Goal: Task Accomplishment & Management: Complete application form

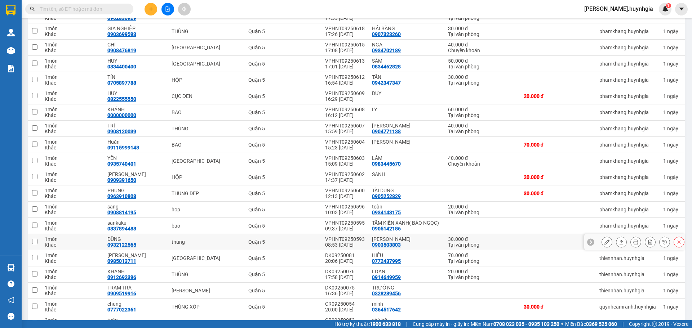
scroll to position [288, 0]
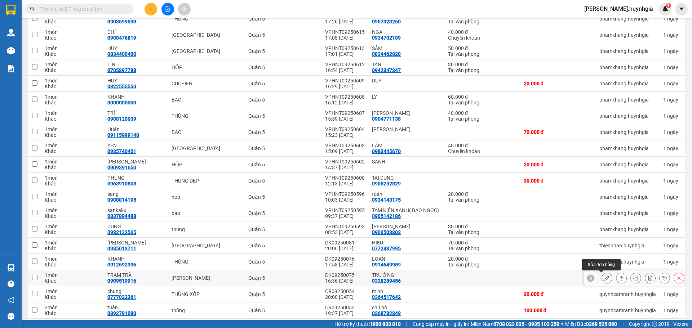
click at [605, 278] on icon at bounding box center [607, 278] width 5 height 5
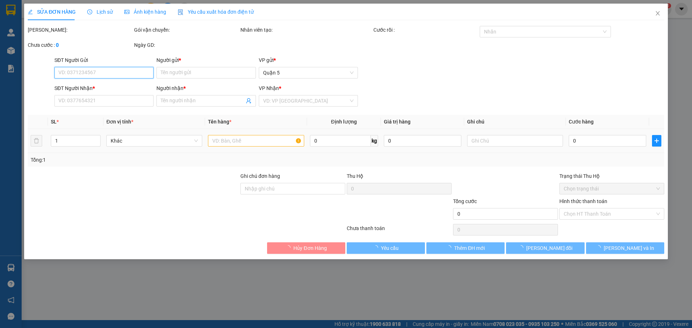
type input "0328289456"
type input "TRƯỜNG"
type input "0909519916"
type input "TRẠM TRÀ"
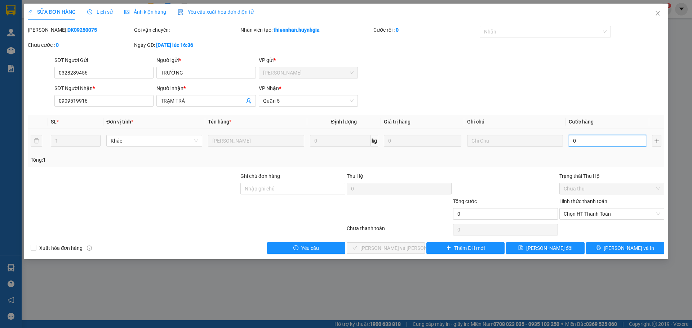
click at [570, 142] on input "0" at bounding box center [608, 141] width 78 height 12
click at [563, 141] on td at bounding box center [515, 141] width 102 height 24
click at [568, 140] on td "0" at bounding box center [607, 141] width 83 height 24
click at [569, 139] on input "0" at bounding box center [608, 141] width 78 height 12
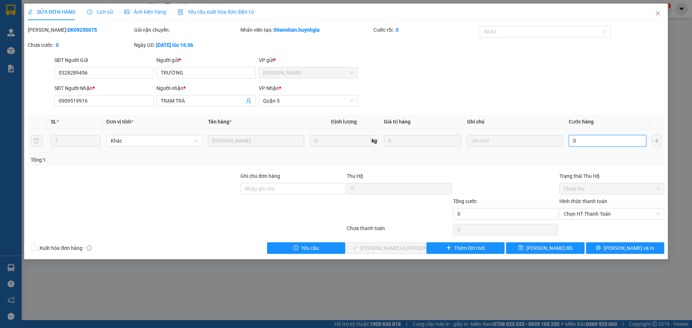
type input "40"
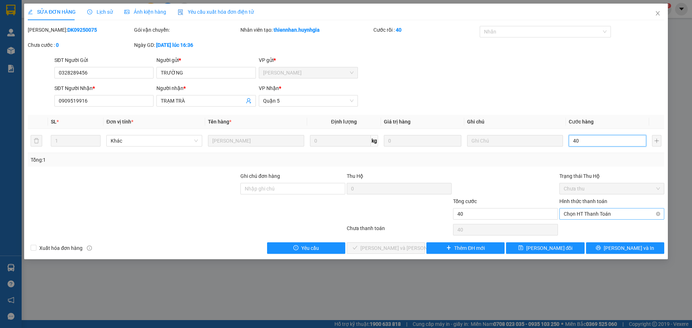
click at [597, 217] on span "Chọn HT Thanh Toán" at bounding box center [612, 214] width 96 height 11
type input "40"
type input "40.000"
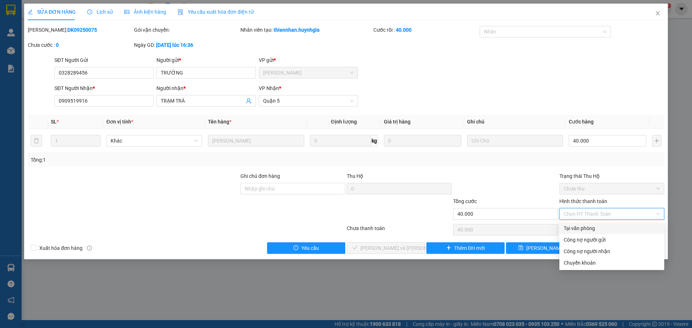
click at [583, 231] on div "Tại văn phòng" at bounding box center [612, 229] width 96 height 8
type input "0"
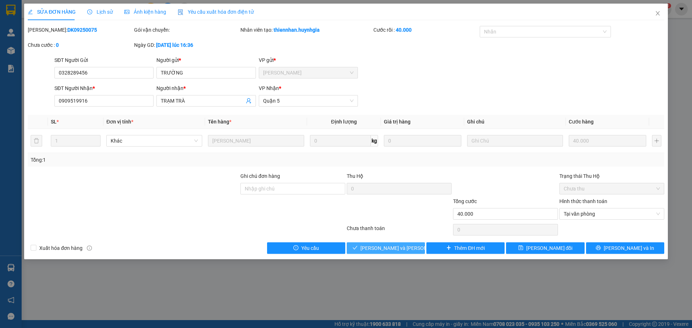
drag, startPoint x: 376, startPoint y: 249, endPoint x: 406, endPoint y: 242, distance: 31.0
click at [385, 247] on span "[PERSON_NAME] và [PERSON_NAME] hàng" at bounding box center [409, 248] width 97 height 8
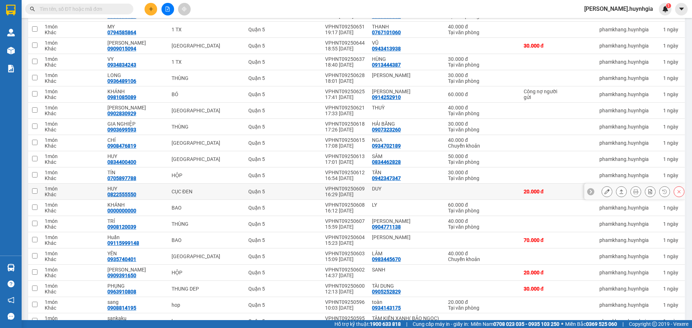
scroll to position [216, 0]
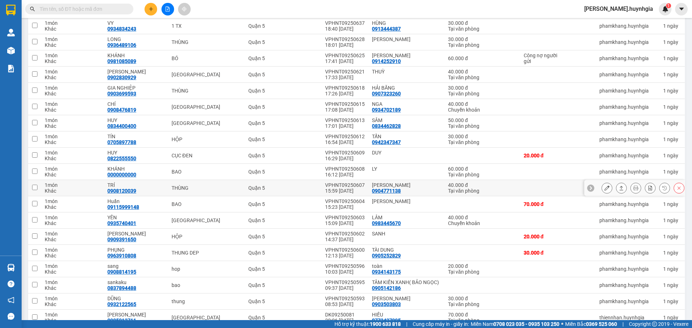
click at [605, 187] on icon at bounding box center [607, 188] width 5 height 5
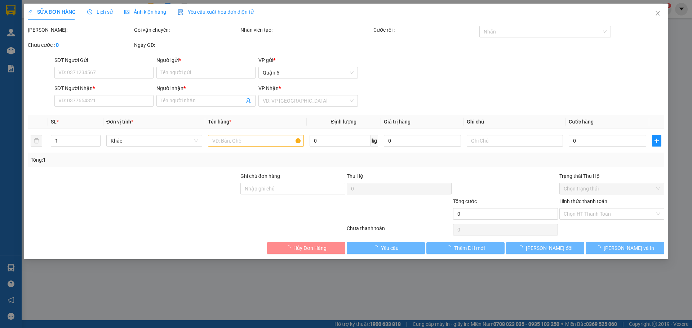
type input "0904771138"
type input "XUÂN HOÀI"
type input "0908120039"
type input "TRÍ"
type input "40.000"
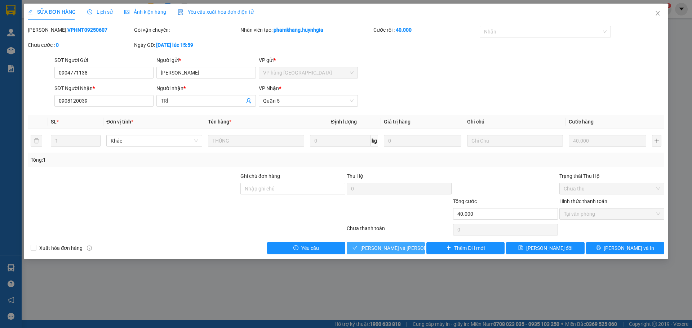
drag, startPoint x: 385, startPoint y: 249, endPoint x: 602, endPoint y: 301, distance: 223.0
click at [387, 249] on span "[PERSON_NAME] và [PERSON_NAME] hàng" at bounding box center [409, 248] width 97 height 8
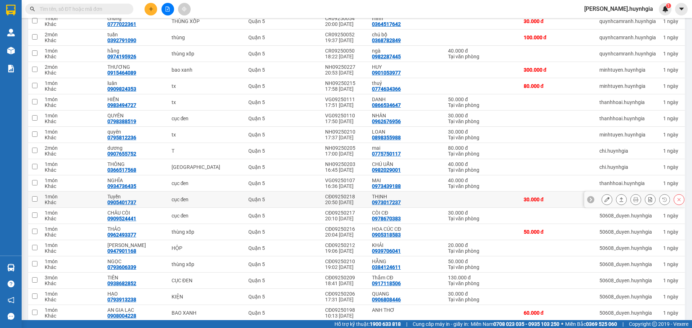
scroll to position [541, 0]
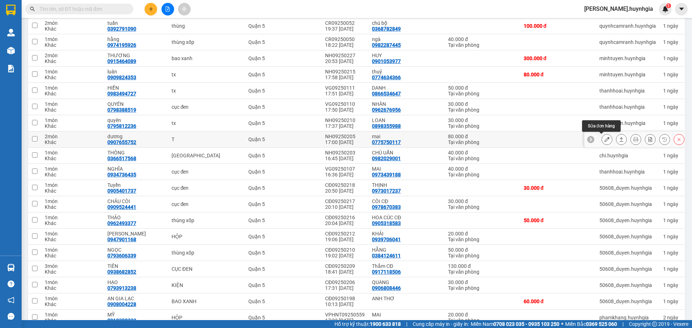
click at [605, 139] on icon at bounding box center [607, 139] width 5 height 5
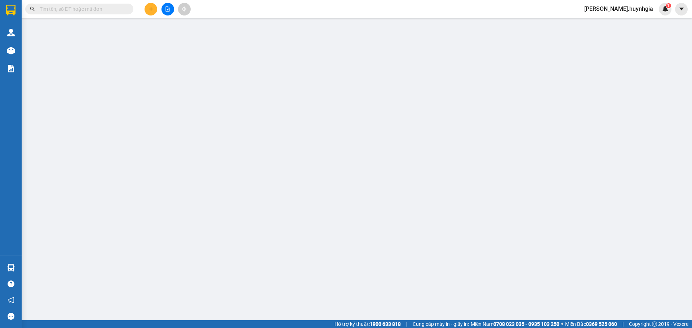
type input "0775750117"
type input "mai"
type input "0907655752"
type input "dương"
type input "80.000"
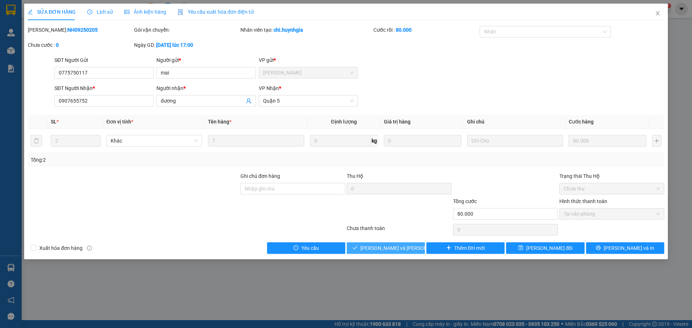
click at [391, 249] on span "[PERSON_NAME] và [PERSON_NAME] hàng" at bounding box center [409, 248] width 97 height 8
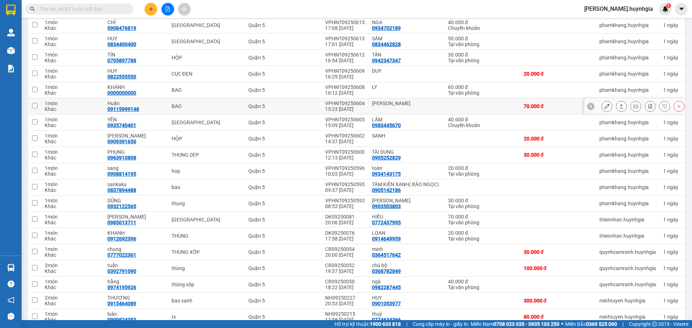
scroll to position [216, 0]
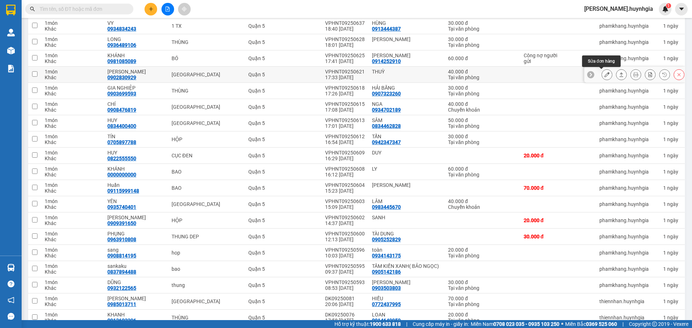
click at [605, 74] on button at bounding box center [607, 74] width 10 height 13
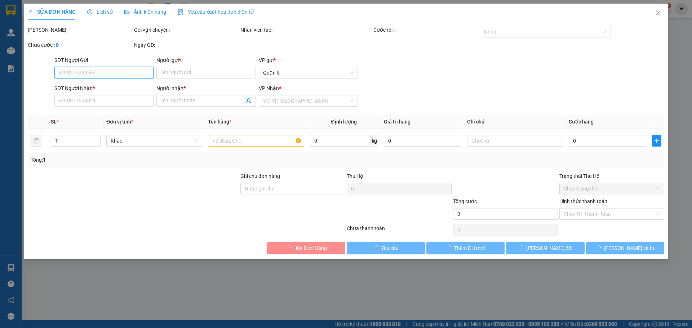
type input "THUỲ"
type input "0902830929"
type input "TÙNG THIỆN"
type input "40.000"
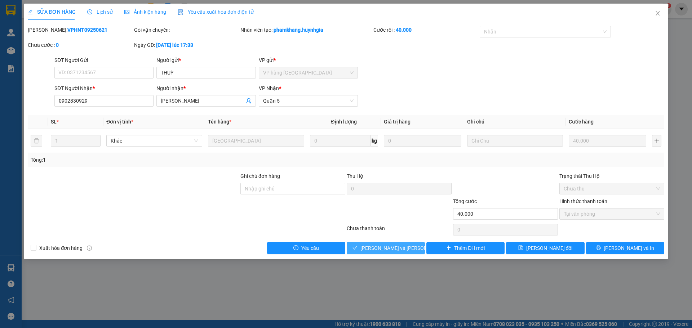
click at [387, 248] on span "[PERSON_NAME] và [PERSON_NAME] hàng" at bounding box center [409, 248] width 97 height 8
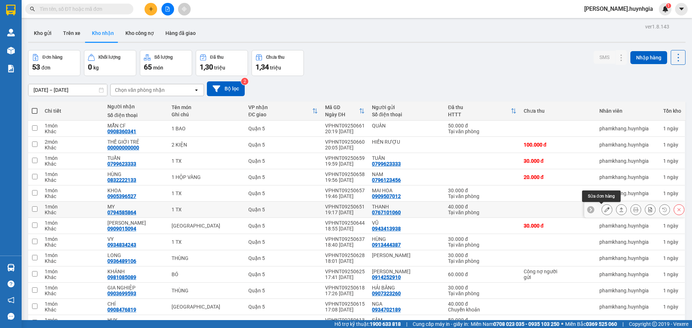
click at [605, 211] on icon at bounding box center [607, 209] width 5 height 5
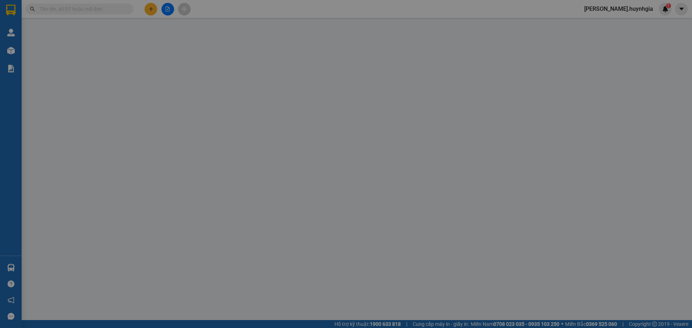
type input "0767101060"
type input "THANH"
type input "0794585864"
type input "MY"
type input "40.000"
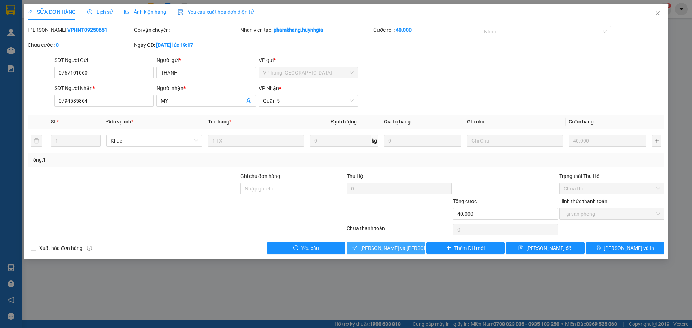
drag, startPoint x: 394, startPoint y: 247, endPoint x: 403, endPoint y: 242, distance: 10.2
click at [395, 246] on span "[PERSON_NAME] và [PERSON_NAME] hàng" at bounding box center [409, 248] width 97 height 8
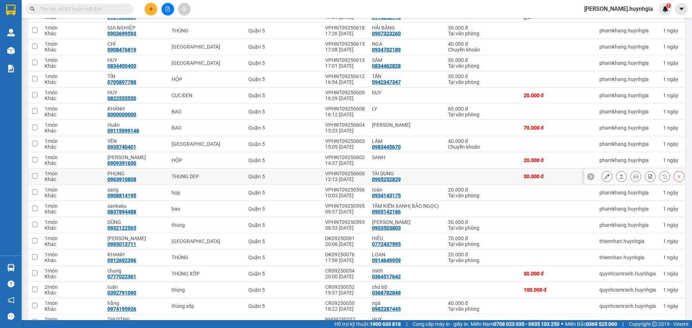
scroll to position [252, 0]
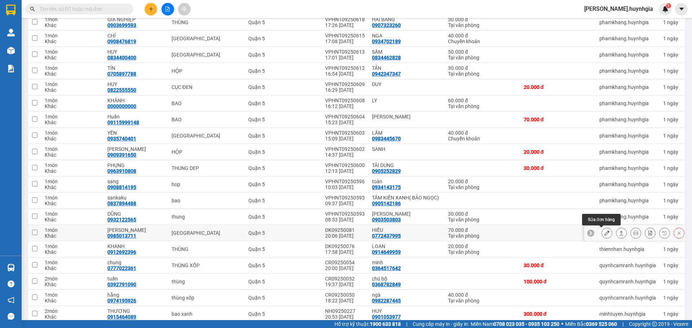
click at [605, 233] on icon at bounding box center [607, 233] width 5 height 5
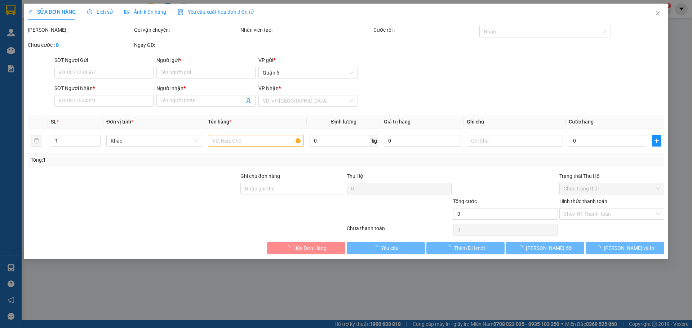
type input "0772437995"
type input "HIẾU"
type input "0985013711"
type input "NICKY"
type input "70.000"
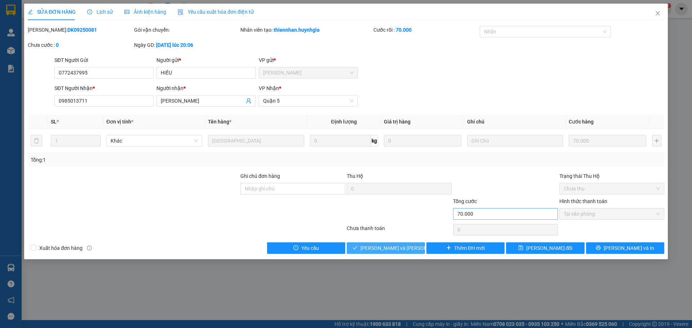
drag, startPoint x: 397, startPoint y: 246, endPoint x: 513, endPoint y: 212, distance: 120.9
click at [398, 246] on span "[PERSON_NAME] và [PERSON_NAME] hàng" at bounding box center [409, 248] width 97 height 8
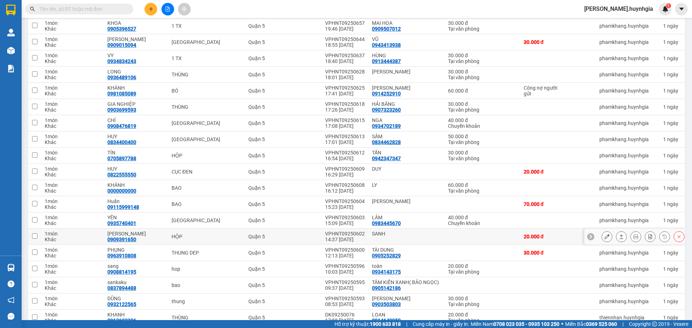
scroll to position [216, 0]
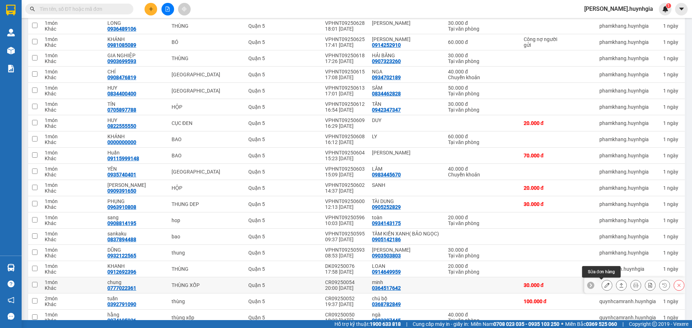
click at [605, 286] on icon at bounding box center [607, 285] width 5 height 5
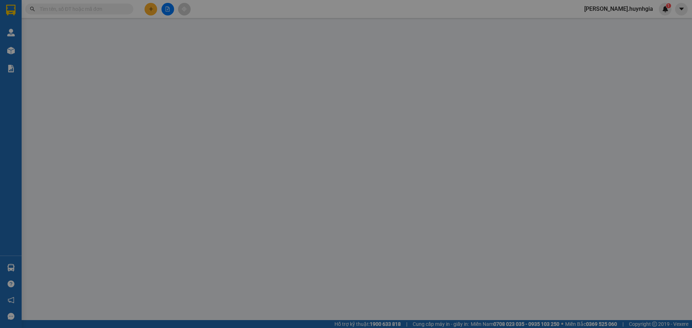
type input "0364517642"
type input "minh"
type input "0777022361"
type input "chung"
type input "30.000"
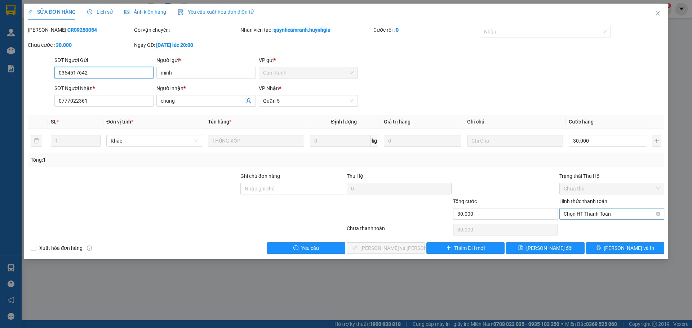
drag, startPoint x: 582, startPoint y: 215, endPoint x: 597, endPoint y: 220, distance: 15.4
click at [584, 215] on span "Chọn HT Thanh Toán" at bounding box center [612, 214] width 96 height 11
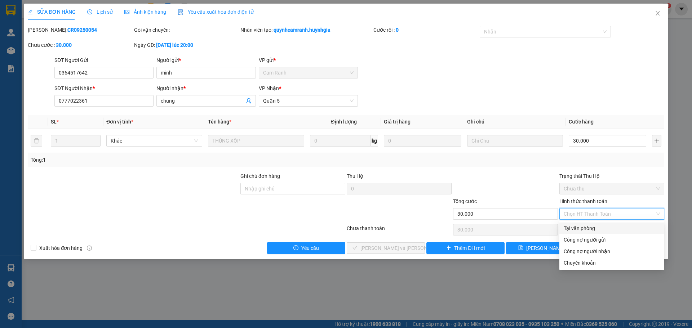
click at [595, 228] on div "Tại văn phòng" at bounding box center [612, 229] width 96 height 8
type input "0"
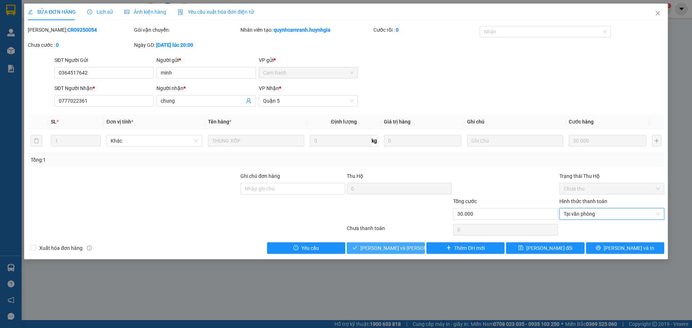
click at [404, 252] on span "[PERSON_NAME] và [PERSON_NAME] hàng" at bounding box center [409, 248] width 97 height 8
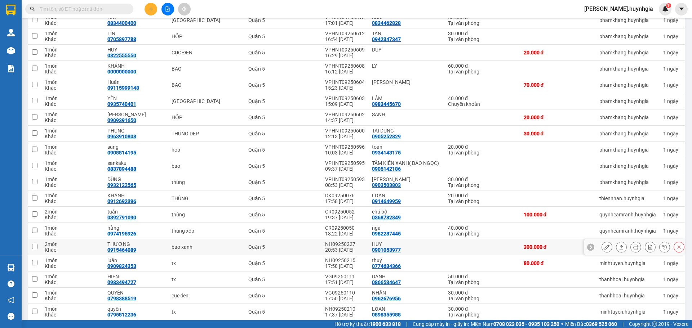
scroll to position [288, 0]
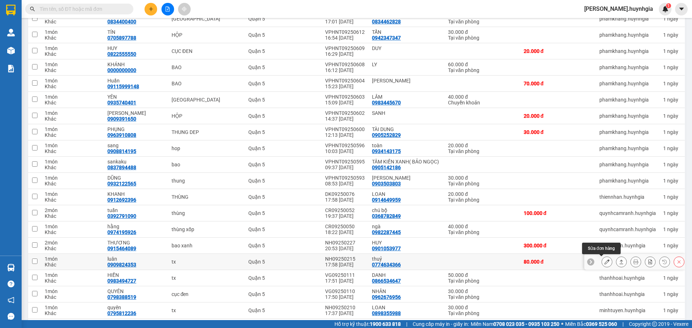
click at [605, 264] on icon at bounding box center [607, 262] width 5 height 5
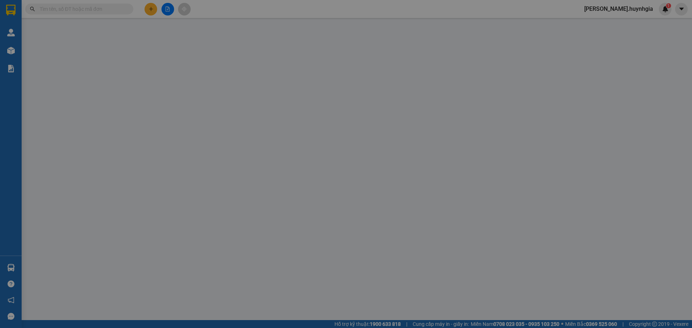
type input "0774634366"
type input "thuỷ"
type input "0909824353"
type input "luân"
type input "80.000"
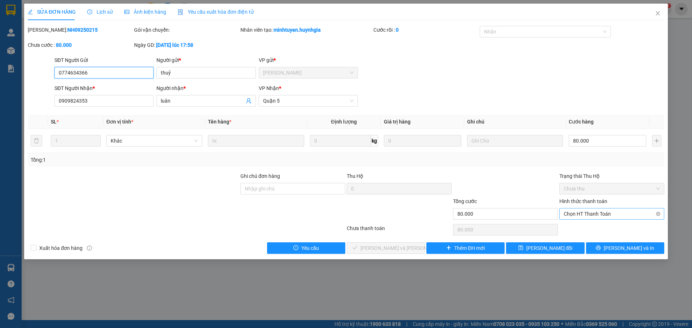
click at [604, 213] on span "Chọn HT Thanh Toán" at bounding box center [612, 214] width 96 height 11
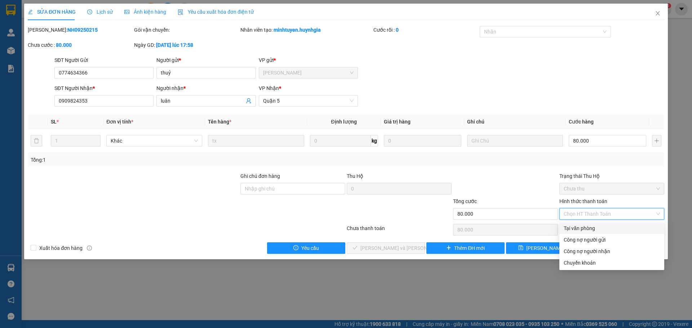
click at [582, 228] on div "Tại văn phòng" at bounding box center [612, 229] width 96 height 8
type input "0"
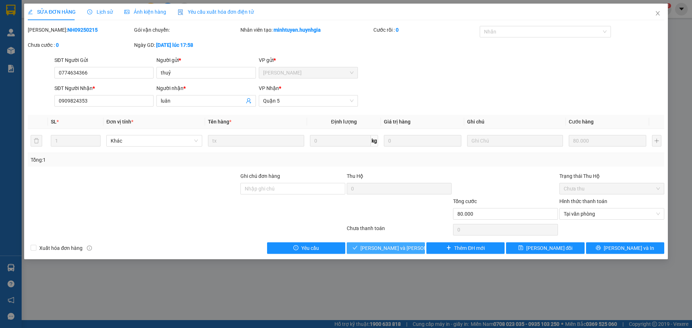
click at [387, 247] on span "[PERSON_NAME] và [PERSON_NAME] hàng" at bounding box center [409, 248] width 97 height 8
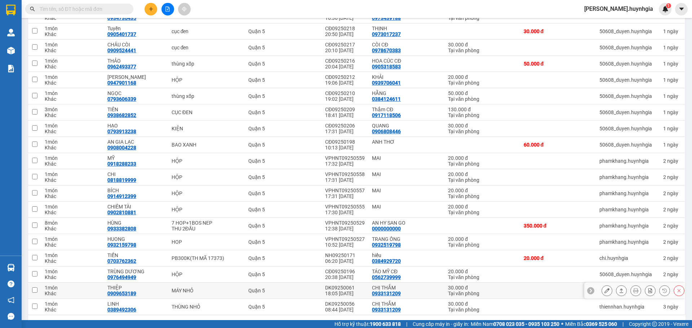
scroll to position [613, 0]
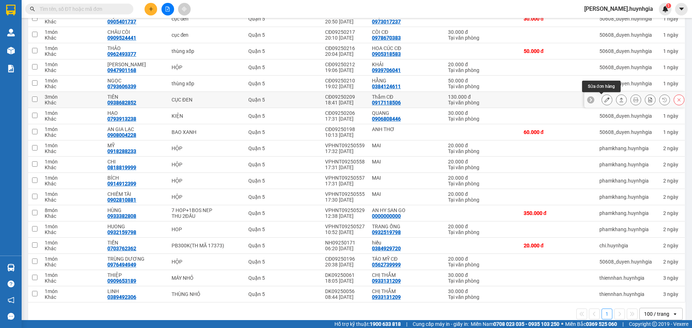
click at [602, 102] on button at bounding box center [607, 100] width 10 height 13
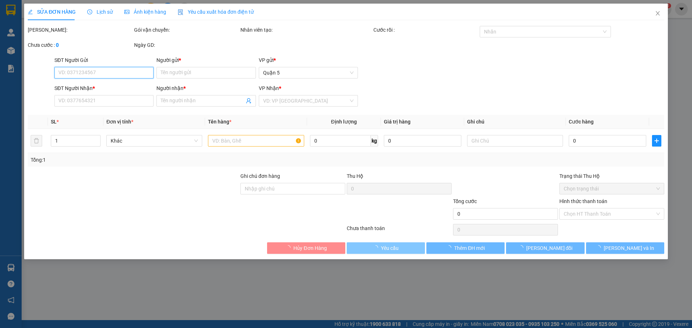
type input "0917118506"
type input "Thắm CĐ"
type input "0938682852"
type input "TIÊN"
type input "130.000"
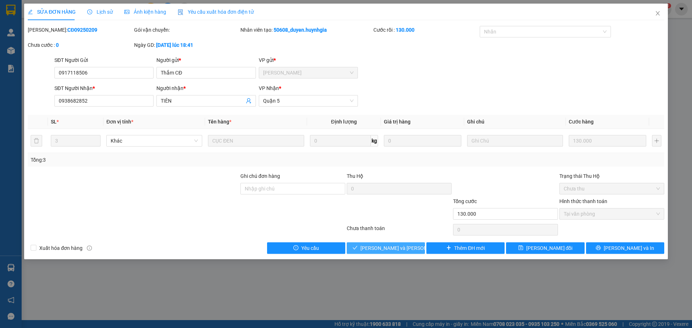
drag, startPoint x: 390, startPoint y: 252, endPoint x: 393, endPoint y: 249, distance: 4.3
click at [392, 249] on button "[PERSON_NAME] và [PERSON_NAME] hàng" at bounding box center [386, 249] width 78 height 12
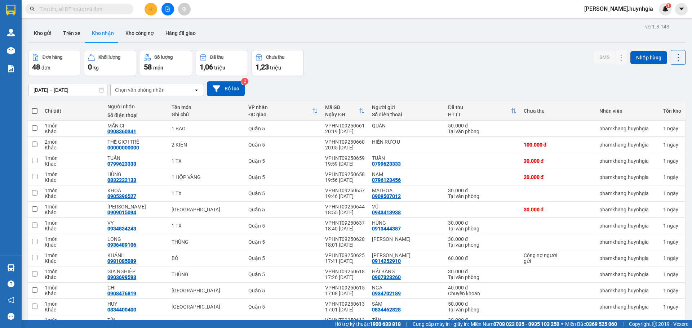
click at [151, 7] on icon "plus" at bounding box center [151, 8] width 5 height 5
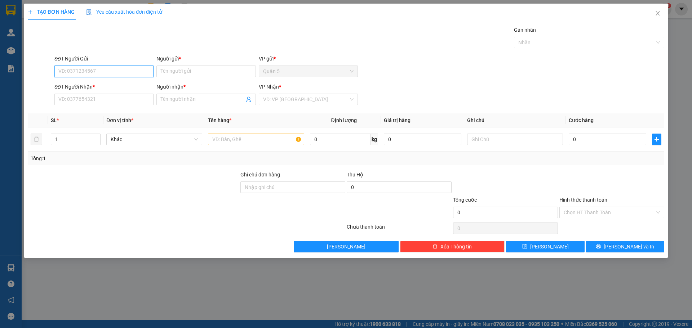
drag, startPoint x: 117, startPoint y: 70, endPoint x: 122, endPoint y: 67, distance: 5.8
click at [121, 67] on input "SĐT Người Gửi" at bounding box center [103, 72] width 99 height 12
drag, startPoint x: 73, startPoint y: 85, endPoint x: 85, endPoint y: 86, distance: 12.3
click at [78, 85] on div "0908686539 - TRÍ" at bounding box center [104, 86] width 90 height 8
type input "0908686539"
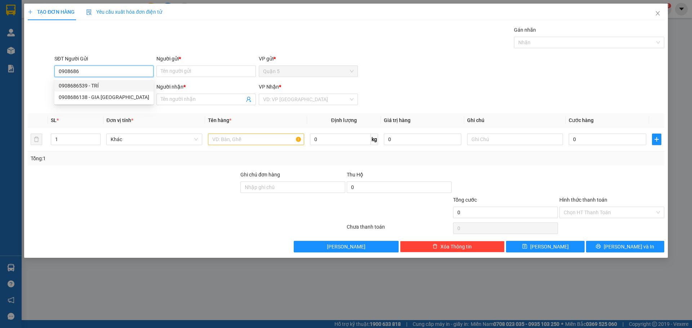
type input "TRÍ"
type input "0905347362"
type input "HUY"
type input "0908686539"
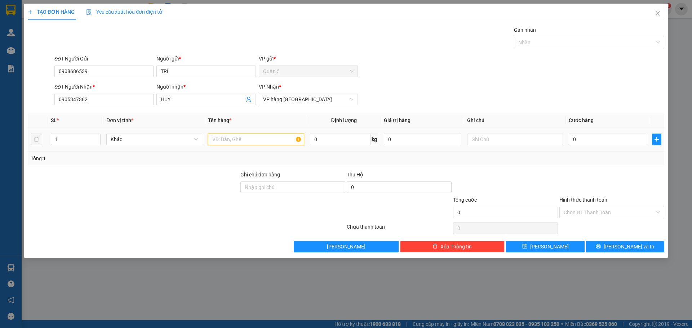
click at [238, 139] on input "text" at bounding box center [256, 140] width 96 height 12
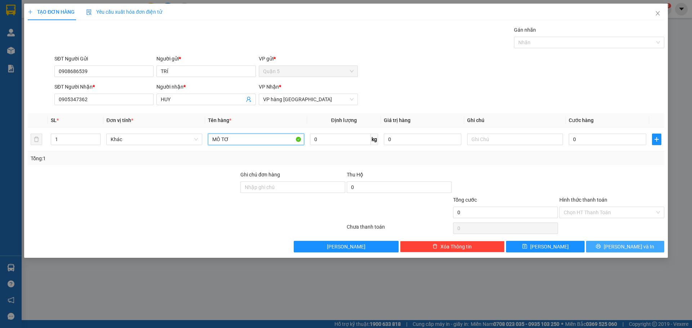
type input "MÔ TƠ"
drag, startPoint x: 605, startPoint y: 247, endPoint x: 623, endPoint y: 222, distance: 31.1
click at [607, 248] on button "[PERSON_NAME] và In" at bounding box center [625, 247] width 78 height 12
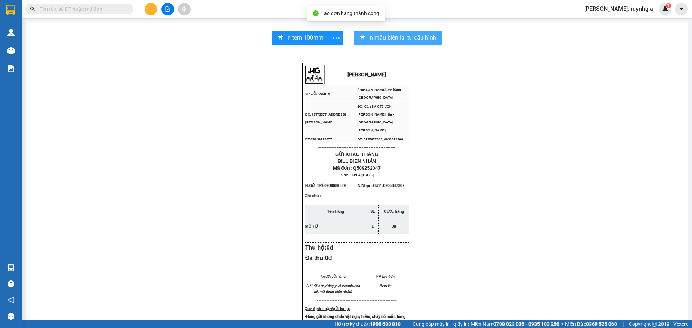
drag, startPoint x: 417, startPoint y: 37, endPoint x: 659, endPoint y: 56, distance: 242.6
click at [418, 37] on span "In mẫu biên lai tự cấu hình" at bounding box center [402, 37] width 68 height 9
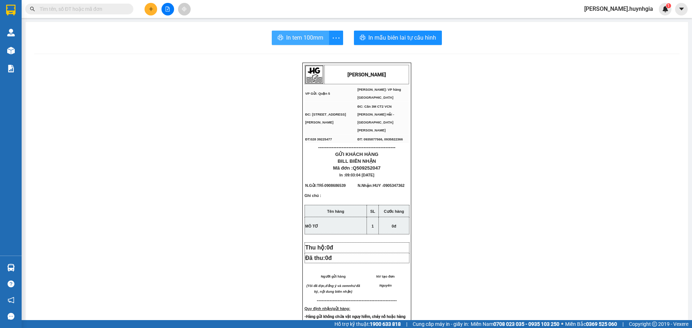
drag, startPoint x: 301, startPoint y: 41, endPoint x: 314, endPoint y: 39, distance: 13.2
click at [303, 40] on span "In tem 100mm" at bounding box center [304, 37] width 37 height 9
click at [152, 8] on icon "plus" at bounding box center [151, 8] width 5 height 5
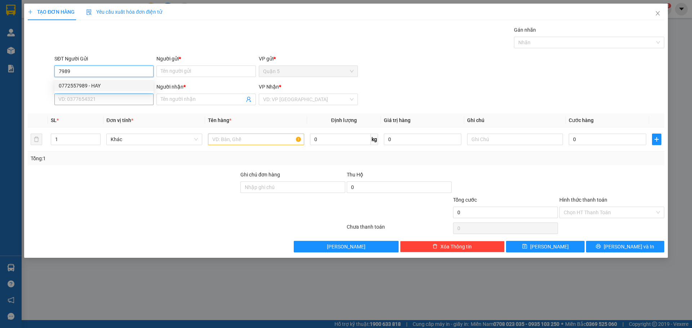
drag, startPoint x: 97, startPoint y: 88, endPoint x: 113, endPoint y: 99, distance: 19.0
click at [98, 88] on div "0772557989 - HAY" at bounding box center [104, 86] width 90 height 8
type input "0772557989"
type input "HAY"
type input "0373120891"
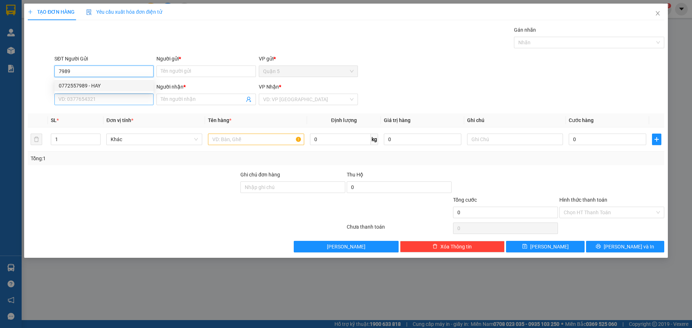
type input "DUYÊN"
type input "0772557989"
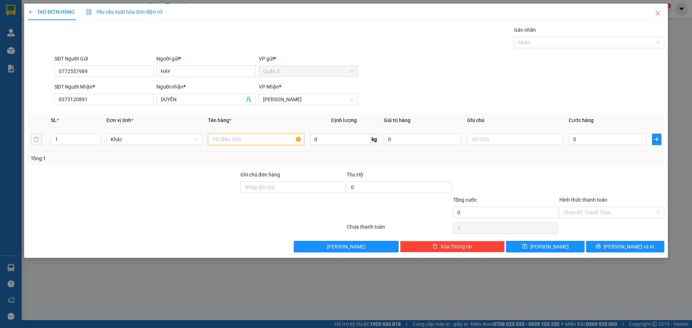
drag, startPoint x: 235, startPoint y: 139, endPoint x: 230, endPoint y: 152, distance: 13.8
click at [238, 142] on input "text" at bounding box center [256, 140] width 96 height 12
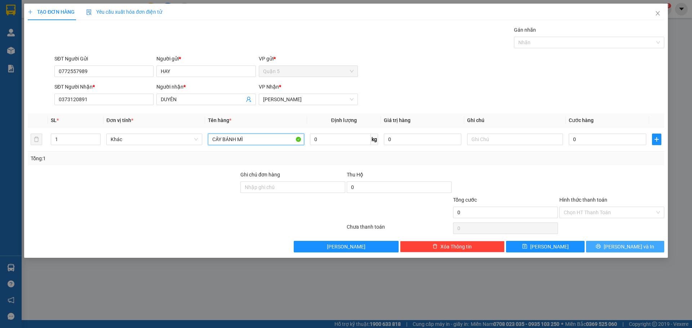
type input "CÂY BÁNH MÌ"
drag, startPoint x: 614, startPoint y: 246, endPoint x: 626, endPoint y: 248, distance: 12.0
click at [616, 247] on button "[PERSON_NAME] và In" at bounding box center [625, 247] width 78 height 12
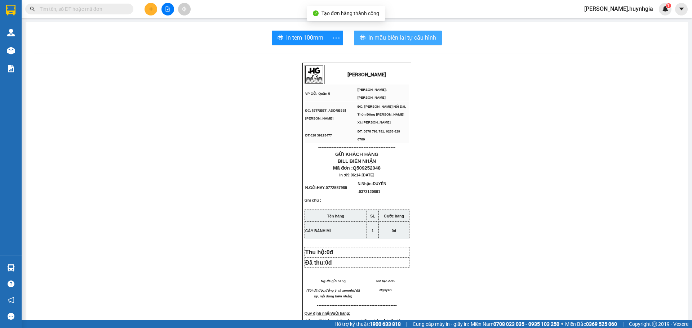
drag, startPoint x: 372, startPoint y: 41, endPoint x: 510, endPoint y: 80, distance: 143.7
click at [376, 40] on span "In mẫu biên lai tự cấu hình" at bounding box center [402, 37] width 68 height 9
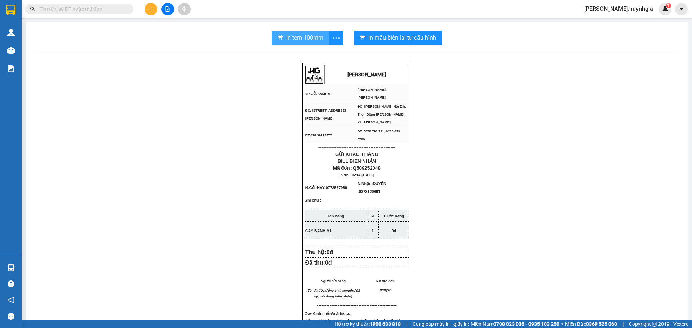
click at [306, 32] on button "In tem 100mm" at bounding box center [300, 38] width 57 height 14
click at [151, 10] on icon "plus" at bounding box center [151, 8] width 5 height 5
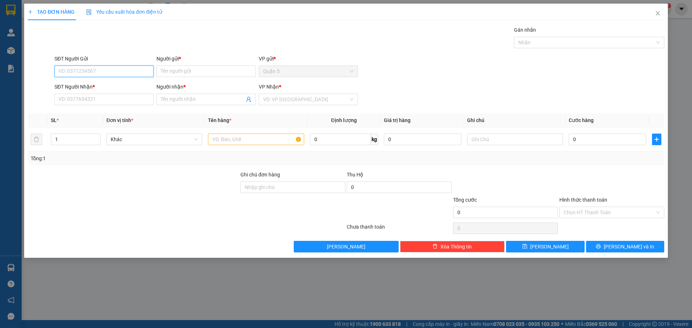
click at [123, 70] on input "SĐT Người Gửi" at bounding box center [103, 72] width 99 height 12
type input "0859073782"
click at [193, 73] on input "Người gửi *" at bounding box center [205, 72] width 99 height 12
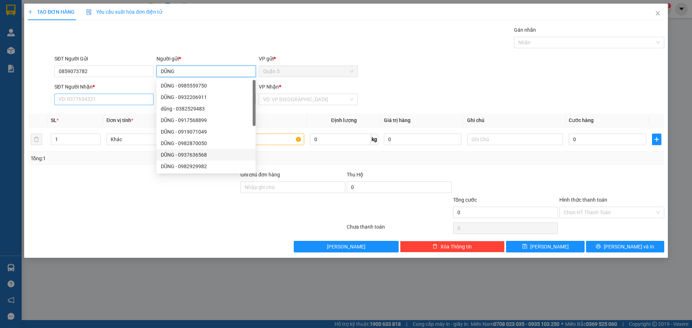
type input "DŨNG"
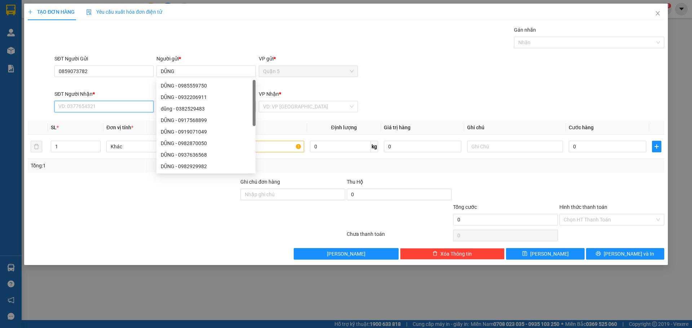
click at [93, 102] on input "SĐT Người Nhận *" at bounding box center [103, 107] width 99 height 12
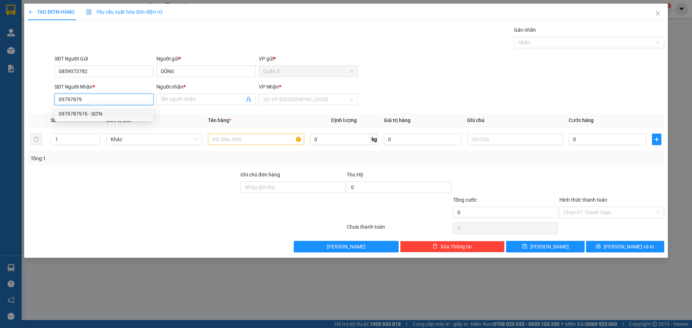
click at [90, 113] on div "0979787976 - SƠN" at bounding box center [104, 114] width 90 height 8
type input "0979787976"
type input "SƠN"
type input "0979787976"
drag, startPoint x: 235, startPoint y: 140, endPoint x: 232, endPoint y: 142, distance: 3.9
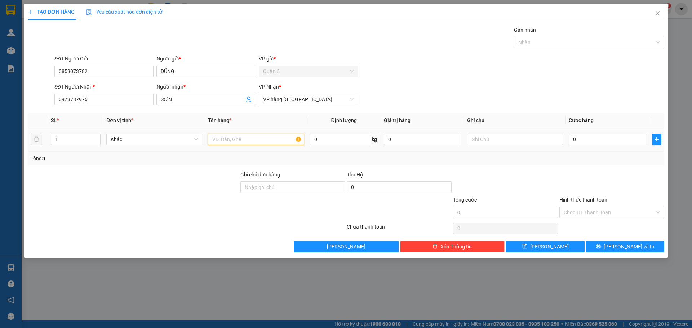
click at [235, 140] on input "text" at bounding box center [256, 140] width 96 height 12
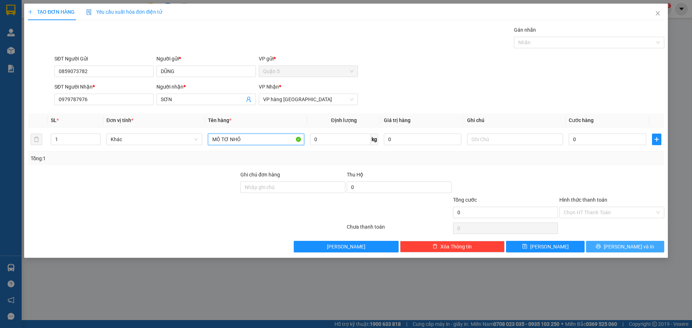
type input "MÔ TƠ NHỎ"
drag, startPoint x: 625, startPoint y: 244, endPoint x: 692, endPoint y: 191, distance: 85.7
click at [624, 244] on span "[PERSON_NAME] và In" at bounding box center [629, 247] width 50 height 8
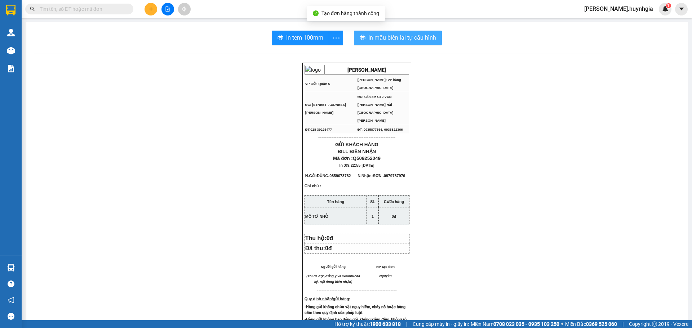
drag, startPoint x: 396, startPoint y: 40, endPoint x: 483, endPoint y: 28, distance: 87.8
click at [398, 39] on span "In mẫu biên lai tự cấu hình" at bounding box center [402, 37] width 68 height 9
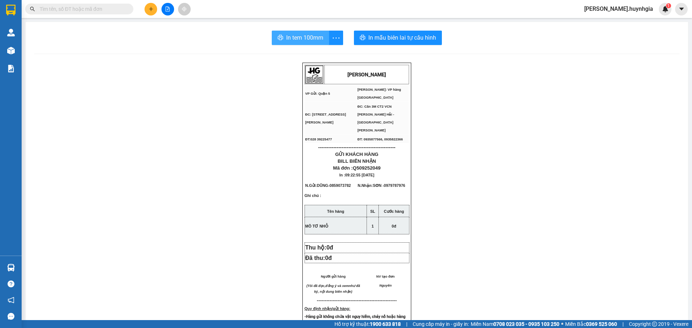
click at [312, 34] on span "In tem 100mm" at bounding box center [304, 37] width 37 height 9
drag, startPoint x: 115, startPoint y: 9, endPoint x: 109, endPoint y: 23, distance: 15.5
click at [115, 10] on input "text" at bounding box center [82, 9] width 85 height 8
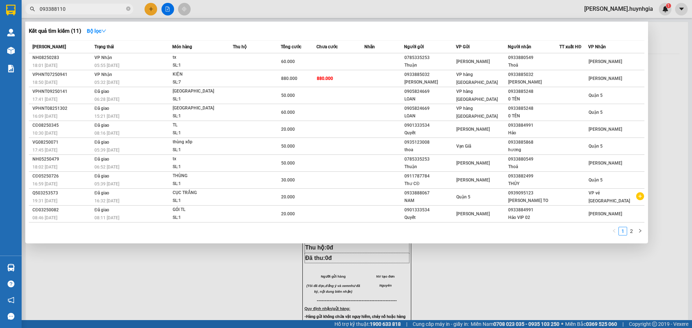
type input "0933881107"
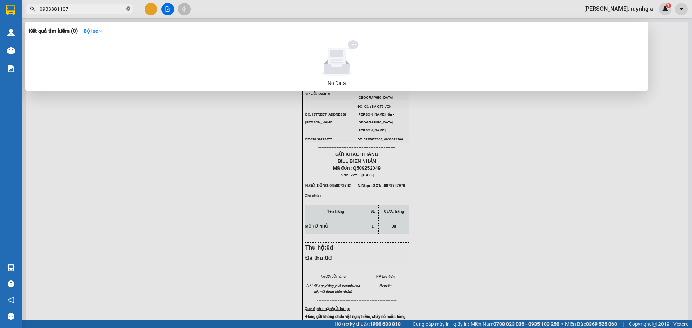
click at [128, 10] on icon "close-circle" at bounding box center [128, 8] width 4 height 4
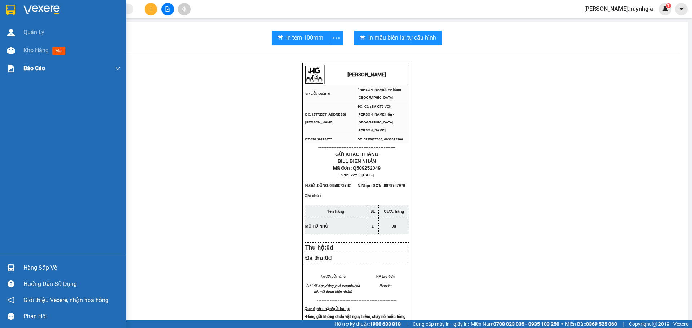
drag, startPoint x: 31, startPoint y: 46, endPoint x: 45, endPoint y: 77, distance: 33.9
click at [33, 47] on div "Kho hàng mới" at bounding box center [45, 50] width 45 height 9
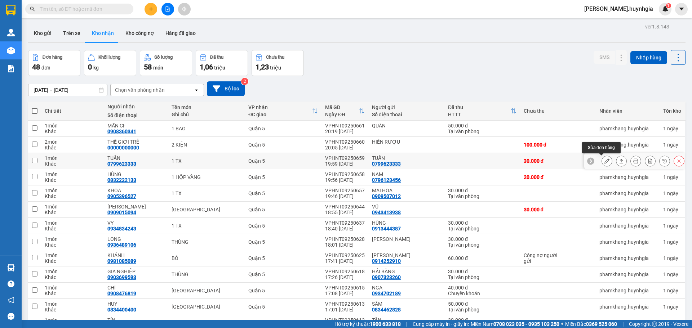
click at [605, 160] on icon at bounding box center [607, 161] width 5 height 5
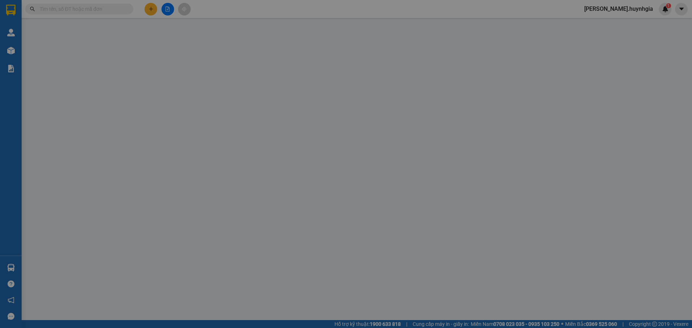
type input "0799623333"
type input "TUẤN"
type input "0799623333"
type input "TUẤN"
type input "30.000"
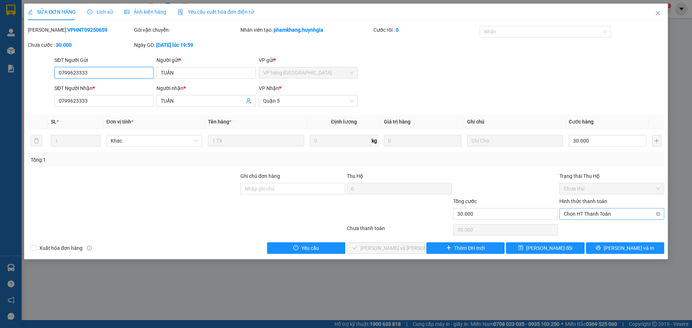
click at [606, 211] on span "Chọn HT Thanh Toán" at bounding box center [612, 214] width 96 height 11
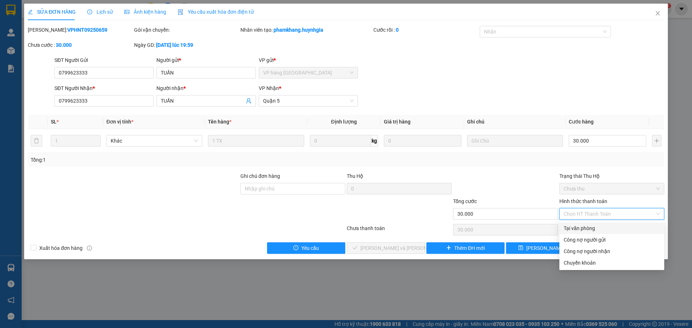
drag, startPoint x: 579, startPoint y: 226, endPoint x: 585, endPoint y: 227, distance: 5.9
click at [581, 226] on div "Tại văn phòng" at bounding box center [612, 229] width 96 height 8
type input "0"
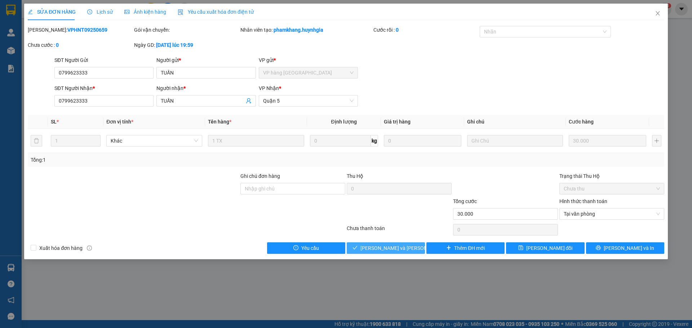
drag, startPoint x: 397, startPoint y: 244, endPoint x: 435, endPoint y: 226, distance: 41.9
click at [398, 244] on button "[PERSON_NAME] và [PERSON_NAME] hàng" at bounding box center [386, 249] width 78 height 12
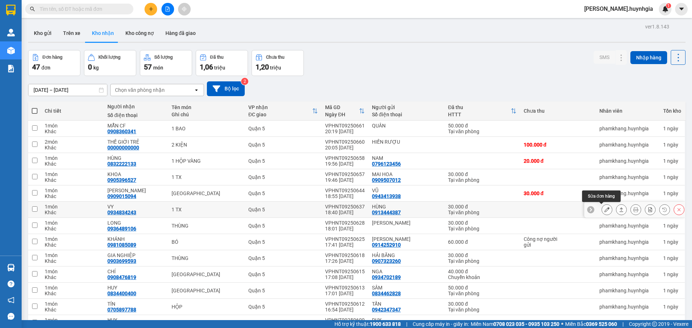
click at [605, 212] on icon at bounding box center [607, 209] width 5 height 5
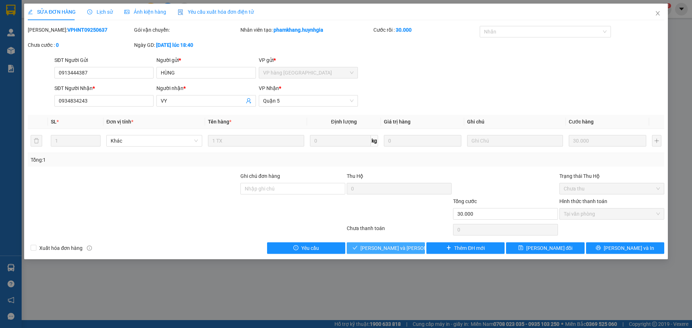
click at [397, 250] on span "[PERSON_NAME] và [PERSON_NAME] hàng" at bounding box center [409, 248] width 97 height 8
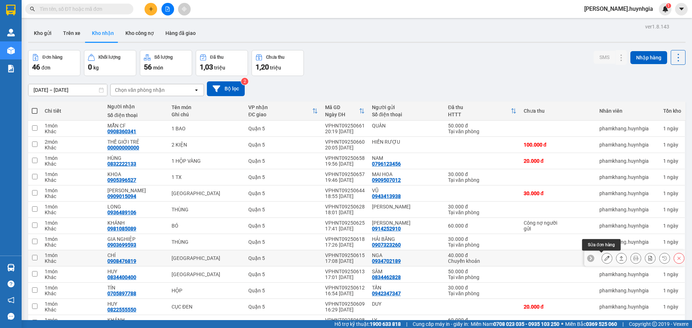
click at [605, 260] on icon at bounding box center [607, 258] width 5 height 5
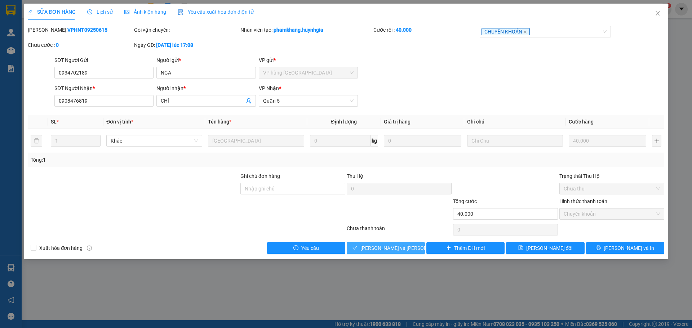
click at [387, 251] on span "[PERSON_NAME] và [PERSON_NAME] hàng" at bounding box center [409, 248] width 97 height 8
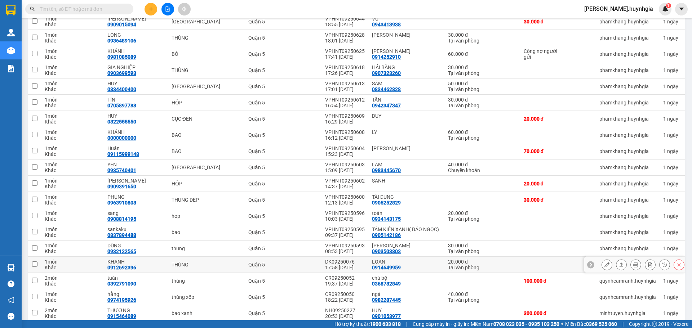
scroll to position [180, 0]
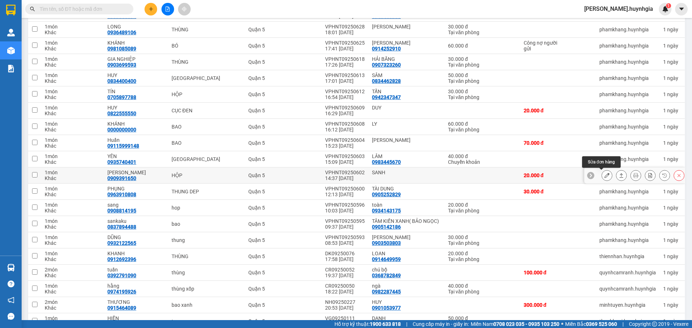
click at [605, 176] on icon at bounding box center [607, 175] width 5 height 5
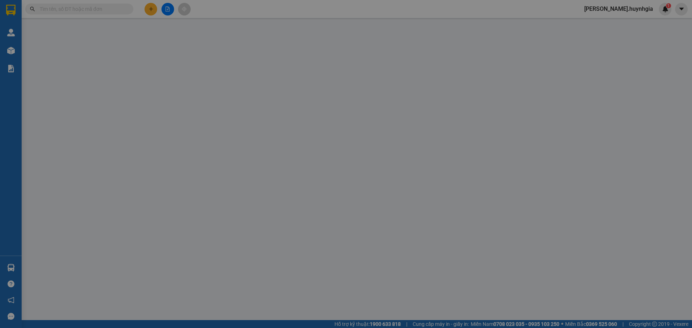
type input "SANH"
type input "0909391650"
type input "DUY LINH"
type input "20.000"
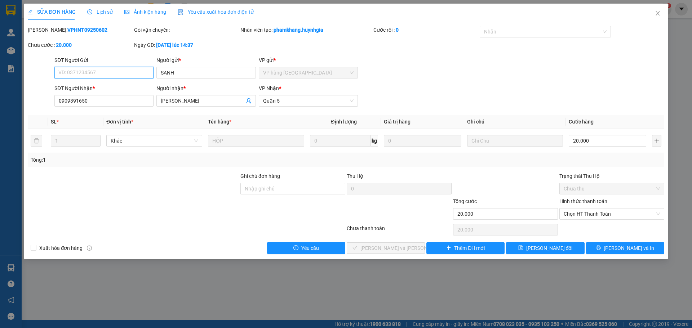
drag, startPoint x: 584, startPoint y: 210, endPoint x: 592, endPoint y: 221, distance: 13.3
click at [584, 211] on span "Chọn HT Thanh Toán" at bounding box center [612, 214] width 96 height 11
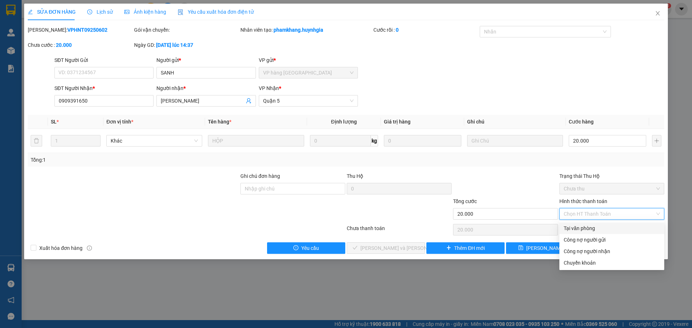
drag, startPoint x: 577, startPoint y: 230, endPoint x: 584, endPoint y: 227, distance: 7.8
click at [578, 229] on div "Tại văn phòng" at bounding box center [612, 229] width 96 height 8
type input "0"
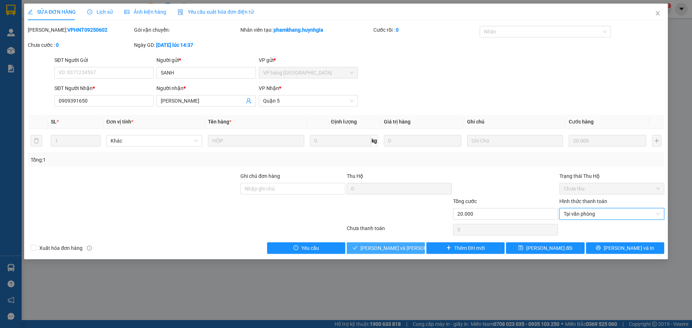
click at [398, 249] on span "[PERSON_NAME] và [PERSON_NAME] hàng" at bounding box center [409, 248] width 97 height 8
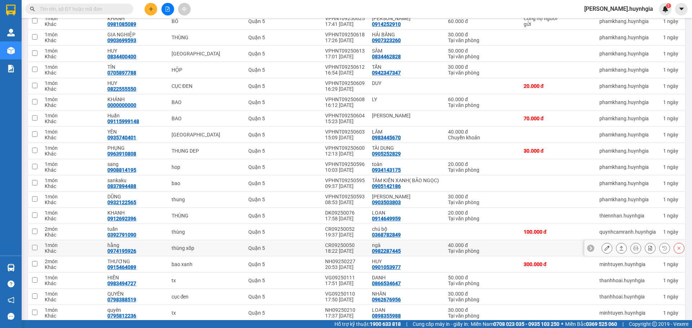
scroll to position [216, 0]
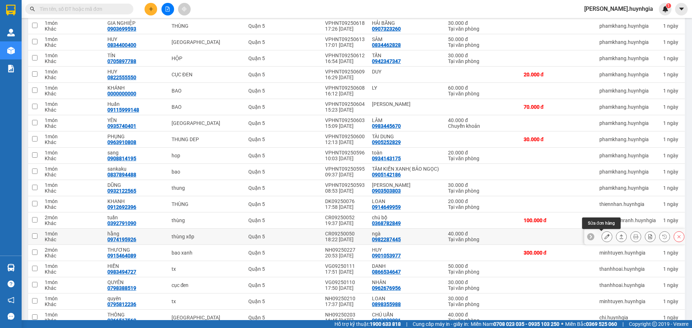
click at [602, 238] on button at bounding box center [607, 237] width 10 height 13
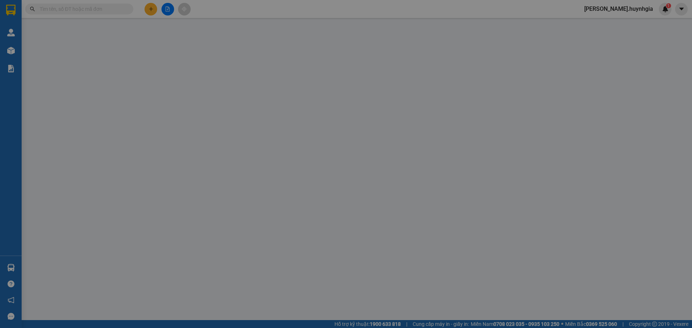
type input "0982287445"
type input "ngà"
type input "0974195926"
type input "hằng"
type input "40.000"
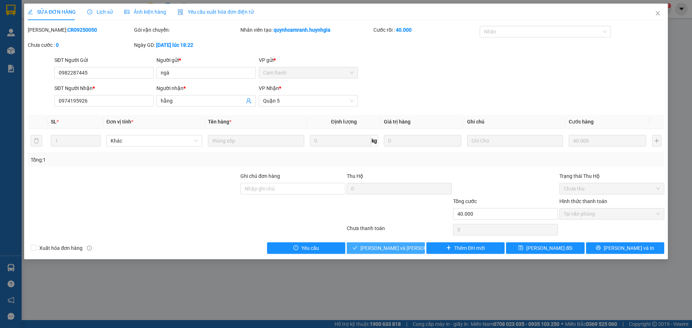
click at [392, 246] on span "[PERSON_NAME] và [PERSON_NAME] hàng" at bounding box center [409, 248] width 97 height 8
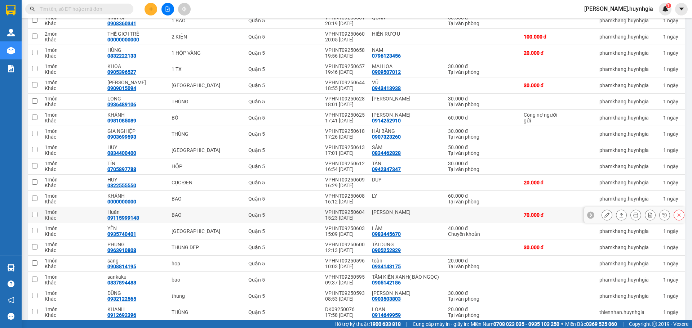
scroll to position [252, 0]
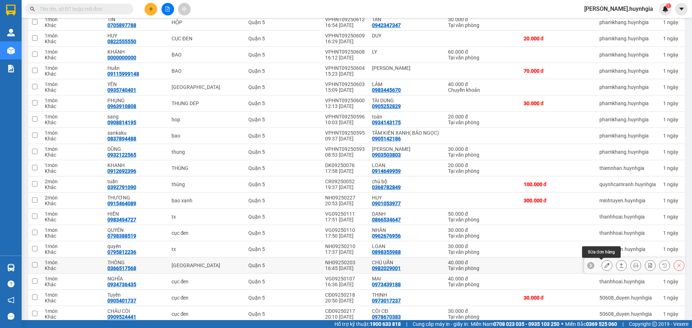
drag, startPoint x: 606, startPoint y: 264, endPoint x: 619, endPoint y: 264, distance: 13.3
click at [606, 264] on div at bounding box center [607, 265] width 11 height 11
click at [607, 267] on div at bounding box center [643, 265] width 83 height 11
click at [605, 266] on icon at bounding box center [607, 265] width 5 height 5
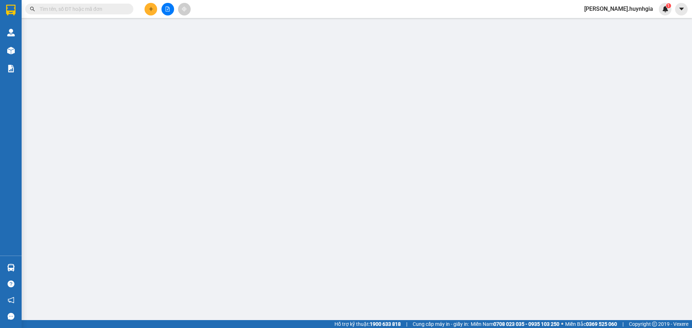
type input "0982029001"
type input "CHÚ UẨN"
type input "0366517568"
type input "THÔNG"
type input "40.000"
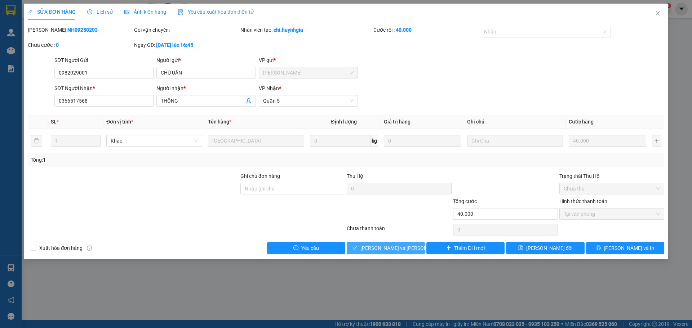
click at [420, 253] on button "[PERSON_NAME] và [PERSON_NAME] hàng" at bounding box center [386, 249] width 78 height 12
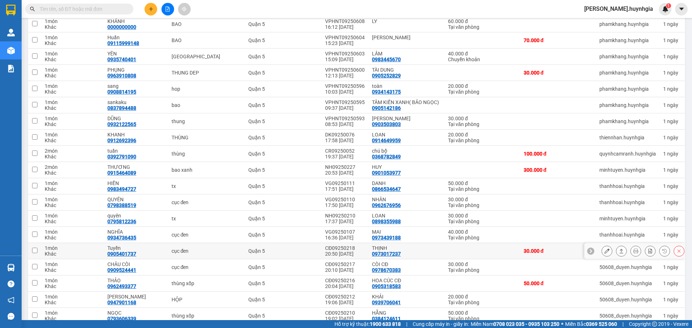
scroll to position [324, 0]
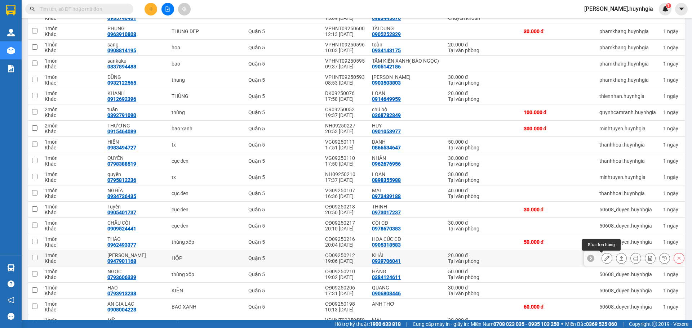
click at [605, 257] on icon at bounding box center [607, 258] width 5 height 5
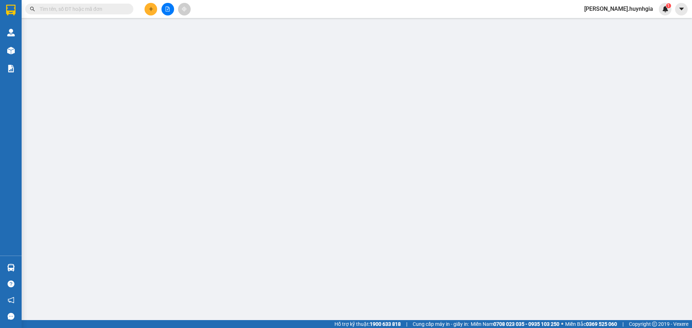
type input "0939706041"
type input "KHẢI"
type input "0947901168"
type input "[PERSON_NAME]"
type input "20.000"
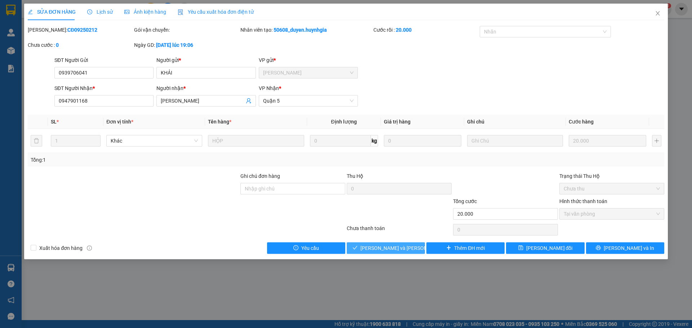
drag, startPoint x: 401, startPoint y: 247, endPoint x: 189, endPoint y: 195, distance: 218.2
click at [401, 246] on span "[PERSON_NAME] và [PERSON_NAME] hàng" at bounding box center [409, 248] width 97 height 8
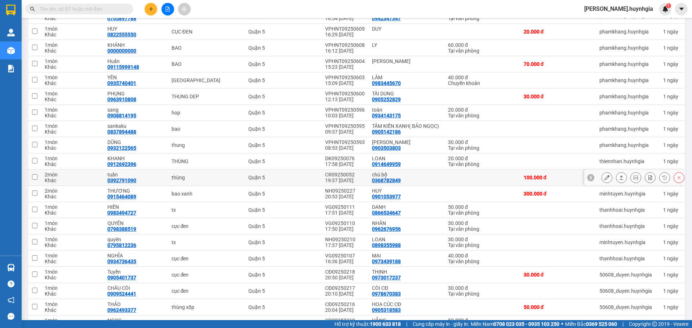
scroll to position [326, 0]
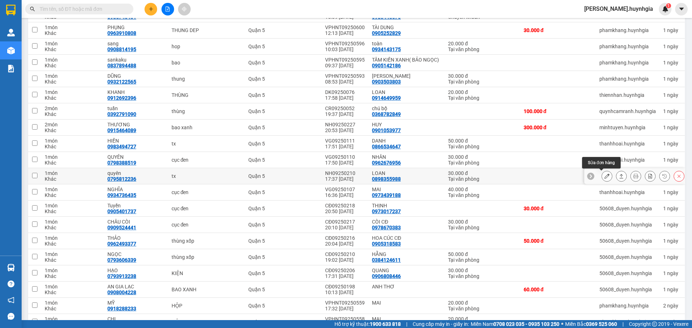
click at [605, 176] on icon at bounding box center [607, 176] width 5 height 5
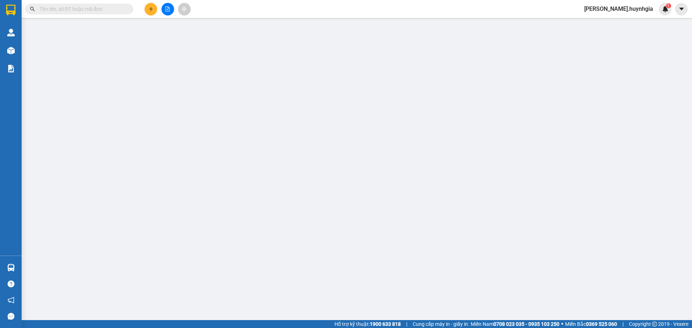
type input "0898355988"
type input "LOAN"
type input "0795812236"
type input "quyên"
type input "30.000"
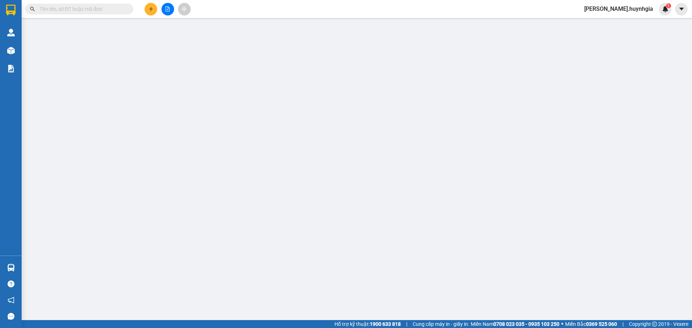
type input "0"
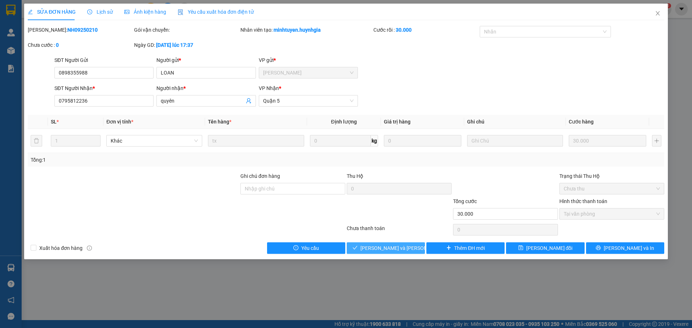
click at [384, 247] on span "[PERSON_NAME] và [PERSON_NAME] hàng" at bounding box center [409, 248] width 97 height 8
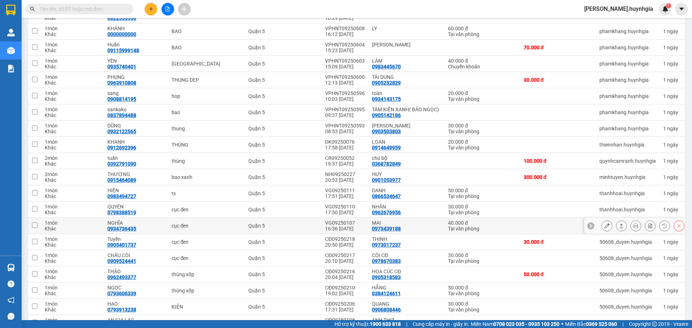
scroll to position [288, 0]
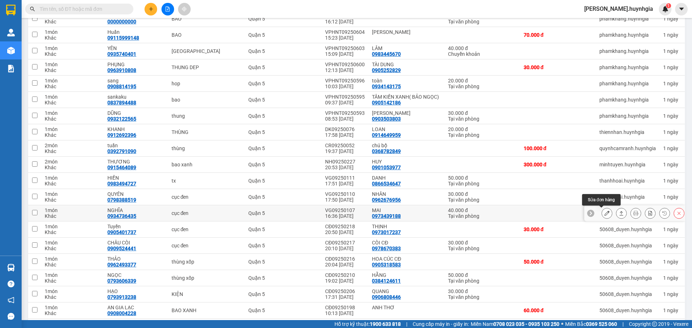
click at [605, 212] on icon at bounding box center [607, 213] width 5 height 5
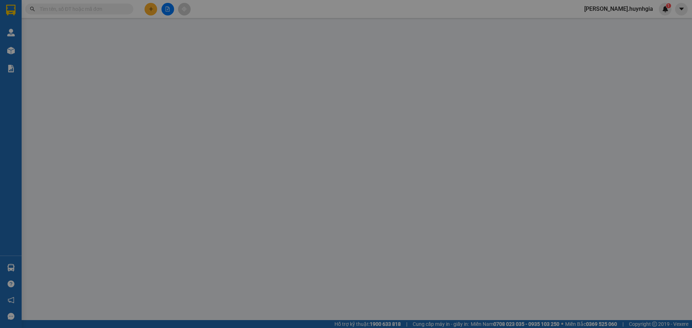
type input "0973439188"
type input "MAI"
type input "0934736435"
type input "NGHĨA"
type input "40.000"
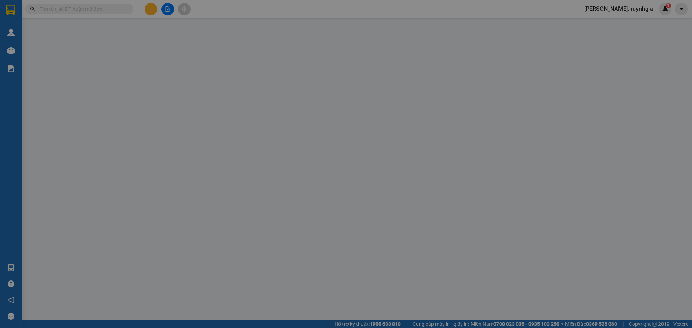
type input "0"
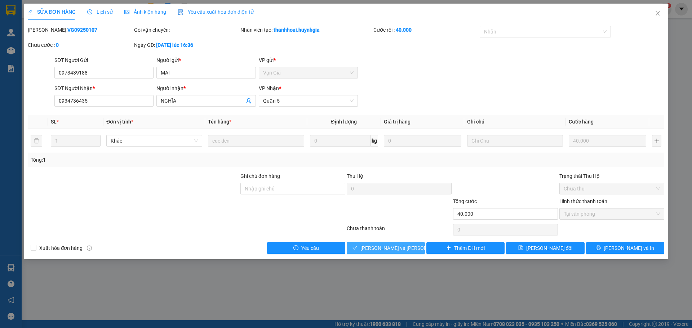
click at [413, 245] on button "[PERSON_NAME] và [PERSON_NAME] hàng" at bounding box center [386, 249] width 78 height 12
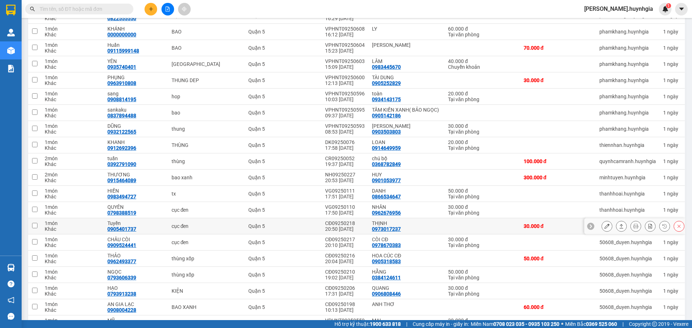
scroll to position [288, 0]
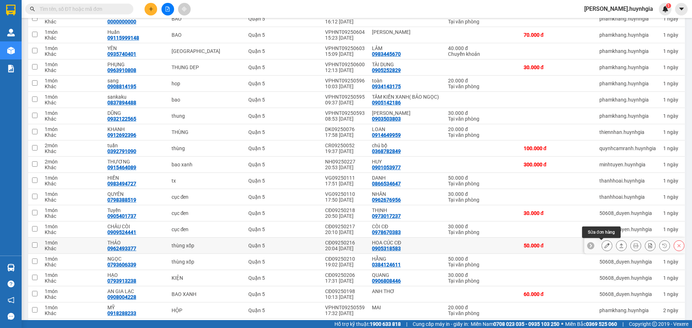
click at [605, 247] on icon at bounding box center [607, 245] width 5 height 5
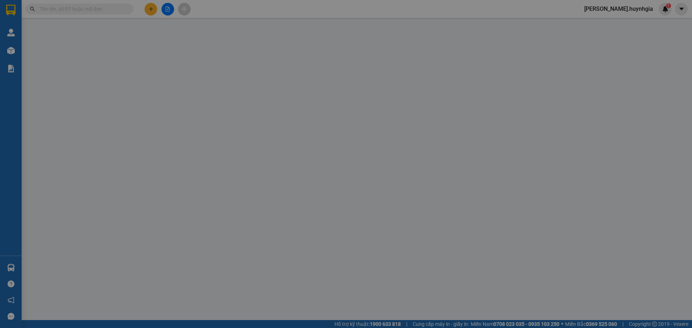
type input "0905318583"
type input "HOA CÚC CĐ"
type input "0962493377"
type input "THẢO"
type input "50.000"
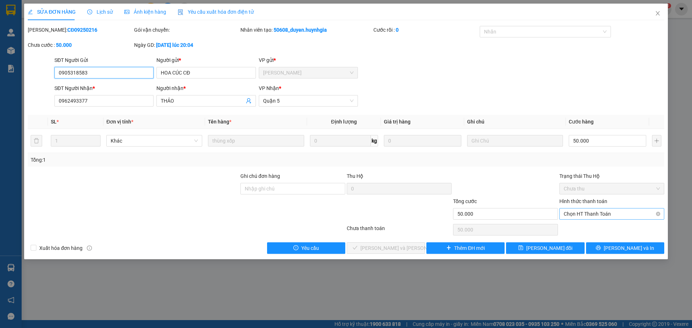
click at [592, 216] on span "Chọn HT Thanh Toán" at bounding box center [612, 214] width 96 height 11
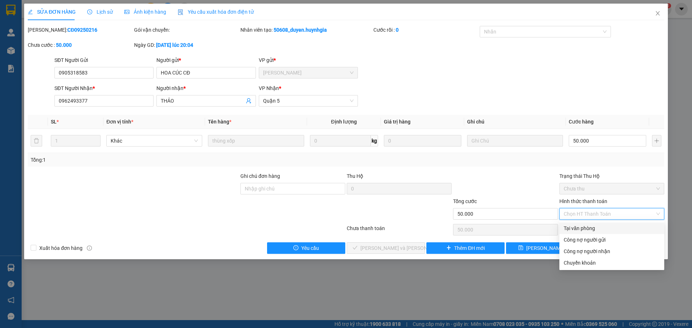
drag, startPoint x: 592, startPoint y: 225, endPoint x: 489, endPoint y: 260, distance: 108.6
click at [593, 225] on div "Tại văn phòng" at bounding box center [612, 229] width 96 height 8
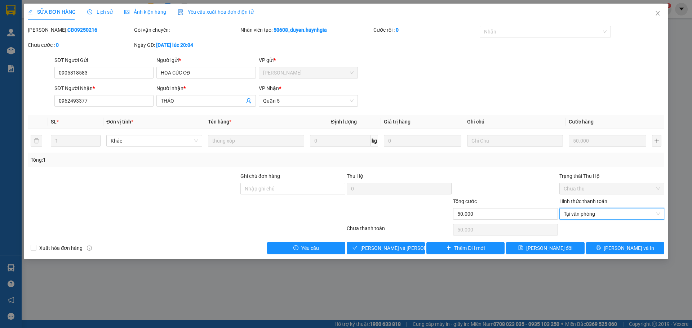
type input "0"
drag, startPoint x: 401, startPoint y: 248, endPoint x: 398, endPoint y: 223, distance: 25.4
click at [402, 248] on span "[PERSON_NAME] và [PERSON_NAME] hàng" at bounding box center [409, 248] width 97 height 8
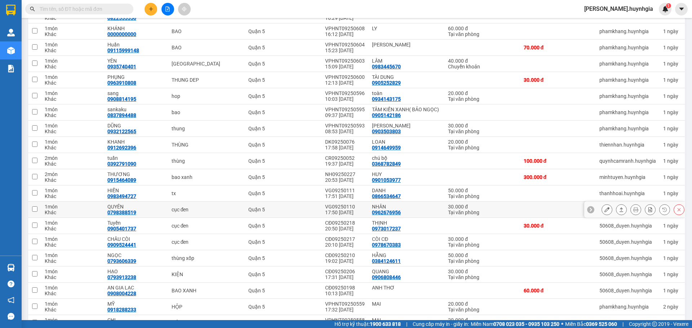
scroll to position [288, 0]
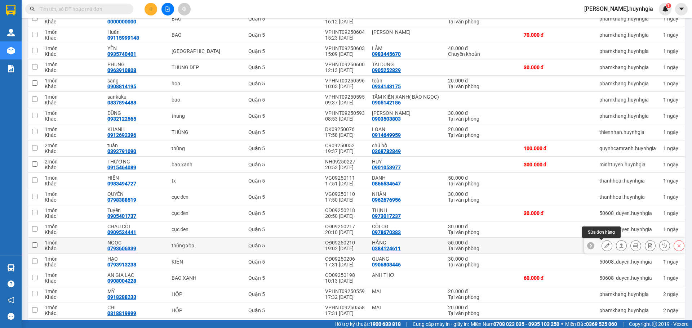
click at [602, 249] on button at bounding box center [607, 246] width 10 height 13
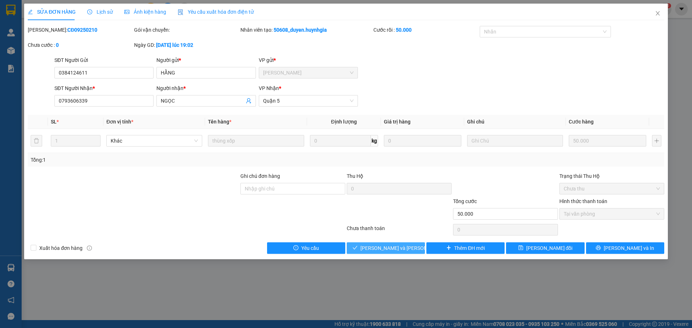
click at [417, 250] on button "[PERSON_NAME] và [PERSON_NAME] hàng" at bounding box center [386, 249] width 78 height 12
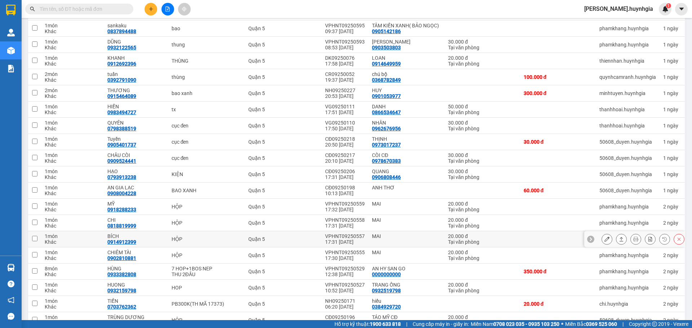
scroll to position [361, 0]
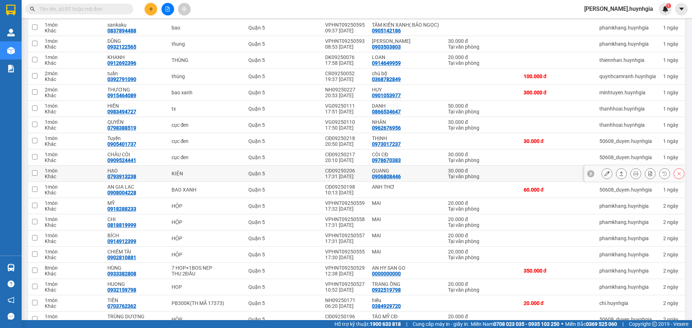
click at [602, 173] on button at bounding box center [607, 174] width 10 height 13
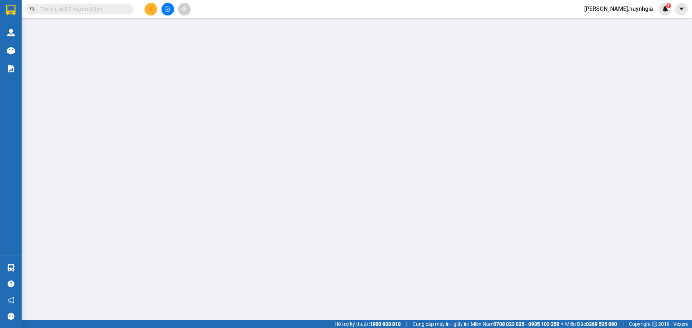
type input "0906808446"
type input "QUANG"
type input "0793913238"
type input "HẠO"
type input "30.000"
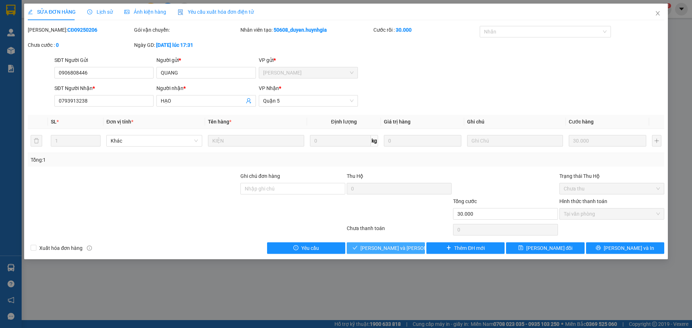
click at [400, 243] on button "[PERSON_NAME] và [PERSON_NAME] hàng" at bounding box center [386, 249] width 78 height 12
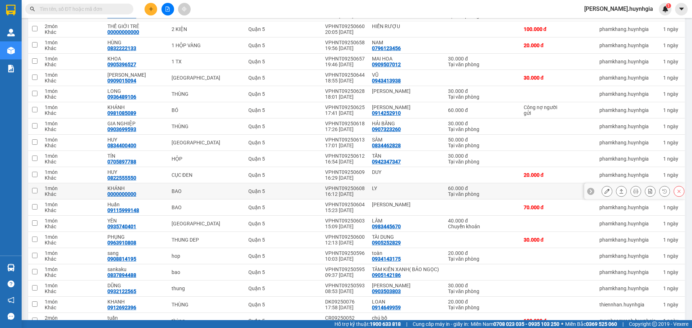
scroll to position [108, 0]
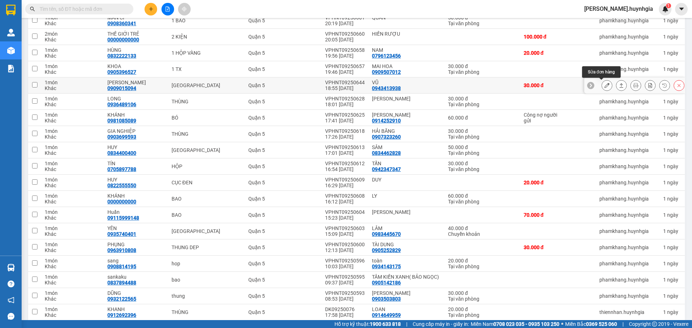
drag, startPoint x: 598, startPoint y: 86, endPoint x: 602, endPoint y: 87, distance: 4.4
click at [602, 87] on button at bounding box center [607, 85] width 10 height 13
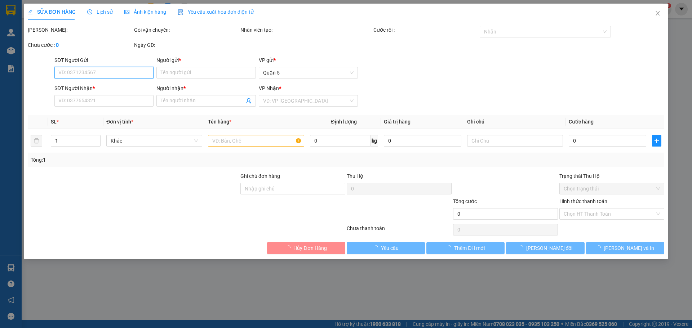
type input "0943413938"
type input "VŨ"
type input "0909015094"
type input "[PERSON_NAME]"
type input "30.000"
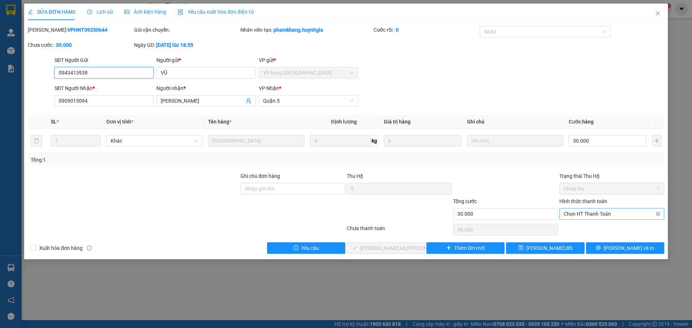
drag, startPoint x: 607, startPoint y: 211, endPoint x: 614, endPoint y: 213, distance: 7.2
click at [612, 213] on span "Chọn HT Thanh Toán" at bounding box center [612, 214] width 96 height 11
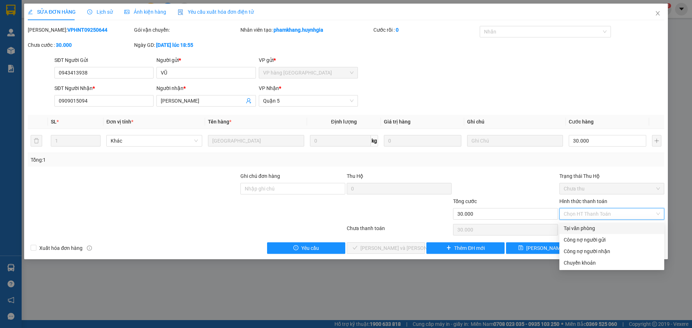
drag, startPoint x: 587, startPoint y: 229, endPoint x: 426, endPoint y: 255, distance: 162.4
click at [588, 229] on div "Tại văn phòng" at bounding box center [612, 229] width 96 height 8
type input "0"
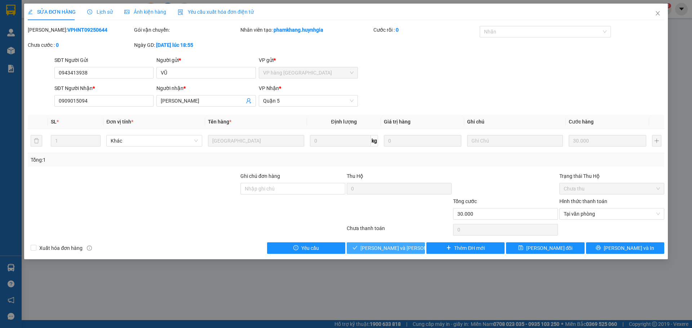
drag, startPoint x: 397, startPoint y: 246, endPoint x: 381, endPoint y: 255, distance: 18.3
click at [397, 249] on span "[PERSON_NAME] và [PERSON_NAME] hàng" at bounding box center [409, 248] width 97 height 8
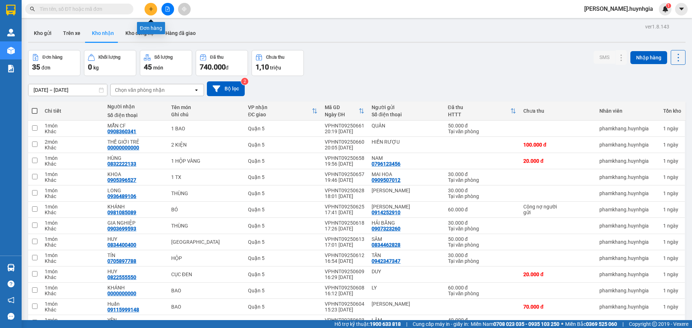
click at [147, 9] on button at bounding box center [151, 9] width 13 height 13
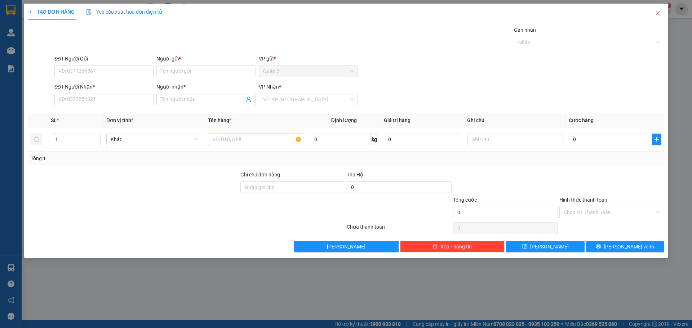
click at [95, 92] on div "SĐT Người Nhận *" at bounding box center [103, 88] width 99 height 11
click at [95, 101] on input "SĐT Người Nhận *" at bounding box center [103, 100] width 99 height 12
click at [83, 116] on div "0905886746 - [PERSON_NAME] BẢN [PERSON_NAME]" at bounding box center [120, 114] width 122 height 8
type input "0905886746"
type input "THẠCH BẢN HẬU"
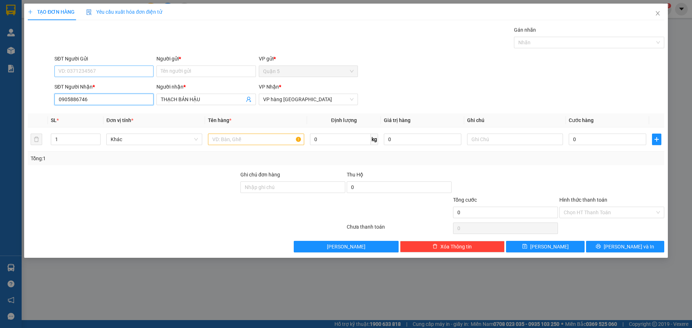
type input "0905886746"
click at [124, 68] on input "SĐT Người Gửi" at bounding box center [103, 72] width 99 height 12
click at [122, 85] on div "0906707137 - [PERSON_NAME]" at bounding box center [104, 86] width 90 height 8
type input "0906707137"
type input "ÁNH HỒNG"
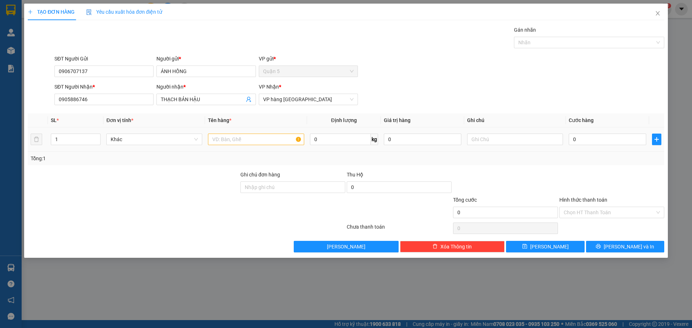
drag, startPoint x: 257, startPoint y: 144, endPoint x: 255, endPoint y: 140, distance: 4.8
click at [256, 141] on div at bounding box center [256, 139] width 96 height 14
click at [255, 140] on input "text" at bounding box center [256, 140] width 96 height 12
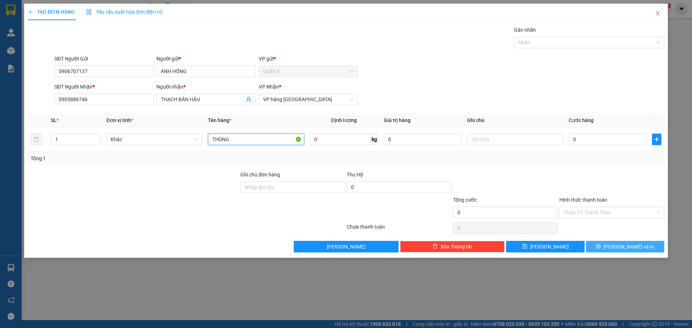
type input "THÙNG"
click at [656, 243] on button "[PERSON_NAME] và In" at bounding box center [625, 247] width 78 height 12
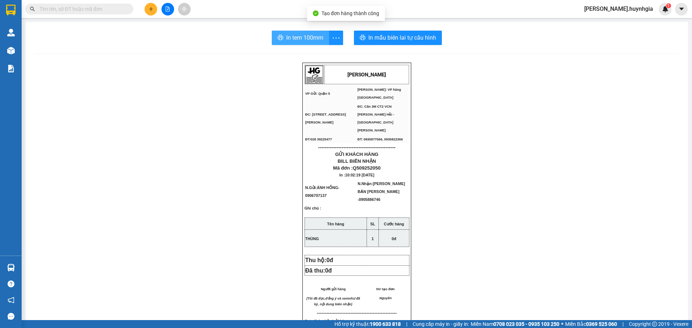
click at [315, 42] on span "In tem 100mm" at bounding box center [304, 37] width 37 height 9
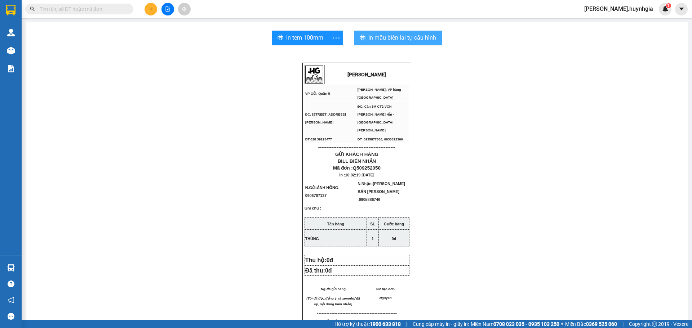
click at [405, 36] on button "In mẫu biên lai tự cấu hình" at bounding box center [398, 38] width 88 height 14
click at [121, 8] on input "text" at bounding box center [82, 9] width 85 height 8
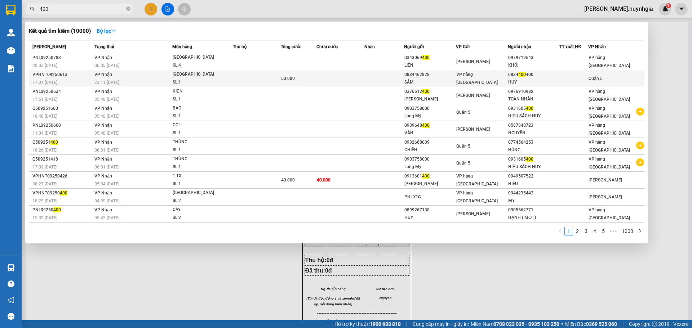
type input "400"
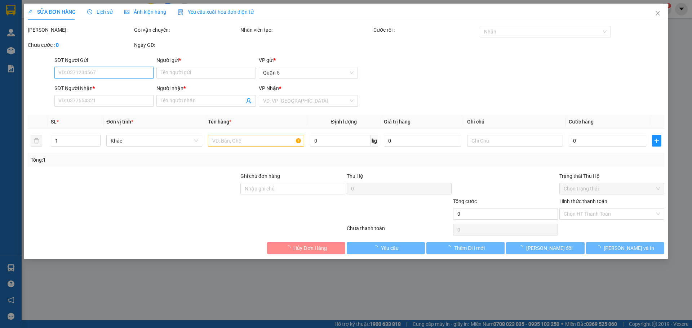
type input "0834462828"
type input "SÂM"
type input "0834400400"
type input "HUY"
type input "50.000"
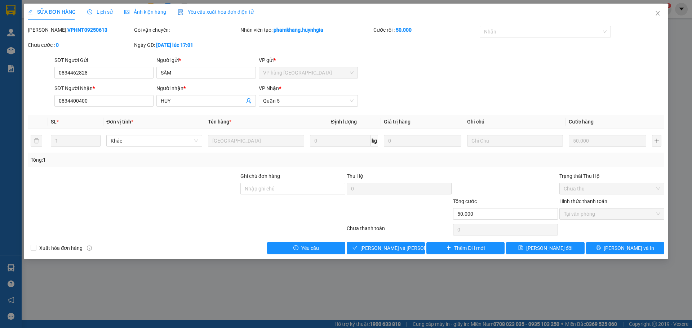
click at [411, 254] on div "SỬA ĐƠN HÀNG Lịch sử [PERSON_NAME] hàng Yêu cầu xuất [PERSON_NAME] điện tử Tota…" at bounding box center [346, 132] width 644 height 256
click at [306, 105] on div "[PERSON_NAME] * [PERSON_NAME][GEOGRAPHIC_DATA]" at bounding box center [308, 96] width 99 height 25
click at [397, 251] on span "[PERSON_NAME] và [PERSON_NAME] hàng" at bounding box center [409, 248] width 97 height 8
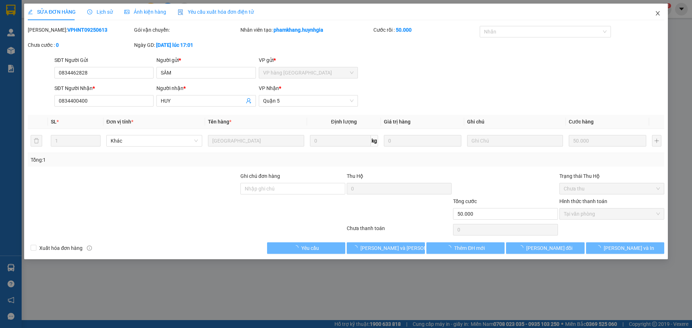
click at [658, 14] on icon "close" at bounding box center [658, 13] width 6 height 6
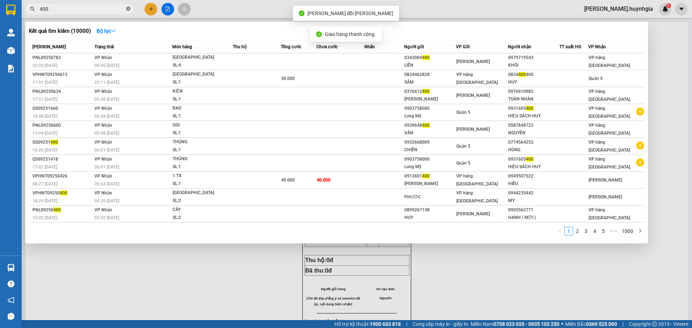
click at [127, 9] on icon "close-circle" at bounding box center [128, 8] width 4 height 4
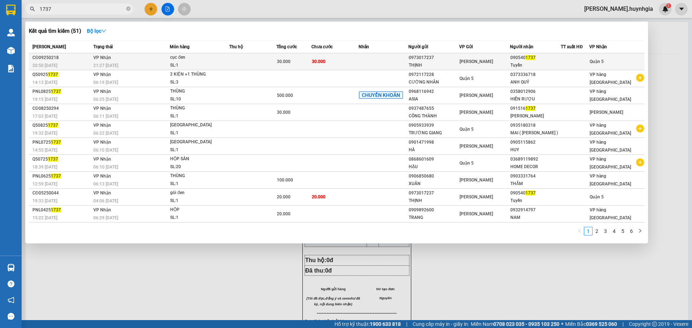
type input "1737"
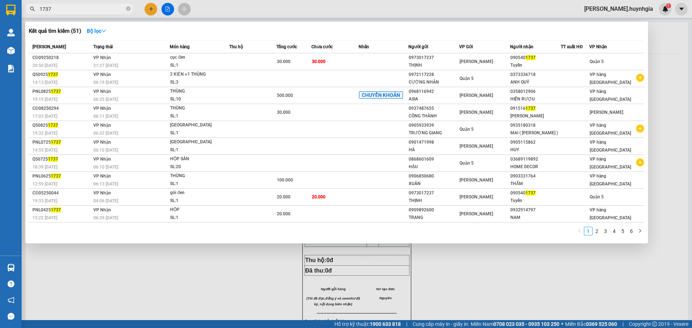
click at [262, 63] on td at bounding box center [252, 61] width 47 height 17
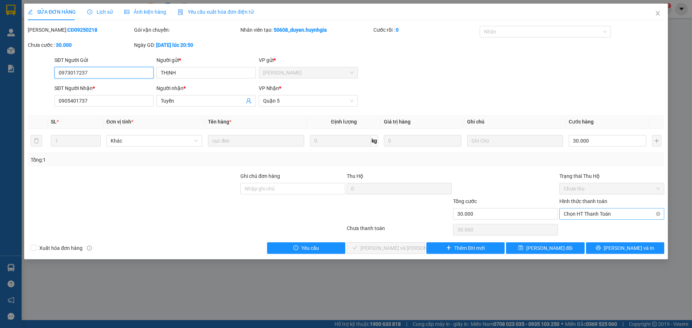
drag, startPoint x: 621, startPoint y: 216, endPoint x: 618, endPoint y: 218, distance: 3.8
click at [621, 216] on span "Chọn HT Thanh Toán" at bounding box center [612, 214] width 96 height 11
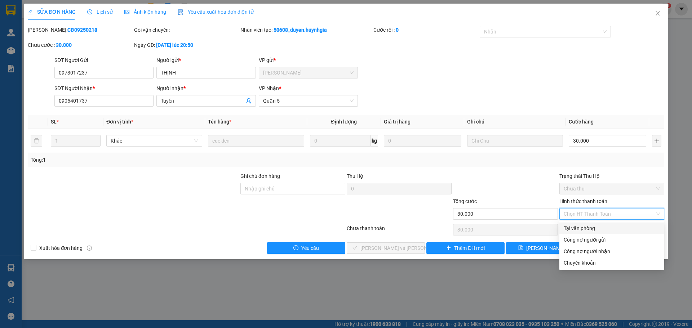
click at [594, 229] on div "Tại văn phòng" at bounding box center [612, 229] width 96 height 8
type input "0"
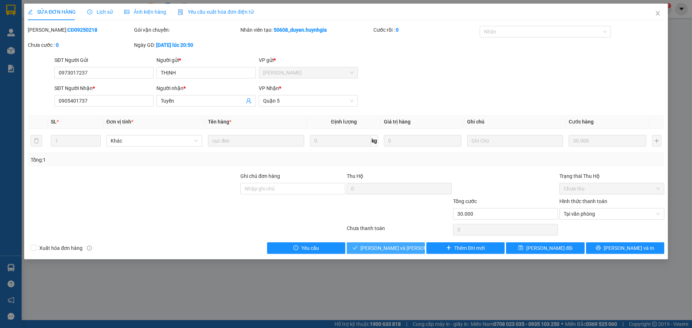
click at [418, 252] on button "[PERSON_NAME] và [PERSON_NAME] hàng" at bounding box center [386, 249] width 78 height 12
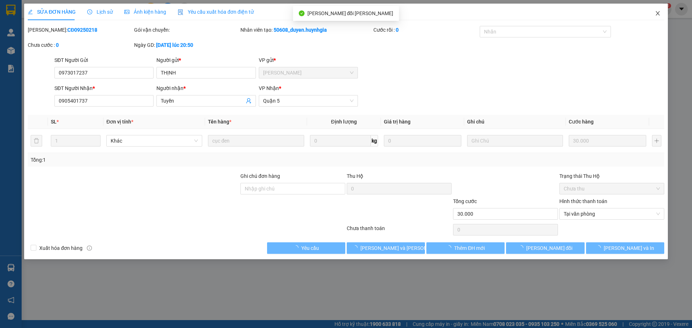
click at [654, 16] on span "Close" at bounding box center [658, 14] width 20 height 20
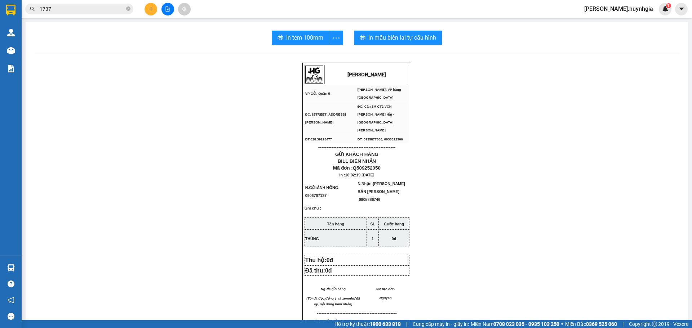
click at [147, 10] on button at bounding box center [151, 9] width 13 height 13
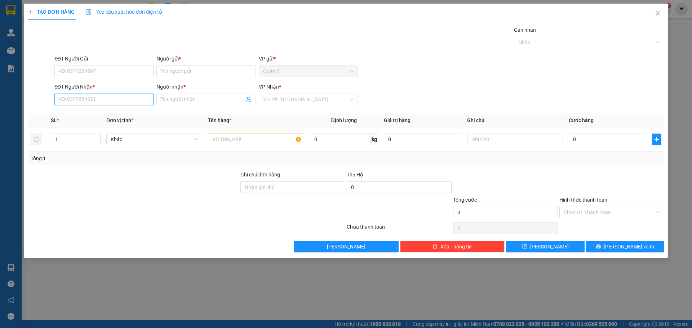
click at [85, 99] on input "SĐT Người Nhận *" at bounding box center [103, 100] width 99 height 12
type input "7"
click at [113, 119] on div "0397273748 - [GEOGRAPHIC_DATA]" at bounding box center [103, 114] width 99 height 12
type input "0397273748"
type input "ĐAN DI"
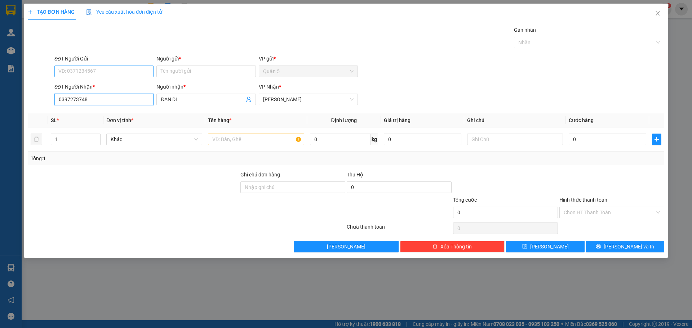
type input "0397273748"
click at [124, 72] on input "SĐT Người Gửi" at bounding box center [103, 72] width 99 height 12
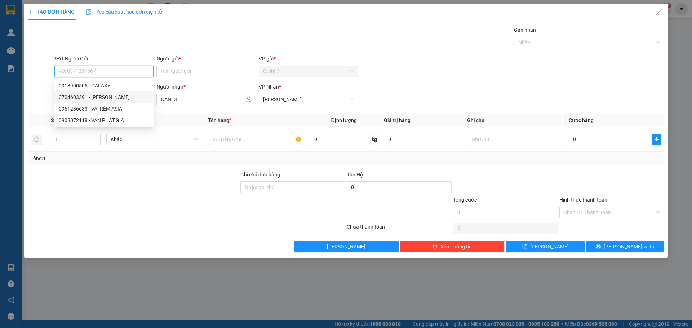
click at [119, 97] on div "0704603391 - [PERSON_NAME]" at bounding box center [104, 97] width 90 height 8
type input "0704603391"
type input "[PERSON_NAME]"
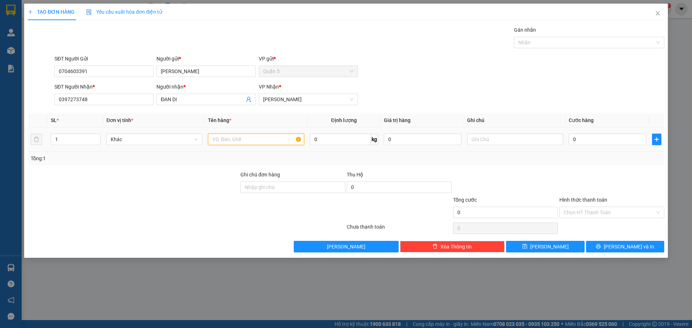
click at [270, 138] on input "text" at bounding box center [256, 140] width 96 height 12
type input "v"
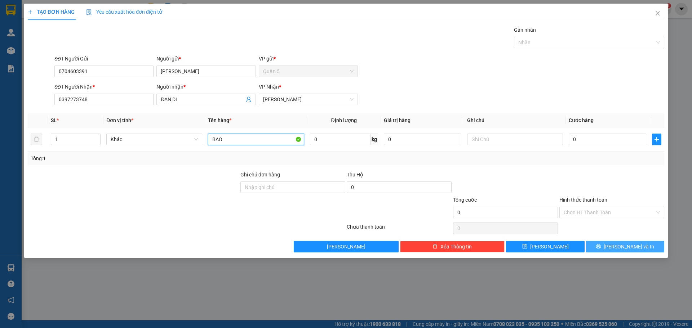
type input "BAO"
click at [646, 248] on button "[PERSON_NAME] và In" at bounding box center [625, 247] width 78 height 12
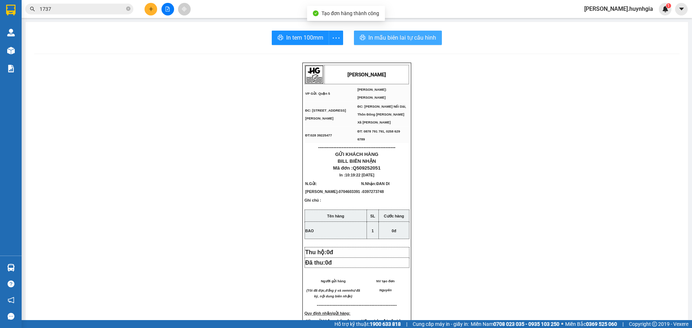
drag, startPoint x: 420, startPoint y: 29, endPoint x: 420, endPoint y: 37, distance: 8.7
click at [420, 31] on div "In tem 100mm In mẫu biên lai tự [PERSON_NAME] [PERSON_NAME] VP Gửi: Quận 5 [PE…" at bounding box center [357, 296] width 663 height 549
click at [420, 37] on span "In mẫu biên lai tự cấu hình" at bounding box center [402, 37] width 68 height 9
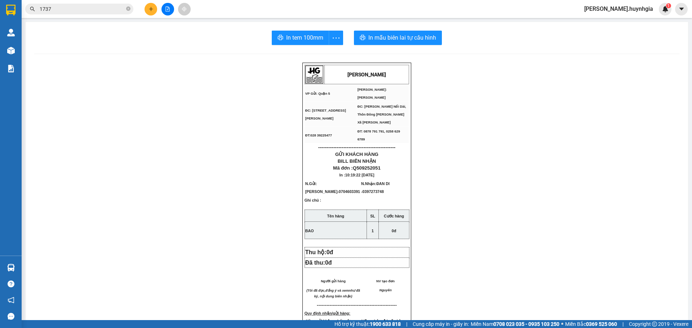
click at [309, 45] on div "In tem 100mm In mẫu biên lai tự [PERSON_NAME] [PERSON_NAME] VP Gửi: Quận 5 [PE…" at bounding box center [357, 296] width 663 height 549
click at [304, 36] on span "In tem 100mm" at bounding box center [304, 37] width 37 height 9
click at [552, 57] on div "In tem 100mm In mẫu biên lai tự [PERSON_NAME] [PERSON_NAME] VP Gửi: Quận 5 [PE…" at bounding box center [357, 296] width 663 height 549
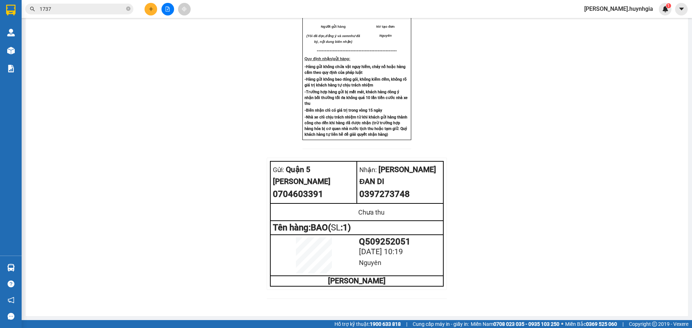
click at [178, 110] on div "[PERSON_NAME] VP Gửi: Quận 5 [PERSON_NAME]: [PERSON_NAME] ĐC: 394 An [PERSON_N…" at bounding box center [356, 58] width 645 height 500
click at [128, 9] on icon "close-circle" at bounding box center [128, 8] width 4 height 4
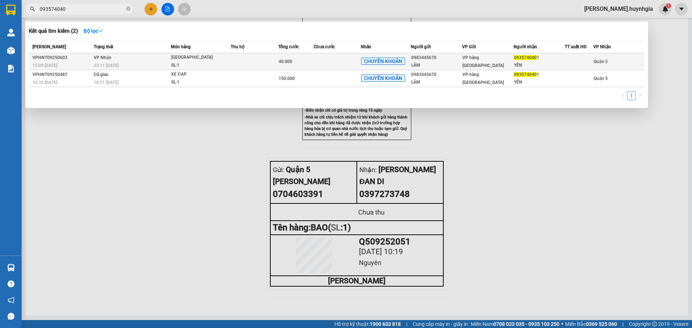
type input "093574040"
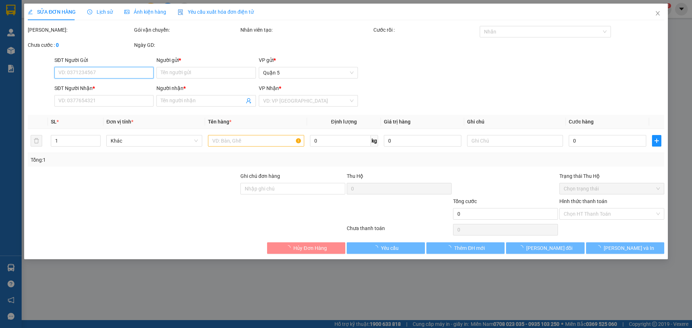
type input "0983445670"
type input "LÂM"
type input "0935740401"
type input "YÊN"
type input "40.000"
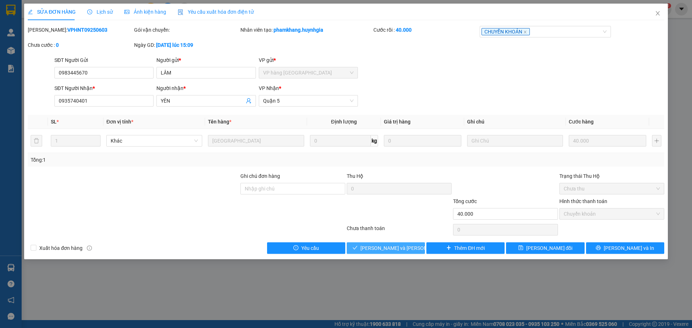
click at [401, 248] on span "[PERSON_NAME] và [PERSON_NAME] hàng" at bounding box center [409, 248] width 97 height 8
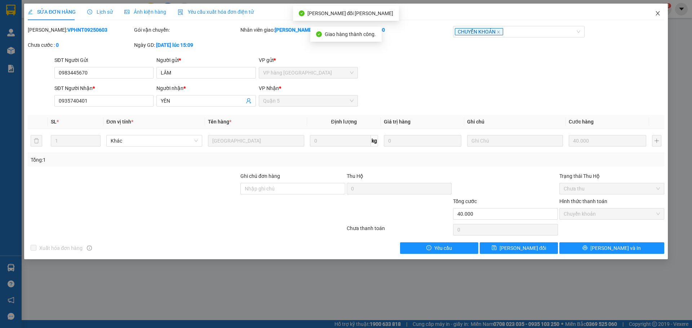
click at [658, 10] on span "Close" at bounding box center [658, 14] width 20 height 20
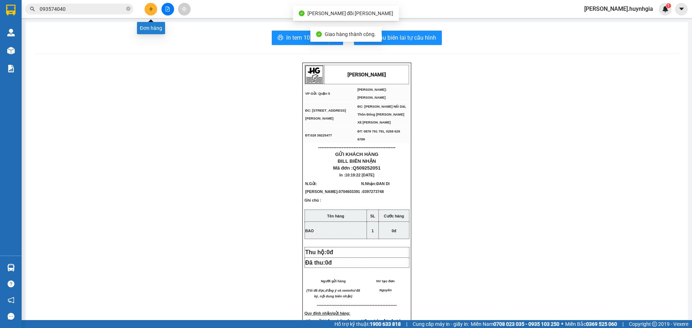
click at [150, 6] on button at bounding box center [151, 9] width 13 height 13
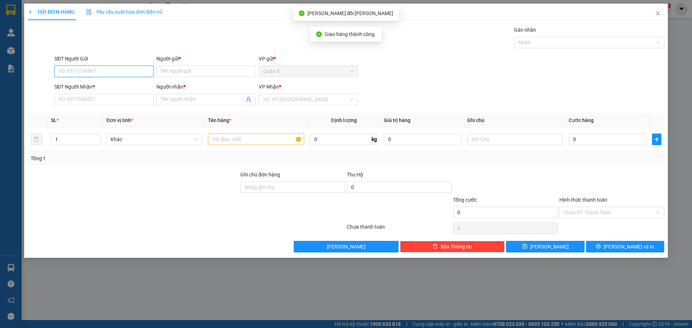
click at [135, 71] on input "SĐT Người Gửi" at bounding box center [103, 72] width 99 height 12
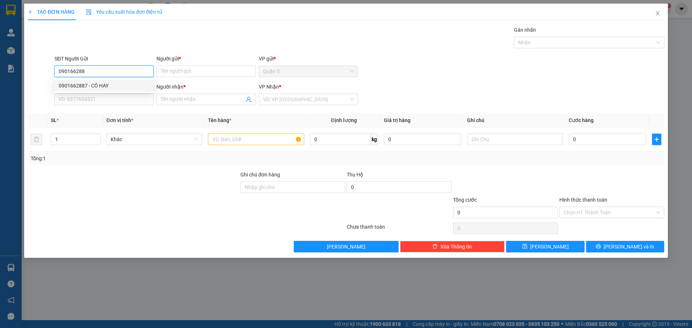
click at [87, 85] on div "0901662887 - CÔ HAY" at bounding box center [104, 86] width 90 height 8
type input "0901662887"
type input "CÔ HAY"
type input "0708122002"
type input "CÔ HAY"
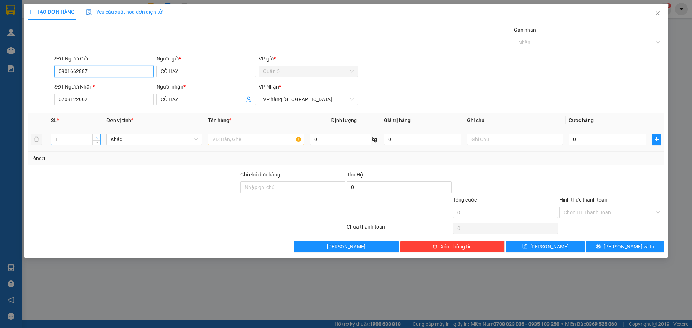
type input "0901662887"
click at [97, 137] on icon "up" at bounding box center [97, 138] width 3 height 3
type input "3"
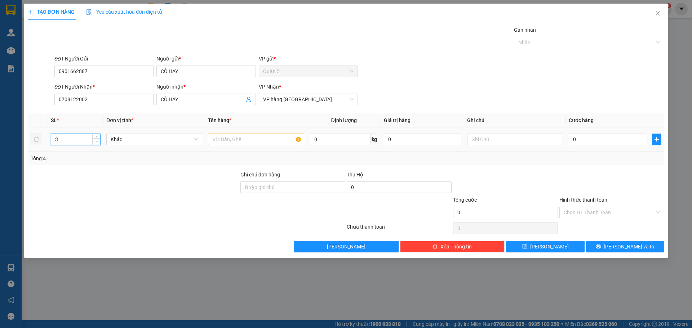
click at [98, 143] on span "down" at bounding box center [96, 142] width 4 height 4
click at [257, 145] on div at bounding box center [256, 139] width 96 height 14
click at [256, 143] on input "text" at bounding box center [256, 140] width 96 height 12
type input "2 t+1 bao"
click at [638, 239] on div "TẠO ĐƠN HÀNG Yêu cầu xuất [PERSON_NAME] điện tử Transit Pickup Surcharge Ids Tr…" at bounding box center [346, 131] width 644 height 255
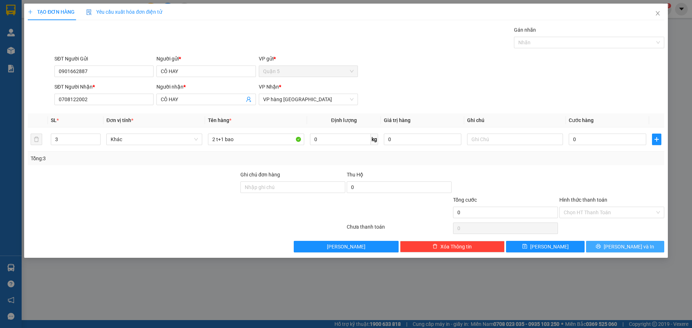
click at [633, 249] on span "[PERSON_NAME] và In" at bounding box center [629, 247] width 50 height 8
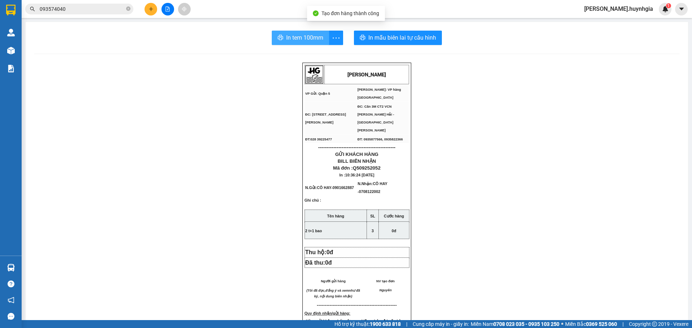
click at [301, 40] on span "In tem 100mm" at bounding box center [304, 37] width 37 height 9
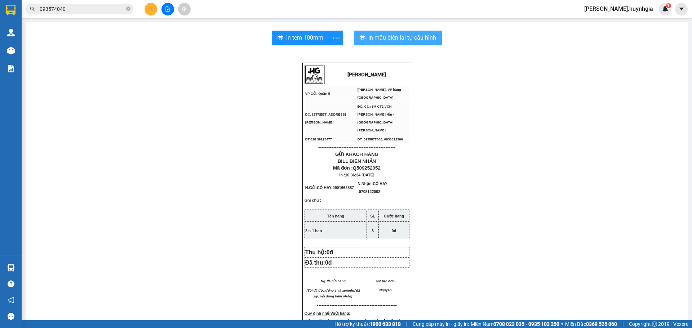
drag, startPoint x: 398, startPoint y: 23, endPoint x: 396, endPoint y: 34, distance: 10.9
click at [398, 25] on div "In tem 100mm In mẫu biên lai tự [PERSON_NAME] [PERSON_NAME] VP Gửi: Quận 5 [PE…" at bounding box center [357, 302] width 663 height 561
click at [396, 34] on span "In mẫu biên lai tự cấu hình" at bounding box center [402, 37] width 68 height 9
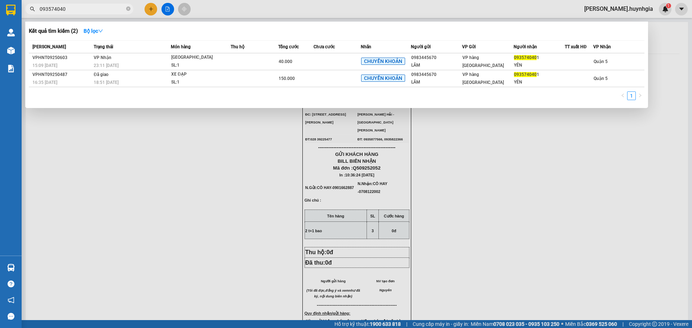
click at [128, 9] on icon "close-circle" at bounding box center [128, 8] width 4 height 4
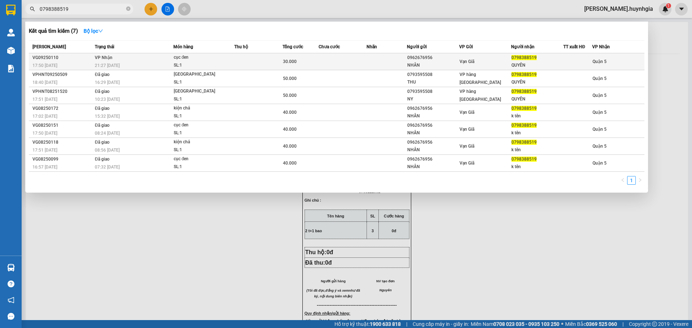
type input "0798388519"
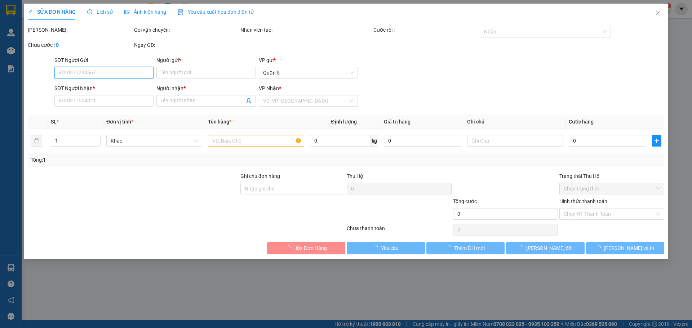
type input "0962676956"
type input "NHÂN"
type input "0798388519"
type input "QUYÊN"
type input "30.000"
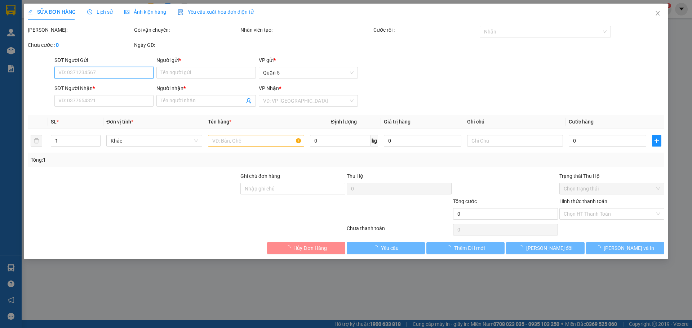
type input "0"
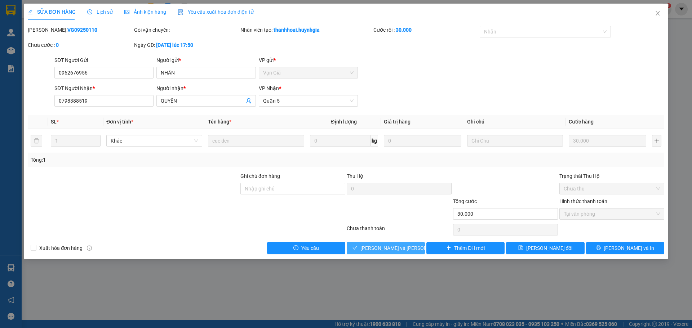
drag, startPoint x: 404, startPoint y: 247, endPoint x: 393, endPoint y: 251, distance: 12.0
click at [400, 248] on span "[PERSON_NAME] và [PERSON_NAME] hàng" at bounding box center [409, 248] width 97 height 8
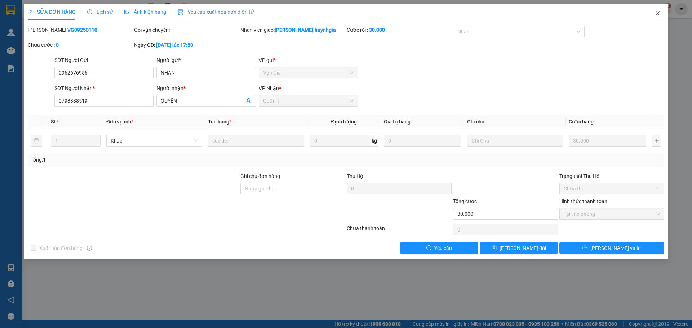
drag, startPoint x: 667, startPoint y: 8, endPoint x: 644, endPoint y: 16, distance: 24.2
click at [664, 9] on span "Close" at bounding box center [658, 14] width 20 height 20
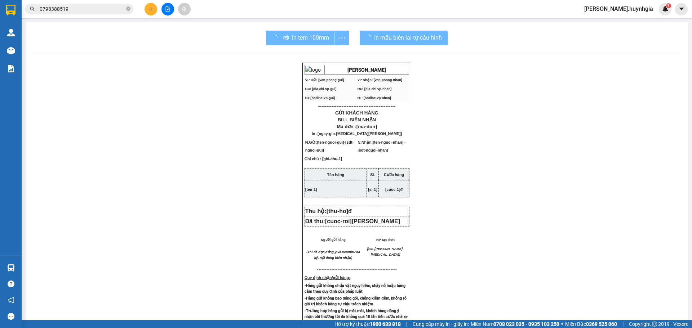
click at [644, 16] on div "Kết quả [PERSON_NAME] ( 7 ) Bộ lọc Mã ĐH Trạng thái Món hàng Thu hộ Tổng [PERSO…" at bounding box center [346, 9] width 692 height 18
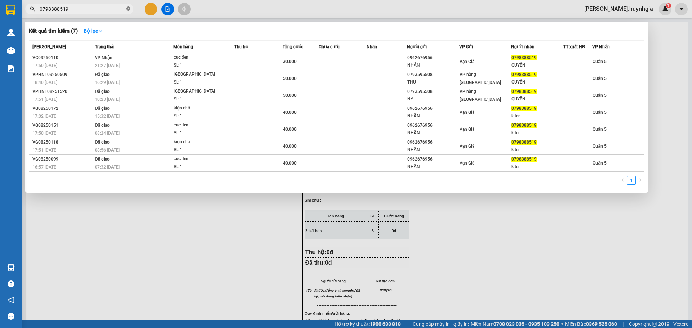
click at [127, 10] on icon "close-circle" at bounding box center [128, 8] width 4 height 4
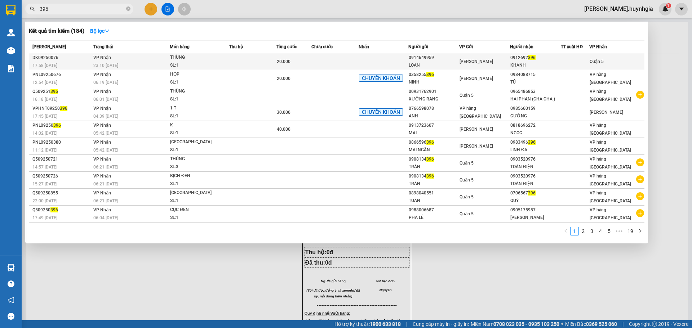
type input "396"
click at [459, 62] on td "0914649959 LOAN" at bounding box center [433, 61] width 51 height 17
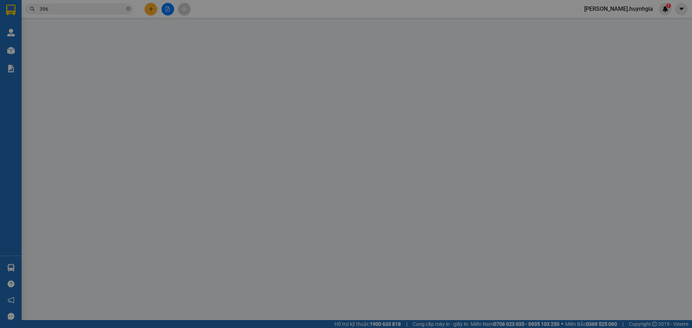
type input "0914649959"
type input "LOAN"
type input "0912692396"
type input "KHANH"
type input "20.000"
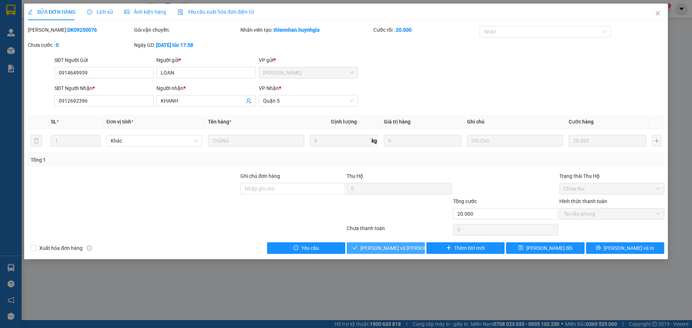
click at [388, 252] on span "[PERSON_NAME] và [PERSON_NAME] hàng" at bounding box center [409, 248] width 97 height 8
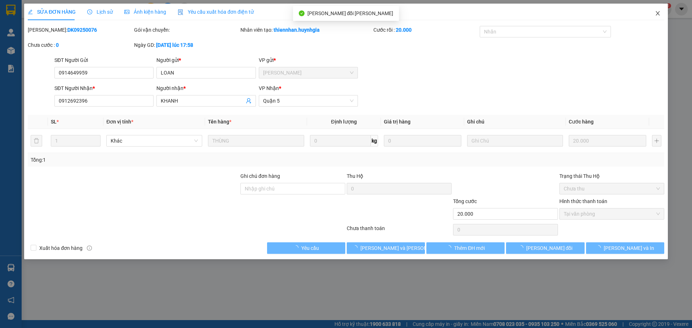
click at [665, 20] on span "Close" at bounding box center [658, 14] width 20 height 20
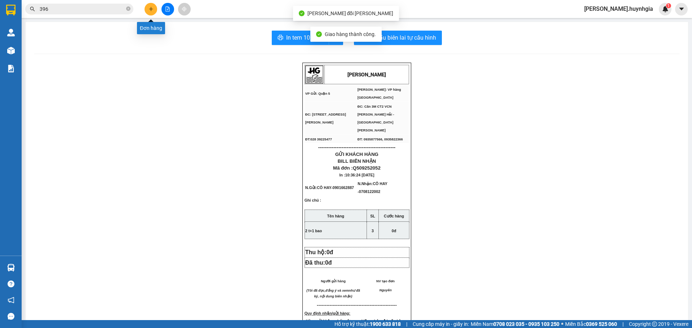
click at [151, 10] on icon "plus" at bounding box center [151, 8] width 5 height 5
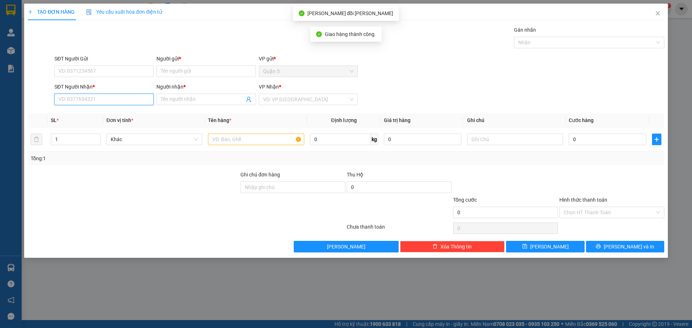
click at [124, 102] on input "SĐT Người Nhận *" at bounding box center [103, 100] width 99 height 12
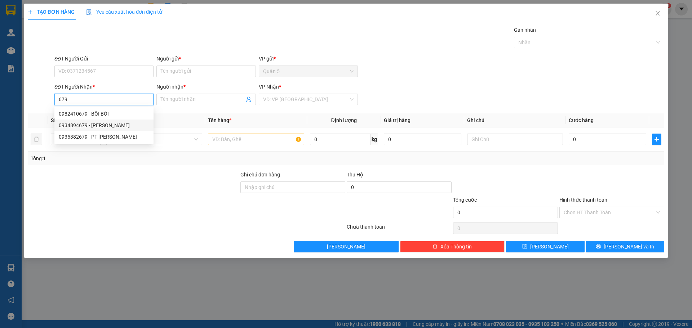
click at [89, 128] on div "0934894679 - [PERSON_NAME]" at bounding box center [104, 125] width 90 height 8
type input "0934894679"
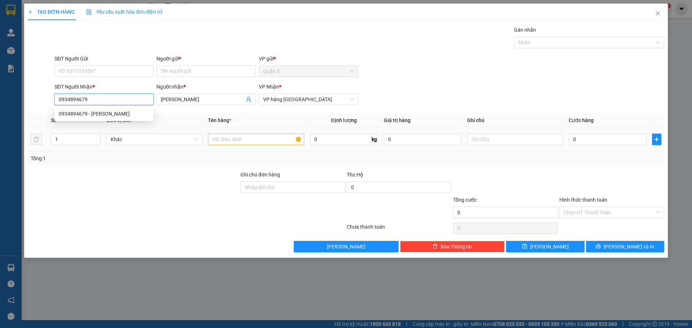
type input "[PERSON_NAME]"
type input "0934894679"
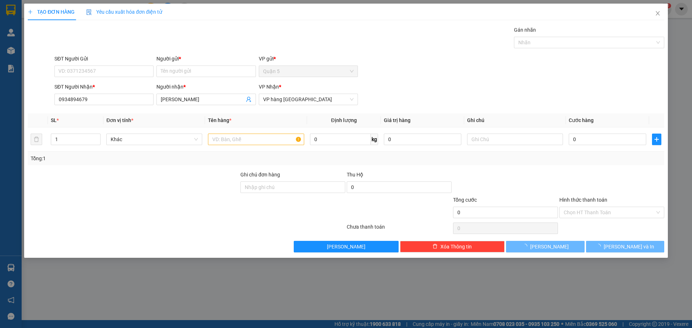
click at [116, 80] on div "SĐT Người Gửi VD: 0371234567" at bounding box center [103, 67] width 99 height 25
click at [119, 73] on input "SĐT Người Gửi" at bounding box center [103, 72] width 99 height 12
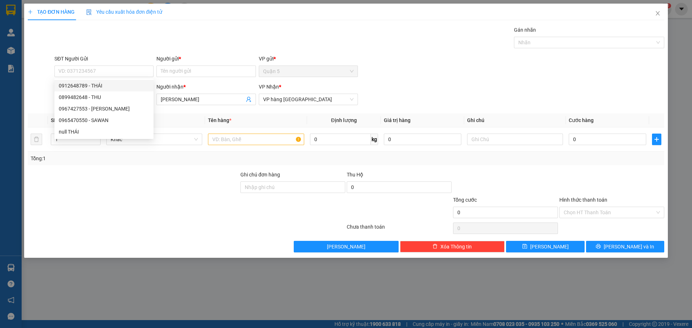
click at [122, 77] on div "SĐT Người Gửi VD: 0371234567" at bounding box center [103, 67] width 99 height 25
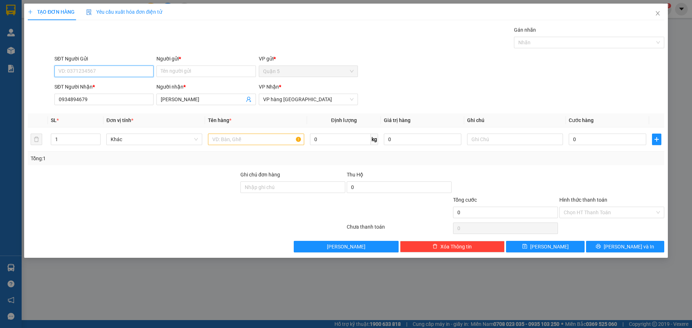
click at [125, 76] on input "SĐT Người Gửi" at bounding box center [103, 72] width 99 height 12
click at [120, 95] on div "0899482648 - THU" at bounding box center [104, 97] width 90 height 8
type input "0899482648"
type input "THU"
click at [212, 125] on th "Tên hàng *" at bounding box center [256, 121] width 102 height 14
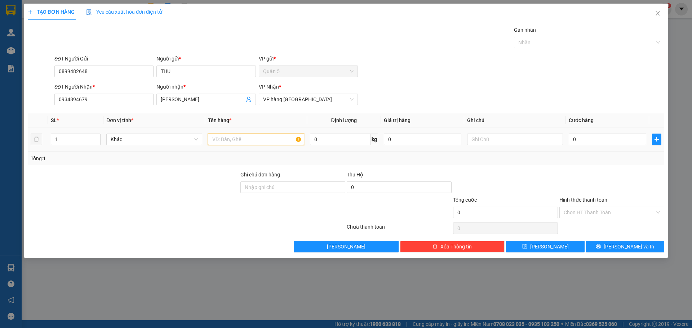
click at [217, 139] on input "text" at bounding box center [256, 140] width 96 height 12
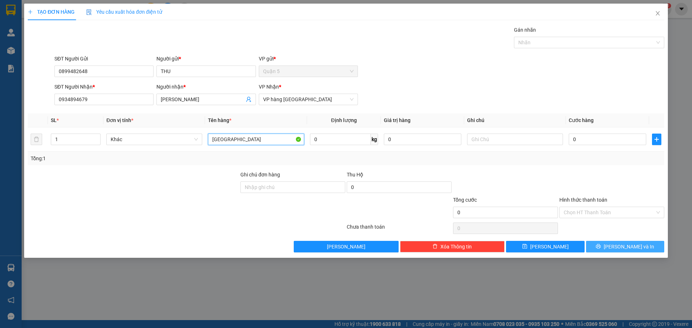
type input "[GEOGRAPHIC_DATA]"
click at [633, 246] on span "[PERSON_NAME] và In" at bounding box center [629, 247] width 50 height 8
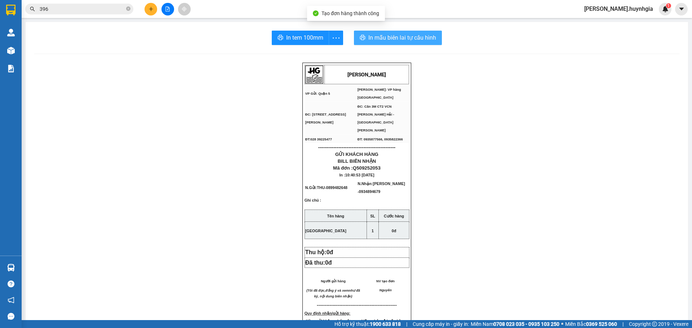
click at [403, 43] on button "In mẫu biên lai tự cấu hình" at bounding box center [398, 38] width 88 height 14
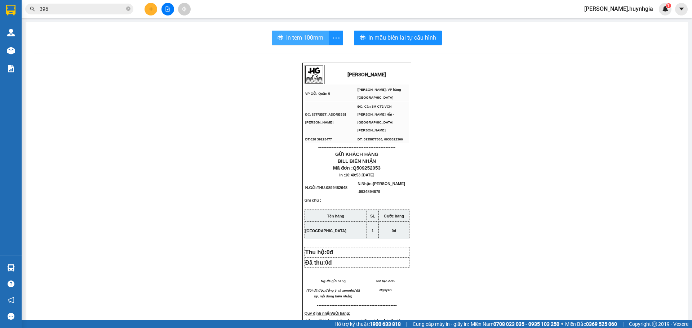
click at [305, 42] on span "In tem 100mm" at bounding box center [304, 37] width 37 height 9
click at [151, 10] on icon "plus" at bounding box center [151, 8] width 5 height 5
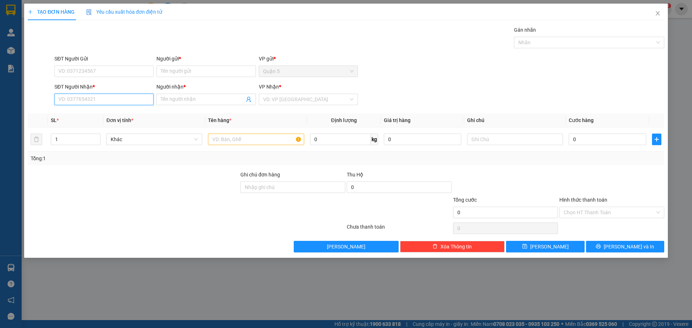
click at [118, 98] on input "SĐT Người Nhận *" at bounding box center [103, 100] width 99 height 12
drag, startPoint x: 110, startPoint y: 114, endPoint x: 115, endPoint y: 106, distance: 9.2
click at [110, 113] on div "0906973923 - [PERSON_NAME] AN" at bounding box center [104, 114] width 90 height 8
type input "0906973923"
type input "HOÀI AN"
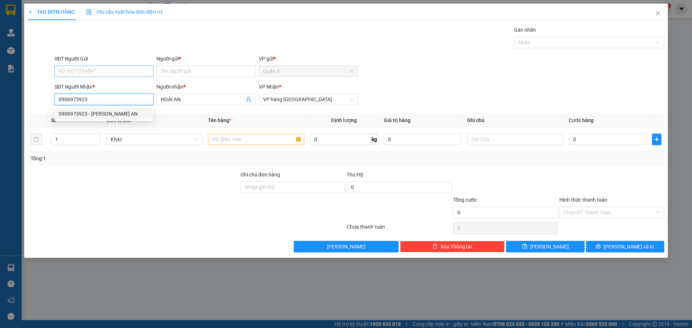
type input "0906973923"
click at [126, 74] on input "SĐT Người Gửi" at bounding box center [103, 72] width 99 height 12
click at [111, 107] on div "0931643848 - VY" at bounding box center [104, 109] width 90 height 8
type input "0931643848"
type input "VY"
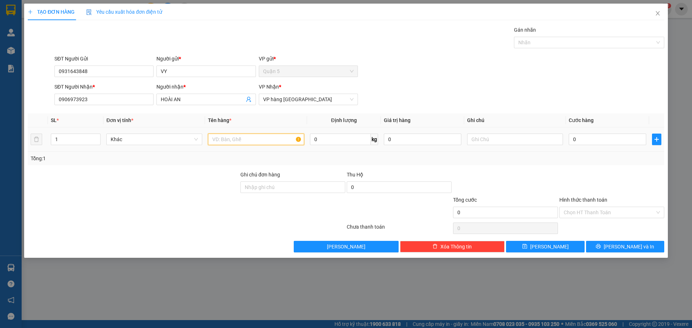
click at [246, 142] on input "text" at bounding box center [256, 140] width 96 height 12
type input "[GEOGRAPHIC_DATA]"
click at [503, 138] on input "text" at bounding box center [515, 140] width 96 height 12
type input "2"
type input "THU HỘ 2.075"
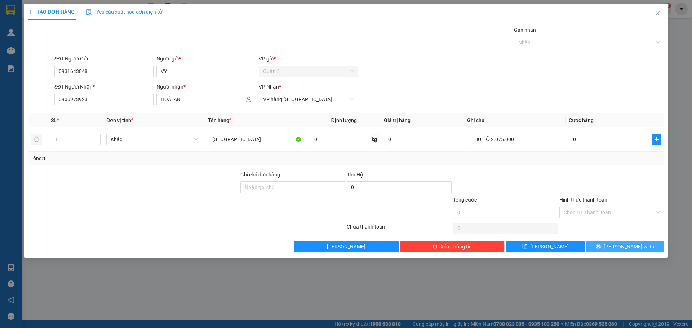
drag, startPoint x: 618, startPoint y: 243, endPoint x: 597, endPoint y: 253, distance: 22.9
click at [618, 244] on button "[PERSON_NAME] và In" at bounding box center [625, 247] width 78 height 12
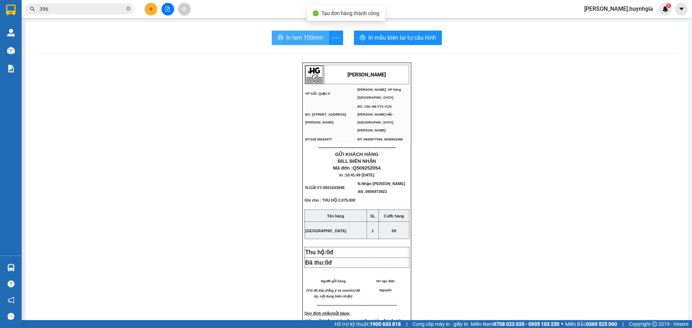
click at [310, 43] on button "In tem 100mm" at bounding box center [300, 38] width 57 height 14
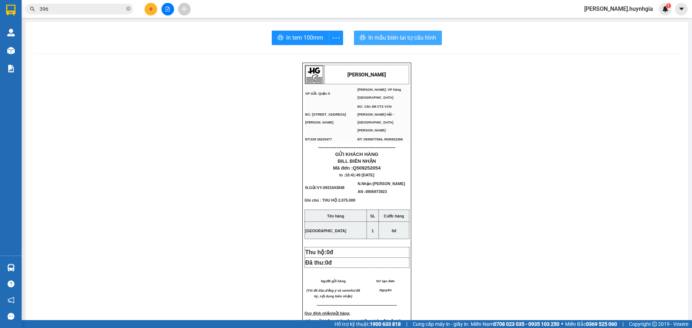
click at [400, 36] on span "In mẫu biên lai tự cấu hình" at bounding box center [402, 37] width 68 height 9
click at [126, 10] on icon "close-circle" at bounding box center [128, 8] width 4 height 4
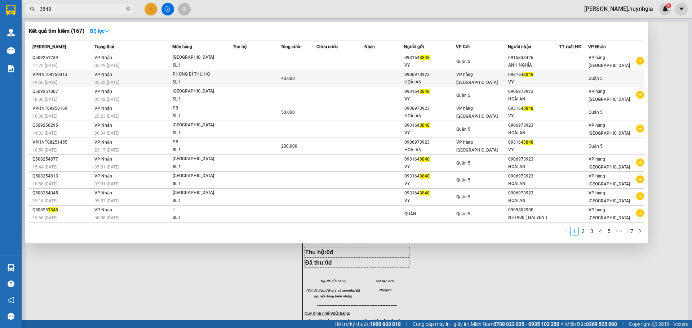
type input "3848"
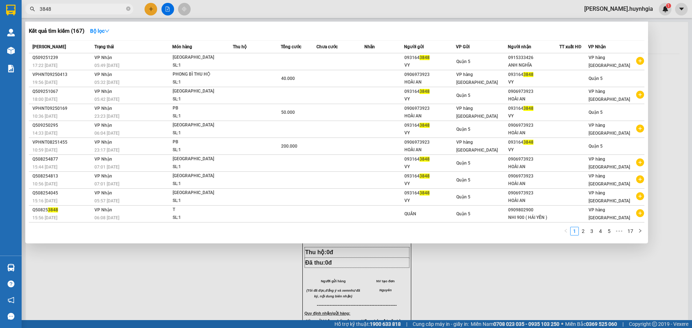
click at [270, 77] on td at bounding box center [257, 78] width 48 height 17
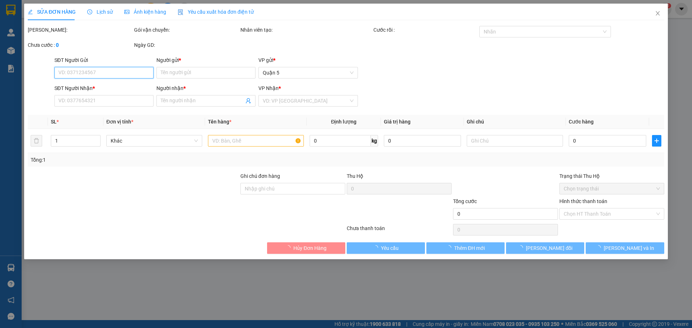
type input "0906973923"
type input "HOÀI AN"
type input "0931643848"
type input "VY"
type input "40.000"
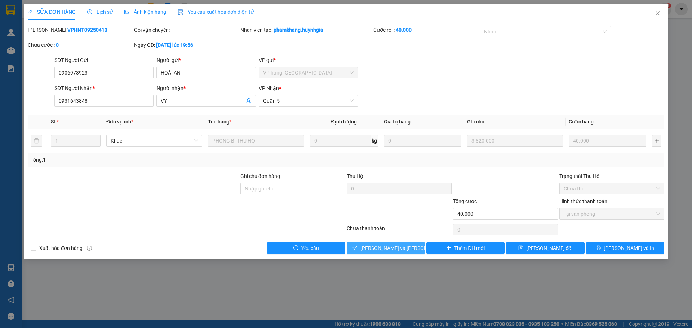
click at [402, 249] on span "[PERSON_NAME] và [PERSON_NAME] hàng" at bounding box center [409, 248] width 97 height 8
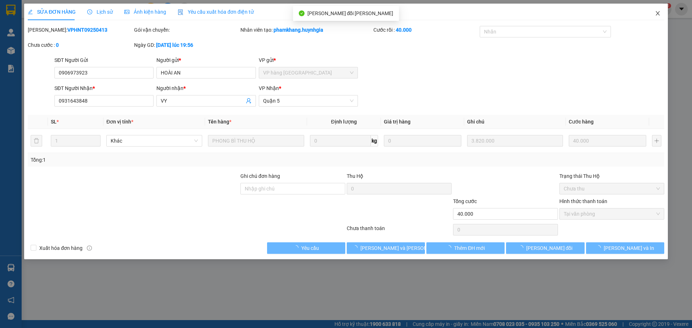
click at [656, 22] on span "Close" at bounding box center [658, 14] width 20 height 20
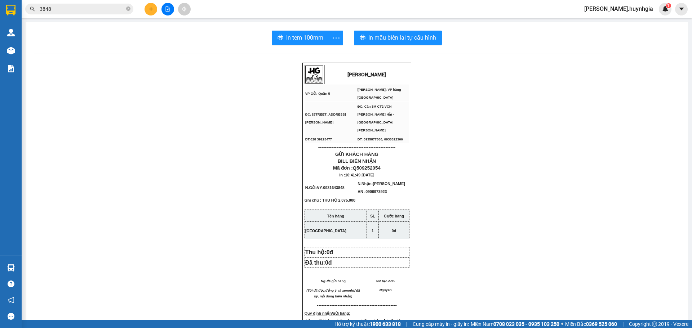
click at [138, 128] on div "[PERSON_NAME] VP Gửi: Quận 5 [PERSON_NAME]: VP hàng [GEOGRAPHIC_DATA] ĐC: 394 …" at bounding box center [356, 323] width 645 height 521
click at [151, 6] on icon "plus" at bounding box center [151, 8] width 5 height 5
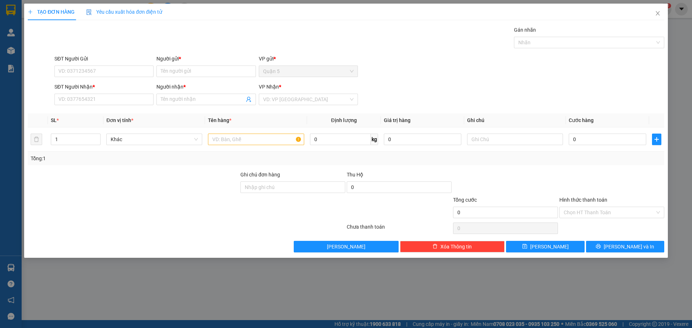
click at [120, 110] on div "Transit Pickup Surcharge Ids Transit Deliver Surcharge Ids Transit Deliver Surc…" at bounding box center [346, 139] width 637 height 227
click at [73, 99] on input "SĐT Người Nhận *" at bounding box center [103, 100] width 99 height 12
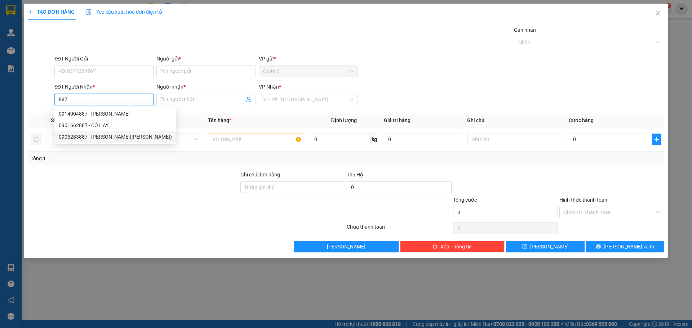
click at [84, 134] on div "0905283887 - [PERSON_NAME]([PERSON_NAME])" at bounding box center [115, 137] width 113 height 8
type input "0905283887"
type input "ĐĂNG THÀNH(MẠNG)"
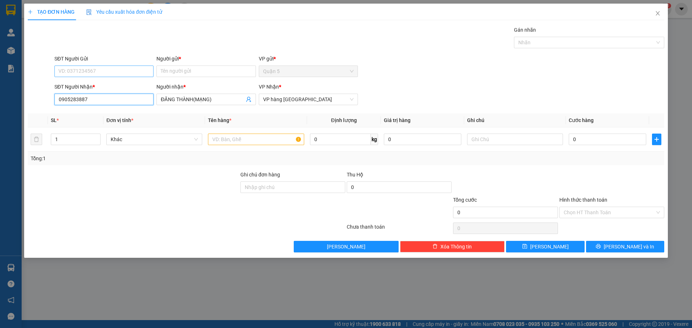
type input "0905283887"
drag, startPoint x: 115, startPoint y: 74, endPoint x: 112, endPoint y: 89, distance: 14.7
click at [115, 74] on input "SĐT Người Gửi" at bounding box center [103, 72] width 99 height 12
type input "1139"
click at [99, 85] on div "0981821139 - [PERSON_NAME]" at bounding box center [104, 86] width 90 height 8
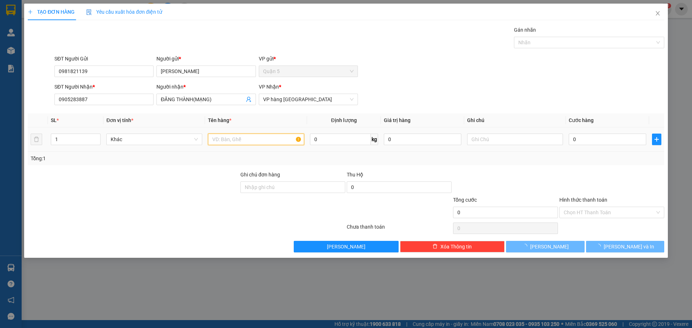
click at [241, 141] on input "text" at bounding box center [256, 140] width 96 height 12
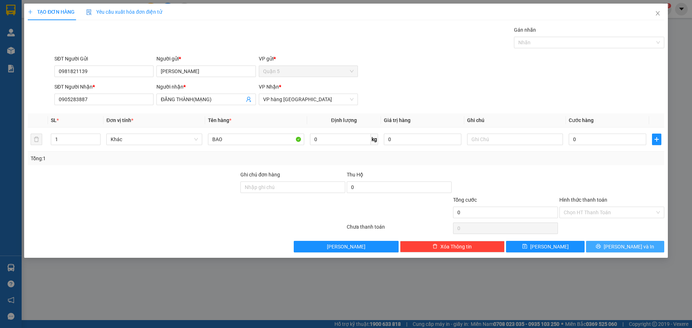
click at [643, 252] on button "[PERSON_NAME] và In" at bounding box center [625, 247] width 78 height 12
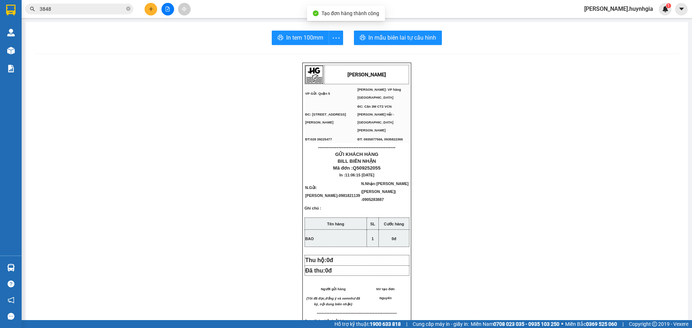
click at [403, 47] on div "In tem 100mm In mẫu biên lai tự [PERSON_NAME] [PERSON_NAME] VP Gửi: Quận 5 [PE…" at bounding box center [357, 306] width 663 height 569
click at [412, 38] on span "In mẫu biên lai tự cấu hình" at bounding box center [402, 37] width 68 height 9
click at [299, 32] on button "In tem 100mm" at bounding box center [300, 38] width 57 height 14
click at [169, 142] on div "[PERSON_NAME] VP Gửi: Quận 5 [PERSON_NAME]: VP hàng [GEOGRAPHIC_DATA] ĐC: 394 …" at bounding box center [356, 323] width 645 height 520
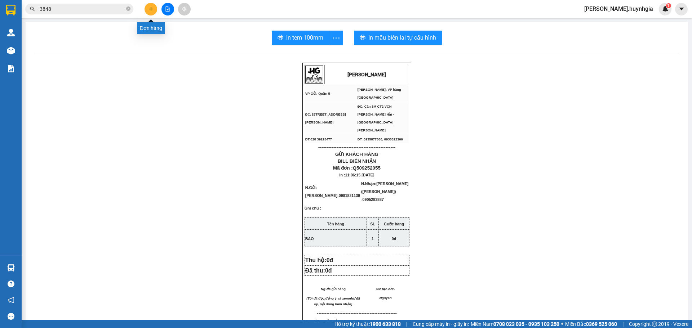
click at [149, 7] on icon "plus" at bounding box center [151, 8] width 5 height 5
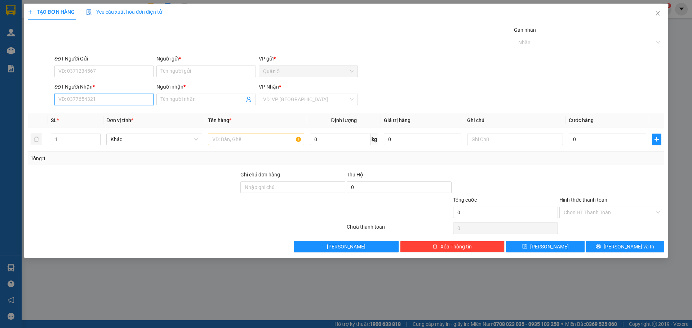
click at [105, 104] on input "SĐT Người Nhận *" at bounding box center [103, 100] width 99 height 12
click at [101, 117] on div "0903573869 - SHOP ĐỒ SI ( [PERSON_NAME] )" at bounding box center [111, 114] width 105 height 8
type input "0903573869"
type input "SHOP ĐỒ SI ( DUNG )"
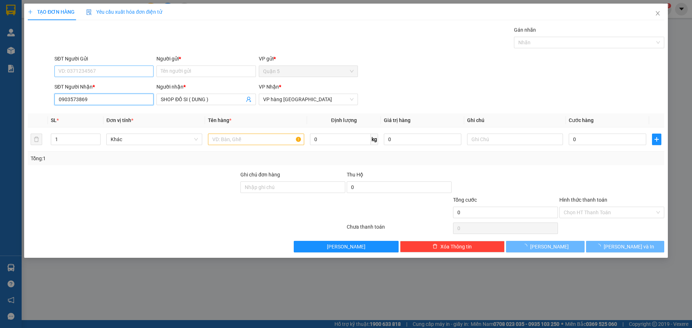
type input "0903573869"
click at [109, 75] on input "SĐT Người Gửi" at bounding box center [103, 72] width 99 height 12
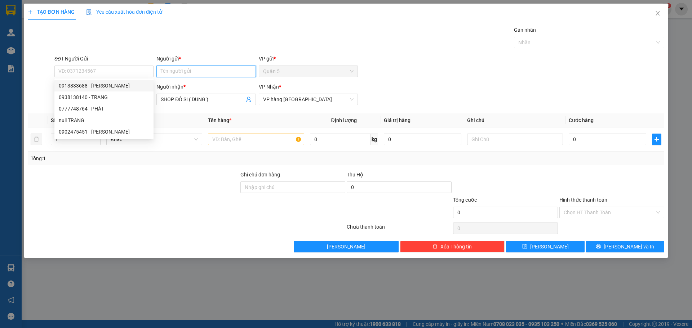
click at [194, 76] on input "Người gửi *" at bounding box center [205, 72] width 99 height 12
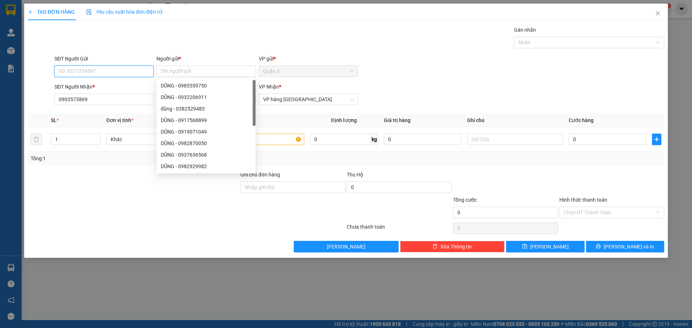
click at [102, 72] on input "SĐT Người Gửi" at bounding box center [103, 72] width 99 height 12
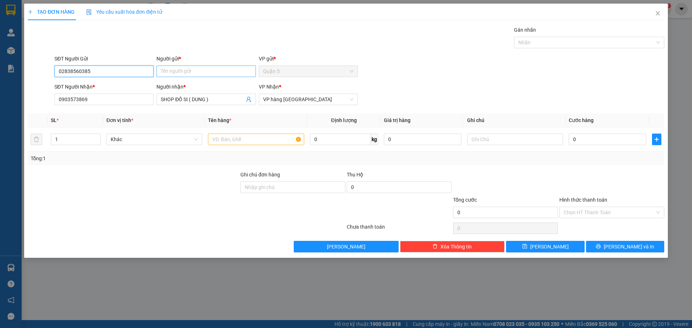
type input "02838560385"
click at [232, 66] on input "Người gửi *" at bounding box center [205, 72] width 99 height 12
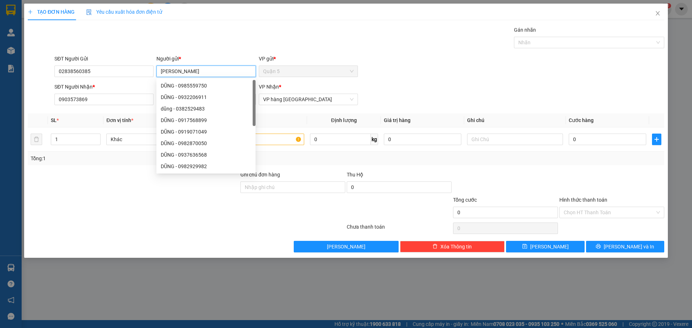
type input "[PERSON_NAME]"
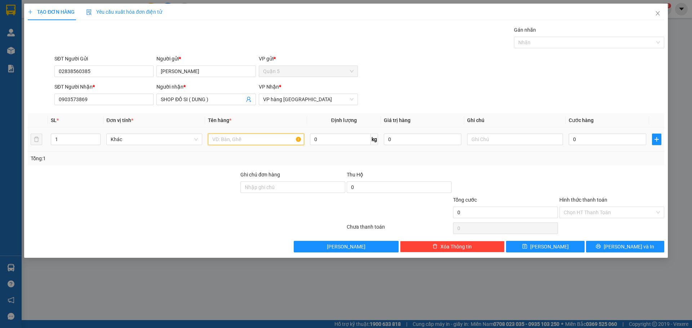
click at [245, 139] on input "text" at bounding box center [256, 140] width 96 height 12
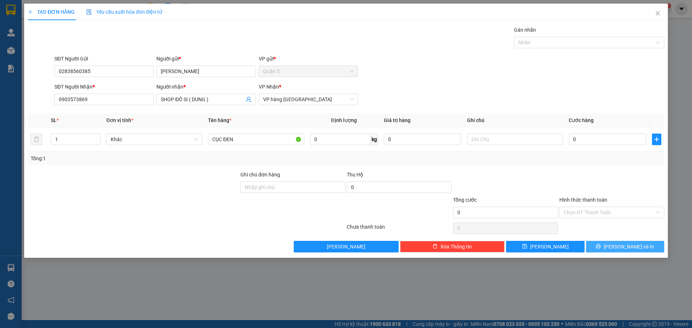
click at [647, 243] on button "[PERSON_NAME] và In" at bounding box center [625, 247] width 78 height 12
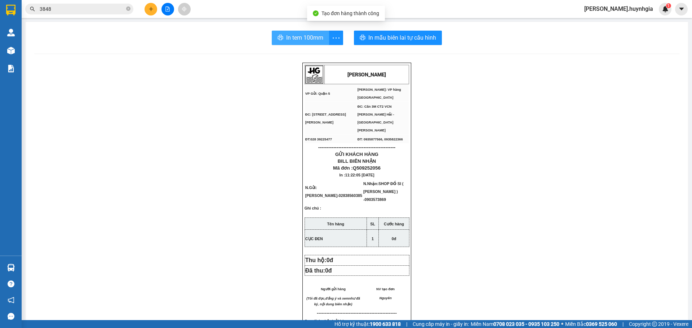
click at [301, 43] on button "In tem 100mm" at bounding box center [300, 38] width 57 height 14
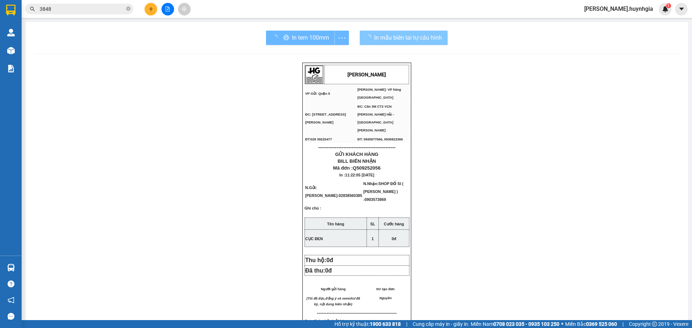
drag, startPoint x: 402, startPoint y: 56, endPoint x: 406, endPoint y: 42, distance: 14.4
click at [402, 56] on div "In tem 100mm In mẫu biên lai tự [PERSON_NAME] [PERSON_NAME] VP Gửi: Quận 5 [PE…" at bounding box center [357, 306] width 663 height 569
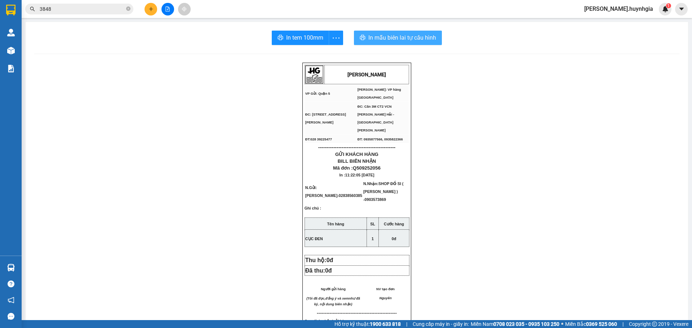
click at [407, 36] on span "In mẫu biên lai tự cấu hình" at bounding box center [402, 37] width 68 height 9
drag, startPoint x: 317, startPoint y: 326, endPoint x: 314, endPoint y: 308, distance: 17.5
click at [317, 324] on div "Hỗ trợ kỹ thuật: 1900 633 818 | Cung cấp máy in - giấy in: [GEOGRAPHIC_DATA] 07…" at bounding box center [344, 324] width 689 height 8
click at [127, 8] on icon "close-circle" at bounding box center [128, 8] width 4 height 4
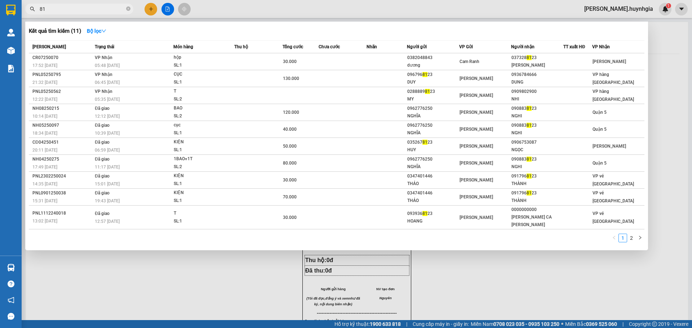
type input "8"
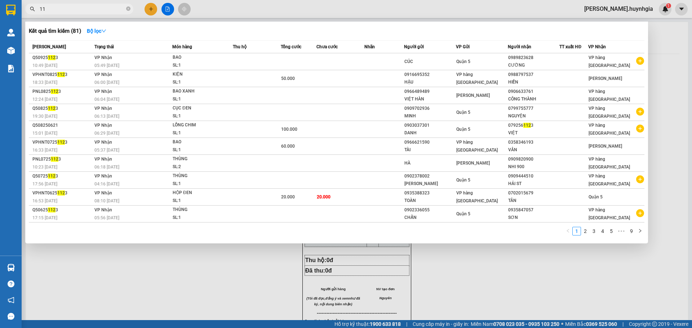
type input "1"
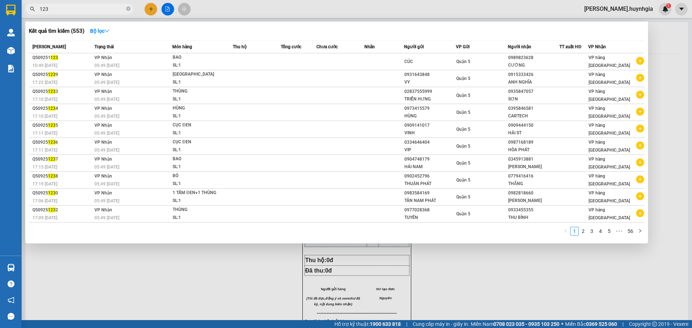
type input "123"
click at [256, 280] on div at bounding box center [346, 164] width 692 height 328
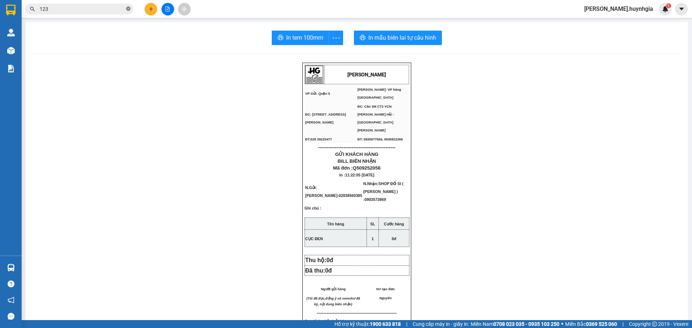
click at [127, 9] on icon "close-circle" at bounding box center [128, 8] width 4 height 4
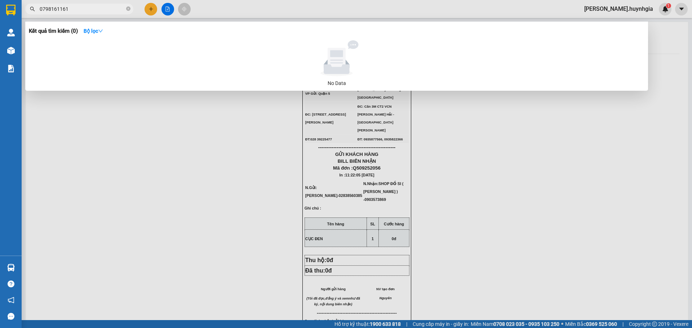
type input "0798161161"
drag, startPoint x: 242, startPoint y: 178, endPoint x: 244, endPoint y: 66, distance: 111.8
click at [242, 176] on div at bounding box center [346, 164] width 692 height 328
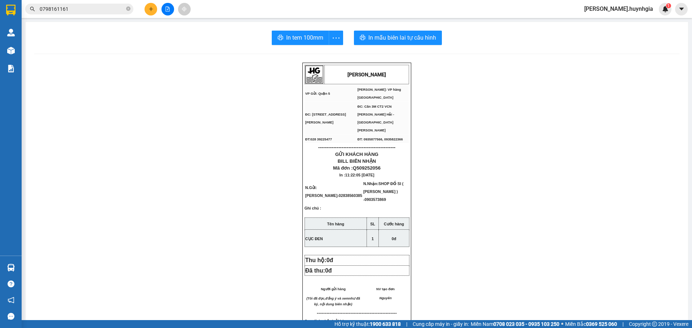
click at [146, 9] on button at bounding box center [151, 9] width 13 height 13
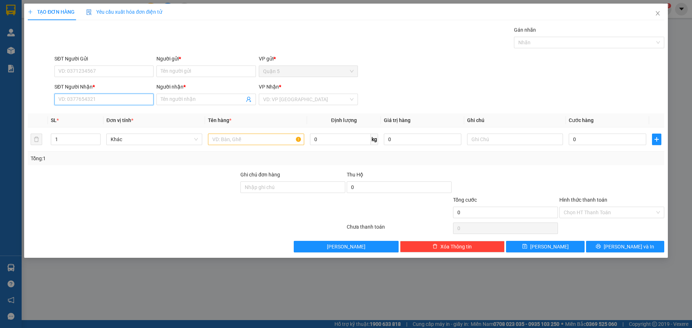
click at [116, 101] on input "SĐT Người Nhận *" at bounding box center [103, 100] width 99 height 12
drag, startPoint x: 102, startPoint y: 113, endPoint x: 126, endPoint y: 75, distance: 44.6
click at [103, 111] on div "0934894679 - [PERSON_NAME]" at bounding box center [104, 114] width 90 height 8
type input "0934894679"
type input "[PERSON_NAME]"
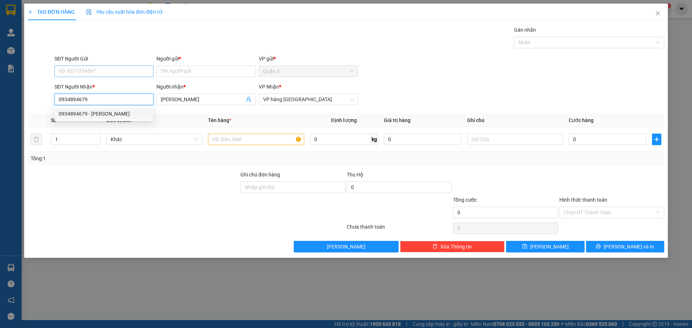
type input "0934894679"
click at [126, 75] on input "SĐT Người Gửi" at bounding box center [103, 72] width 99 height 12
click at [113, 88] on div "0899482648 - THU" at bounding box center [104, 86] width 90 height 8
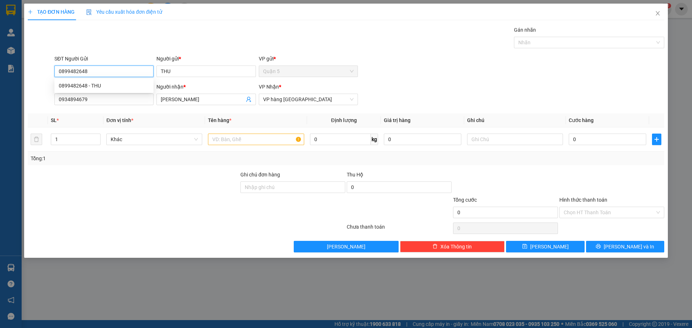
type input "0899482648"
type input "THU"
click at [245, 128] on td at bounding box center [256, 140] width 102 height 24
type input "2"
click at [97, 137] on icon "up" at bounding box center [97, 138] width 3 height 3
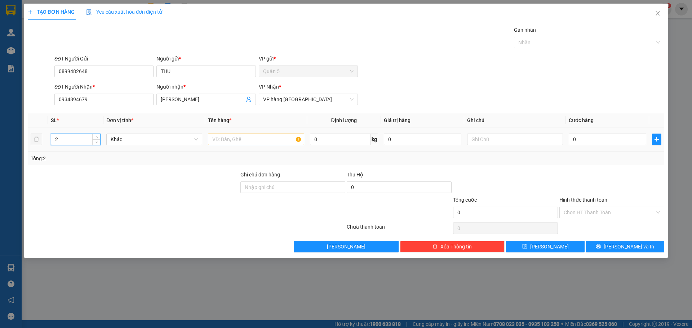
click at [203, 145] on td "Khác" at bounding box center [154, 140] width 102 height 24
click at [235, 141] on input "text" at bounding box center [256, 140] width 96 height 12
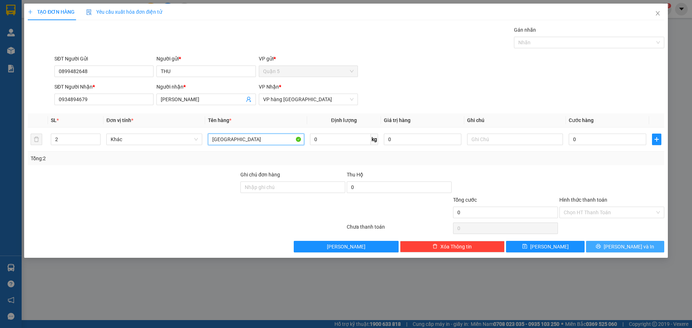
type input "[GEOGRAPHIC_DATA]"
click at [641, 247] on button "[PERSON_NAME] và In" at bounding box center [625, 247] width 78 height 12
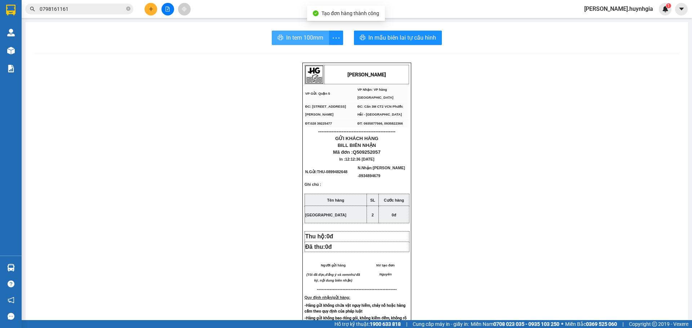
click at [286, 41] on span "In tem 100mm" at bounding box center [304, 37] width 37 height 9
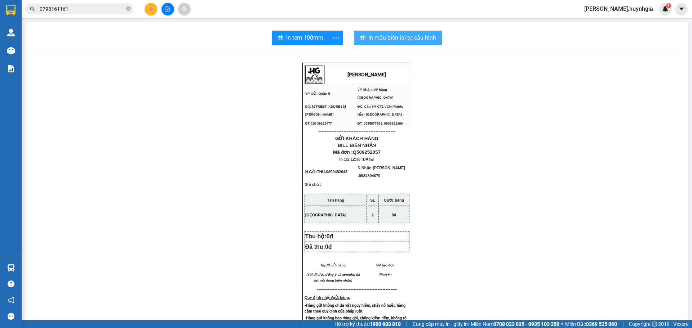
click at [372, 37] on span "In mẫu biên lai tự cấu hình" at bounding box center [402, 37] width 68 height 9
click at [654, 142] on div "HUỲNH GIA VP Gửi: Quận 5 VP Nhận: VP hàng Nha Trang ĐC: 394 An Dương Vương, P…" at bounding box center [356, 311] width 645 height 496
click at [129, 11] on icon "close-circle" at bounding box center [128, 8] width 4 height 4
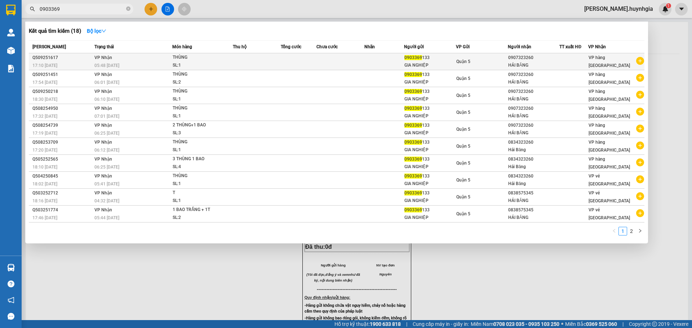
type input "0903369"
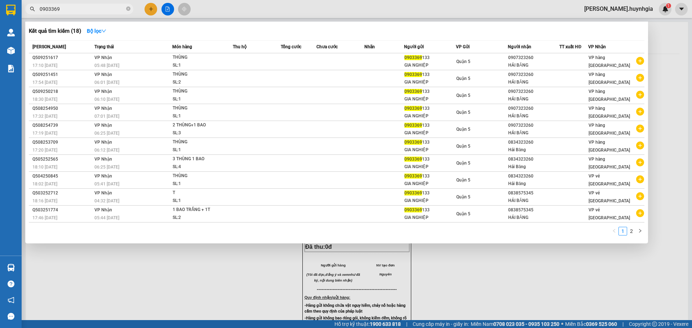
click at [171, 57] on td "VP Nhận 05:48 - 12/09" at bounding box center [133, 61] width 80 height 17
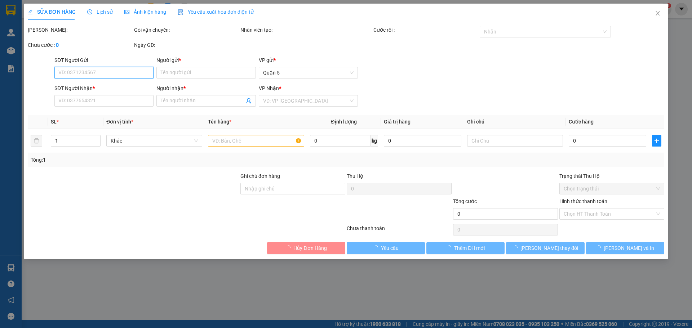
type input "0903369133"
type input "GIA NGHIỆP"
type input "0907323260"
type input "HẢI BĂNG"
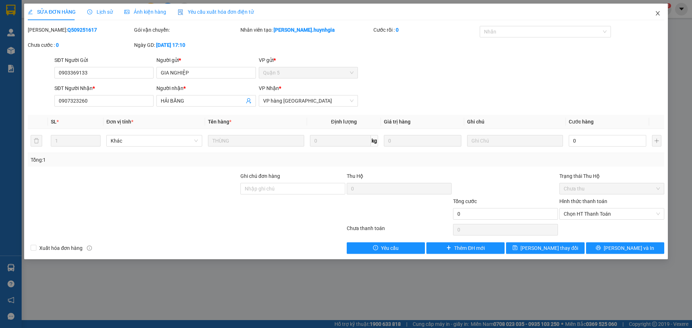
click at [651, 17] on span "Close" at bounding box center [658, 14] width 20 height 20
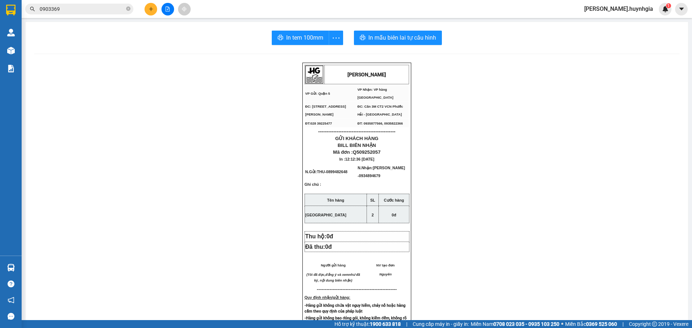
click at [99, 9] on input "0903369" at bounding box center [82, 9] width 85 height 8
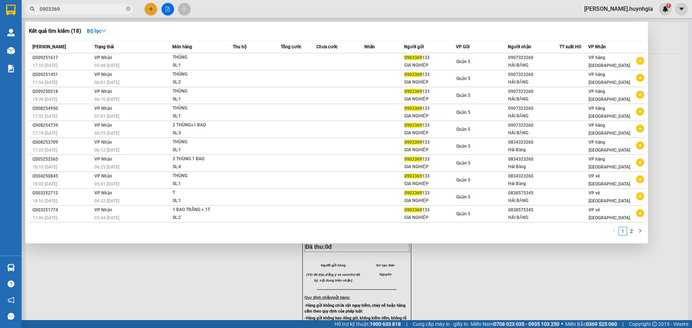
click at [111, 4] on span "0903369" at bounding box center [79, 9] width 108 height 11
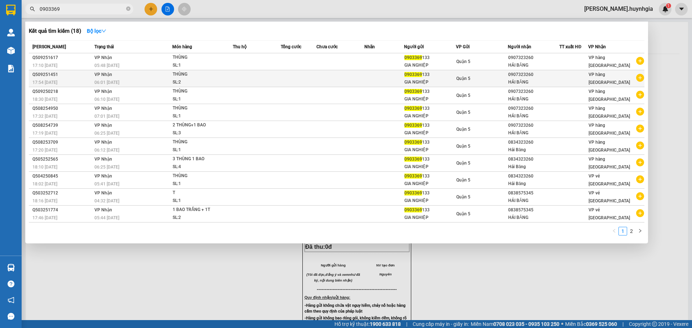
click at [86, 80] on div "17:54 - 10/09" at bounding box center [62, 83] width 60 height 8
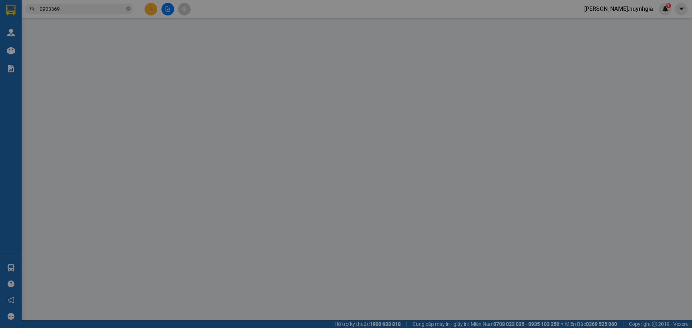
type input "0903369133"
type input "GIA NGHIỆP"
type input "0907323260"
type input "HẢI BĂNG"
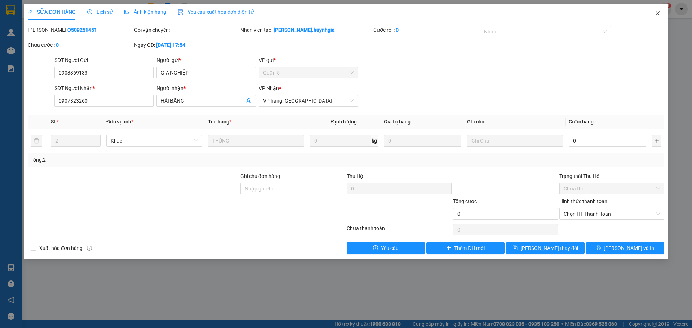
click at [657, 11] on icon "close" at bounding box center [658, 13] width 6 height 6
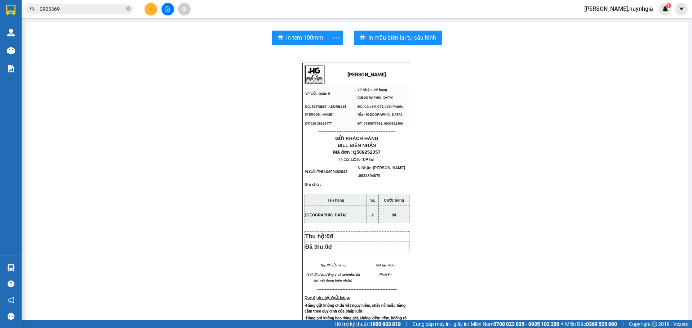
drag, startPoint x: 0, startPoint y: 18, endPoint x: 0, endPoint y: 24, distance: 5.4
click at [0, 25] on section "Kết quả tìm kiếm ( 18 ) Bộ lọc Mã ĐH Trạng thái Món hàng Thu hộ Tổng cước Chưa …" at bounding box center [346, 164] width 692 height 328
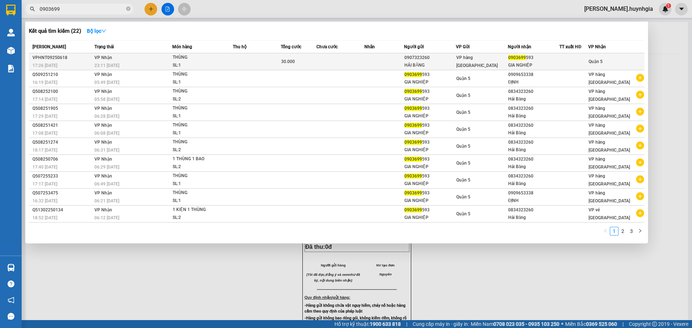
type input "0903699"
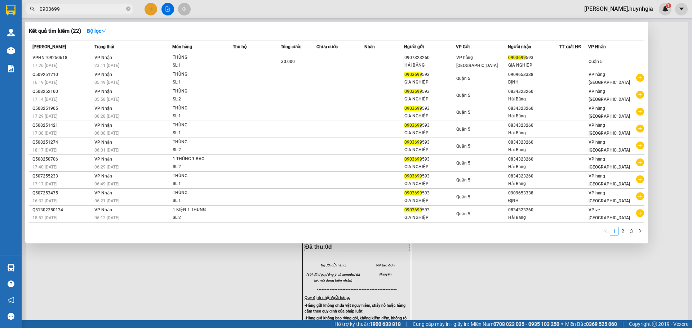
click at [481, 65] on div "VP hàng [GEOGRAPHIC_DATA]" at bounding box center [481, 62] width 51 height 16
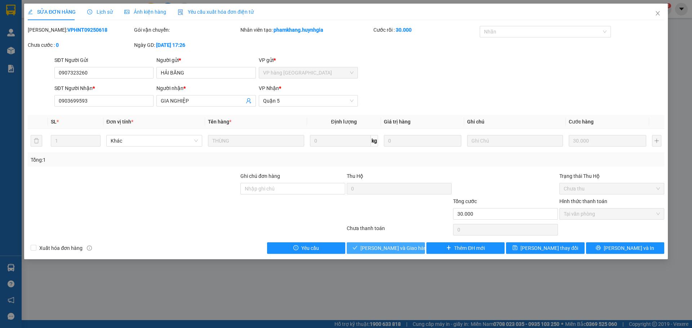
click at [397, 247] on span "[PERSON_NAME] và [PERSON_NAME] hàng" at bounding box center [395, 248] width 69 height 8
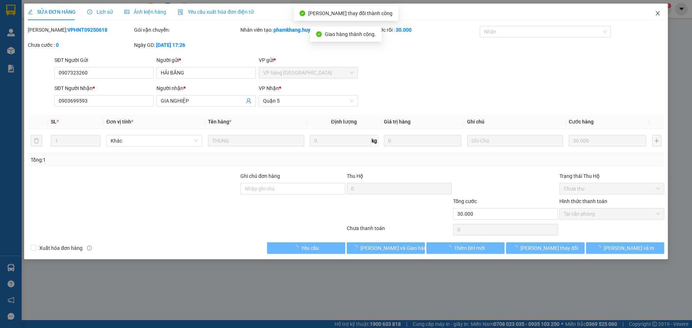
click at [660, 12] on icon "close" at bounding box center [658, 13] width 6 height 6
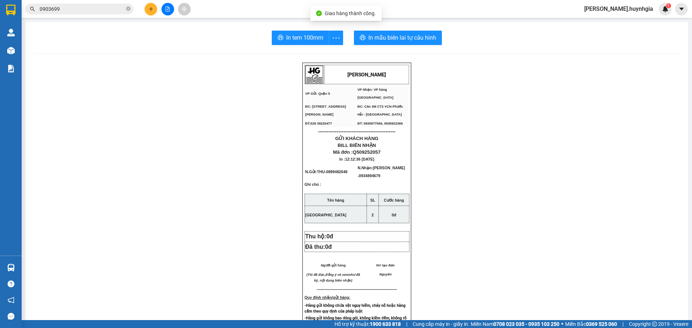
click at [154, 13] on button at bounding box center [151, 9] width 13 height 13
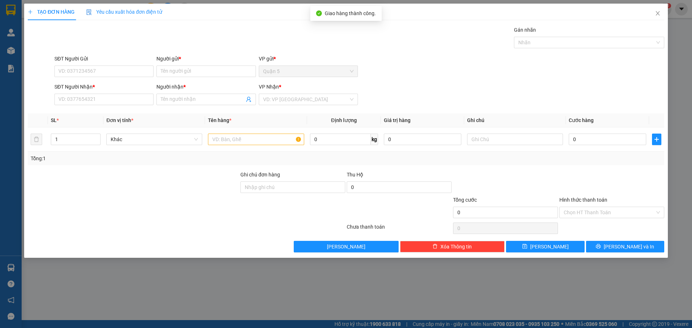
click at [104, 89] on div "SĐT Người Nhận *" at bounding box center [103, 87] width 99 height 8
click at [104, 94] on input "SĐT Người Nhận *" at bounding box center [103, 100] width 99 height 12
click at [100, 109] on div "Transit Pickup Surcharge Ids Transit Deliver Surcharge Ids Transit Deliver Surc…" at bounding box center [346, 139] width 637 height 227
click at [98, 105] on input "SĐT Người Nhận *" at bounding box center [103, 100] width 99 height 12
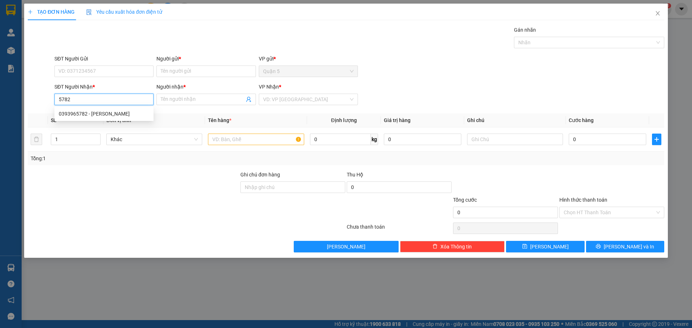
click at [107, 114] on div "0393965782 - HỒNG HÂN" at bounding box center [104, 114] width 90 height 8
type input "0393965782"
type input "HỒNG HÂN"
type input "0393965782"
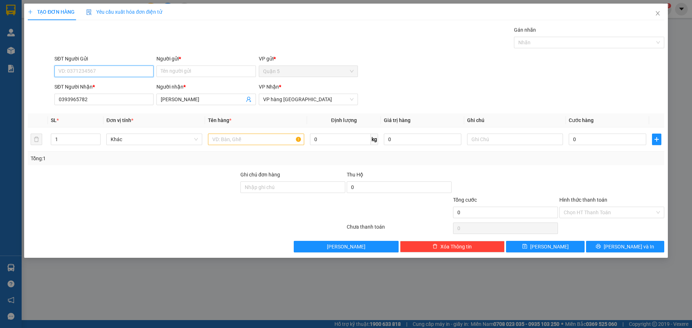
click at [119, 72] on input "SĐT Người Gửi" at bounding box center [103, 72] width 99 height 12
click at [118, 91] on div "0933035359 - DUNG THẮNG" at bounding box center [103, 86] width 99 height 12
type input "0933035359"
type input "DUNG THẮNG"
click at [257, 145] on input "text" at bounding box center [256, 140] width 96 height 12
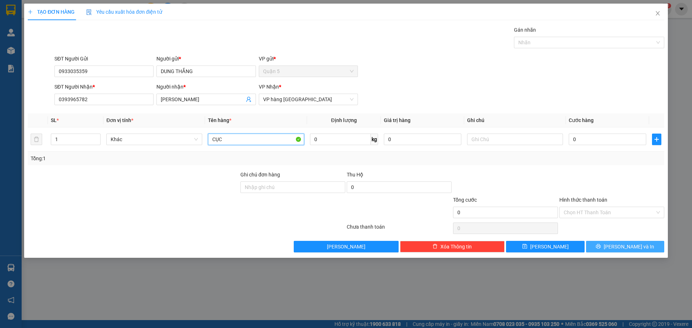
type input "CỤC"
click at [659, 243] on button "[PERSON_NAME] và In" at bounding box center [625, 247] width 78 height 12
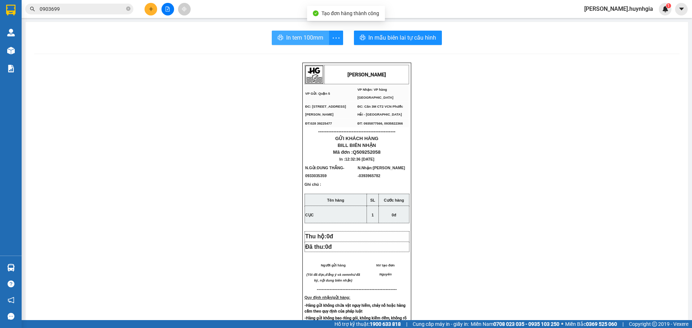
click at [314, 40] on span "In tem 100mm" at bounding box center [304, 37] width 37 height 9
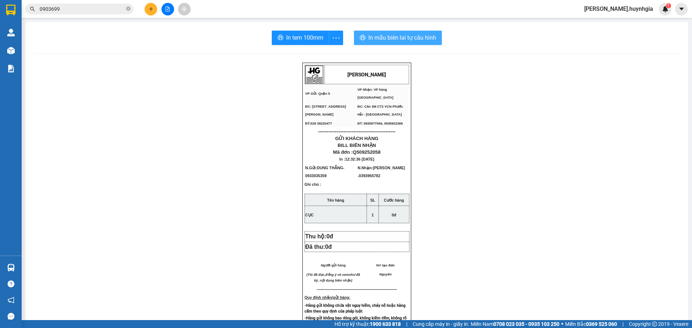
click at [389, 34] on span "In mẫu biên lai tự cấu hình" at bounding box center [402, 37] width 68 height 9
click at [149, 12] on button at bounding box center [151, 9] width 13 height 13
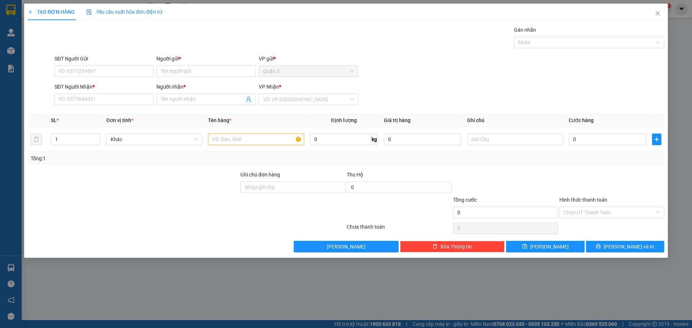
click at [118, 107] on div "SĐT Người Nhận * VD: 0377654321" at bounding box center [103, 95] width 99 height 25
click at [124, 99] on input "SĐT Người Nhận *" at bounding box center [103, 100] width 99 height 12
type input "8"
type input "0987678676"
click at [204, 100] on input "Người nhận *" at bounding box center [202, 100] width 83 height 8
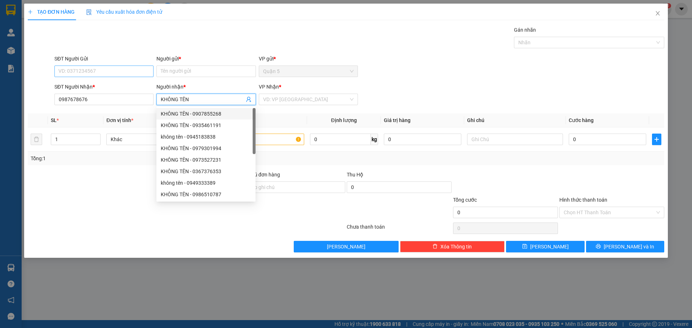
type input "KHÔNG TÊN"
click at [96, 73] on input "SĐT Người Gửi" at bounding box center [103, 72] width 99 height 12
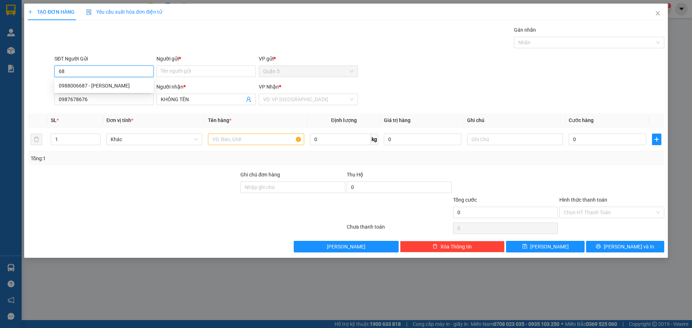
type input "6"
type input "0979716787"
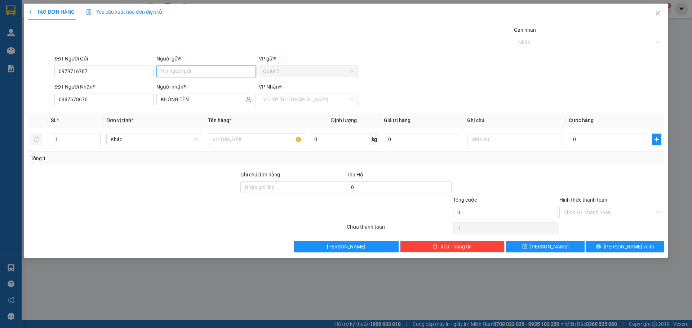
click at [183, 76] on input "Người gửi *" at bounding box center [205, 72] width 99 height 12
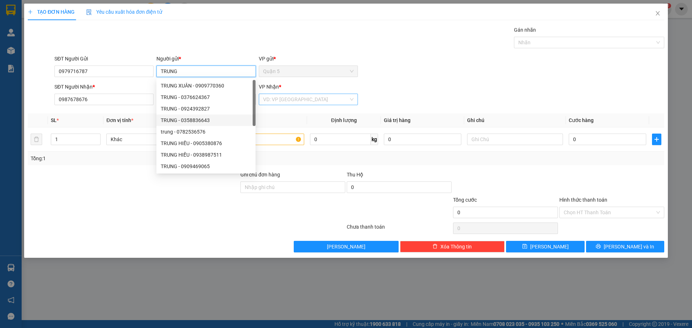
type input "TRUNG"
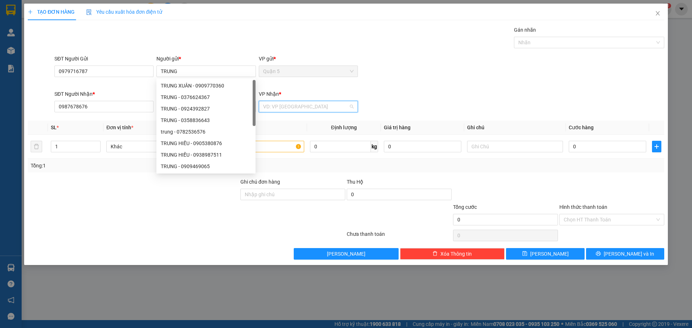
click at [328, 105] on input "search" at bounding box center [305, 106] width 85 height 11
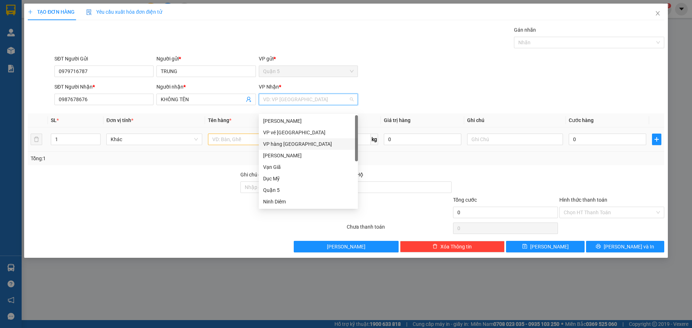
click at [302, 142] on div "VP hàng [GEOGRAPHIC_DATA]" at bounding box center [308, 144] width 90 height 8
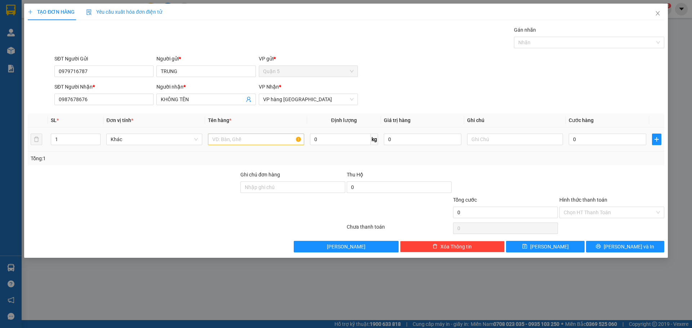
click at [246, 133] on div at bounding box center [256, 139] width 96 height 14
click at [235, 136] on input "text" at bounding box center [256, 140] width 96 height 12
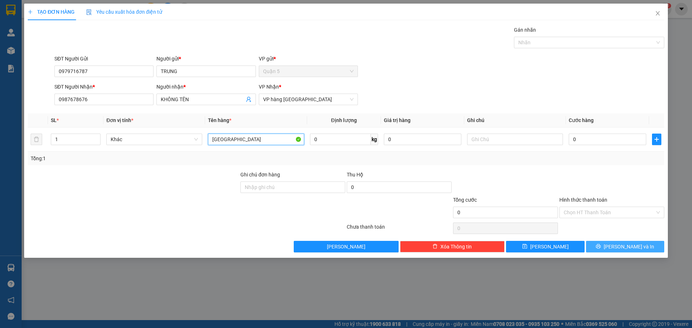
type input "[GEOGRAPHIC_DATA]"
click at [655, 247] on button "[PERSON_NAME] và In" at bounding box center [625, 247] width 78 height 12
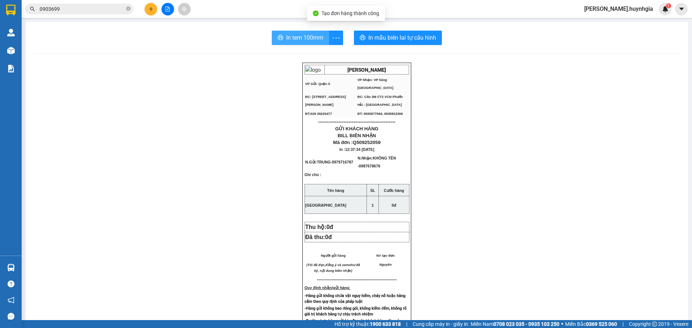
click at [311, 37] on span "In tem 100mm" at bounding box center [304, 37] width 37 height 9
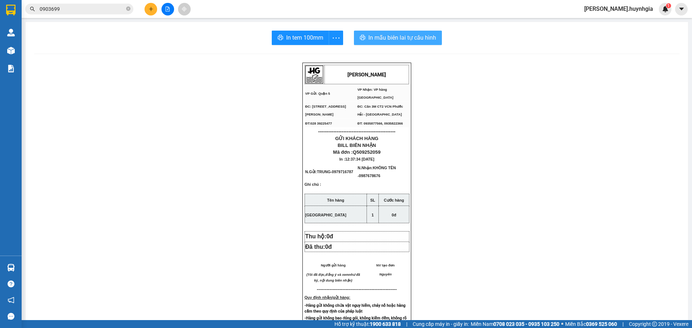
drag, startPoint x: 358, startPoint y: 49, endPoint x: 364, endPoint y: 35, distance: 15.7
click at [359, 49] on div "In tem 100mm In mẫu biên lai tự cấu hình HUỲNH GIA VP Gửi: Quận 5 VP Nhận: VP…" at bounding box center [357, 294] width 663 height 545
click at [363, 35] on button "In mẫu biên lai tự cấu hình" at bounding box center [398, 38] width 88 height 14
drag, startPoint x: 492, startPoint y: 122, endPoint x: 494, endPoint y: 131, distance: 8.9
click at [494, 131] on div "HUỲNH GIA VP Gửi: Quận 5 VP Nhận: VP hàng Nha Trang ĐC: 394 An Dương Vương, P…" at bounding box center [356, 311] width 645 height 496
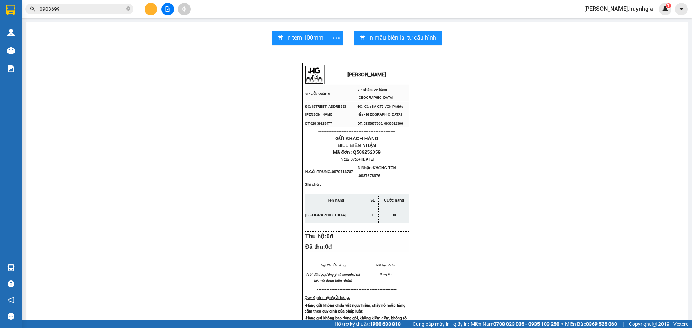
drag, startPoint x: 602, startPoint y: 188, endPoint x: 594, endPoint y: 193, distance: 8.9
click at [602, 188] on div "HUỲNH GIA VP Gửi: Quận 5 VP Nhận: VP hàng Nha Trang ĐC: 394 An Dương Vương, P…" at bounding box center [356, 311] width 645 height 496
click at [146, 9] on button at bounding box center [151, 9] width 13 height 13
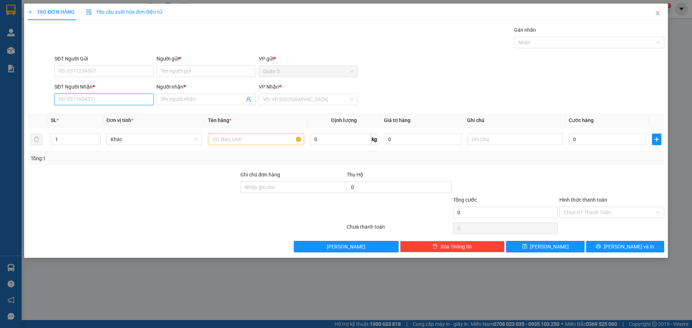
click at [132, 99] on input "SĐT Người Nhận *" at bounding box center [103, 100] width 99 height 12
click at [98, 110] on div "0932420301 - TRÍ" at bounding box center [104, 114] width 90 height 8
type input "0932420301"
type input "TRÍ"
type input "0932420301"
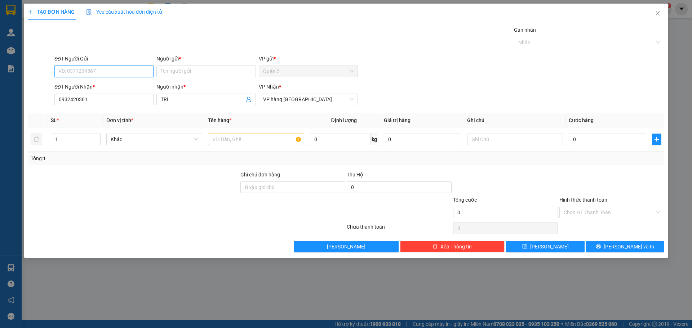
click at [115, 74] on input "SĐT Người Gửi" at bounding box center [103, 72] width 99 height 12
drag, startPoint x: 111, startPoint y: 86, endPoint x: 128, endPoint y: 93, distance: 18.6
click at [111, 86] on div "0902876674 - Trọng" at bounding box center [104, 86] width 90 height 8
type input "0902876674"
type input "Trọng"
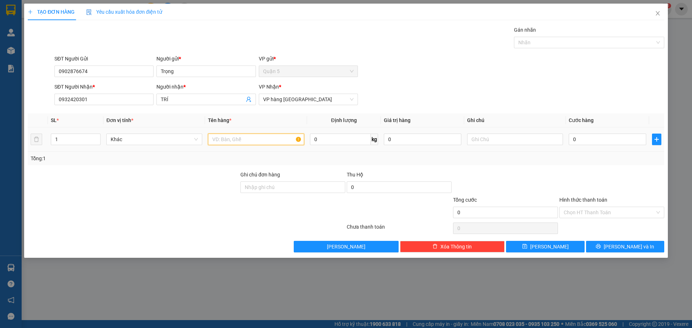
click at [222, 137] on input "text" at bounding box center [256, 140] width 96 height 12
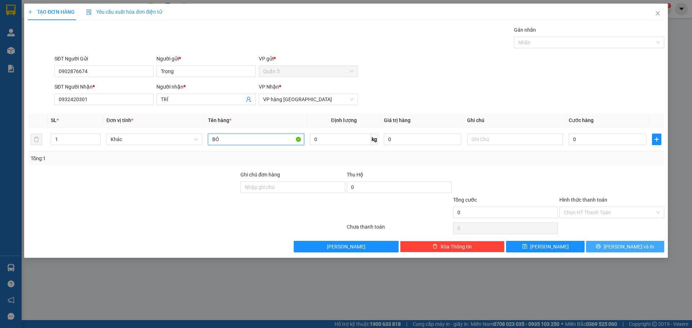
type input "BÓ"
click at [622, 251] on button "[PERSON_NAME] và In" at bounding box center [625, 247] width 78 height 12
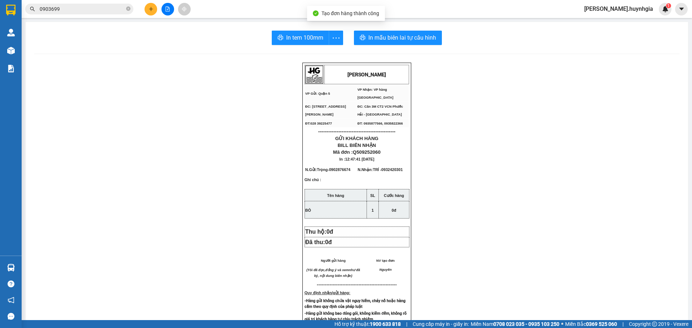
drag, startPoint x: 316, startPoint y: 30, endPoint x: 307, endPoint y: 46, distance: 18.6
click at [315, 34] on div "In tem 100mm In mẫu biên lai tự cấu hình HUỲNH GIA VP Gửi: Quận 5 VP Nhận: VP…" at bounding box center [357, 292] width 663 height 541
click at [307, 46] on div "In tem 100mm In mẫu biên lai tự cấu hình HUỲNH GIA VP Gửi: Quận 5 VP Nhận: VP…" at bounding box center [357, 292] width 663 height 541
click at [309, 41] on span "In tem 100mm" at bounding box center [304, 37] width 37 height 9
click at [366, 28] on div "In tem 100mm In mẫu biên lai tự cấu hình HUỲNH GIA VP Gửi: Quận 5 VP Nhận: VP…" at bounding box center [357, 292] width 663 height 541
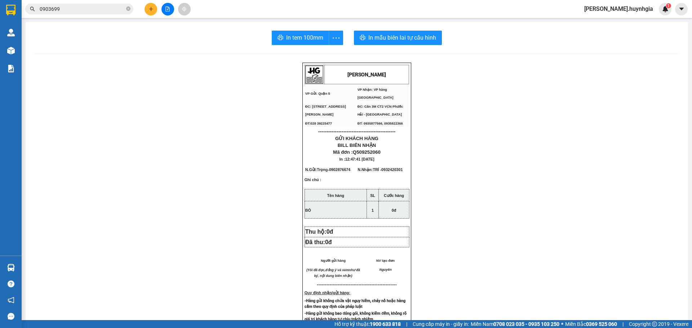
click at [367, 30] on div "In tem 100mm In mẫu biên lai tự cấu hình HUỲNH GIA VP Gửi: Quận 5 VP Nhận: VP…" at bounding box center [357, 292] width 663 height 541
click at [354, 37] on button "In mẫu biên lai tự cấu hình" at bounding box center [398, 38] width 88 height 14
click at [361, 39] on icon "printer" at bounding box center [363, 38] width 6 height 6
click at [593, 52] on div "In tem 100mm In mẫu biên lai tự cấu hình HUỲNH GIA VP Gửi: Quận 5 VP Nhận: VP…" at bounding box center [357, 292] width 663 height 541
drag, startPoint x: 513, startPoint y: 150, endPoint x: 516, endPoint y: 137, distance: 12.9
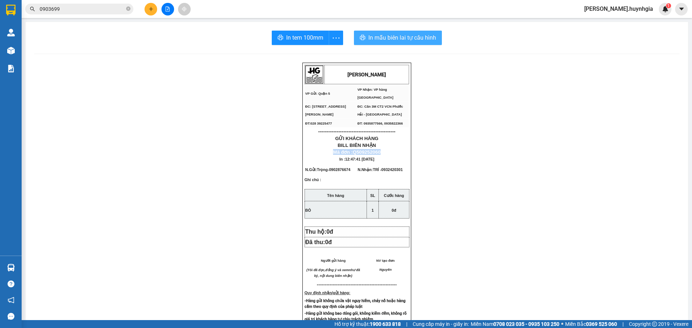
click at [516, 137] on div "HUỲNH GIA VP Gửi: Quận 5 VP Nhận: VP hàng Nha Trang ĐC: 394 An Dương Vương, P…" at bounding box center [356, 308] width 645 height 491
click at [143, 9] on div at bounding box center [168, 9] width 54 height 13
click at [151, 21] on main "In tem 100mm In mẫu biên lai tự cấu hình HUỲNH GIA VP Gửi: Quận 5 VP Nhận: VP…" at bounding box center [346, 160] width 692 height 320
click at [149, 14] on button at bounding box center [151, 9] width 13 height 13
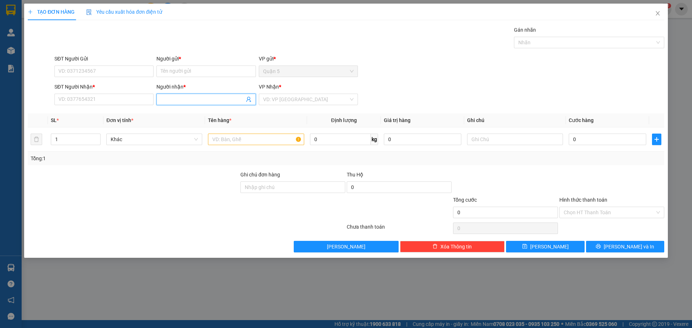
click at [207, 102] on input "Người nhận *" at bounding box center [202, 100] width 83 height 8
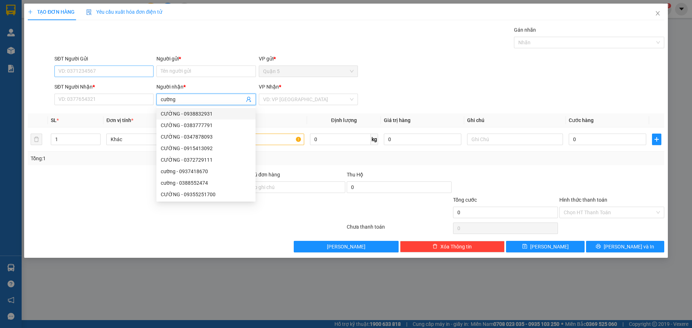
type input "cường"
click at [123, 75] on input "SĐT Người Gửi" at bounding box center [103, 72] width 99 height 12
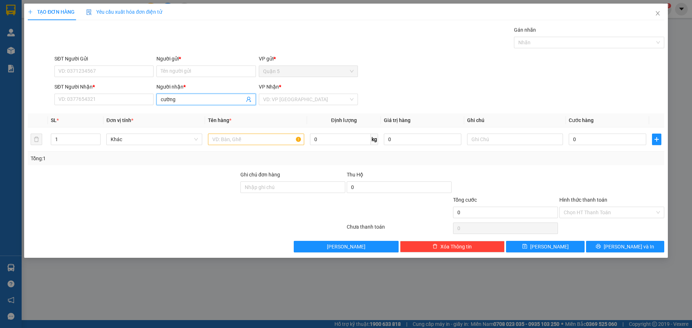
drag, startPoint x: 180, startPoint y: 99, endPoint x: 0, endPoint y: 105, distance: 180.4
click at [0, 105] on div "TẠO ĐƠN HÀNG Yêu cầu xuất hóa đơn điện tử Transit Pickup Surcharge Ids Transit …" at bounding box center [346, 164] width 692 height 328
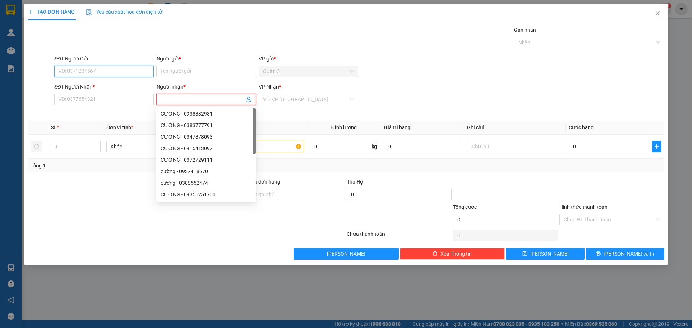
click at [80, 66] on input "SĐT Người Gửi" at bounding box center [103, 72] width 99 height 12
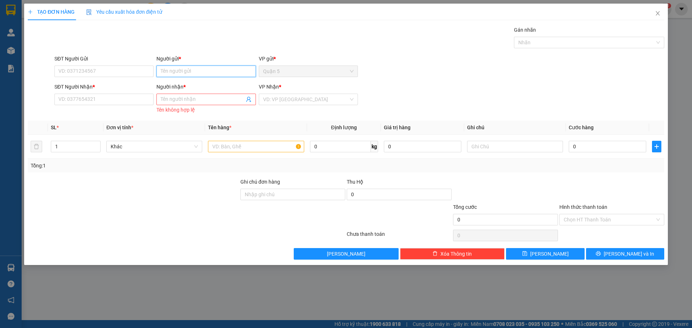
click at [191, 67] on input "Người gửi *" at bounding box center [205, 72] width 99 height 12
type input "x"
type input "XIÊ"
click at [206, 84] on div "XIÊM - 0905165936" at bounding box center [206, 86] width 90 height 8
type input "0905165936"
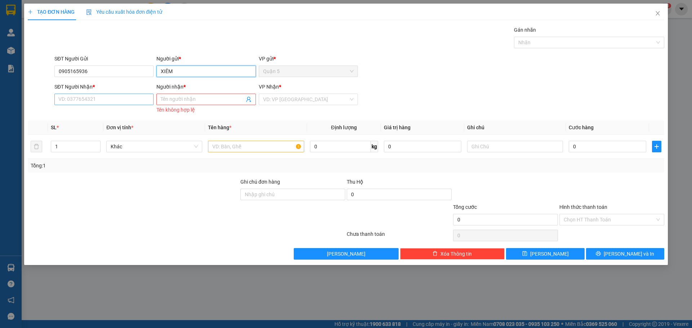
type input "XIÊM"
click at [130, 98] on input "SĐT Người Nhận *" at bounding box center [103, 100] width 99 height 12
click at [147, 101] on input "SĐT Người Nhận *" at bounding box center [103, 100] width 99 height 12
click at [188, 98] on input "Người nhận *" at bounding box center [202, 100] width 83 height 8
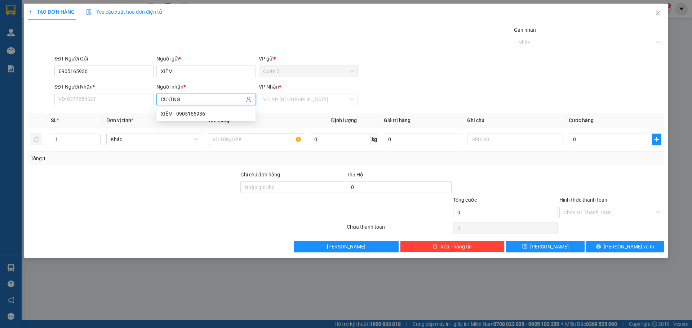
type input "CƯỜNG"
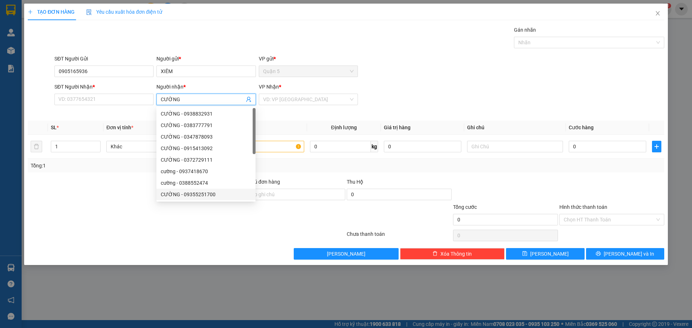
click at [200, 197] on div "CƯỜNG - 09355251700" at bounding box center [206, 195] width 90 height 8
type input "09355251700"
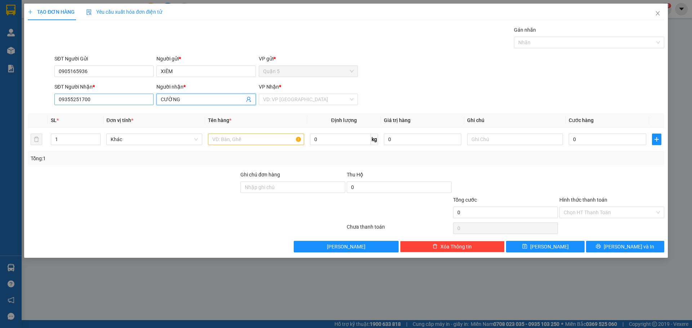
type input "CƯỜNG"
drag, startPoint x: 109, startPoint y: 100, endPoint x: 190, endPoint y: 116, distance: 82.7
click at [194, 117] on div "Transit Pickup Surcharge Ids Transit Deliver Surcharge Ids Transit Deliver Surc…" at bounding box center [346, 139] width 637 height 227
click at [261, 138] on input "text" at bounding box center [256, 140] width 96 height 12
click at [303, 99] on input "search" at bounding box center [305, 99] width 85 height 11
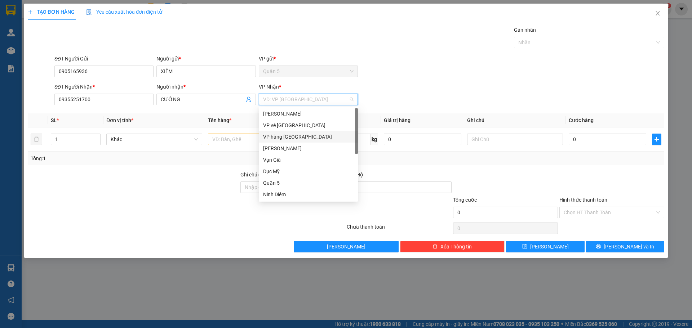
click at [286, 138] on div "VP hàng [GEOGRAPHIC_DATA]" at bounding box center [308, 137] width 90 height 8
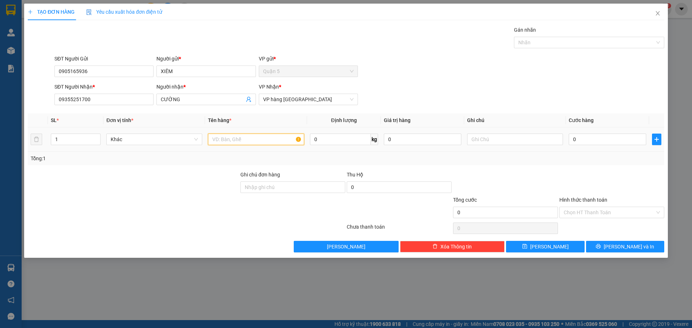
click at [252, 142] on input "text" at bounding box center [256, 140] width 96 height 12
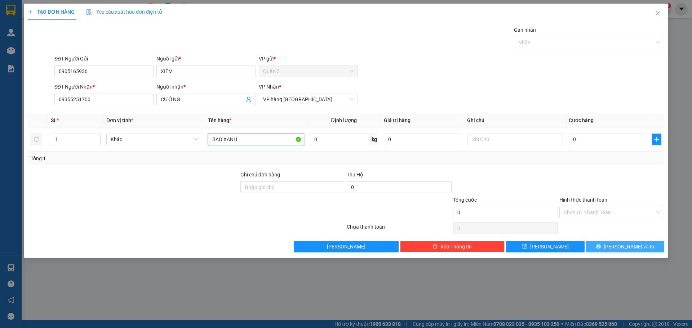
type input "BAO XANH"
click at [630, 249] on span "[PERSON_NAME] và In" at bounding box center [629, 247] width 50 height 8
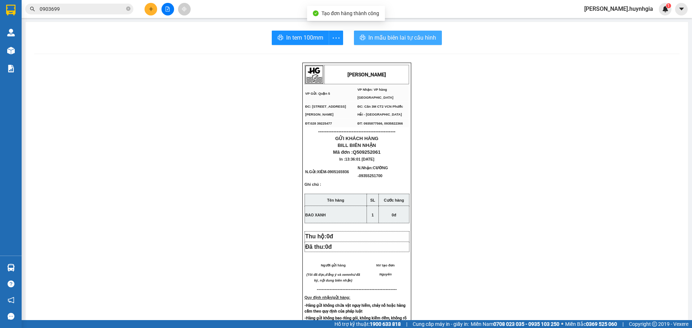
click at [373, 39] on span "In mẫu biên lai tự cấu hình" at bounding box center [402, 37] width 68 height 9
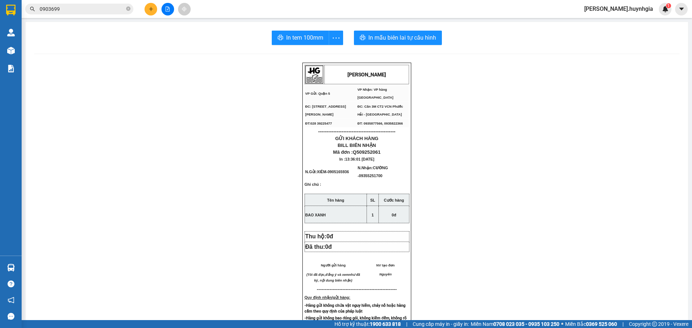
click at [283, 33] on button "In tem 100mm" at bounding box center [300, 38] width 57 height 14
click at [62, 204] on div "HUỲNH GIA VP Gửi: Quận 5 VP Nhận: VP hàng Nha Trang ĐC: 394 An Dương Vương, P…" at bounding box center [356, 311] width 645 height 496
click at [128, 12] on span at bounding box center [128, 9] width 4 height 7
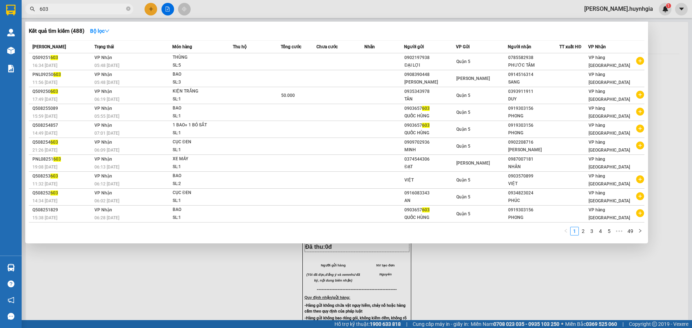
click at [94, 8] on input "603" at bounding box center [82, 9] width 85 height 8
type input "6"
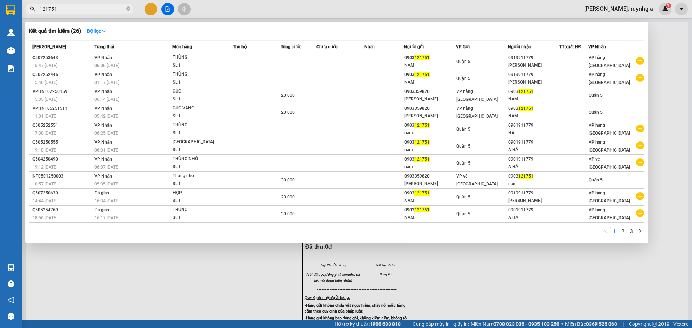
type input "121751"
click at [510, 285] on div at bounding box center [346, 164] width 692 height 328
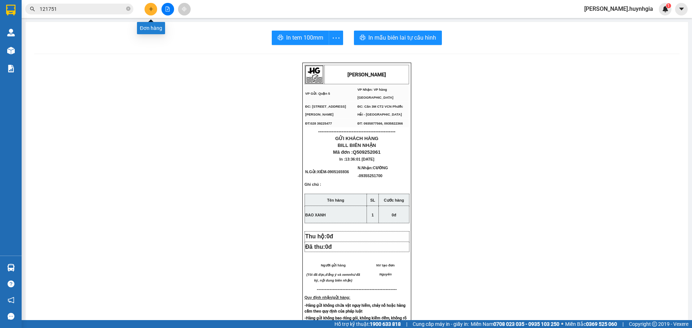
click at [149, 9] on icon "plus" at bounding box center [151, 8] width 5 height 5
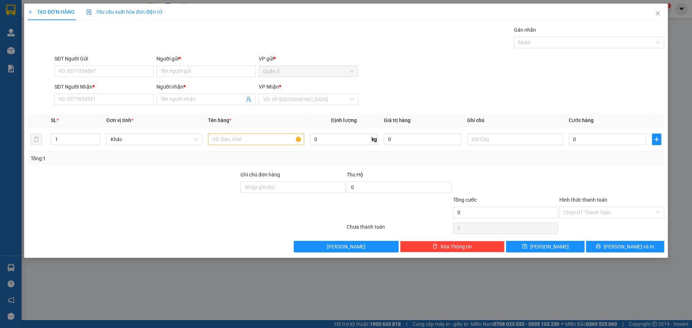
click at [107, 93] on div "SĐT Người Nhận *" at bounding box center [103, 88] width 99 height 11
click at [107, 110] on div "Transit Pickup Surcharge Ids Transit Deliver Surcharge Ids Transit Deliver Surc…" at bounding box center [346, 139] width 637 height 227
click at [118, 102] on input "SĐT Người Nhận *" at bounding box center [103, 100] width 99 height 12
click at [208, 111] on div "Transit Pickup Surcharge Ids Transit Deliver Surcharge Ids Transit Deliver Surc…" at bounding box center [346, 139] width 637 height 227
click at [208, 104] on span at bounding box center [205, 100] width 99 height 12
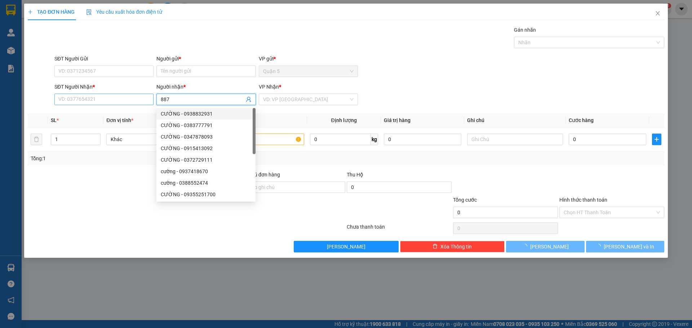
type input "887"
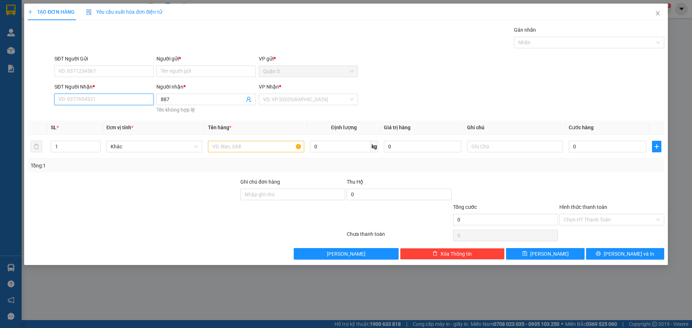
click at [136, 103] on input "SĐT Người Nhận *" at bounding box center [103, 100] width 99 height 12
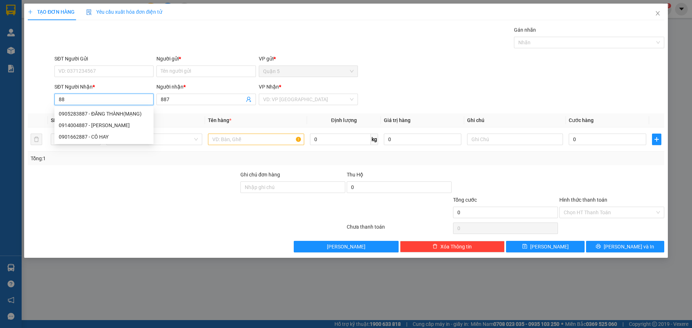
type input "8"
type input "7"
click at [115, 116] on div "0985877088 - HIỆP THÀNH ( THƯỢNG )" at bounding box center [114, 114] width 111 height 8
type input "0985877088"
type input "HIỆP THÀNH ( THƯỢNG )"
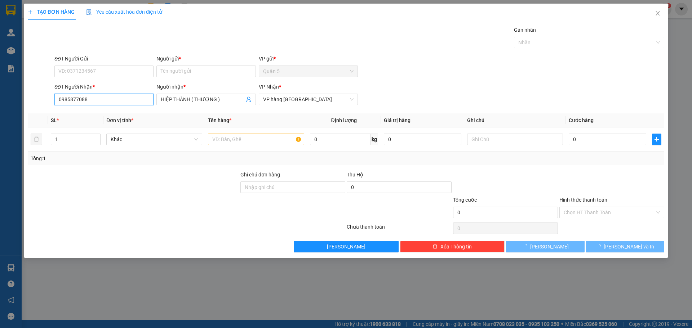
type input "0985877088"
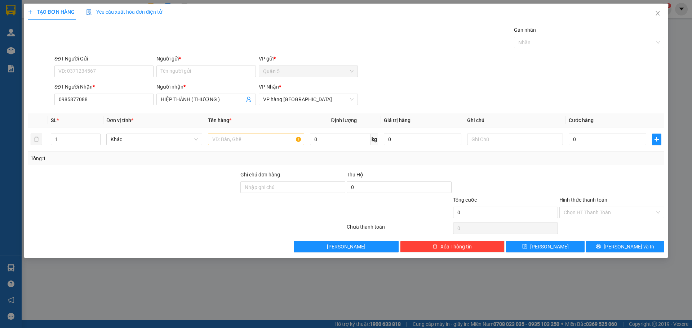
drag, startPoint x: 124, startPoint y: 65, endPoint x: 121, endPoint y: 78, distance: 12.9
click at [124, 66] on div "SĐT Người Gửi VD: 0371234567" at bounding box center [103, 67] width 99 height 25
click at [121, 79] on div "SĐT Người Gửi VD: 0371234567" at bounding box center [103, 67] width 99 height 25
click at [123, 70] on input "SĐT Người Gửi" at bounding box center [103, 72] width 99 height 12
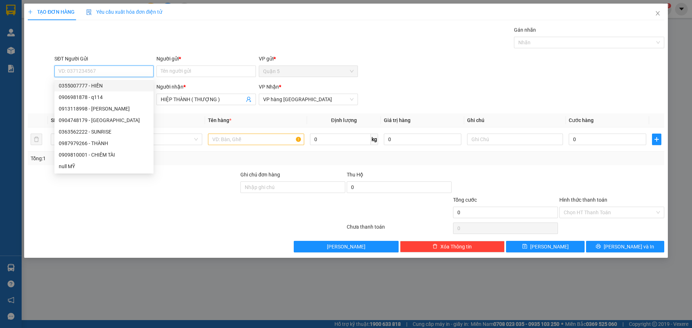
click at [123, 75] on input "SĐT Người Gửi" at bounding box center [103, 72] width 99 height 12
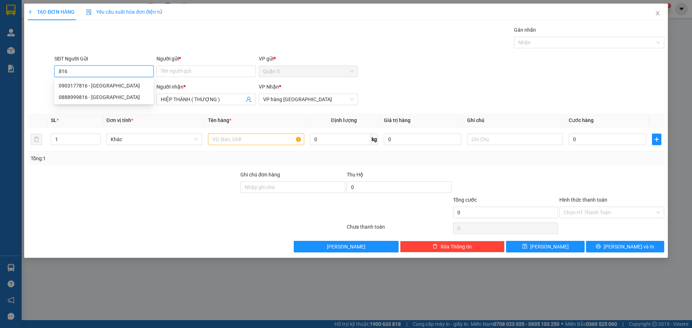
click at [106, 87] on div "0903177816 - HẢI NAM" at bounding box center [104, 86] width 90 height 8
type input "0903177816"
type input "HẢI NAM"
type input "0903177816"
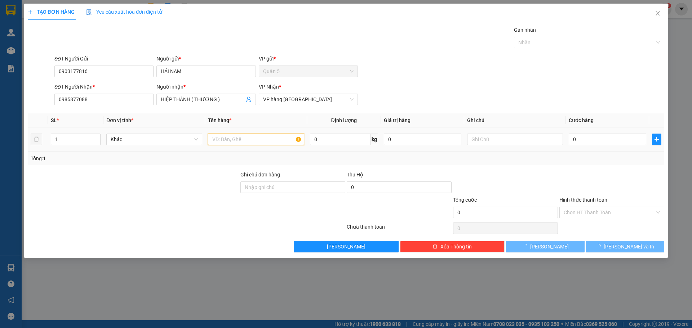
click at [250, 145] on input "text" at bounding box center [256, 140] width 96 height 12
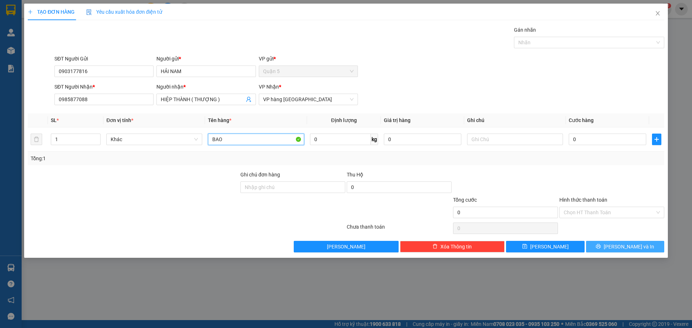
type input "BAO"
click at [639, 242] on button "[PERSON_NAME] và In" at bounding box center [625, 247] width 78 height 12
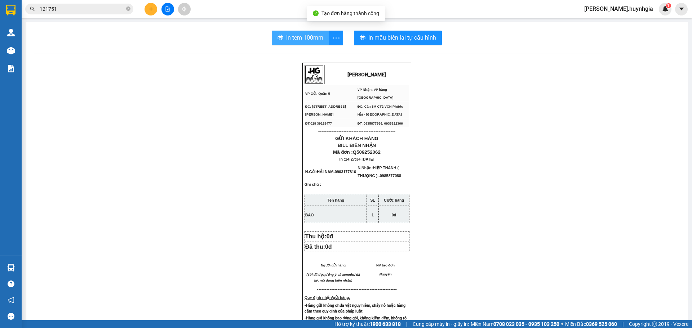
click at [300, 40] on span "In tem 100mm" at bounding box center [304, 37] width 37 height 9
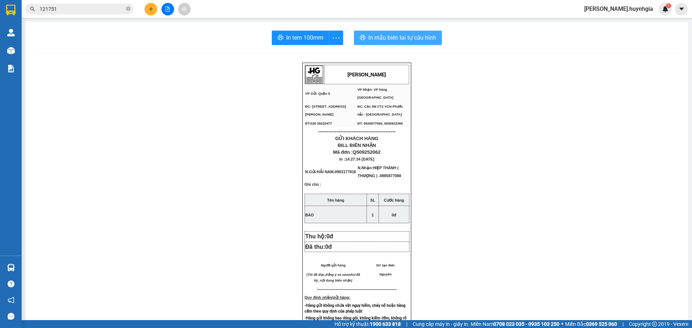
click at [410, 40] on span "In mẫu biên lai tự cấu hình" at bounding box center [402, 37] width 68 height 9
click at [147, 13] on button at bounding box center [151, 9] width 13 height 13
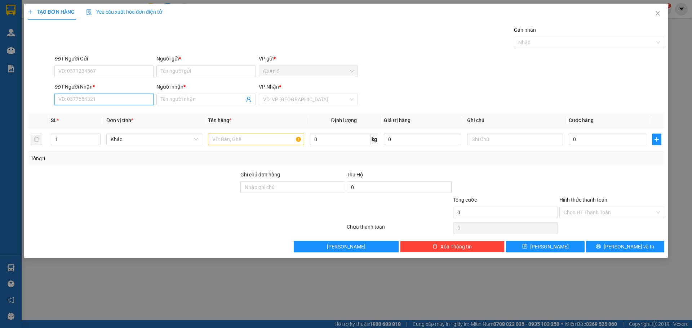
click at [121, 94] on input "SĐT Người Nhận *" at bounding box center [103, 100] width 99 height 12
drag, startPoint x: 99, startPoint y: 114, endPoint x: 111, endPoint y: 78, distance: 38.3
click at [99, 114] on div "0931137979 - TÚ NET" at bounding box center [104, 114] width 90 height 8
type input "0931137979"
type input "TÚ NET"
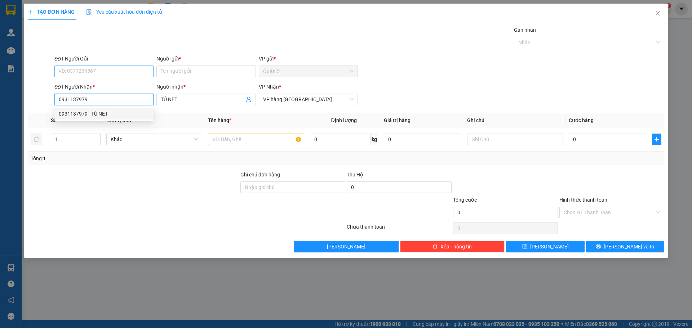
type input "0931137979"
click at [123, 66] on input "SĐT Người Gửi" at bounding box center [103, 72] width 99 height 12
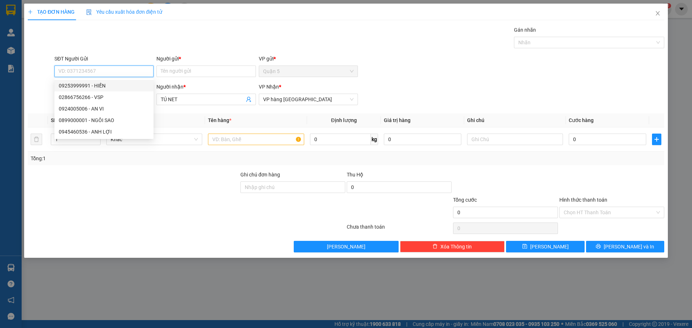
click at [118, 84] on div "09253999991 - HIỀN" at bounding box center [104, 86] width 90 height 8
type input "09253999991"
type input "HIỀN"
drag, startPoint x: 113, startPoint y: 78, endPoint x: 0, endPoint y: 112, distance: 118.0
click at [0, 112] on div "TẠO ĐƠN HÀNG Yêu cầu xuất hóa đơn điện tử Transit Pickup Surcharge Ids Transit …" at bounding box center [346, 164] width 692 height 328
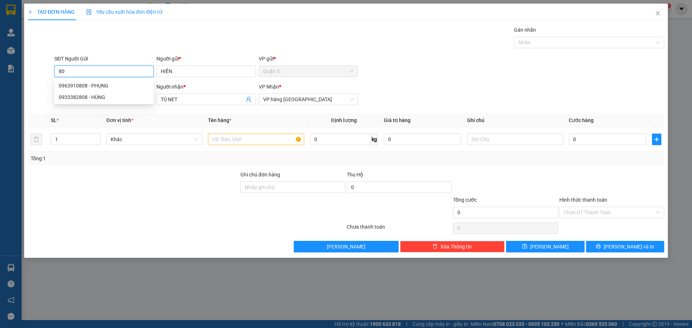
type input "8"
click at [139, 85] on div "0907318808 - BH TÀI PHÁT" at bounding box center [104, 86] width 90 height 8
type input "0907318808"
type input "BH TÀI PHÁT"
type input "0907318808"
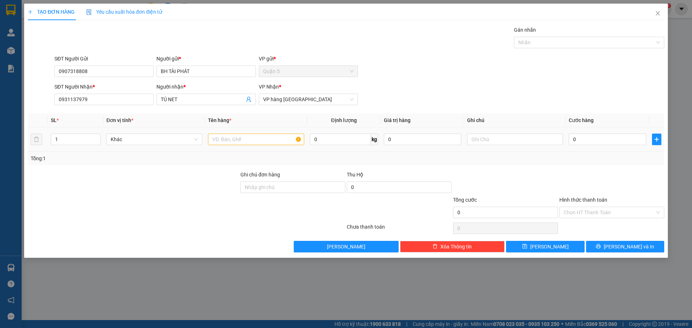
click at [239, 148] on td at bounding box center [256, 140] width 102 height 24
click at [240, 145] on input "text" at bounding box center [256, 140] width 96 height 12
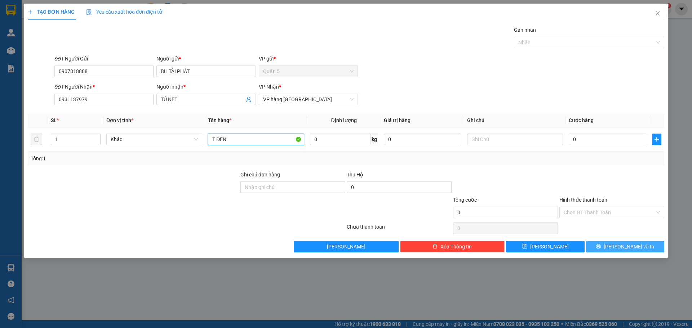
type input "T ĐEN"
click at [619, 247] on span "[PERSON_NAME] và In" at bounding box center [629, 247] width 50 height 8
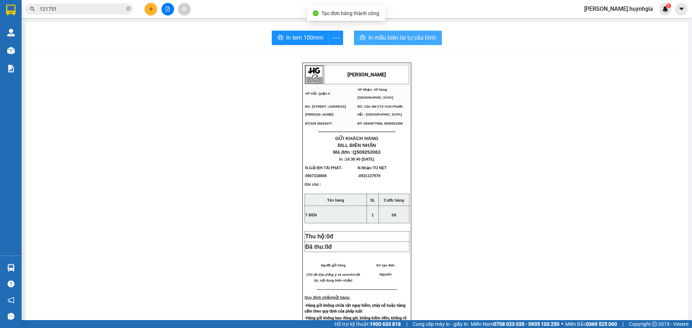
click at [422, 41] on span "In mẫu biên lai tự cấu hình" at bounding box center [402, 37] width 68 height 9
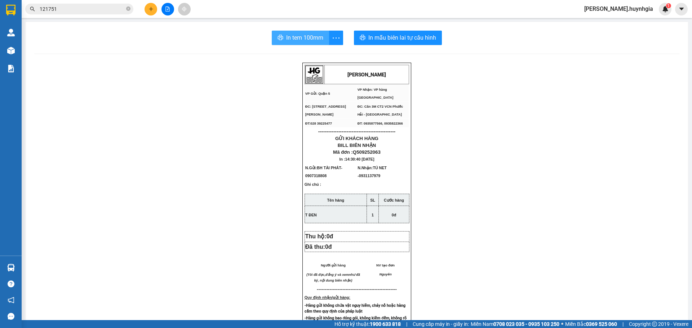
click at [282, 35] on button "In tem 100mm" at bounding box center [300, 38] width 57 height 14
click at [152, 9] on icon "plus" at bounding box center [151, 9] width 4 height 0
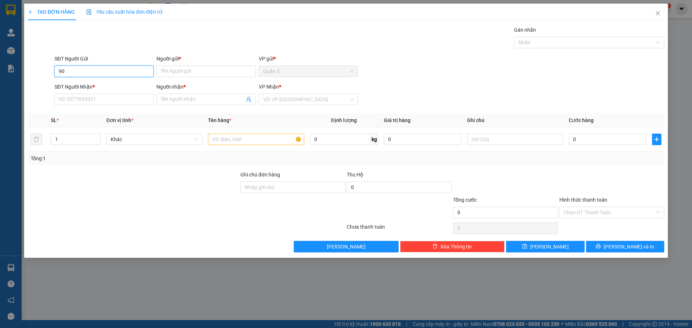
type input "900"
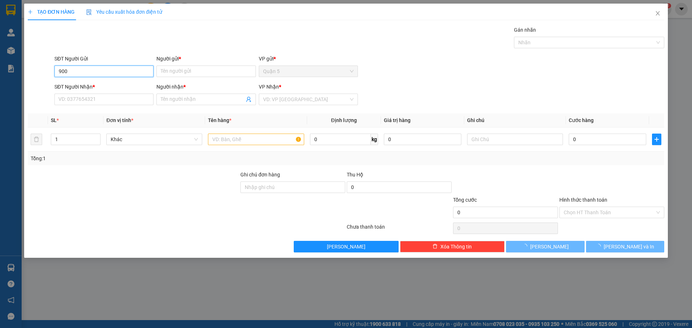
click at [78, 68] on input "900" at bounding box center [103, 72] width 99 height 12
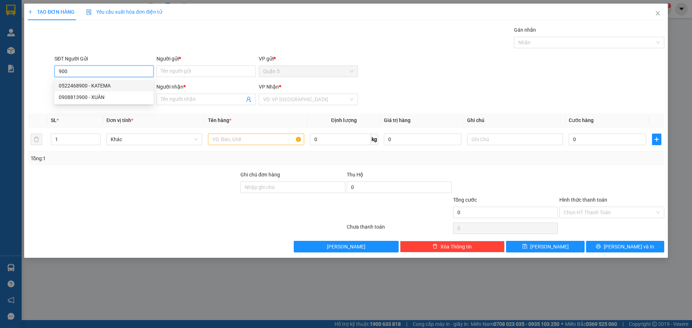
drag, startPoint x: 90, startPoint y: 69, endPoint x: 0, endPoint y: 62, distance: 90.8
click at [0, 62] on div "TẠO ĐƠN HÀNG Yêu cầu xuất hóa đơn điện tử Transit Pickup Surcharge Ids Transit …" at bounding box center [346, 164] width 692 height 328
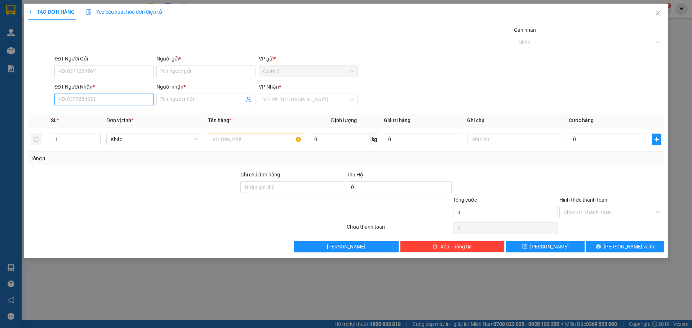
drag, startPoint x: 65, startPoint y: 96, endPoint x: 69, endPoint y: 93, distance: 5.5
click at [66, 94] on input "SĐT Người Nhận *" at bounding box center [103, 100] width 99 height 12
type input "900"
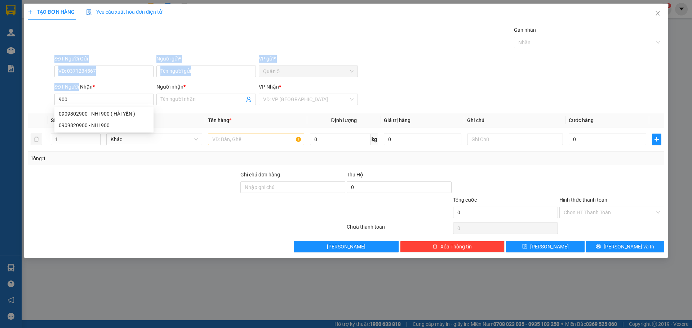
drag, startPoint x: 79, startPoint y: 90, endPoint x: 3, endPoint y: 68, distance: 79.1
click at [0, 68] on div "TẠO ĐƠN HÀNG Yêu cầu xuất hóa đơn điện tử Transit Pickup Surcharge Ids Transit …" at bounding box center [346, 164] width 692 height 328
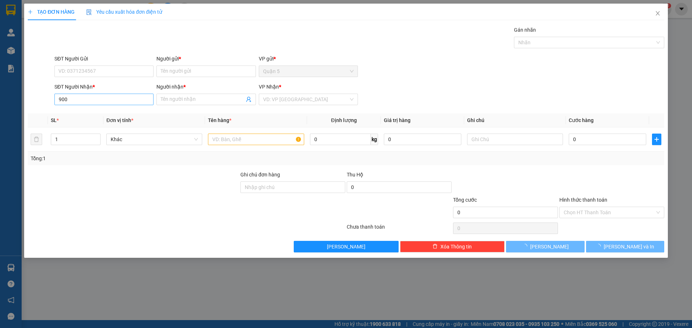
drag, startPoint x: 104, startPoint y: 92, endPoint x: 95, endPoint y: 98, distance: 11.3
click at [103, 92] on div "SĐT Người Nhận *" at bounding box center [103, 88] width 99 height 11
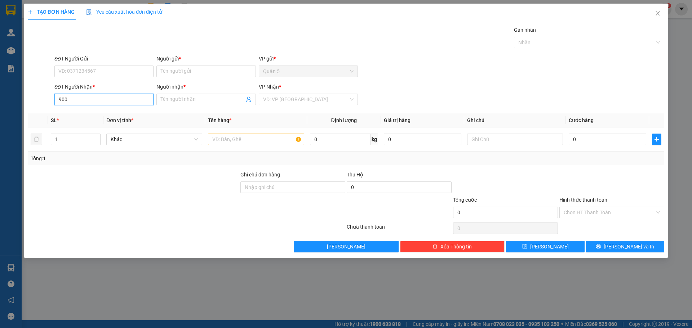
drag, startPoint x: 80, startPoint y: 99, endPoint x: 116, endPoint y: 94, distance: 36.8
click at [0, 84] on div "TẠO ĐƠN HÀNG Yêu cầu xuất hóa đơn điện tử Transit Pickup Surcharge Ids Transit …" at bounding box center [346, 164] width 692 height 328
type input "9"
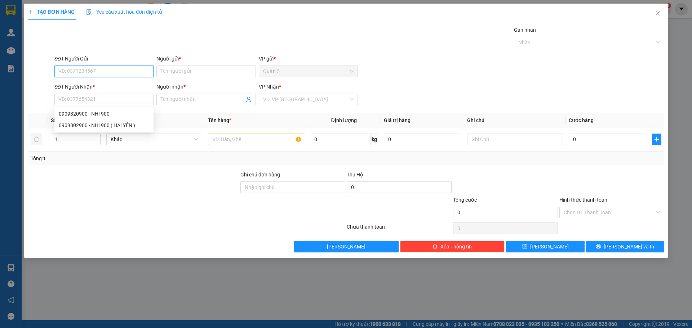
click at [78, 67] on input "SĐT Người Gửi" at bounding box center [103, 72] width 99 height 12
click at [193, 80] on form "SĐT Người Gửi VD: 0371234567 Người gửi * Tên người gửi VP gửi * Quận 5 SĐT Ngườ…" at bounding box center [346, 81] width 637 height 53
click at [196, 77] on div "Người gửi * Tên người gửi" at bounding box center [205, 67] width 99 height 25
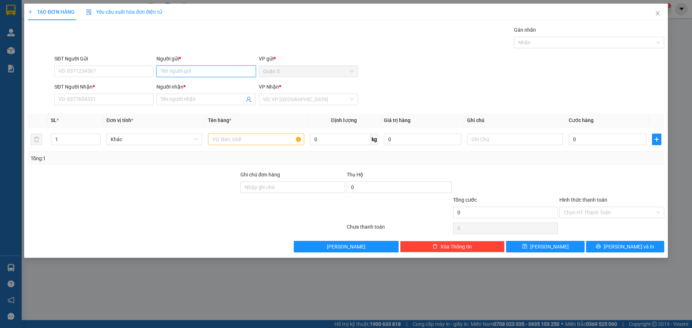
click at [217, 72] on input "Người gửi *" at bounding box center [205, 72] width 99 height 12
type input "thuận"
click at [218, 100] on input "DƯƠNG HUỆ" at bounding box center [202, 100] width 83 height 8
click at [212, 102] on input "DƯƠNG HUỆ" at bounding box center [202, 100] width 83 height 8
type input "DƯƠNG HUỆ"
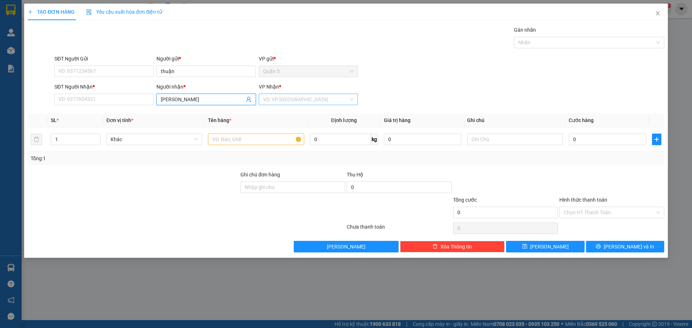
click at [284, 105] on input "search" at bounding box center [305, 99] width 85 height 11
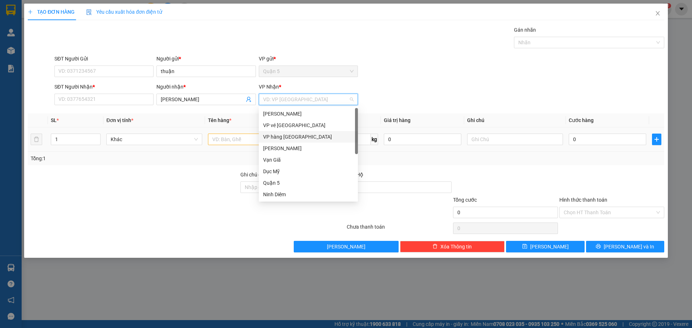
drag, startPoint x: 293, startPoint y: 140, endPoint x: 260, endPoint y: 140, distance: 32.8
click at [293, 139] on div "VP hàng [GEOGRAPHIC_DATA]" at bounding box center [308, 137] width 90 height 8
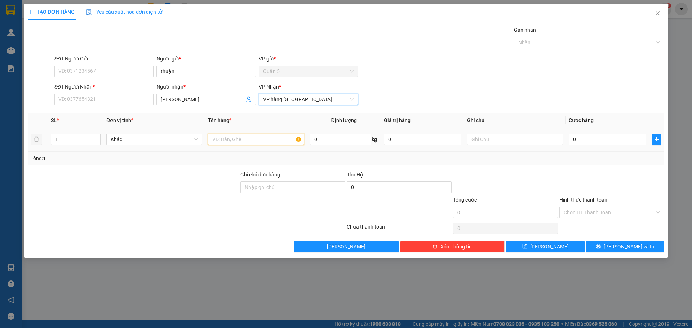
drag, startPoint x: 236, startPoint y: 137, endPoint x: 235, endPoint y: 141, distance: 4.0
click at [236, 137] on input "text" at bounding box center [256, 140] width 96 height 12
type input "BAO"
click at [83, 220] on div at bounding box center [133, 208] width 213 height 25
click at [110, 109] on div "Transit Pickup Surcharge Ids Transit Deliver Surcharge Ids Transit Deliver Surc…" at bounding box center [346, 139] width 637 height 227
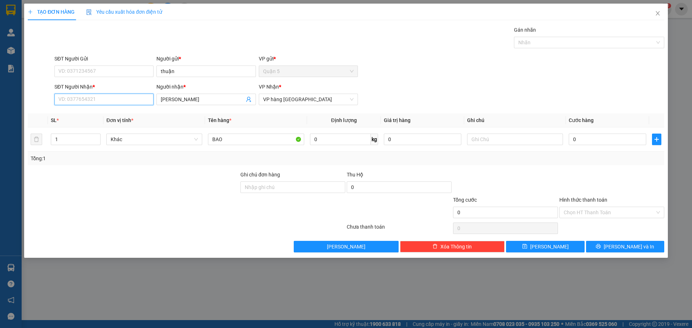
click at [119, 101] on input "SĐT Người Nhận *" at bounding box center [103, 100] width 99 height 12
click at [94, 115] on div "0965887900 - HUỆ" at bounding box center [104, 114] width 90 height 8
type input "0965887900"
type input "HUỆ"
type input "0965887900"
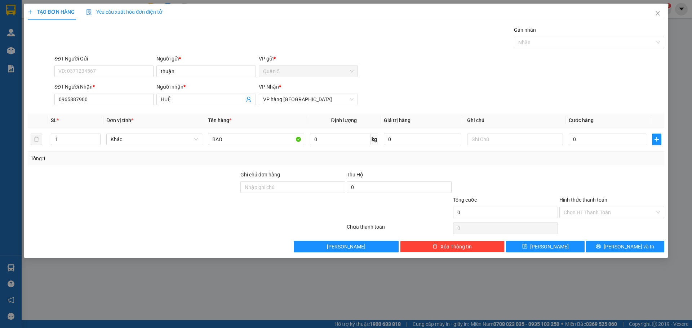
click at [633, 255] on div "TẠO ĐƠN HÀNG Yêu cầu xuất hóa đơn điện tử Transit Pickup Surcharge Ids Transit …" at bounding box center [346, 131] width 644 height 255
click at [631, 254] on div "TẠO ĐƠN HÀNG Yêu cầu xuất hóa đơn điện tử Transit Pickup Surcharge Ids Transit …" at bounding box center [346, 131] width 644 height 255
click at [634, 247] on span "[PERSON_NAME] và In" at bounding box center [629, 247] width 50 height 8
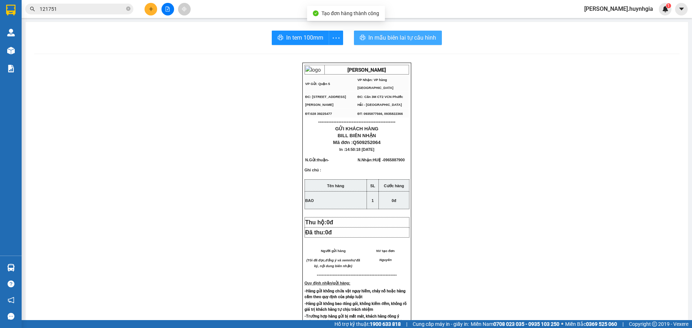
click at [425, 36] on span "In mẫu biên lai tự cấu hình" at bounding box center [402, 37] width 68 height 9
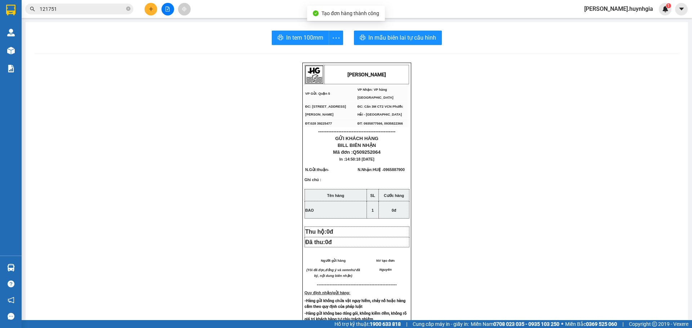
click at [295, 36] on div "In tem 100mm" at bounding box center [307, 38] width 71 height 14
click at [295, 37] on span "In tem 100mm" at bounding box center [304, 37] width 37 height 9
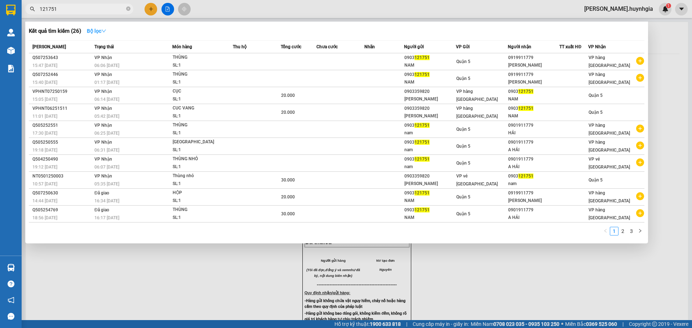
drag, startPoint x: 76, startPoint y: 7, endPoint x: 83, endPoint y: 35, distance: 28.3
click at [0, 34] on section "Kết quả tìm kiếm ( 26 ) Bộ lọc Mã ĐH Trạng thái Món hàng Thu hộ Tổng cước Chưa …" at bounding box center [346, 164] width 692 height 328
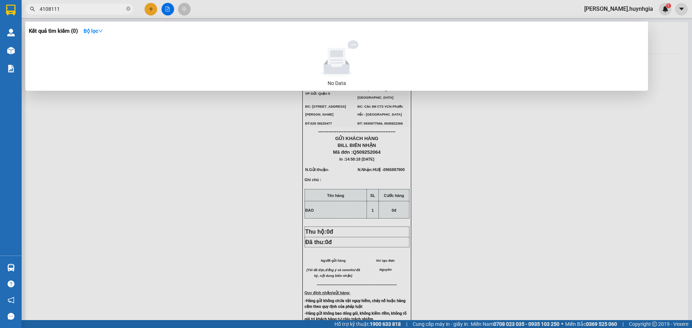
type input "4108111"
click at [143, 13] on div at bounding box center [346, 164] width 692 height 328
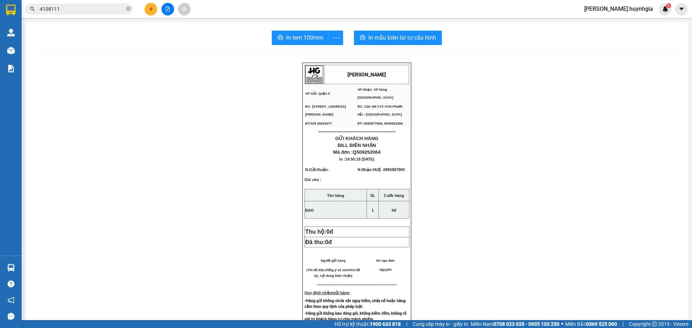
click at [144, 11] on div at bounding box center [168, 9] width 54 height 13
click at [152, 7] on icon "plus" at bounding box center [151, 8] width 5 height 5
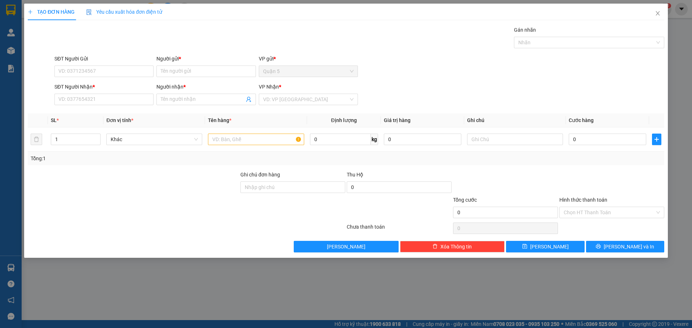
click at [98, 90] on div "SĐT Người Nhận *" at bounding box center [103, 87] width 99 height 8
click at [98, 94] on input "SĐT Người Nhận *" at bounding box center [103, 100] width 99 height 12
click at [101, 101] on input "SĐT Người Nhận *" at bounding box center [103, 100] width 99 height 12
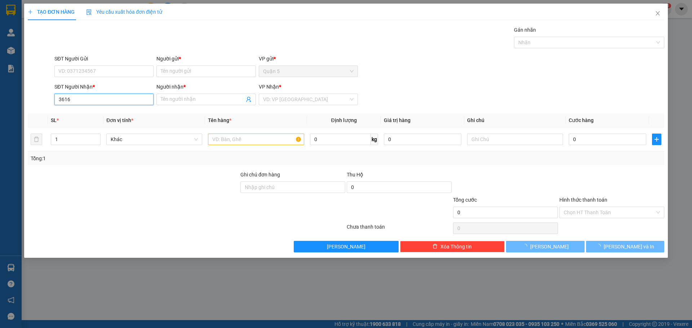
click at [104, 102] on input "3616" at bounding box center [103, 100] width 99 height 12
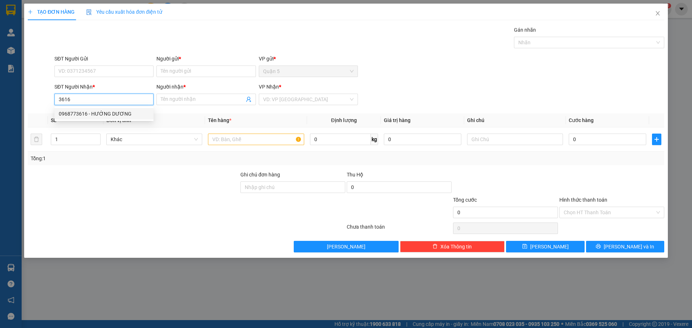
click at [101, 114] on div "0968773616 - HƯỚNG DƯƠNG" at bounding box center [104, 114] width 90 height 8
type input "0968773616"
type input "HƯỚNG DƯƠNG"
type input "0968773616"
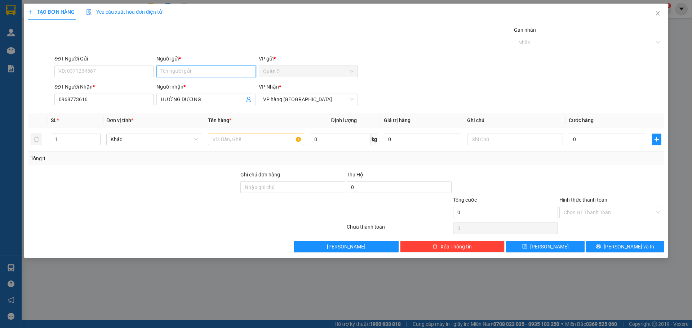
click at [218, 70] on input "Người gửi *" at bounding box center [205, 72] width 99 height 12
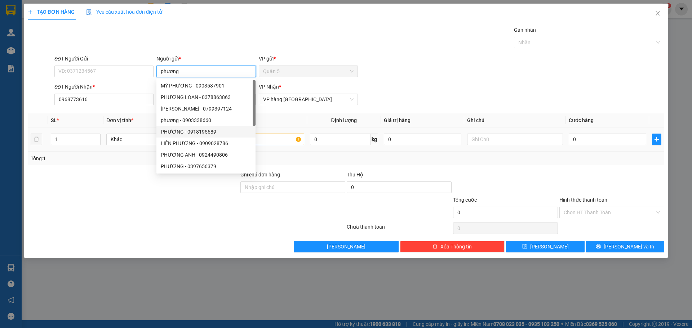
type input "phương"
click at [264, 136] on td at bounding box center [256, 140] width 102 height 24
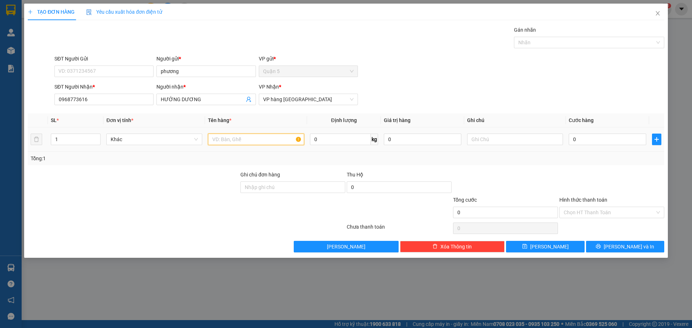
click at [262, 140] on input "text" at bounding box center [256, 140] width 96 height 12
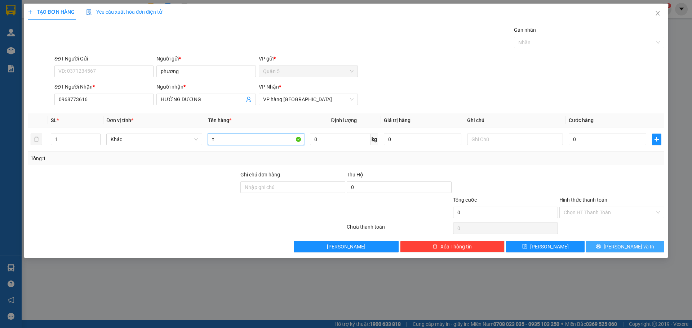
type input "t"
click at [611, 241] on div "Transit Pickup Surcharge Ids Transit Deliver Surcharge Ids Transit Deliver Surc…" at bounding box center [346, 139] width 637 height 227
click at [601, 249] on span "printer" at bounding box center [598, 247] width 5 height 6
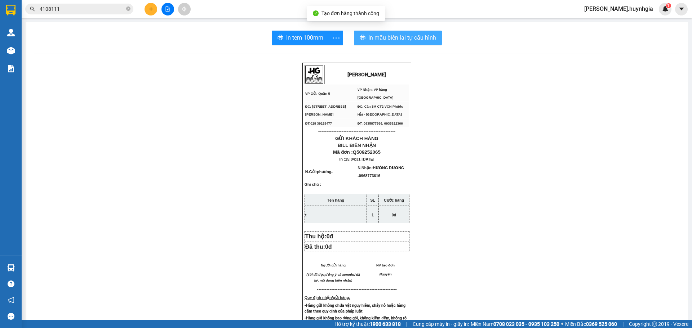
click at [390, 37] on span "In mẫu biên lai tự cấu hình" at bounding box center [402, 37] width 68 height 9
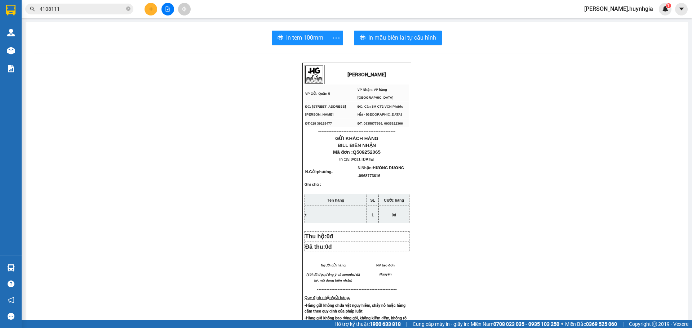
click at [296, 47] on div "In tem 100mm In mẫu biên lai tự cấu hình HUỲNH GIA VP Gửi: Quận 5 VP Nhận: VP…" at bounding box center [357, 294] width 663 height 545
click at [300, 39] on span "In tem 100mm" at bounding box center [304, 37] width 37 height 9
click at [153, 10] on icon "plus" at bounding box center [151, 8] width 5 height 5
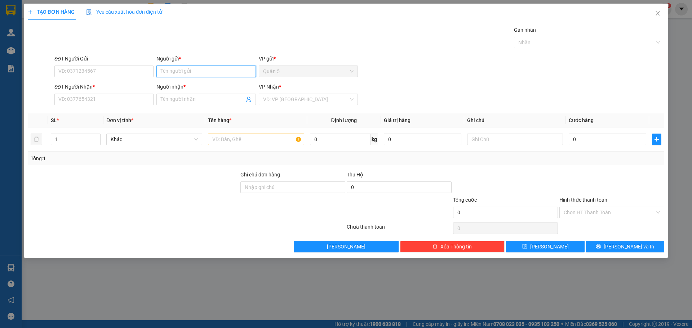
click at [185, 72] on input "Người gửi *" at bounding box center [205, 72] width 99 height 12
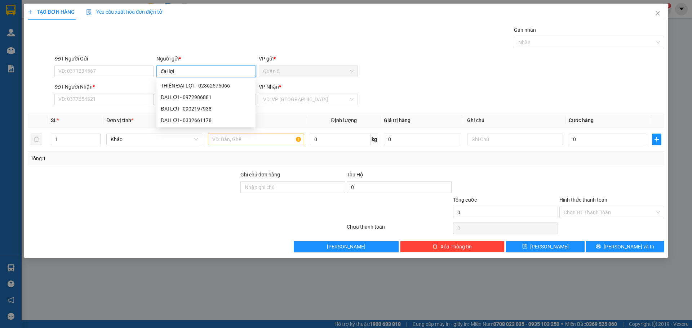
type input "đại lợi"
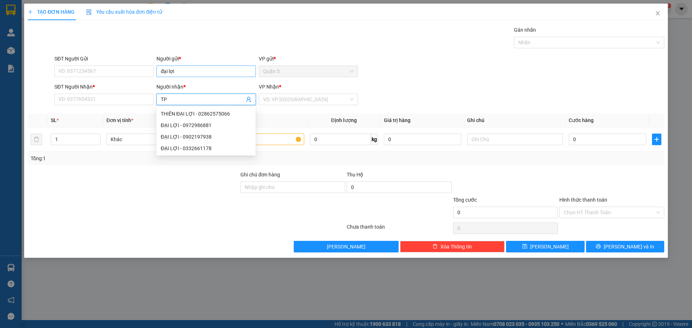
type input "TPT"
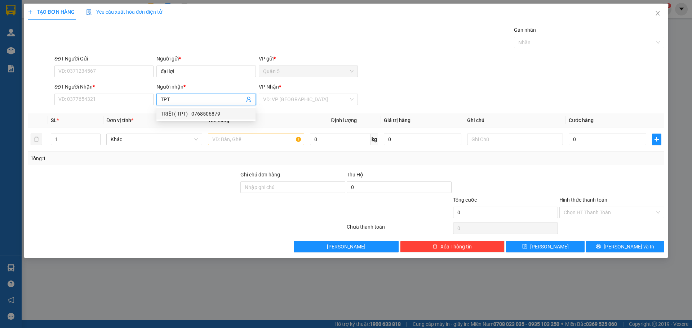
drag, startPoint x: 202, startPoint y: 115, endPoint x: 226, endPoint y: 108, distance: 25.9
click at [203, 115] on div "TRIẾT( TPT) - 0768506879" at bounding box center [206, 114] width 90 height 8
type input "0768506879"
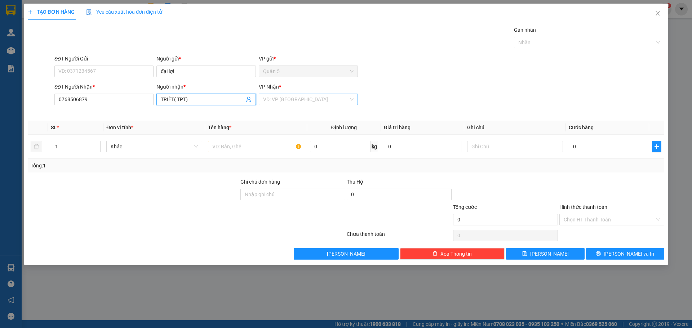
type input "TRIẾT( TPT)"
click at [305, 99] on input "search" at bounding box center [305, 99] width 85 height 11
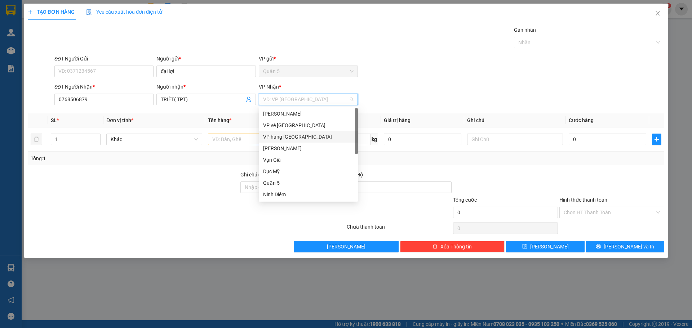
click at [297, 140] on div "VP hàng [GEOGRAPHIC_DATA]" at bounding box center [308, 137] width 90 height 8
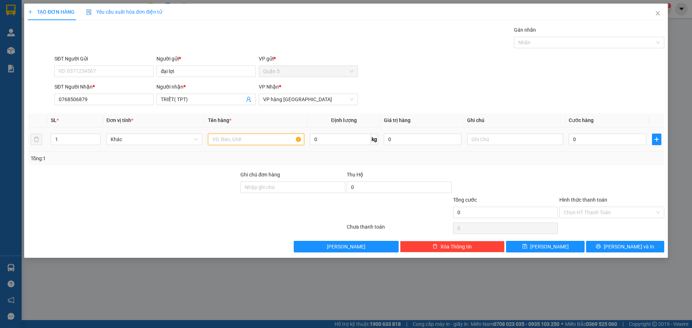
click at [223, 136] on input "text" at bounding box center [256, 140] width 96 height 12
click at [64, 136] on input "1" at bounding box center [75, 139] width 49 height 11
click at [76, 136] on input "number" at bounding box center [75, 139] width 49 height 11
type input "6"
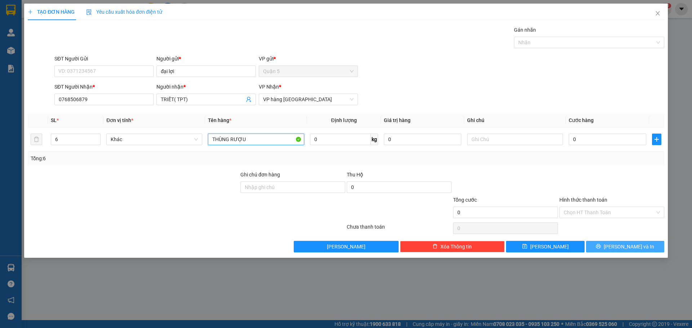
type input "THÙNG RƯỢU"
click at [590, 251] on button "[PERSON_NAME] và In" at bounding box center [625, 247] width 78 height 12
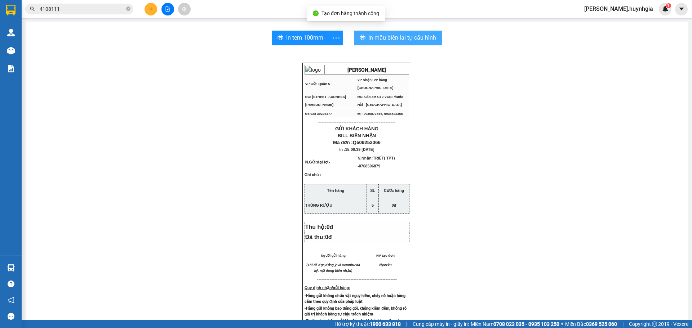
click at [420, 43] on button "In mẫu biên lai tự cấu hình" at bounding box center [398, 38] width 88 height 14
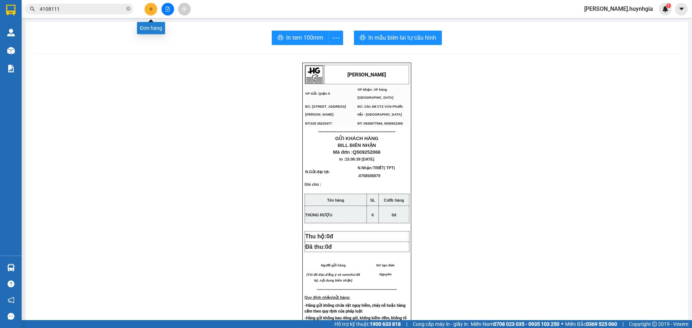
click at [148, 13] on button at bounding box center [151, 9] width 13 height 13
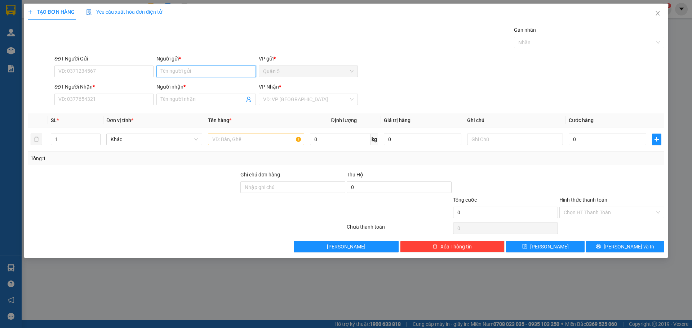
click at [184, 77] on input "Người gửi *" at bounding box center [205, 72] width 99 height 12
type input "D"
type input "DIỄM PHÚC"
click at [92, 97] on input "SĐT Người Nhận *" at bounding box center [103, 100] width 99 height 12
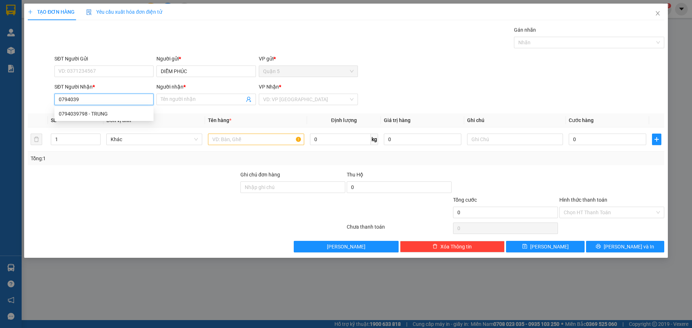
click at [90, 118] on div "0794039798 - TRUNG" at bounding box center [103, 114] width 99 height 12
type input "0794039798"
type input "TRUNG"
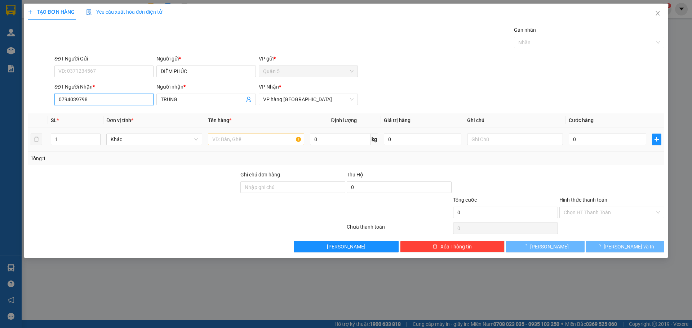
type input "0794039798"
click at [251, 145] on div at bounding box center [256, 139] width 96 height 14
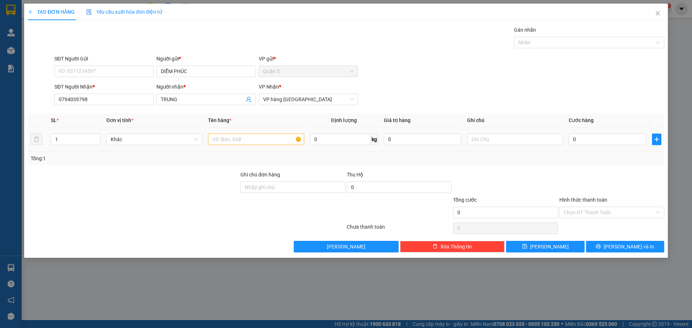
click at [251, 145] on div at bounding box center [256, 139] width 96 height 14
click at [252, 135] on input "text" at bounding box center [256, 140] width 96 height 12
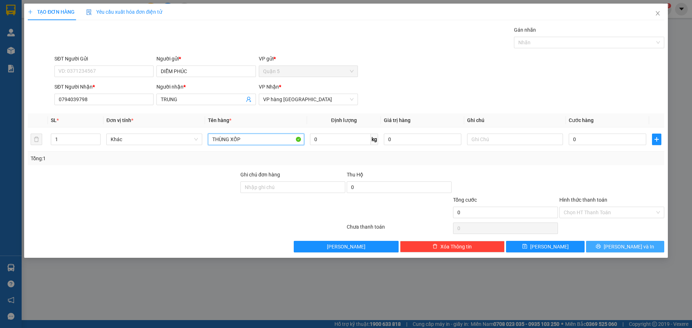
type input "THÙNG XỐP"
drag, startPoint x: 591, startPoint y: 243, endPoint x: 609, endPoint y: 245, distance: 17.8
click at [597, 244] on button "[PERSON_NAME] và In" at bounding box center [625, 247] width 78 height 12
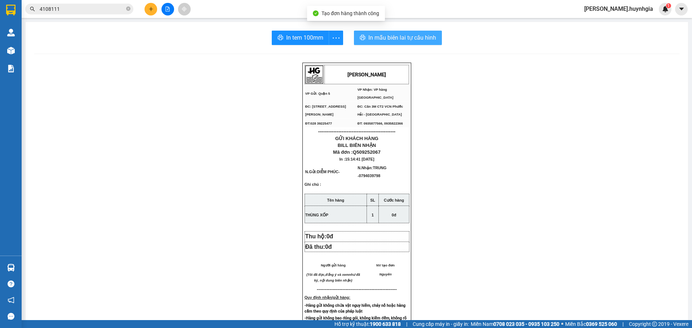
click at [377, 40] on span "In mẫu biên lai tự cấu hình" at bounding box center [402, 37] width 68 height 9
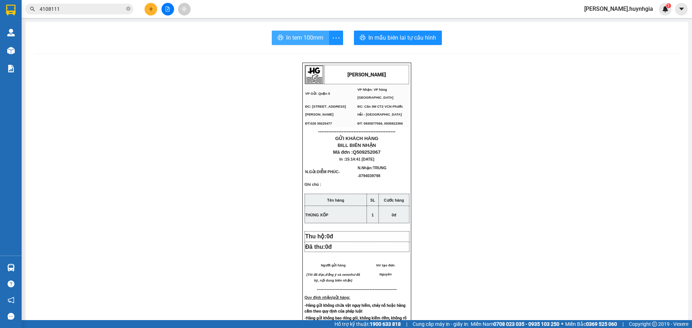
click at [302, 37] on span "In tem 100mm" at bounding box center [304, 37] width 37 height 9
click at [146, 9] on button at bounding box center [151, 9] width 13 height 13
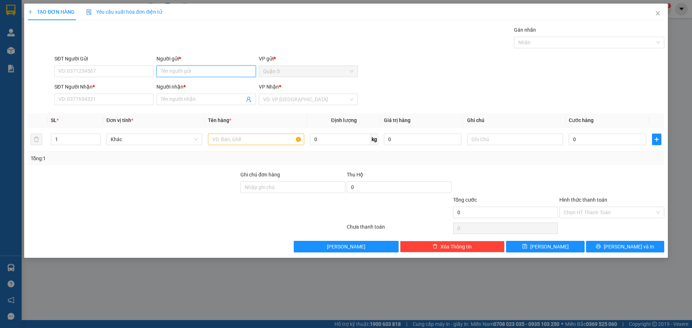
click at [164, 74] on input "Người gửi *" at bounding box center [205, 72] width 99 height 12
click at [186, 72] on input "Người gửi *" at bounding box center [205, 72] width 99 height 12
click at [87, 79] on div "SĐT Người Gửi VD: 0371234567" at bounding box center [103, 67] width 99 height 25
drag, startPoint x: 93, startPoint y: 67, endPoint x: 146, endPoint y: 61, distance: 53.7
click at [93, 67] on input "SĐT Người Gửi" at bounding box center [103, 72] width 99 height 12
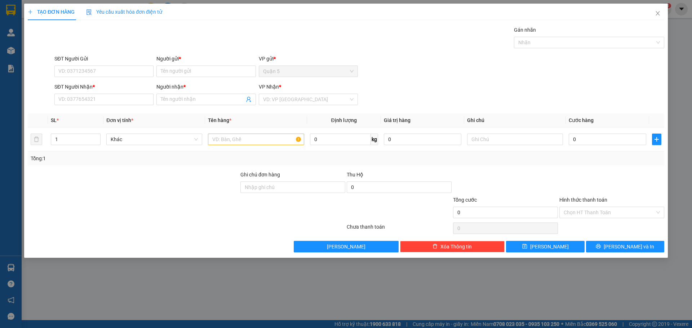
click at [170, 62] on div "Người gửi *" at bounding box center [205, 59] width 99 height 8
click at [170, 66] on input "Người gửi *" at bounding box center [205, 72] width 99 height 12
click at [173, 62] on div "Người gửi *" at bounding box center [205, 59] width 99 height 8
click at [173, 66] on input "Người gửi *" at bounding box center [205, 72] width 99 height 12
drag, startPoint x: 171, startPoint y: 65, endPoint x: 171, endPoint y: 71, distance: 5.4
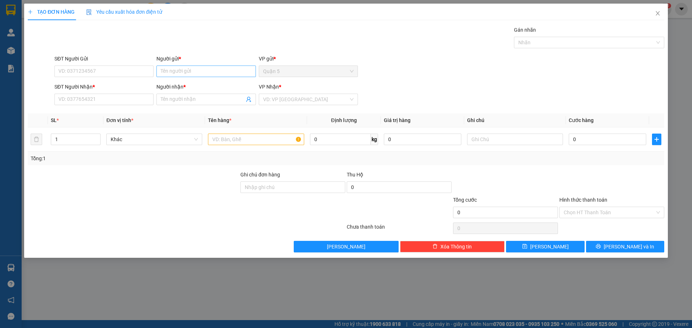
click at [171, 70] on div "Người gửi * Tên người gửi" at bounding box center [205, 67] width 99 height 25
click at [171, 71] on input "Người gửi *" at bounding box center [205, 72] width 99 height 12
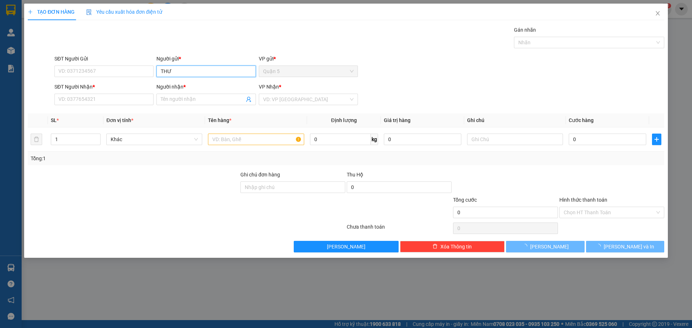
type input "THƯ"
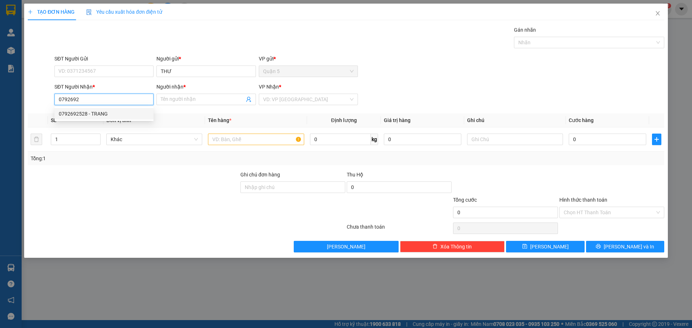
click at [101, 115] on div "0792692528 - TRANG" at bounding box center [104, 114] width 90 height 8
type input "0792692528"
type input "TRANG"
type input "0792692528"
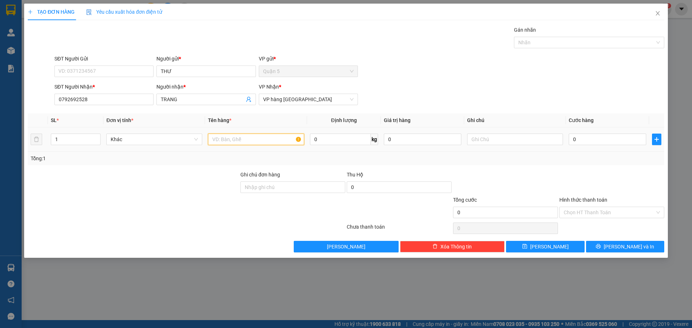
click at [221, 138] on input "text" at bounding box center [256, 140] width 96 height 12
type input "CỤC ĐEN"
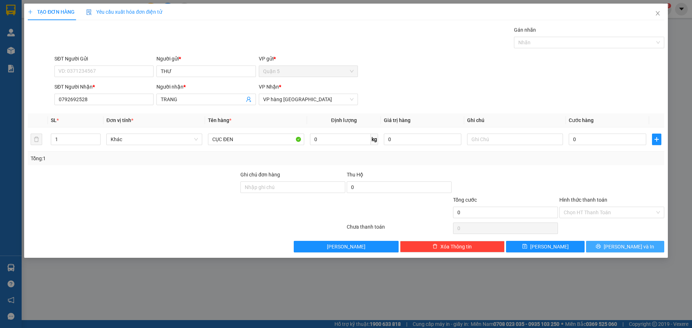
click at [625, 244] on span "[PERSON_NAME] và In" at bounding box center [629, 247] width 50 height 8
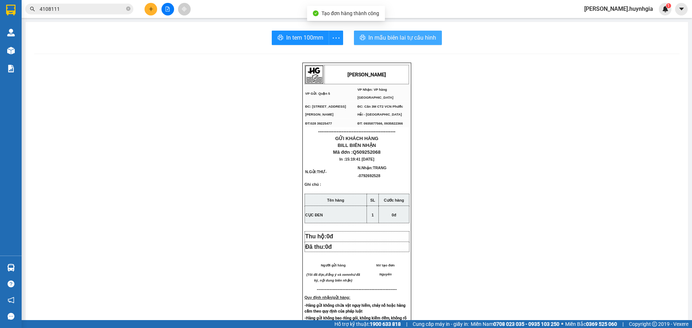
click at [399, 43] on button "In mẫu biên lai tự cấu hình" at bounding box center [398, 38] width 88 height 14
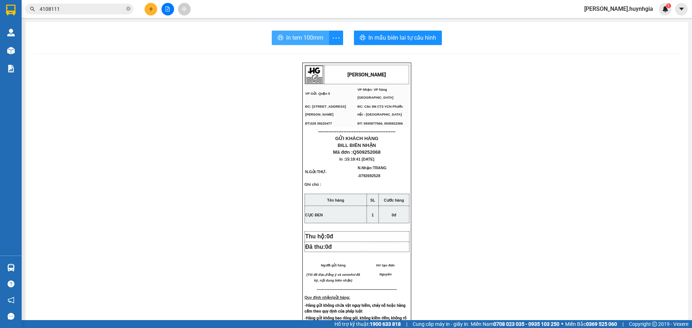
drag, startPoint x: 570, startPoint y: 165, endPoint x: 283, endPoint y: 28, distance: 318.0
click at [283, 28] on div "In tem 100mm In mẫu biên lai tự cấu hình HUỲNH GIA VP Gửi: Quận 5 VP Nhận: VP…" at bounding box center [357, 294] width 663 height 545
click at [295, 39] on span "In tem 100mm" at bounding box center [304, 37] width 37 height 9
click at [154, 9] on button at bounding box center [151, 9] width 13 height 13
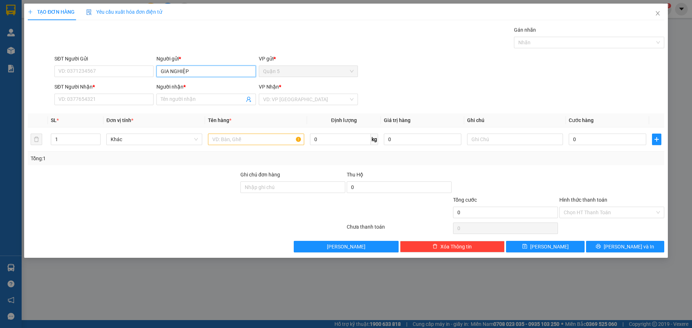
type input "GIA NGHIỆP"
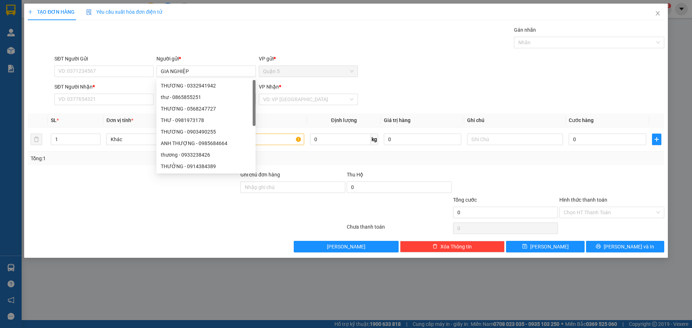
type input "HA"
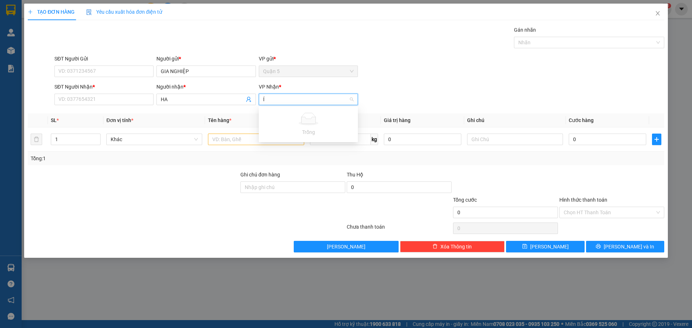
type input "Ỉ"
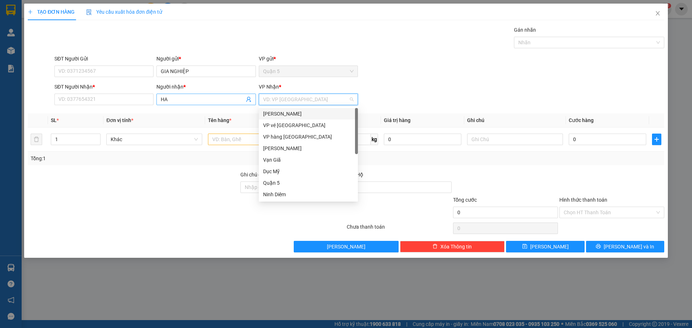
click at [202, 101] on input "HA" at bounding box center [202, 100] width 83 height 8
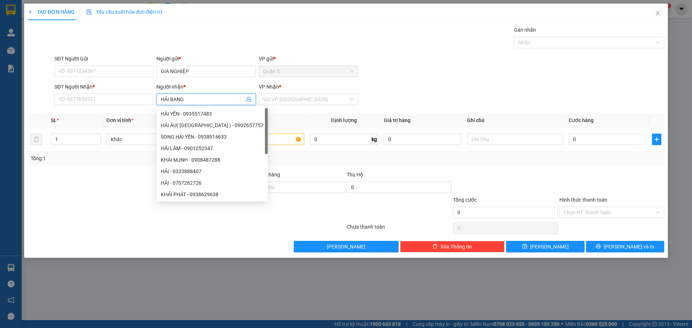
type input "HẢI BĂNG"
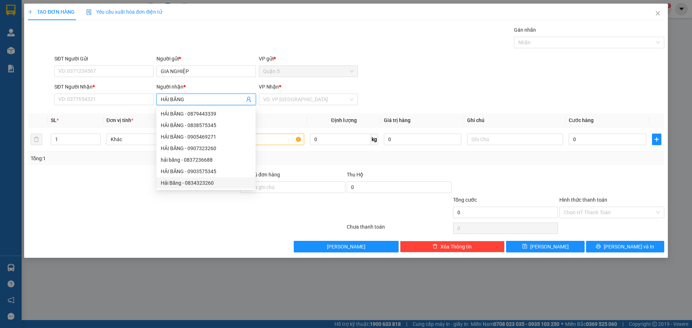
click at [214, 186] on div "Hải Băng - 0834323260" at bounding box center [206, 183] width 90 height 8
type input "0834323260"
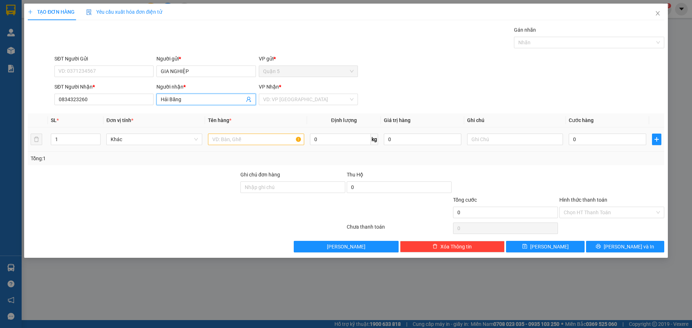
type input "Hải Băng"
click at [271, 134] on input "text" at bounding box center [256, 140] width 96 height 12
drag, startPoint x: 290, startPoint y: 93, endPoint x: 288, endPoint y: 107, distance: 13.5
click at [291, 93] on div "VP Nhận *" at bounding box center [308, 88] width 99 height 11
click at [289, 98] on input "search" at bounding box center [305, 99] width 85 height 11
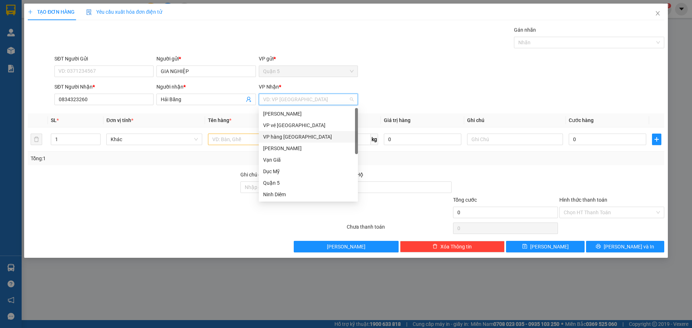
click at [268, 136] on div "VP hàng [GEOGRAPHIC_DATA]" at bounding box center [308, 137] width 90 height 8
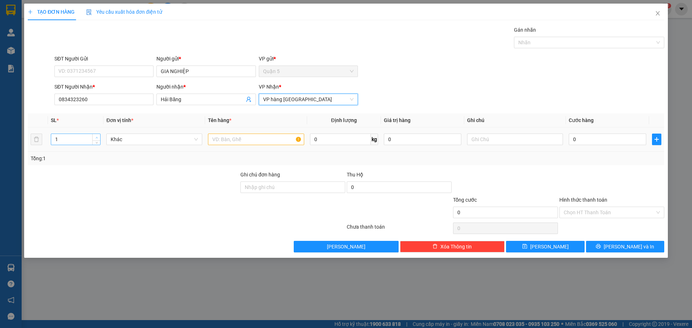
type input "2"
click at [96, 134] on span "Increase Value" at bounding box center [96, 137] width 8 height 6
click at [225, 143] on input "text" at bounding box center [256, 140] width 96 height 12
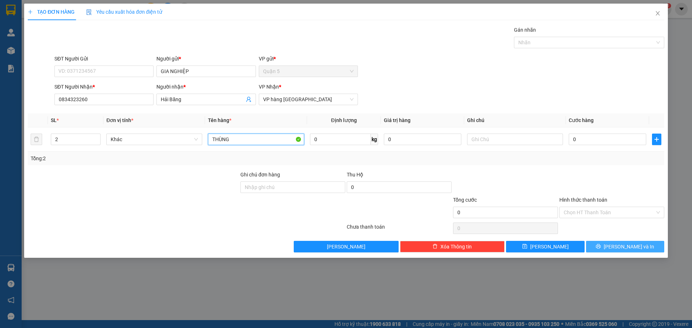
type input "THÙNG"
click at [603, 251] on button "[PERSON_NAME] và In" at bounding box center [625, 247] width 78 height 12
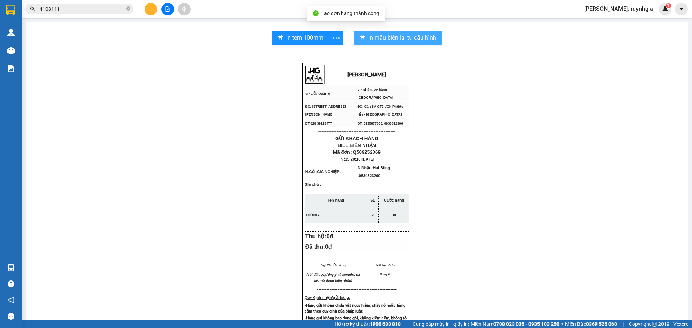
click at [394, 35] on span "In mẫu biên lai tự cấu hình" at bounding box center [402, 37] width 68 height 9
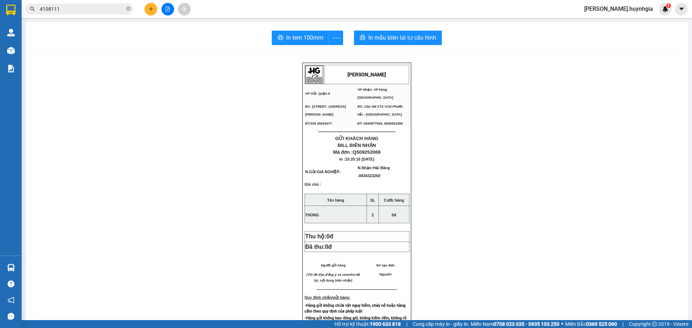
click at [280, 48] on div "In tem 100mm In mẫu biên lai tự cấu hình HUỲNH GIA VP Gửi: Quận 5 VP Nhận: VP…" at bounding box center [357, 294] width 663 height 545
click at [283, 36] on button "In tem 100mm" at bounding box center [300, 38] width 57 height 14
click at [142, 9] on div at bounding box center [168, 9] width 54 height 13
click at [146, 9] on button at bounding box center [151, 9] width 13 height 13
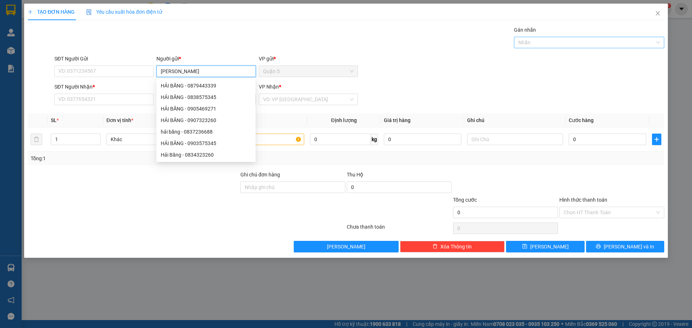
type input "BẠCH VÂN"
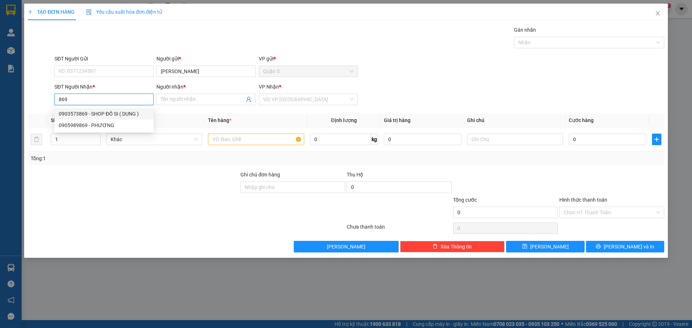
click at [99, 112] on div "0903573869 - SHOP ĐỒ SI ( [PERSON_NAME] )" at bounding box center [104, 114] width 90 height 8
type input "0903573869"
type input "SHOP ĐỒ SI ( DUNG )"
type input "0903573869"
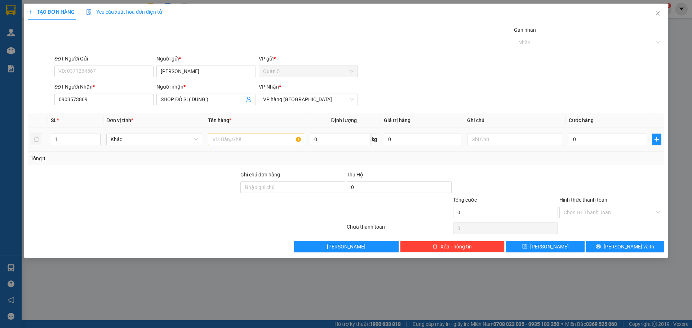
click at [276, 145] on div at bounding box center [256, 139] width 96 height 14
click at [275, 143] on input "text" at bounding box center [256, 140] width 96 height 12
type input "C"
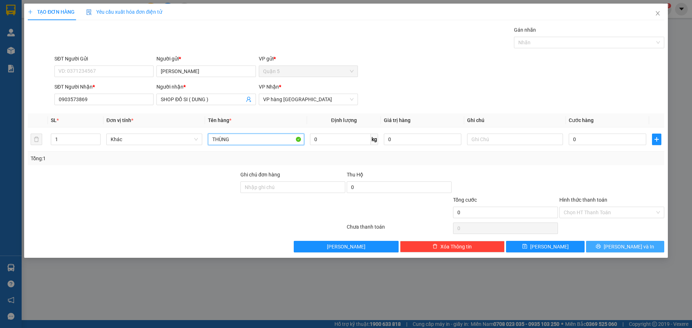
type input "THÙNG"
click at [615, 251] on button "[PERSON_NAME] và In" at bounding box center [625, 247] width 78 height 12
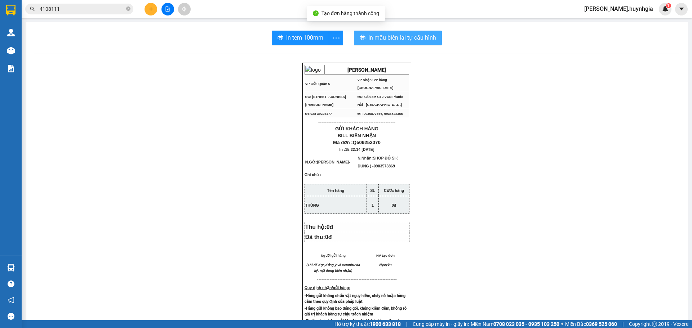
click at [426, 39] on span "In mẫu biên lai tự cấu hình" at bounding box center [402, 37] width 68 height 9
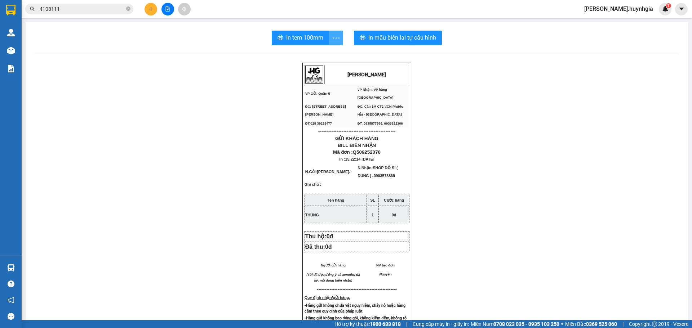
click at [329, 40] on span "more" at bounding box center [336, 38] width 14 height 9
click at [300, 36] on span "In tem 100mm" at bounding box center [304, 37] width 37 height 9
click at [148, 13] on button at bounding box center [151, 9] width 13 height 13
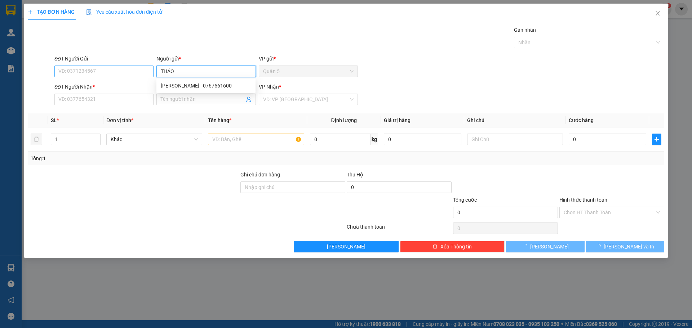
type input "THẢO"
click at [114, 71] on input "SĐT Người Gửi" at bounding box center [103, 72] width 99 height 12
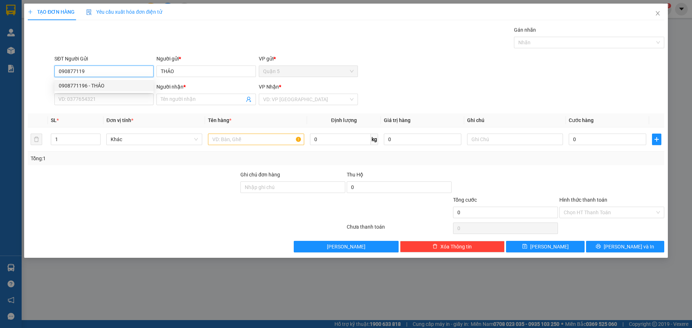
click at [102, 86] on div "0908771196 - THẢO" at bounding box center [104, 86] width 90 height 8
type input "0908771196"
type input "0905636115"
type input "THƯ ( SƠN )"
type input "0908771196"
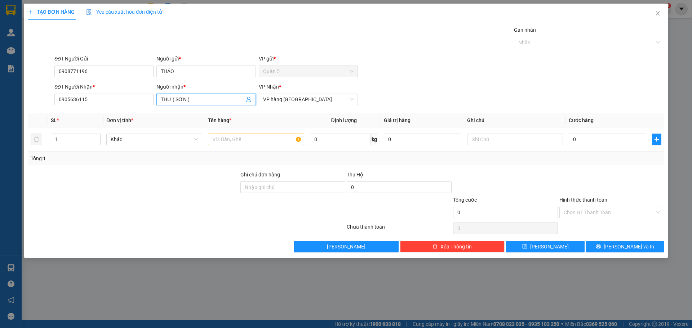
drag, startPoint x: 199, startPoint y: 98, endPoint x: 0, endPoint y: 132, distance: 201.5
click at [0, 126] on div "TẠO ĐƠN HÀNG Yêu cầu xuất hóa đơn điện tử Transit Pickup Surcharge Ids Transit …" at bounding box center [346, 164] width 692 height 328
type input "4126"
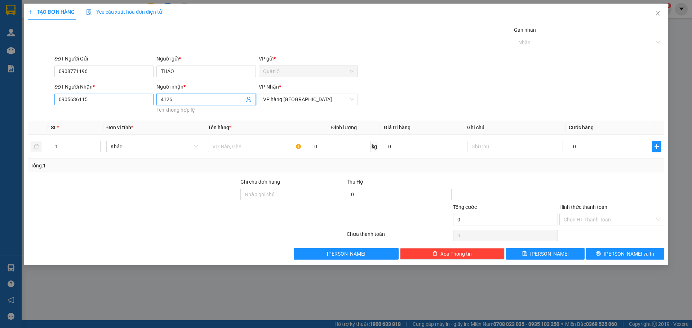
drag, startPoint x: 191, startPoint y: 99, endPoint x: 115, endPoint y: 100, distance: 75.7
click at [127, 100] on div "SĐT Người Nhận * 0905636115 Người nhận * 4126 4126 Tên không hợp lệ VP Nhận * V…" at bounding box center [359, 99] width 613 height 32
drag, startPoint x: 95, startPoint y: 95, endPoint x: 0, endPoint y: 138, distance: 104.4
click at [0, 138] on div "TẠO ĐƠN HÀNG Yêu cầu xuất hóa đơn điện tử Transit Pickup Surcharge Ids Transit …" at bounding box center [346, 164] width 692 height 328
drag, startPoint x: 124, startPoint y: 86, endPoint x: 41, endPoint y: 93, distance: 82.9
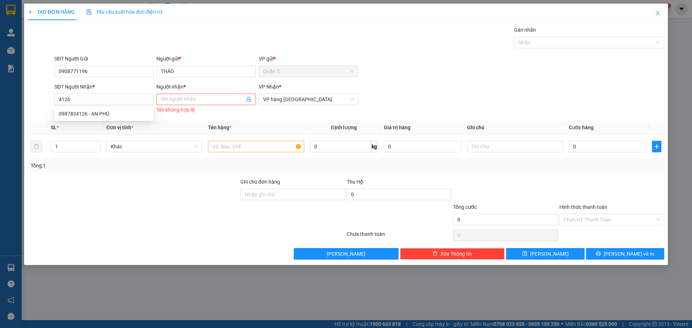
click at [28, 92] on div "SĐT Người Nhận * 4126 Người nhận * Tên người nhận Tên không hợp lệ VP Nhận * VP…" at bounding box center [346, 99] width 638 height 32
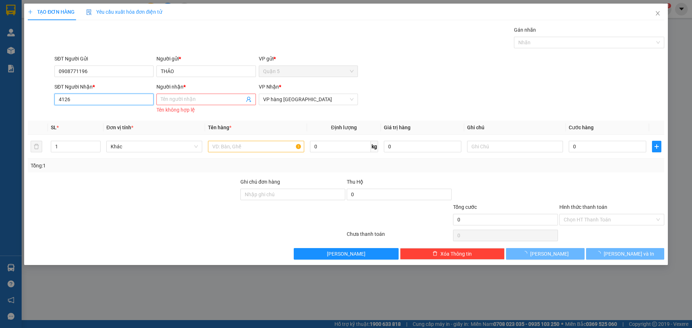
click at [75, 94] on input "4126" at bounding box center [103, 100] width 99 height 12
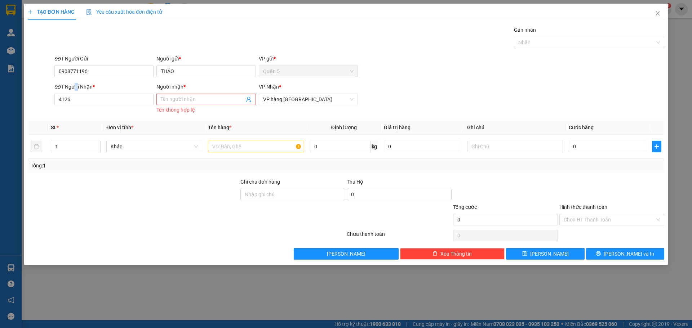
click at [76, 88] on div "SĐT Người Nhận *" at bounding box center [103, 87] width 99 height 8
click at [76, 94] on input "4126" at bounding box center [103, 100] width 99 height 12
drag, startPoint x: 76, startPoint y: 101, endPoint x: 8, endPoint y: 107, distance: 69.1
click at [0, 111] on div "TẠO ĐƠN HÀNG Yêu cầu xuất hóa đơn điện tử Transit Pickup Surcharge Ids Transit …" at bounding box center [346, 164] width 692 height 328
type input "0906974126"
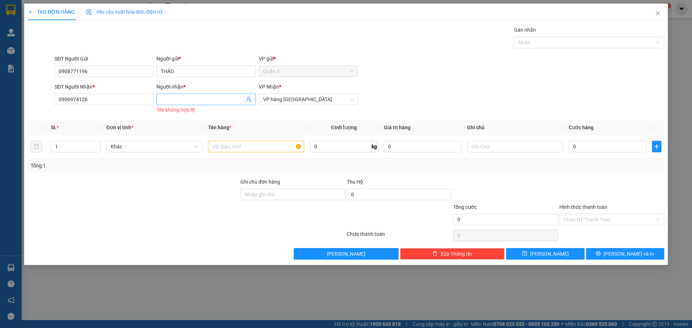
click at [196, 102] on input "Người nhận *" at bounding box center [202, 100] width 83 height 8
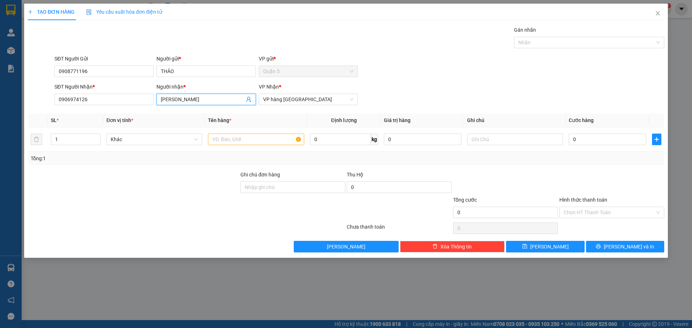
type input "[PERSON_NAME]"
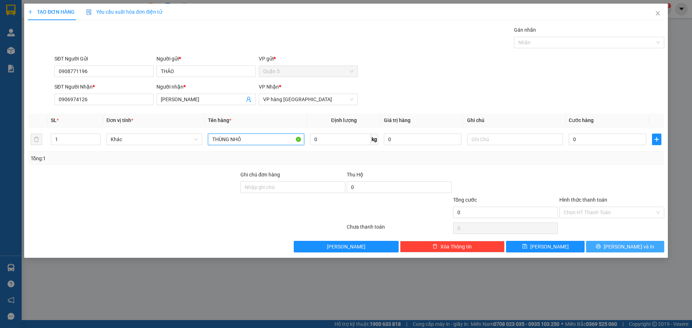
type input "THÙNG NHỎ"
click at [612, 242] on button "[PERSON_NAME] và In" at bounding box center [625, 247] width 78 height 12
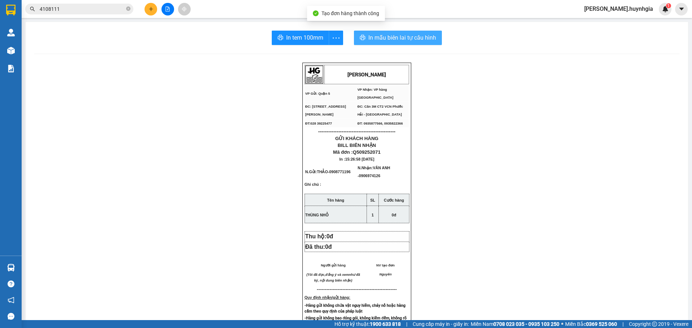
click at [376, 38] on span "In mẫu biên lai tự cấu hình" at bounding box center [402, 37] width 68 height 9
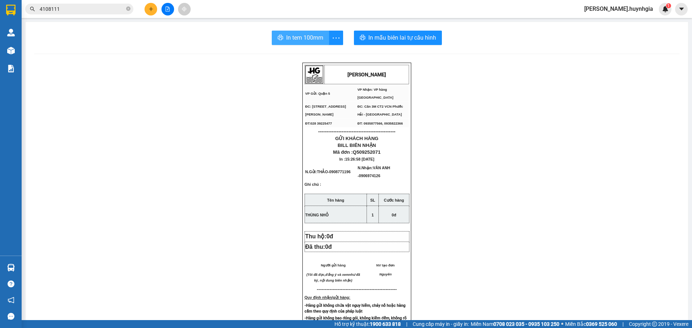
click at [278, 34] on button "In tem 100mm" at bounding box center [300, 38] width 57 height 14
click at [110, 88] on div "HUỲNH GIA VP Gửi: Quận 5 VP Nhận: VP hàng Nha Trang ĐC: 394 An Dương Vương, P…" at bounding box center [356, 311] width 645 height 496
drag, startPoint x: 75, startPoint y: 8, endPoint x: 0, endPoint y: -14, distance: 78.0
click at [0, 0] on html "Kết quả tìm kiếm ( 0 ) Bộ lọc No Data 4108111 nguyen.huynhgia 1 Quản Lý Kho hàn…" at bounding box center [346, 164] width 692 height 328
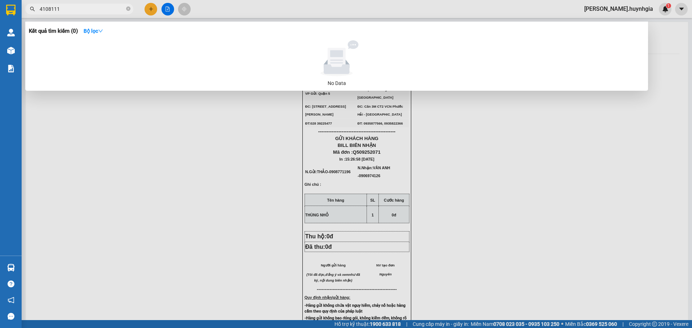
click at [94, 130] on div at bounding box center [346, 164] width 692 height 328
type input "4"
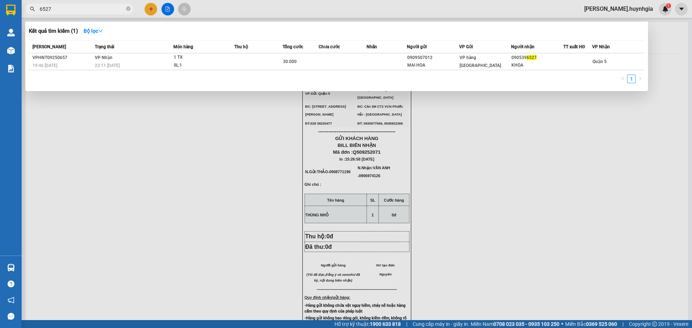
type input "6527"
click at [151, 7] on div at bounding box center [346, 164] width 692 height 328
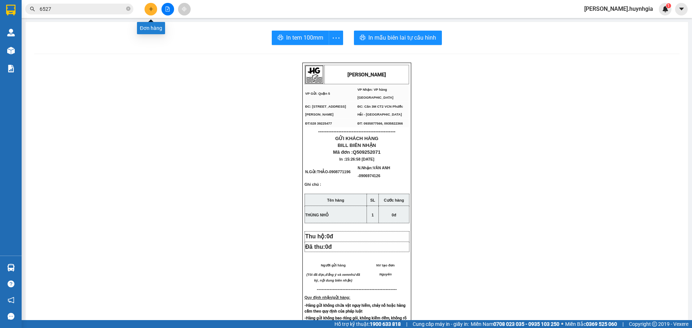
click at [151, 6] on icon "plus" at bounding box center [151, 8] width 5 height 5
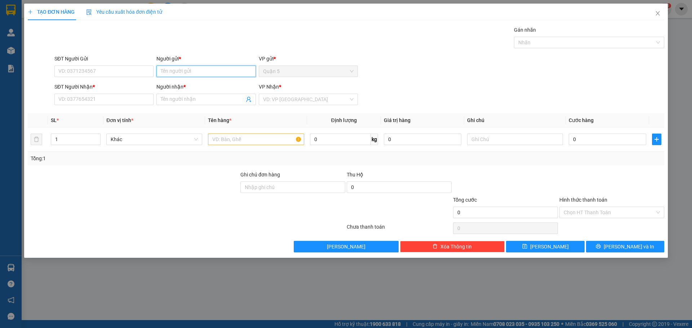
click at [190, 72] on input "Người gửi *" at bounding box center [205, 72] width 99 height 12
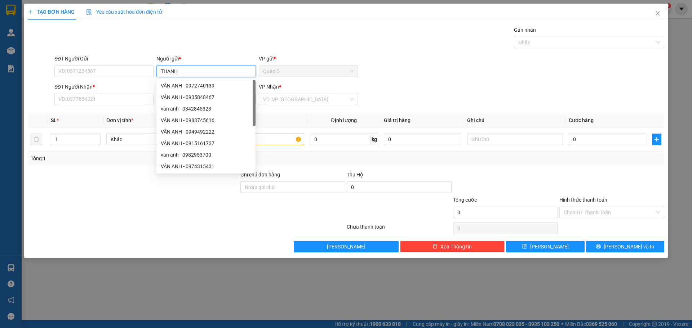
type input "THANH"
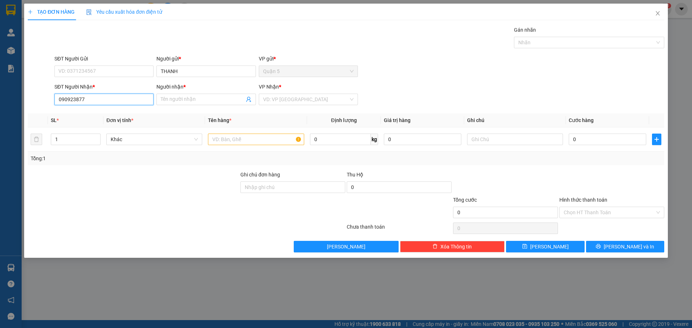
type input "0909238775"
click at [103, 116] on div "0909238775 - CẨN" at bounding box center [104, 114] width 90 height 8
type input "CẨN"
type input "0909238775"
click at [234, 152] on div "Tổng: 1" at bounding box center [346, 159] width 637 height 14
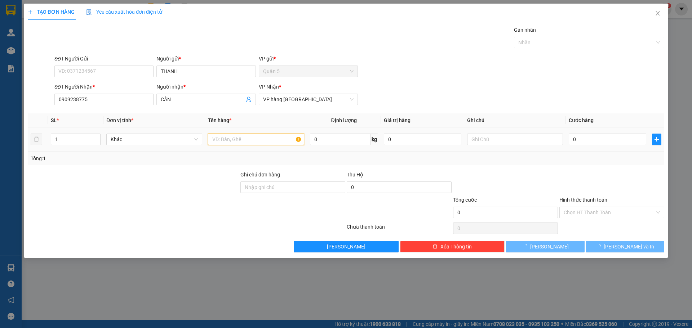
click at [245, 143] on input "text" at bounding box center [256, 140] width 96 height 12
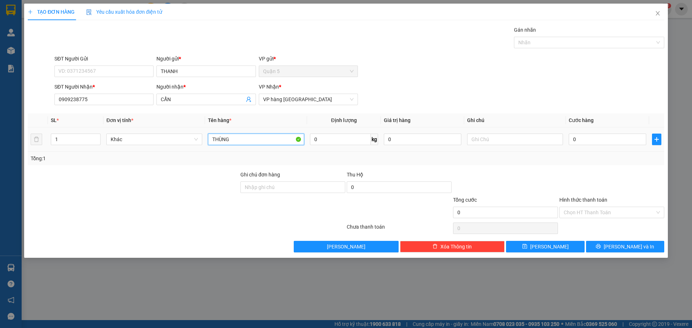
type input "THÙNG"
click at [607, 147] on td "0" at bounding box center [607, 140] width 83 height 24
click at [609, 147] on td "0" at bounding box center [607, 140] width 83 height 24
click at [621, 133] on div "0" at bounding box center [608, 139] width 78 height 14
type input "60"
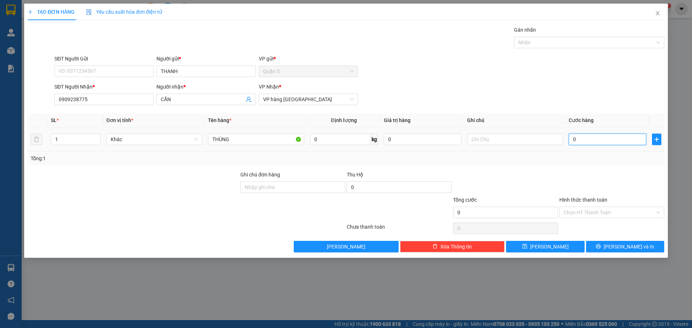
type input "60"
click at [576, 174] on div at bounding box center [612, 183] width 106 height 25
type input "60.000"
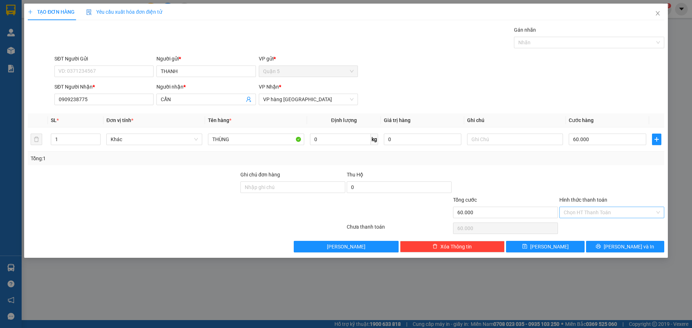
click at [598, 211] on input "Hình thức thanh toán" at bounding box center [609, 212] width 91 height 11
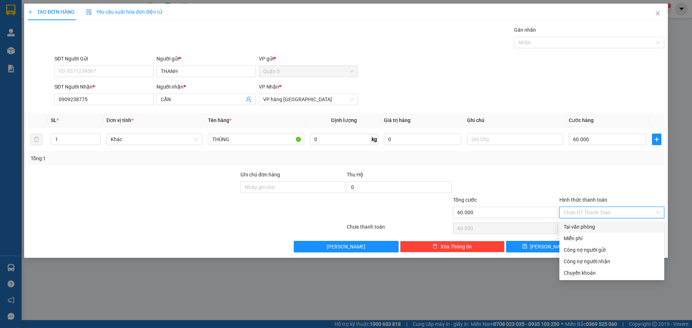
click at [589, 228] on div "Tại văn phòng" at bounding box center [612, 227] width 96 height 8
type input "0"
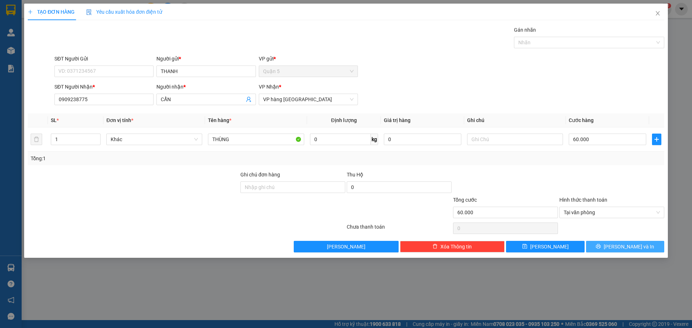
drag, startPoint x: 612, startPoint y: 252, endPoint x: 627, endPoint y: 239, distance: 19.4
click at [613, 253] on div "TẠO ĐƠN HÀNG Yêu cầu xuất hóa đơn điện tử Transit Pickup Surcharge Ids Transit …" at bounding box center [346, 131] width 644 height 255
click at [618, 248] on button "[PERSON_NAME] và In" at bounding box center [625, 247] width 78 height 12
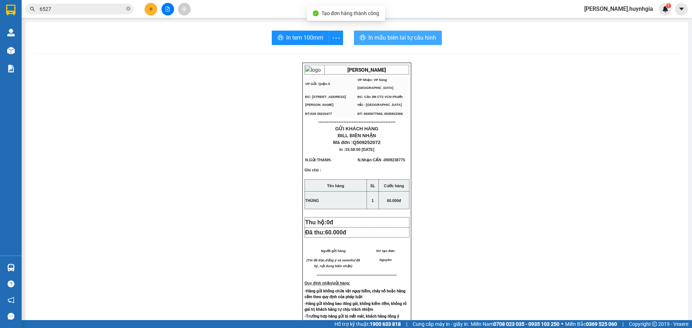
click at [418, 38] on span "In mẫu biên lai tự cấu hình" at bounding box center [402, 37] width 68 height 9
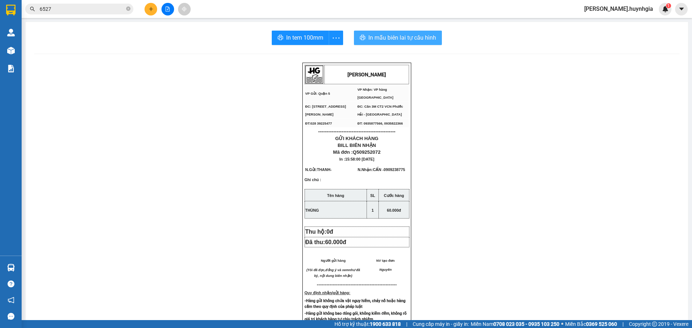
click at [409, 44] on button "In mẫu biên lai tự cấu hình" at bounding box center [398, 38] width 88 height 14
click at [287, 33] on button "In tem 100mm" at bounding box center [300, 38] width 57 height 14
click at [151, 5] on button at bounding box center [151, 9] width 13 height 13
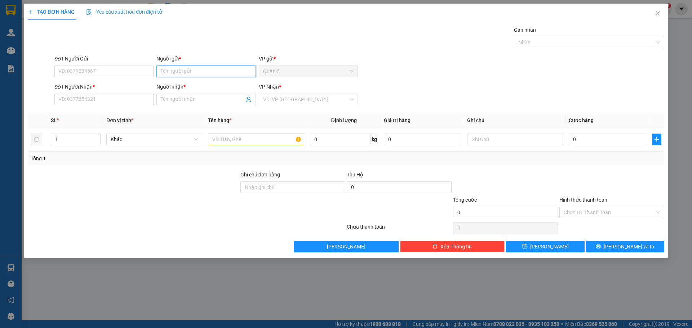
type input "R"
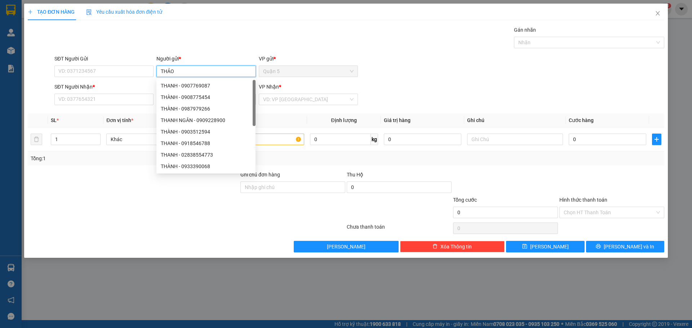
type input "THẢO"
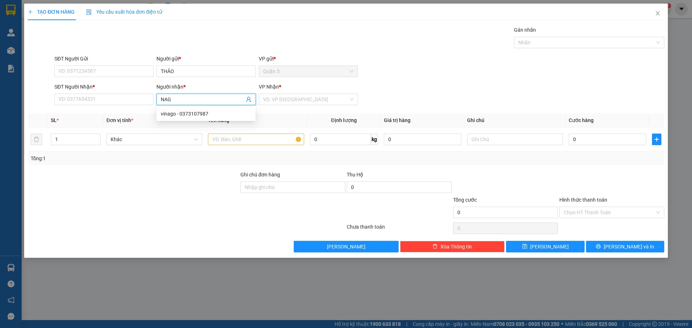
type input "NAG"
drag, startPoint x: 0, startPoint y: 76, endPoint x: 0, endPoint y: 86, distance: 10.5
click at [0, 84] on div "TẠO ĐƠN HÀNG Yêu cầu xuất hóa đơn điện tử Transit Pickup Surcharge Ids Transit …" at bounding box center [346, 164] width 692 height 328
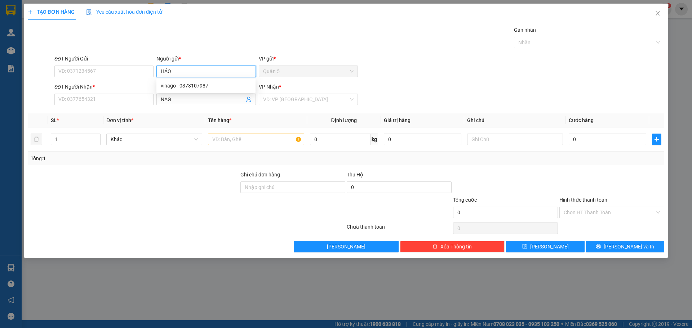
type input "HẢO"
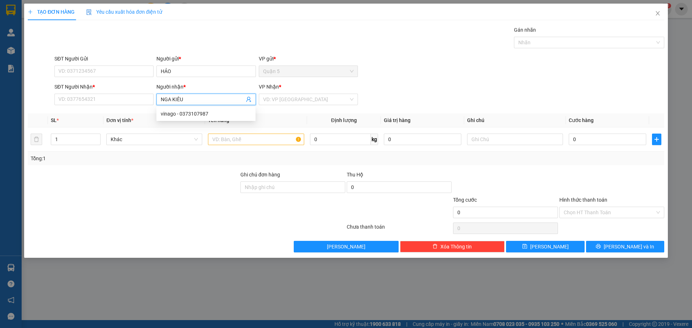
type input "NGA KIỀU"
click at [187, 111] on div "PHỤNG( NGA KIỀU ) - 0905829841" at bounding box center [206, 114] width 90 height 8
type input "0905829841"
type input "PHỤNG( NGA KIỀU )"
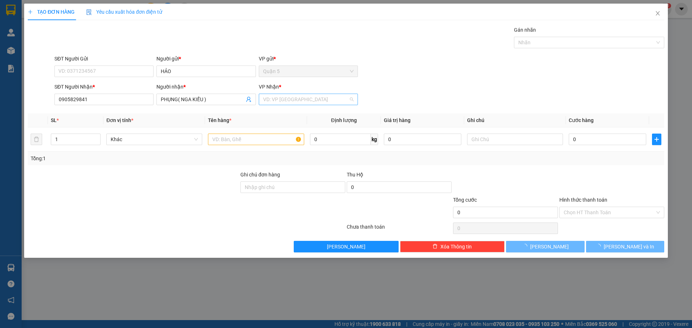
click at [310, 99] on input "search" at bounding box center [305, 99] width 85 height 11
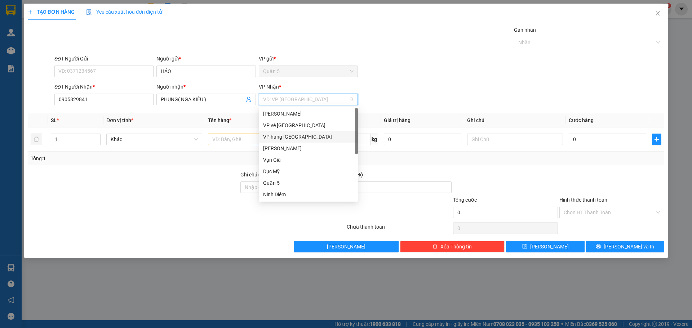
click at [278, 141] on div "VP hàng [GEOGRAPHIC_DATA]" at bounding box center [308, 137] width 99 height 12
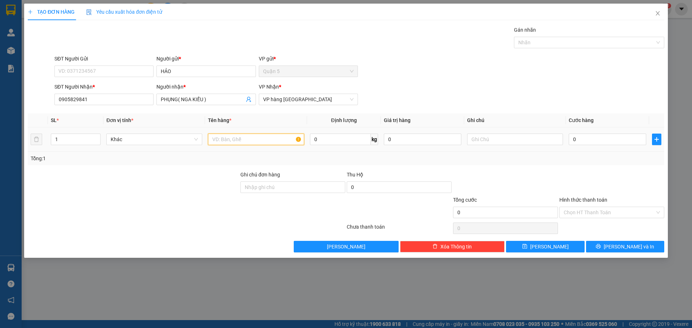
click at [234, 141] on input "text" at bounding box center [256, 140] width 96 height 12
click at [57, 141] on input "1" at bounding box center [75, 139] width 49 height 11
type input "2"
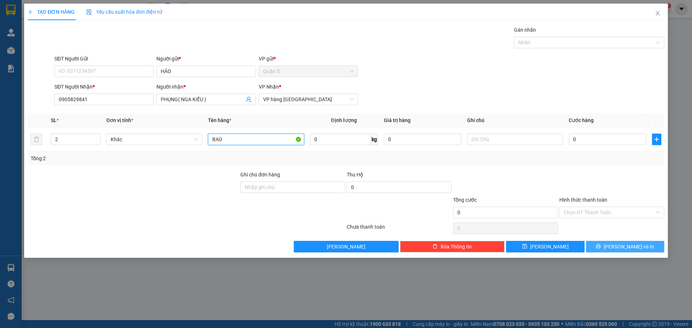
type input "BAO"
click at [599, 246] on button "[PERSON_NAME] và In" at bounding box center [625, 247] width 78 height 12
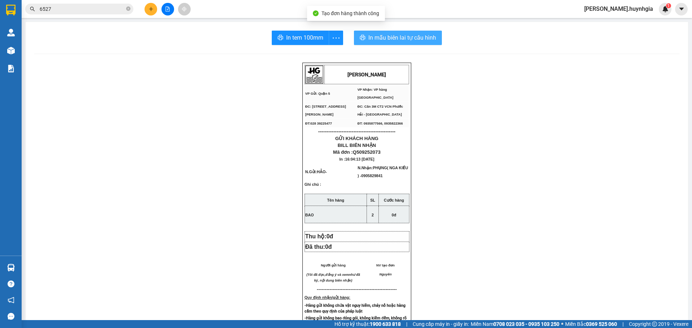
click at [401, 37] on span "In mẫu biên lai tự cấu hình" at bounding box center [402, 37] width 68 height 9
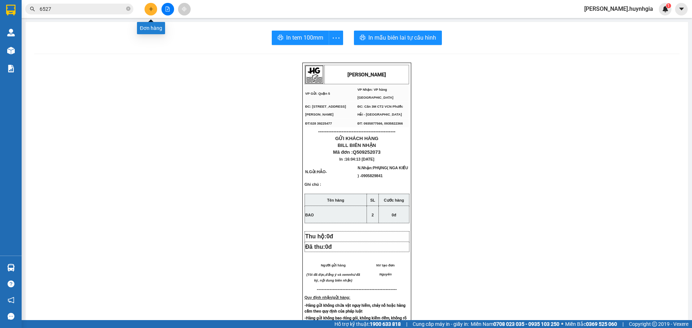
click at [153, 10] on icon "plus" at bounding box center [151, 8] width 5 height 5
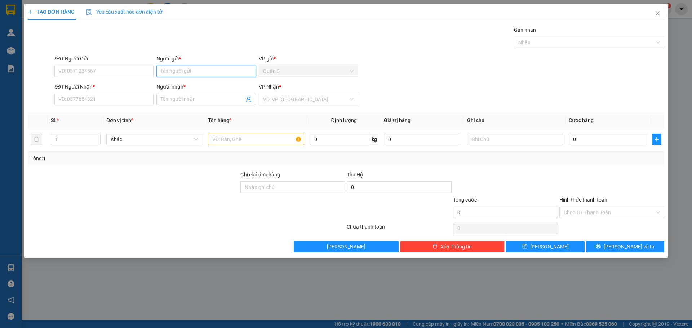
click at [198, 77] on input "Người gửi *" at bounding box center [205, 72] width 99 height 12
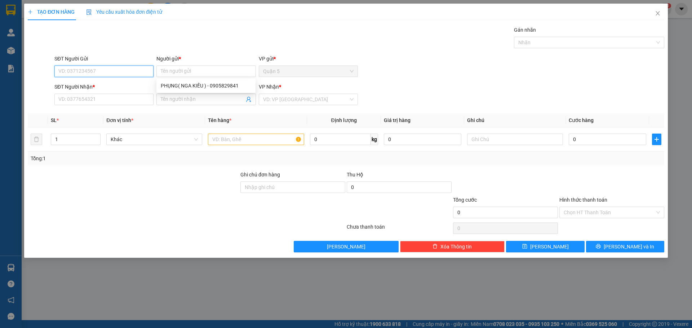
click at [96, 66] on input "SĐT Người Gửi" at bounding box center [103, 72] width 99 height 12
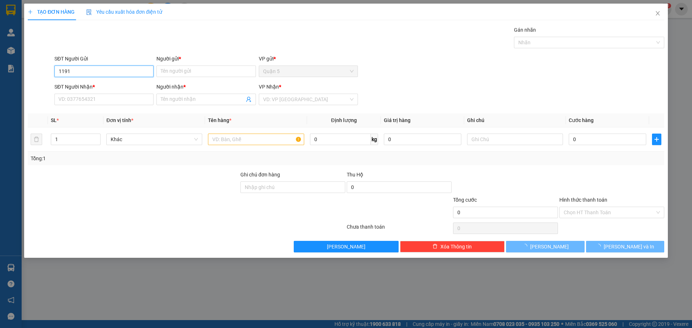
click at [71, 72] on input "1191" at bounding box center [103, 72] width 99 height 12
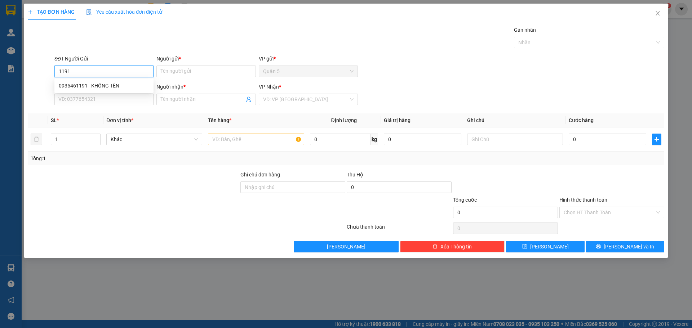
drag, startPoint x: 82, startPoint y: 67, endPoint x: 0, endPoint y: 69, distance: 81.8
click at [0, 71] on div "TẠO ĐƠN HÀNG Yêu cầu xuất hóa đơn điện tử Transit Pickup Surcharge Ids Transit …" at bounding box center [346, 164] width 692 height 328
drag, startPoint x: 124, startPoint y: 87, endPoint x: 140, endPoint y: 85, distance: 15.2
click at [125, 87] on div "0935461191 - KHÔNG TÊN" at bounding box center [104, 86] width 90 height 8
type input "0935461191"
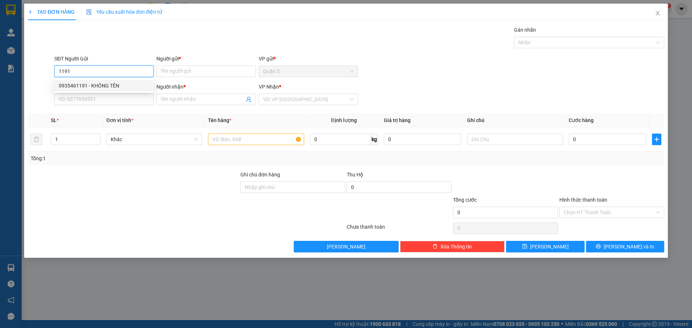
type input "KHÔNG TÊN"
type input "0363149668"
type input "THÁI TÚ"
type input "0935461191"
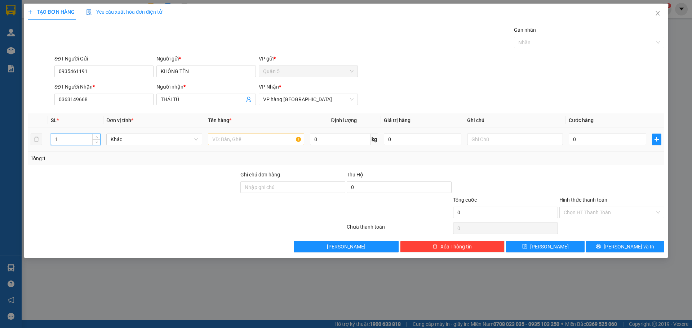
click at [71, 136] on input "1" at bounding box center [75, 139] width 49 height 11
type input "2"
type input "N"
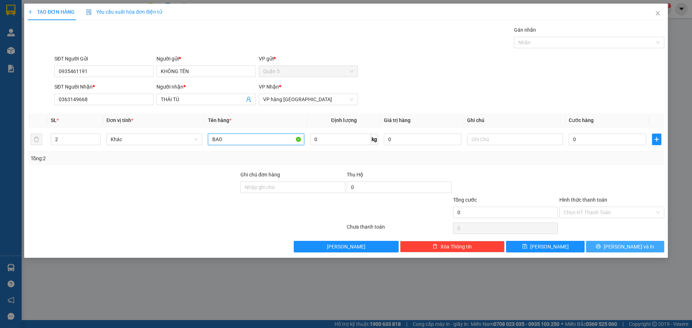
type input "BAO"
click at [596, 245] on button "[PERSON_NAME] và In" at bounding box center [625, 247] width 78 height 12
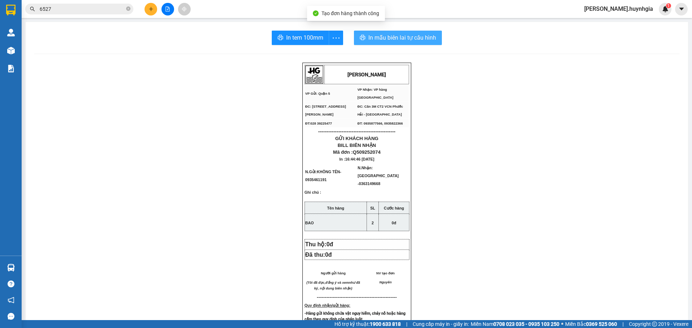
click at [416, 41] on span "In mẫu biên lai tự cấu hình" at bounding box center [402, 37] width 68 height 9
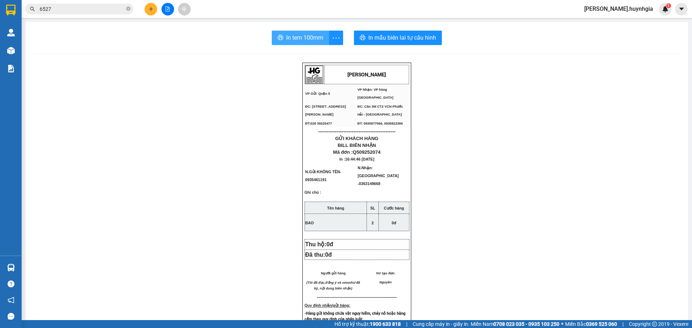
click at [298, 37] on span "In tem 100mm" at bounding box center [304, 37] width 37 height 9
click at [516, 181] on div "HUỲNH GIA VP Gửi: Quận 5 VP Nhận: VP hàng Nha Trang ĐC: 394 An Dương Vương, P…" at bounding box center [356, 315] width 645 height 504
click at [152, 10] on icon "plus" at bounding box center [151, 8] width 5 height 5
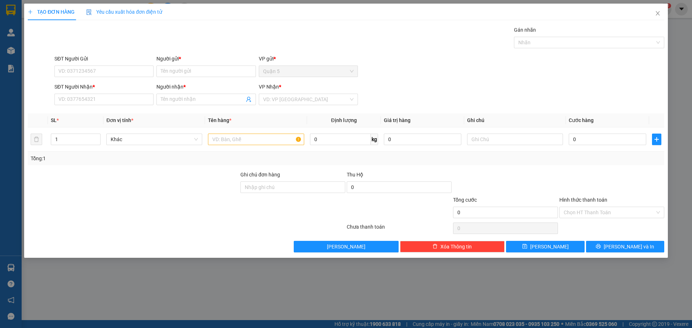
click at [235, 294] on div "TẠO ĐƠN HÀNG Yêu cầu xuất hóa đơn điện tử Transit Pickup Surcharge Ids Transit …" at bounding box center [346, 164] width 692 height 328
click at [204, 72] on input "Người gửi *" at bounding box center [205, 72] width 99 height 12
type input "ĐIỀM"
type input "0905283887"
click at [105, 115] on div "0905283887 - [PERSON_NAME]([PERSON_NAME])" at bounding box center [104, 114] width 90 height 8
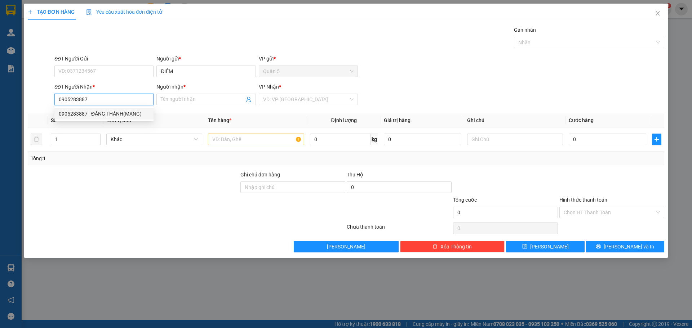
type input "ĐĂNG THÀNH(MẠNG)"
type input "0905283887"
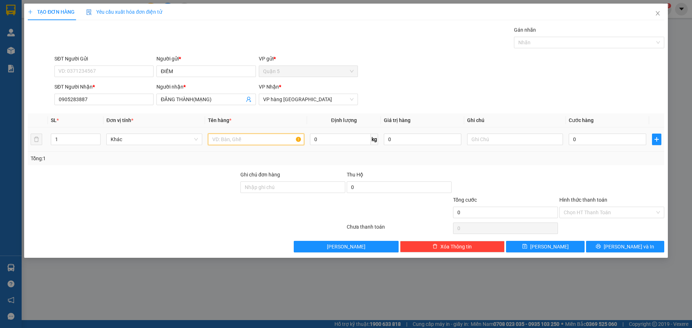
click at [256, 138] on input "text" at bounding box center [256, 140] width 96 height 12
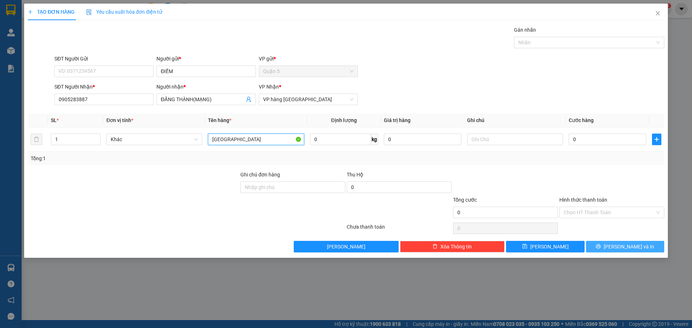
type input "[GEOGRAPHIC_DATA]"
click at [643, 245] on button "[PERSON_NAME] và In" at bounding box center [625, 247] width 78 height 12
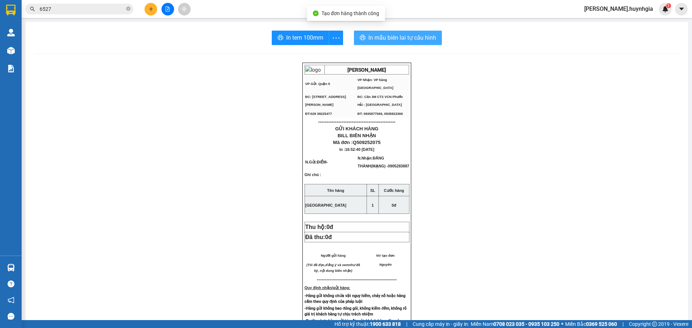
click at [399, 35] on span "In mẫu biên lai tự cấu hình" at bounding box center [402, 37] width 68 height 9
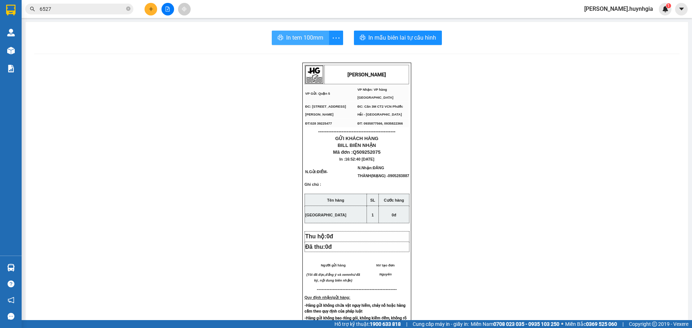
click at [298, 37] on span "In tem 100mm" at bounding box center [304, 37] width 37 height 9
click at [121, 136] on div "HUỲNH GIA VP Gửi: Quận 5 VP Nhận: VP hàng Nha Trang ĐC: 394 An Dương Vương, P…" at bounding box center [356, 311] width 645 height 496
click at [151, 12] on button at bounding box center [151, 9] width 13 height 13
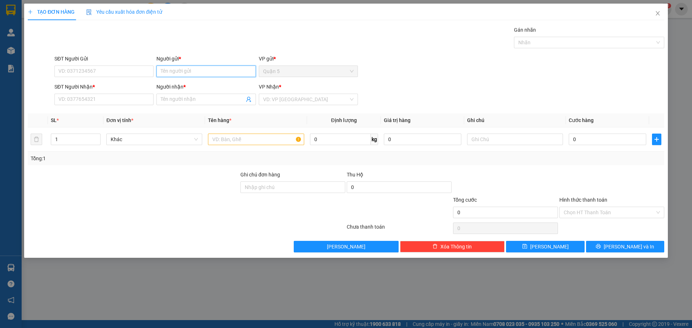
click at [189, 68] on input "Người gửi *" at bounding box center [205, 72] width 99 height 12
type input "HÙNG"
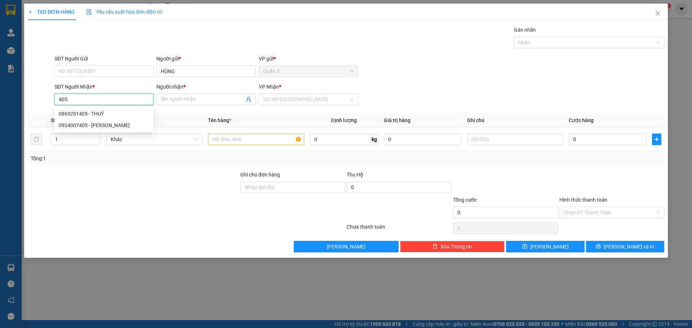
click at [99, 97] on input "405" at bounding box center [103, 100] width 99 height 12
click at [99, 121] on div "0924007405 - NGỌC NHUNG" at bounding box center [103, 126] width 99 height 12
type input "0924007405"
type input "NGỌC NHUNG"
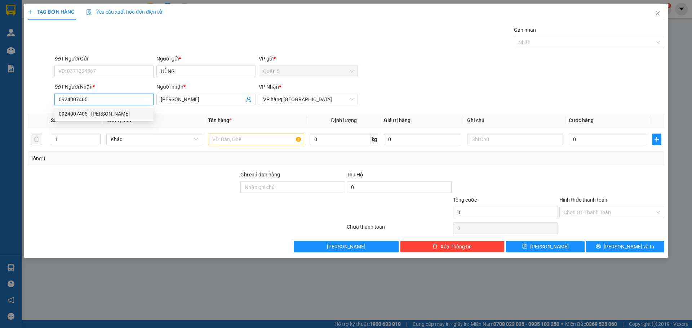
click at [109, 102] on input "0924007405" at bounding box center [103, 100] width 99 height 12
drag, startPoint x: 89, startPoint y: 99, endPoint x: 3, endPoint y: 125, distance: 90.0
click at [0, 123] on div "TẠO ĐƠN HÀNG Yêu cầu xuất hóa đơn điện tử Transit Pickup Surcharge Ids Transit …" at bounding box center [346, 164] width 692 height 328
click at [119, 112] on div "0869251405 - THUỶ" at bounding box center [104, 114] width 90 height 8
type input "0869251405"
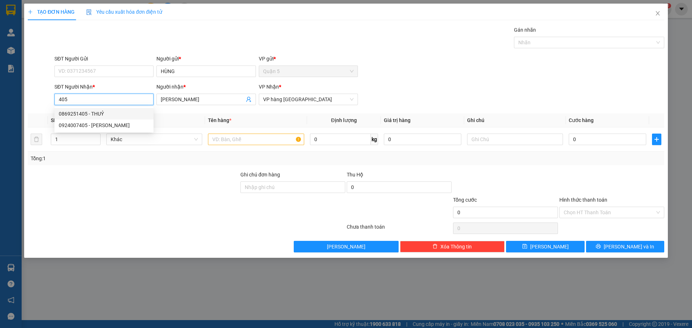
type input "THUỶ"
type input "0869251405"
drag, startPoint x: 269, startPoint y: 150, endPoint x: 264, endPoint y: 141, distance: 10.0
click at [269, 150] on td at bounding box center [256, 140] width 102 height 24
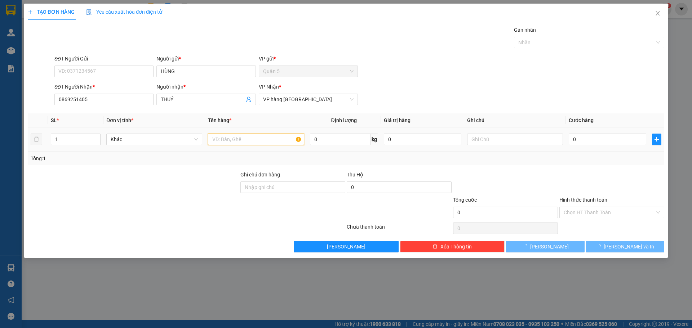
click at [264, 141] on input "text" at bounding box center [256, 140] width 96 height 12
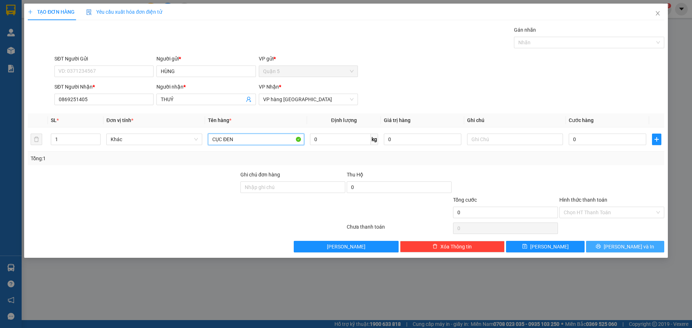
type input "CỤC ĐEN"
click at [593, 248] on button "[PERSON_NAME] và In" at bounding box center [625, 247] width 78 height 12
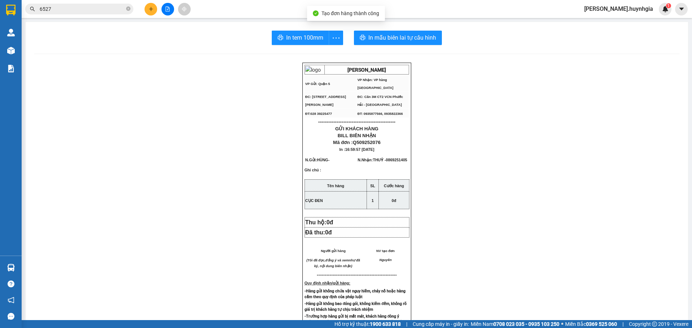
click at [410, 28] on div "In tem 100mm In mẫu biên lai tự cấu hình HUỲNH GIA VP Gửi: Quận 5 VP Nhận: VP…" at bounding box center [357, 287] width 663 height 531
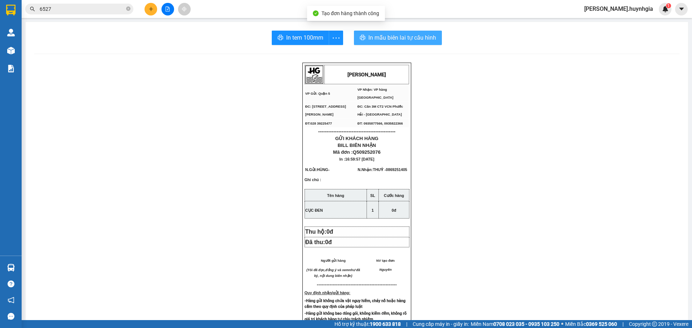
click at [408, 31] on button "In mẫu biên lai tự cấu hình" at bounding box center [398, 38] width 88 height 14
click at [407, 35] on span "In mẫu biên lai tự cấu hình" at bounding box center [402, 37] width 68 height 9
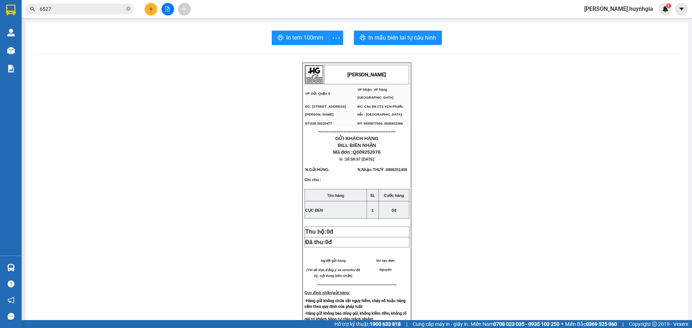
click at [303, 39] on span "In tem 100mm" at bounding box center [304, 37] width 37 height 9
click at [150, 10] on icon "plus" at bounding box center [151, 8] width 5 height 5
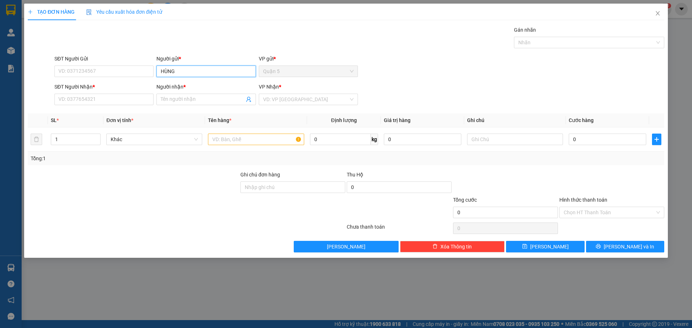
type input "HÙNG"
click at [61, 97] on input "SĐT Người Nhận *" at bounding box center [103, 100] width 99 height 12
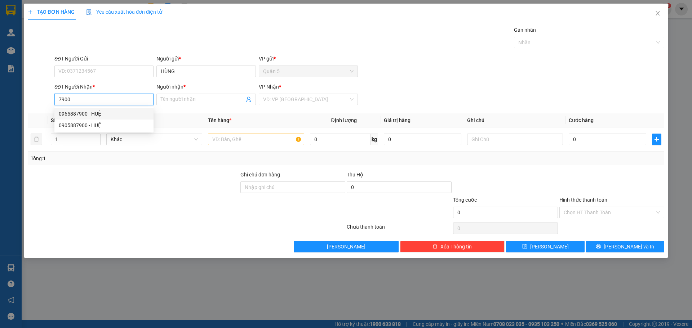
click at [83, 119] on div "0965887900 - HUỆ" at bounding box center [103, 114] width 99 height 12
type input "0965887900"
type input "HUỆ"
type input "0965887900"
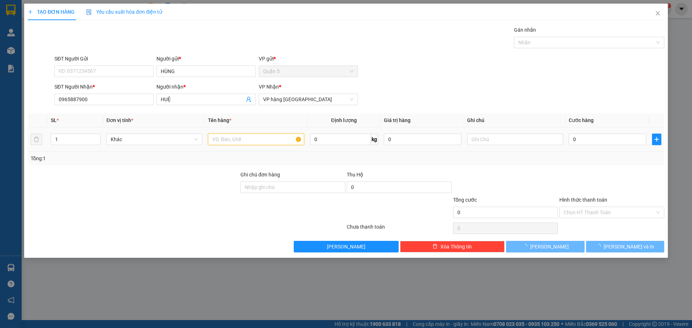
drag, startPoint x: 231, startPoint y: 138, endPoint x: 233, endPoint y: 149, distance: 11.0
click at [232, 138] on input "text" at bounding box center [256, 140] width 96 height 12
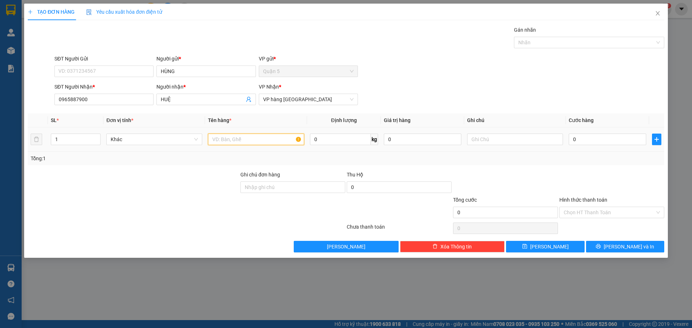
type input "H"
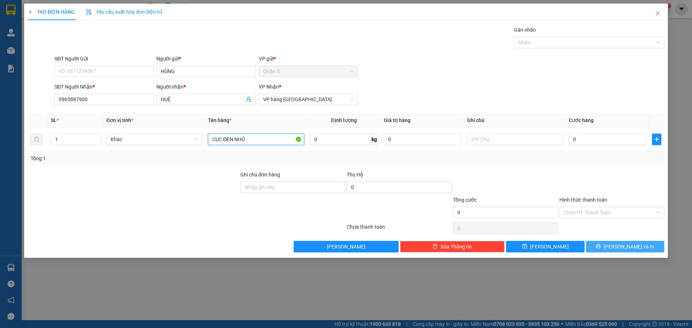
type input "CỤC ĐEN NHỎ"
click at [629, 247] on span "[PERSON_NAME] và In" at bounding box center [629, 247] width 50 height 8
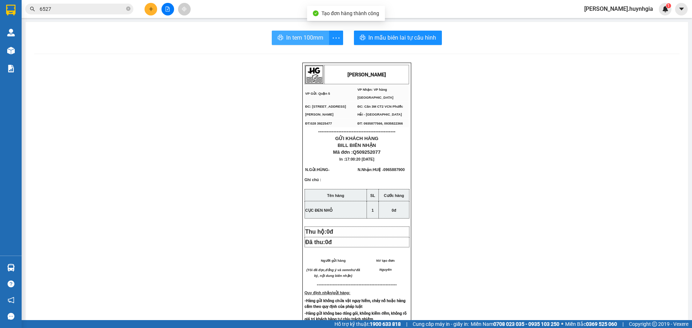
click at [310, 38] on span "In tem 100mm" at bounding box center [304, 37] width 37 height 9
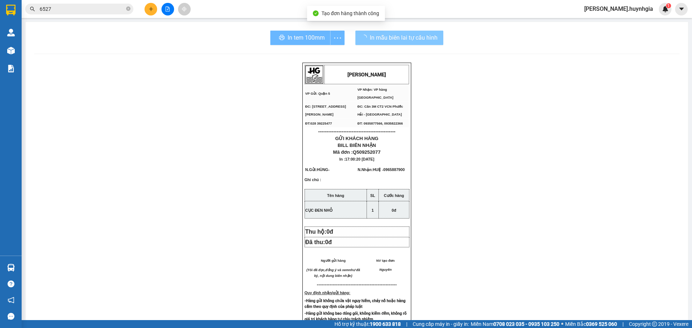
click at [409, 39] on span "In mẫu biên lai tự cấu hình" at bounding box center [404, 37] width 68 height 9
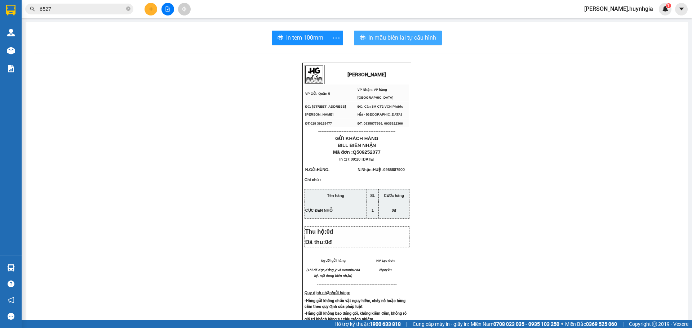
drag, startPoint x: 412, startPoint y: 40, endPoint x: 496, endPoint y: 46, distance: 84.5
click at [412, 40] on span "In mẫu biên lai tự cấu hình" at bounding box center [402, 37] width 68 height 9
click at [204, 186] on div "HUỲNH GIA VP Gửi: Quận 5 VP Nhận: VP hàng Nha Trang ĐC: 394 An Dương Vương, P…" at bounding box center [356, 308] width 645 height 491
drag, startPoint x: 66, startPoint y: 14, endPoint x: 0, endPoint y: 13, distance: 66.3
click at [0, 13] on section "Kết quả tìm kiếm ( 1 ) Bộ lọc Mã ĐH Trạng thái Món hàng Thu hộ Tổng cước Chưa c…" at bounding box center [346, 164] width 692 height 328
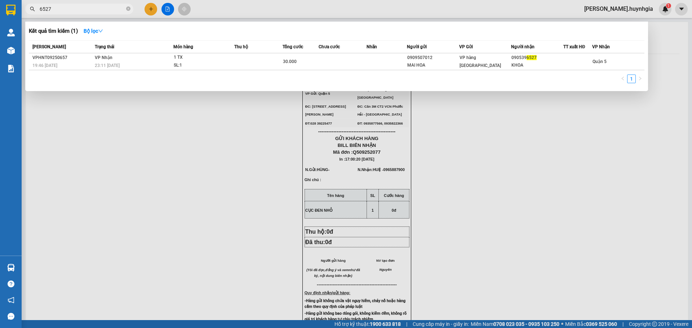
click at [147, 11] on div at bounding box center [346, 164] width 692 height 328
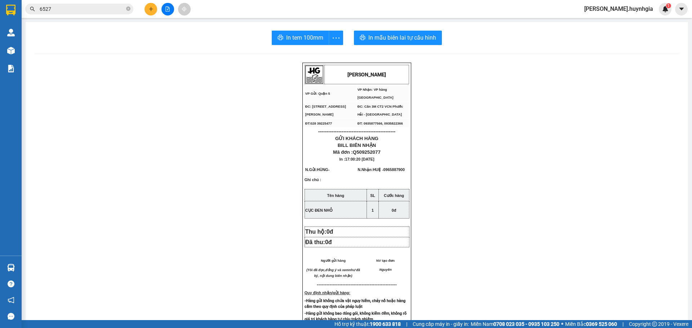
click at [147, 10] on button at bounding box center [151, 9] width 13 height 13
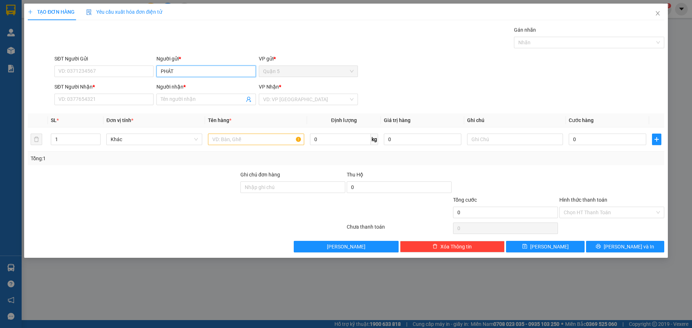
type input "PHÁT"
type input "HUYỀN NICE"
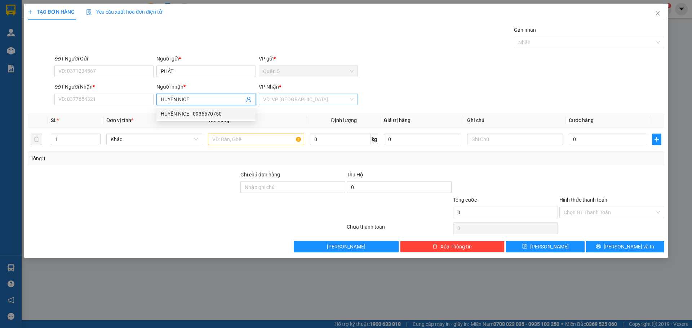
drag, startPoint x: 199, startPoint y: 107, endPoint x: 270, endPoint y: 102, distance: 71.6
click at [197, 114] on div "HUYỀN NICE - 0935570750" at bounding box center [206, 114] width 90 height 8
type input "0935570750"
type input "HUYỀN NICE"
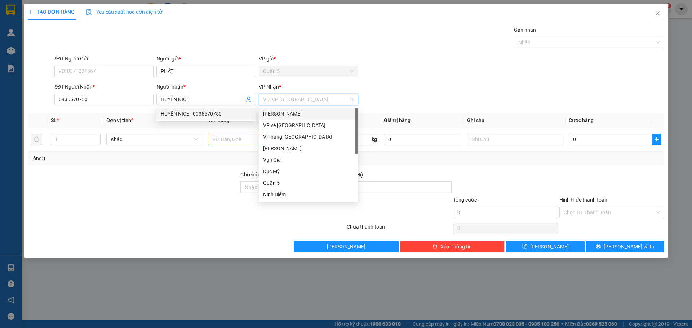
click at [332, 96] on input "search" at bounding box center [305, 99] width 85 height 11
click at [280, 135] on div "VP hàng [GEOGRAPHIC_DATA]" at bounding box center [308, 137] width 90 height 8
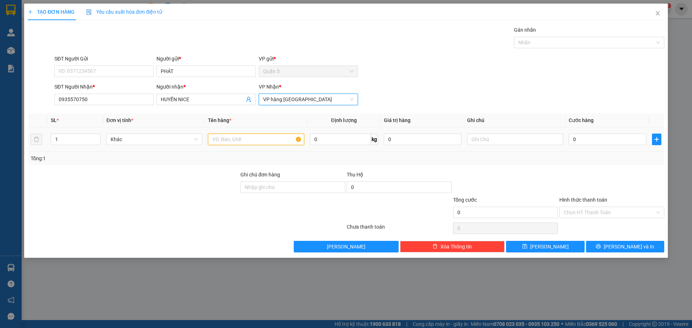
click at [237, 143] on input "text" at bounding box center [256, 140] width 96 height 12
type input "CỤC NHỎ"
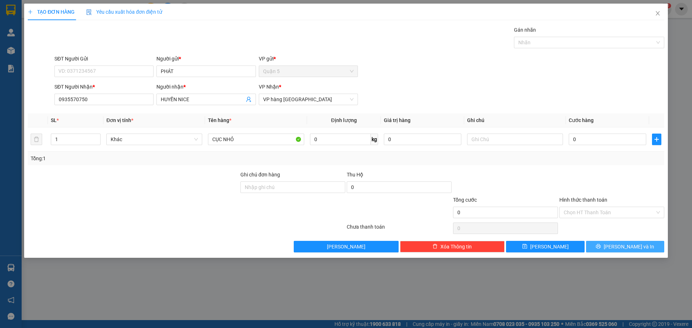
click at [625, 244] on span "[PERSON_NAME] và In" at bounding box center [629, 247] width 50 height 8
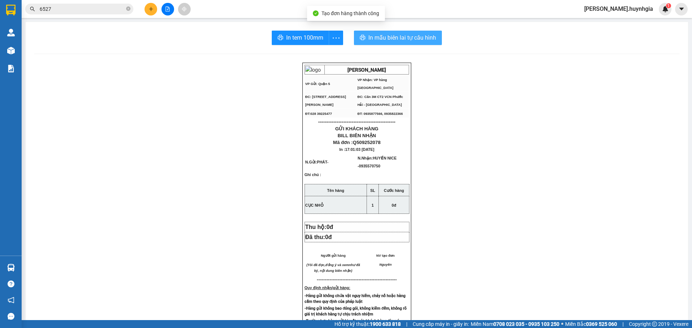
drag, startPoint x: 361, startPoint y: 32, endPoint x: 430, endPoint y: 50, distance: 72.2
click at [362, 32] on button "In mẫu biên lai tự cấu hình" at bounding box center [398, 38] width 88 height 14
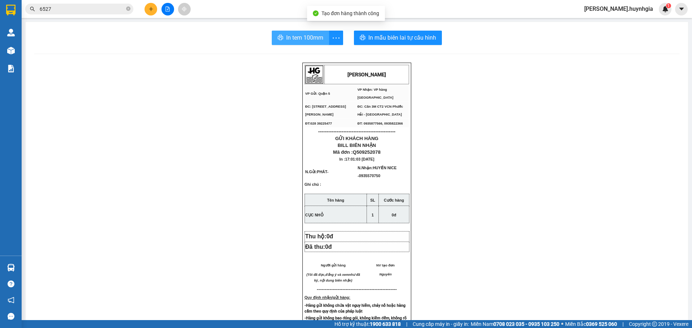
click at [293, 32] on button "In tem 100mm" at bounding box center [300, 38] width 57 height 14
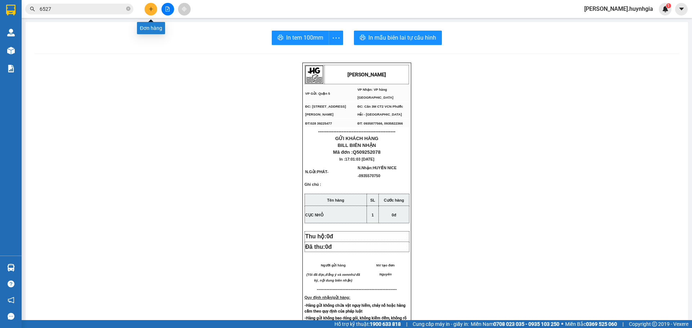
click at [146, 8] on button at bounding box center [151, 9] width 13 height 13
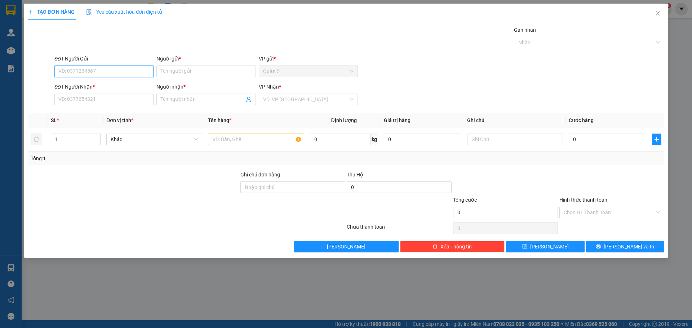
click at [79, 74] on input "SĐT Người Gửi" at bounding box center [103, 72] width 99 height 12
type input "0983541492"
click at [66, 86] on div "0983541492 - HIẾU" at bounding box center [104, 86] width 90 height 8
type input "HIẾU"
type input "0903522357"
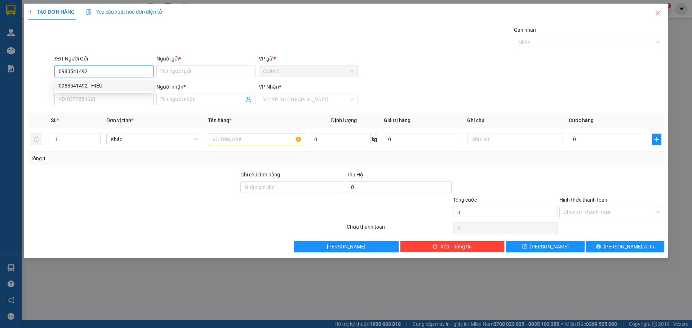
type input "LIÊN"
type input "0983541492"
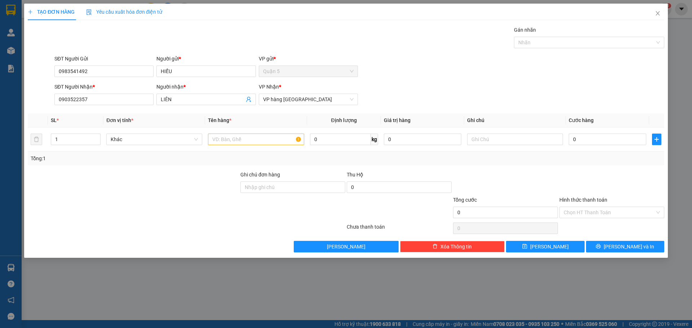
drag, startPoint x: 194, startPoint y: 97, endPoint x: 56, endPoint y: 115, distance: 138.5
click at [74, 112] on div "Transit Pickup Surcharge Ids Transit Deliver Surcharge Ids Transit Deliver Surc…" at bounding box center [346, 139] width 637 height 227
type input "N"
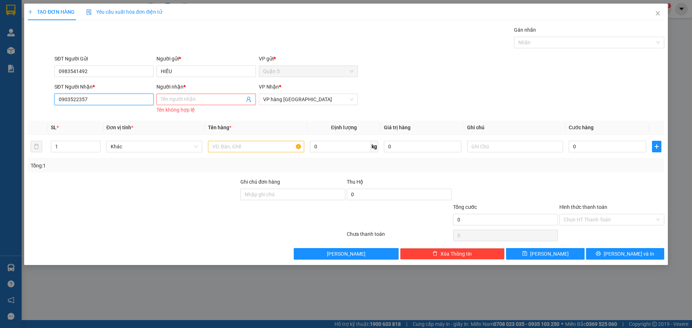
drag, startPoint x: 104, startPoint y: 104, endPoint x: 0, endPoint y: 111, distance: 104.1
click at [0, 111] on div "TẠO ĐƠN HÀNG Yêu cầu xuất hóa đơn điện tử Transit Pickup Surcharge Ids Transit …" at bounding box center [346, 164] width 692 height 328
type input "0937751808"
click at [224, 99] on input "Người nhận *" at bounding box center [202, 100] width 83 height 8
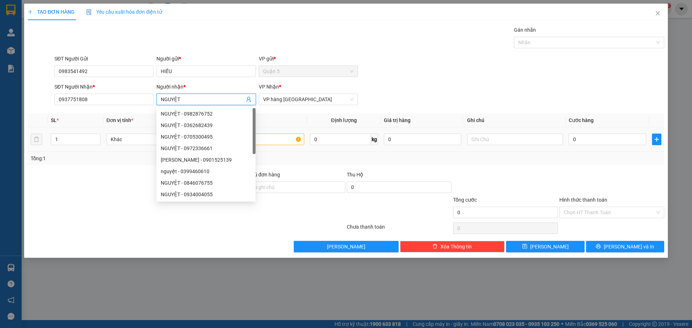
type input "NGUYỆT"
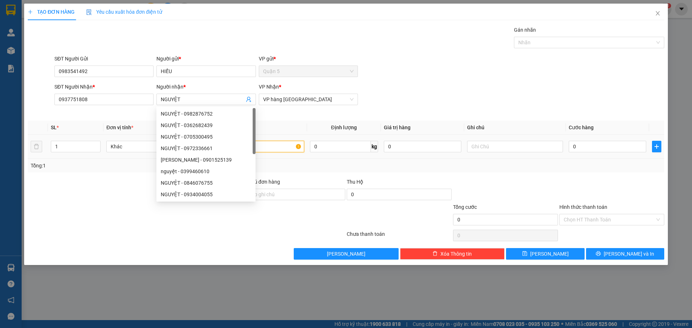
click at [273, 141] on input "text" at bounding box center [256, 147] width 96 height 12
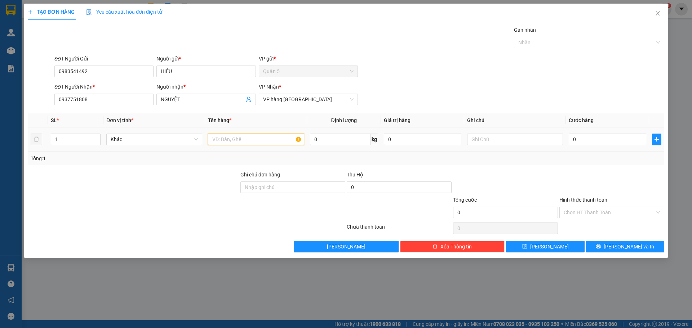
click at [258, 138] on input "text" at bounding box center [256, 140] width 96 height 12
type input "C"
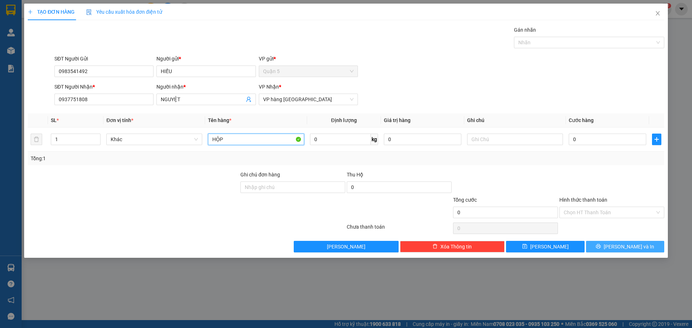
type input "HỘP"
click at [644, 252] on button "[PERSON_NAME] và In" at bounding box center [625, 247] width 78 height 12
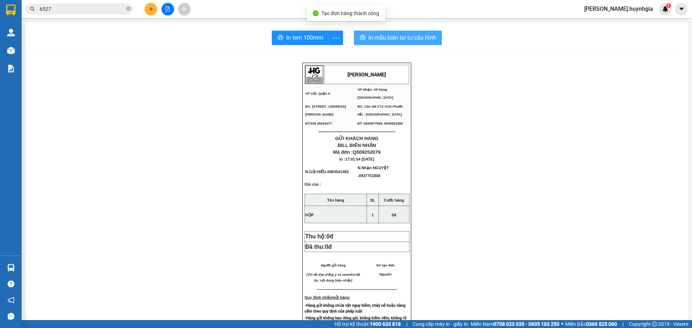
click at [412, 41] on span "In mẫu biên lai tự cấu hình" at bounding box center [402, 37] width 68 height 9
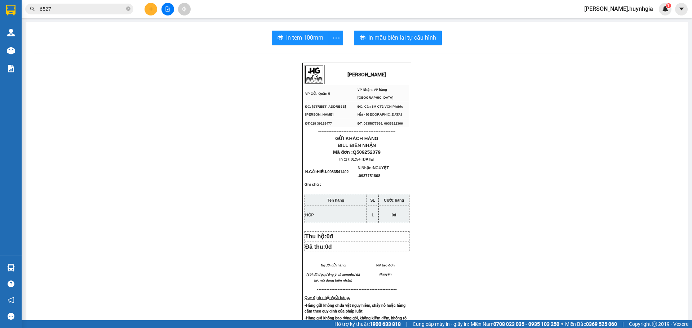
click at [308, 35] on span "In tem 100mm" at bounding box center [304, 37] width 37 height 9
click at [147, 14] on button at bounding box center [151, 9] width 13 height 13
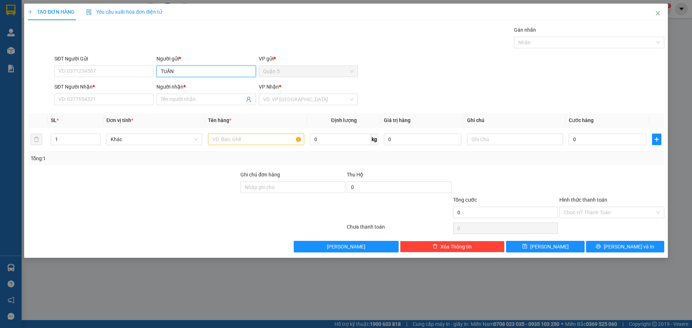
type input "TUẤN"
type input "9"
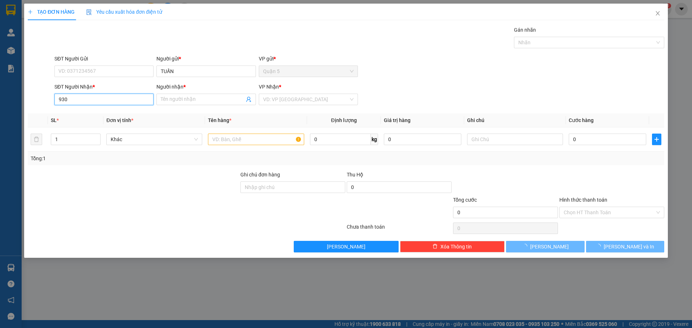
click at [85, 101] on input "930" at bounding box center [103, 100] width 99 height 12
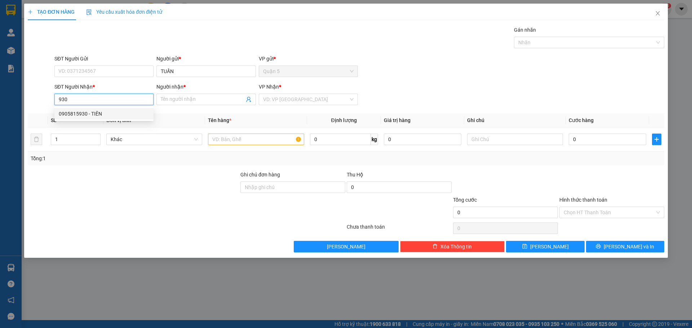
click at [106, 116] on div "0905815930 - TIÊN" at bounding box center [104, 114] width 90 height 8
type input "0905815930"
type input "TIÊN"
type input "0905815930"
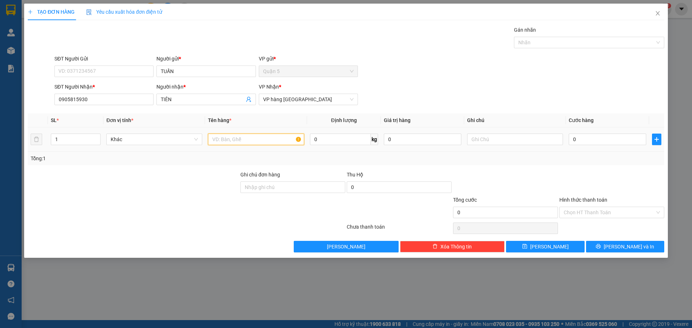
drag, startPoint x: 262, startPoint y: 135, endPoint x: 261, endPoint y: 142, distance: 6.6
click at [262, 136] on input "text" at bounding box center [256, 140] width 96 height 12
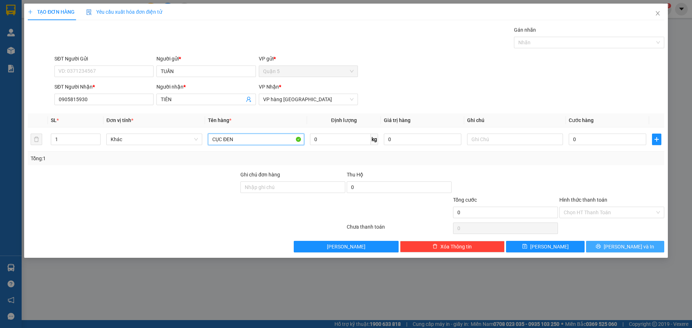
type input "CỤC ĐEN"
click at [617, 244] on button "[PERSON_NAME] và In" at bounding box center [625, 247] width 78 height 12
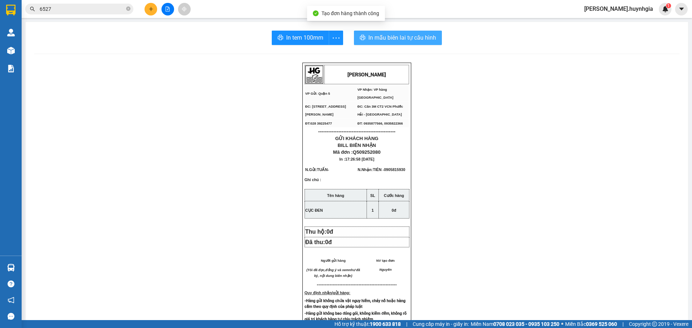
click at [389, 42] on span "In mẫu biên lai tự cấu hình" at bounding box center [402, 37] width 68 height 9
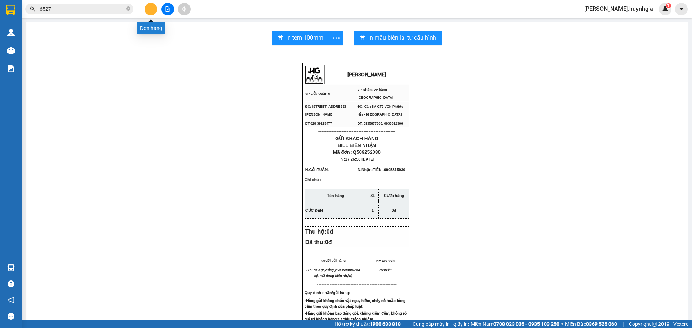
click at [153, 9] on icon "plus" at bounding box center [151, 8] width 5 height 5
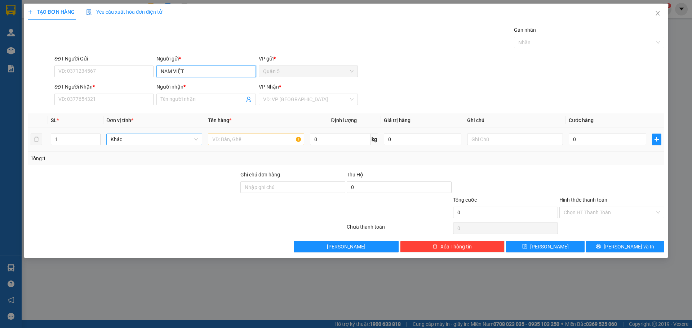
type input "NAM VIỆT"
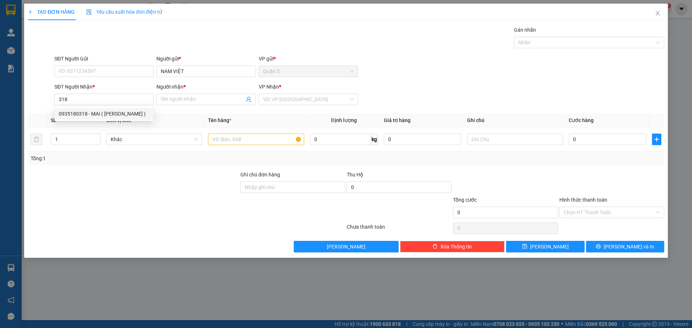
drag, startPoint x: 103, startPoint y: 107, endPoint x: 106, endPoint y: 111, distance: 4.6
click at [103, 107] on div "0935180318 0935180318 - MAI ( THÁI KHẢI )" at bounding box center [103, 114] width 99 height 14
click at [84, 97] on input "318" at bounding box center [103, 100] width 99 height 12
click at [81, 115] on div "0935180318 - MAI ( THÁI KHẢI )" at bounding box center [104, 114] width 90 height 8
type input "0935180318"
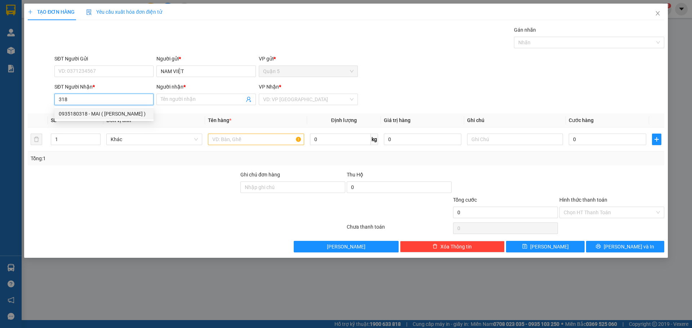
type input "MAI ( [PERSON_NAME] )"
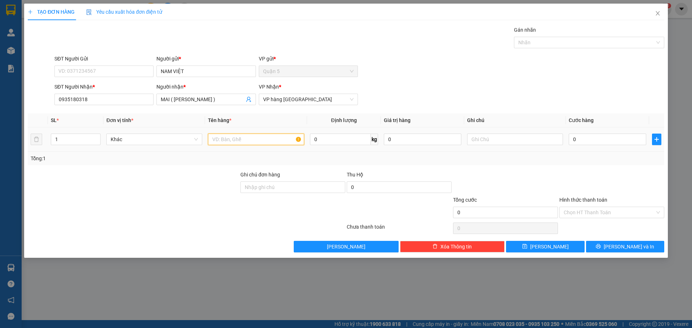
click at [251, 140] on input "text" at bounding box center [256, 140] width 96 height 12
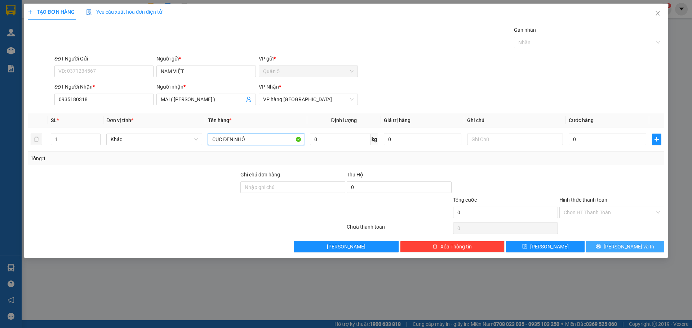
type input "CỤC ĐEN NHỎ"
click at [611, 244] on button "[PERSON_NAME] và In" at bounding box center [625, 247] width 78 height 12
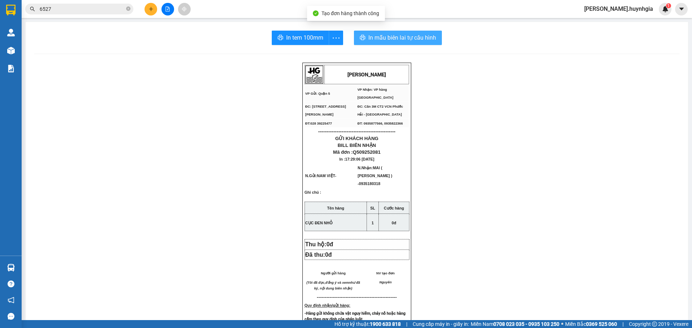
click at [382, 34] on span "In mẫu biên lai tự cấu hình" at bounding box center [402, 37] width 68 height 9
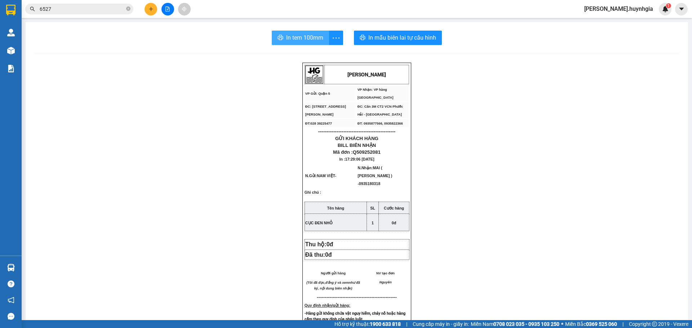
click at [293, 32] on button "In tem 100mm" at bounding box center [300, 38] width 57 height 14
click at [145, 10] on button at bounding box center [151, 9] width 13 height 13
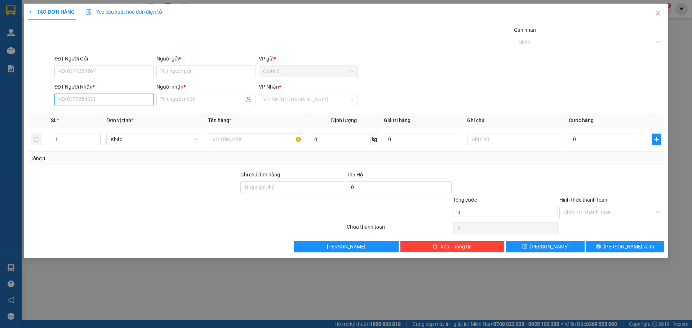
click at [100, 101] on input "SĐT Người Nhận *" at bounding box center [103, 100] width 99 height 12
click at [99, 97] on input "7339" at bounding box center [103, 100] width 99 height 12
type input "7"
click at [79, 100] on input "97339" at bounding box center [103, 100] width 99 height 12
type input "97339"
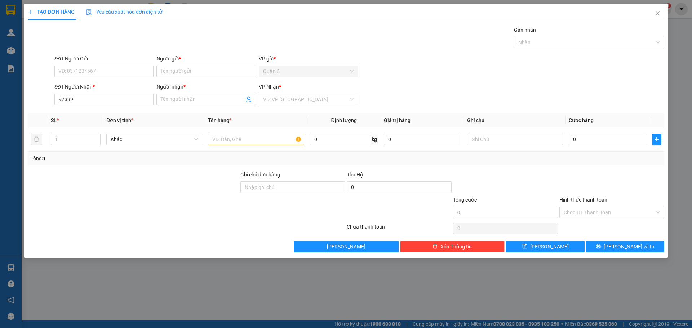
click at [8, 68] on div "TẠO ĐƠN HÀNG Yêu cầu xuất hóa đơn điện tử Transit Pickup Surcharge Ids Transit …" at bounding box center [346, 164] width 692 height 328
click at [11, 49] on div "TẠO ĐƠN HÀNG Yêu cầu xuất hóa đơn điện tử Transit Pickup Surcharge Ids Transit …" at bounding box center [346, 164] width 692 height 328
click at [655, 12] on icon "close" at bounding box center [658, 13] width 6 height 6
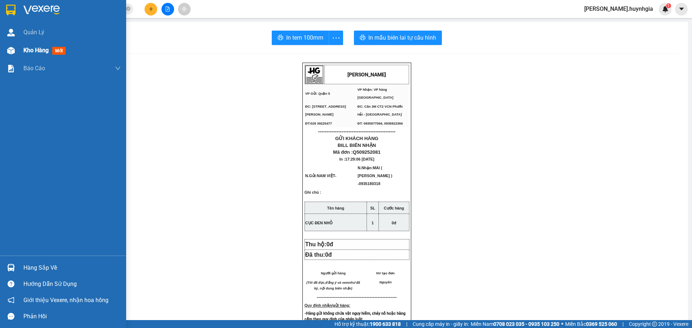
click at [13, 53] on img at bounding box center [11, 51] width 8 height 8
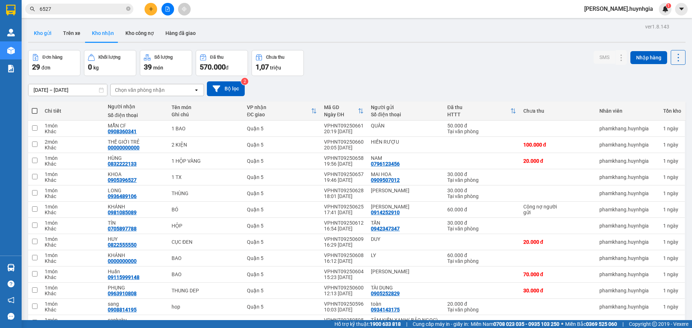
click at [44, 33] on button "Kho gửi" at bounding box center [42, 33] width 29 height 17
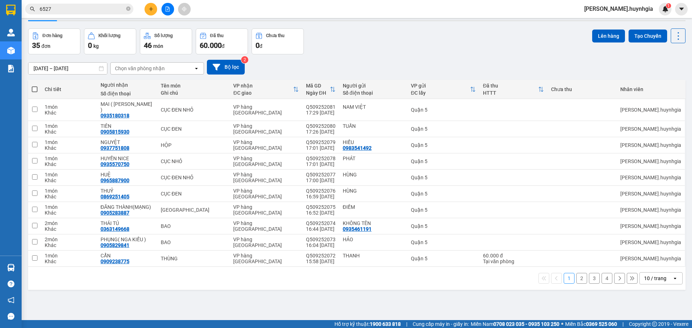
scroll to position [33, 0]
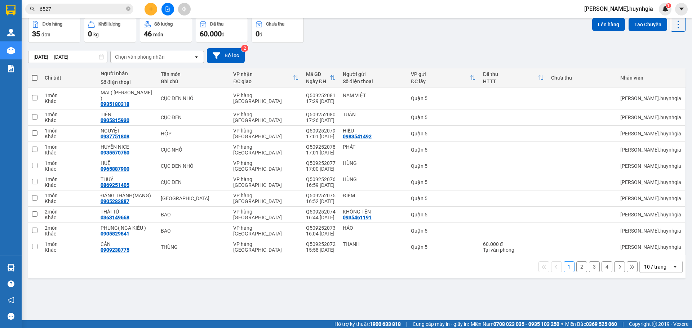
click at [672, 261] on div "open" at bounding box center [677, 267] width 10 height 12
drag, startPoint x: 647, startPoint y: 242, endPoint x: 643, endPoint y: 247, distance: 6.5
click at [647, 242] on div "100 / trang" at bounding box center [655, 245] width 43 height 13
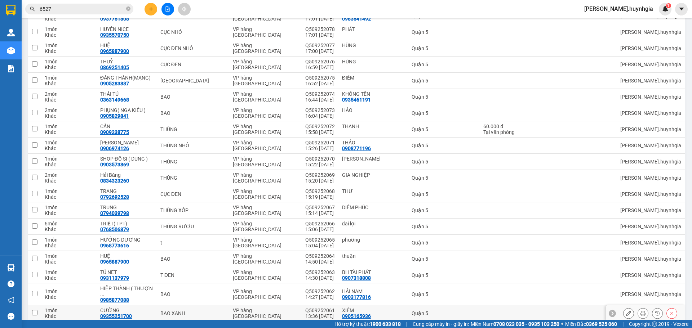
scroll to position [145, 0]
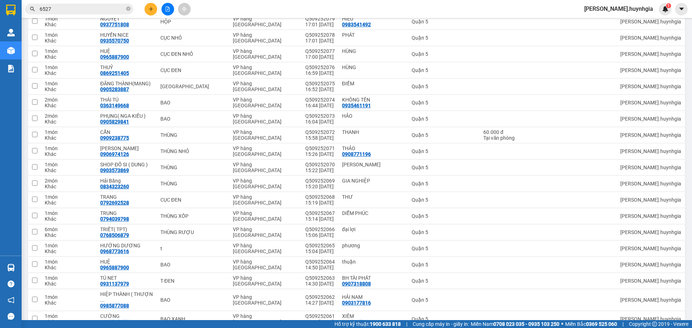
click at [147, 9] on button at bounding box center [151, 9] width 13 height 13
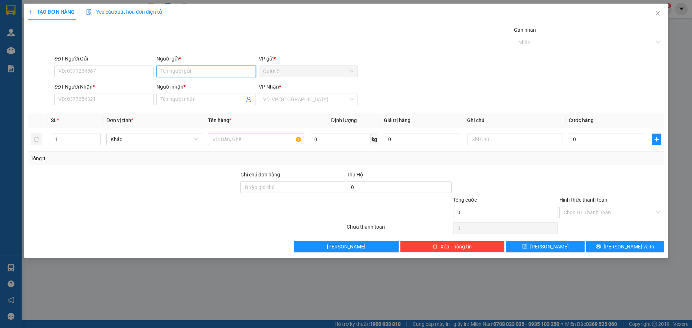
click at [197, 72] on input "Người gửi *" at bounding box center [205, 72] width 99 height 12
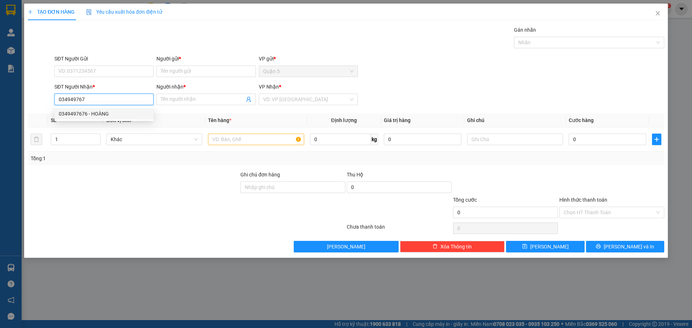
click at [98, 115] on div "0349497676 - HOÀNG" at bounding box center [104, 114] width 90 height 8
click at [237, 146] on div at bounding box center [256, 139] width 96 height 14
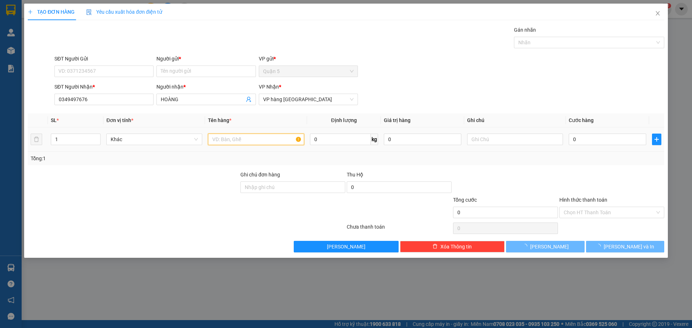
click at [245, 139] on input "text" at bounding box center [256, 140] width 96 height 12
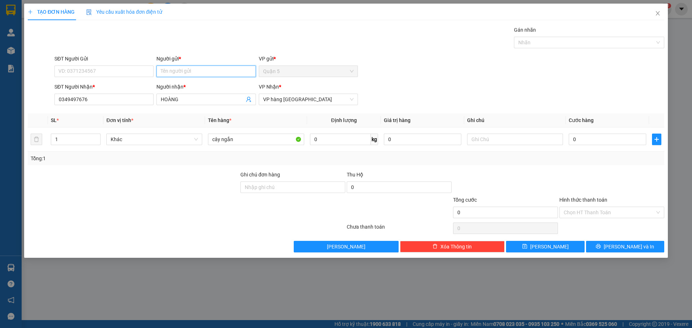
click at [189, 74] on input "Người gửi *" at bounding box center [205, 72] width 99 height 12
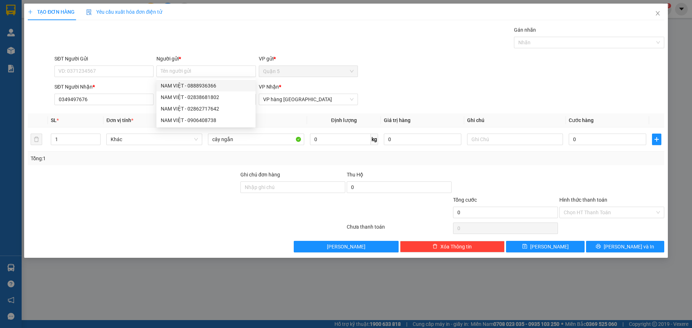
click at [262, 23] on div "TẠO ĐƠN HÀNG Yêu cầu xuất hóa đơn điện tử Transit Pickup Surcharge Ids Transit …" at bounding box center [346, 128] width 637 height 249
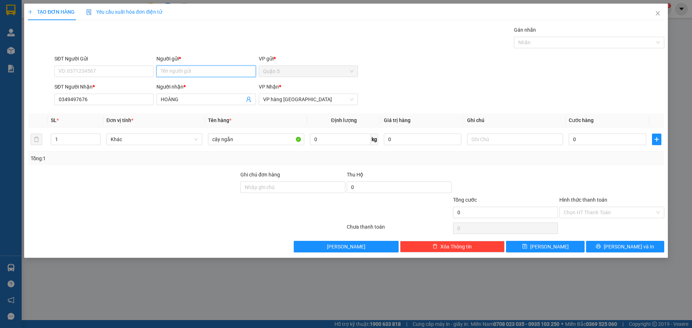
click at [193, 68] on input "Người gửi *" at bounding box center [205, 72] width 99 height 12
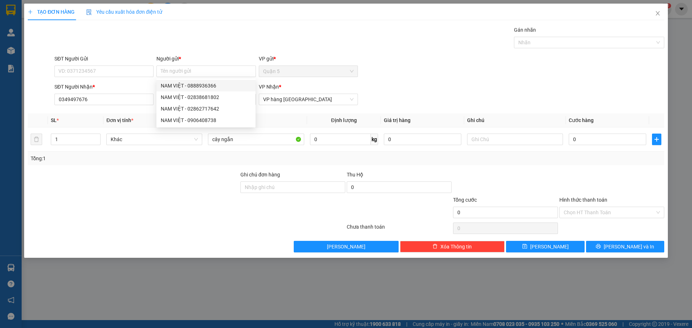
click at [195, 58] on div "Người gửi *" at bounding box center [205, 59] width 99 height 8
click at [195, 66] on input "Người gửi *" at bounding box center [205, 72] width 99 height 12
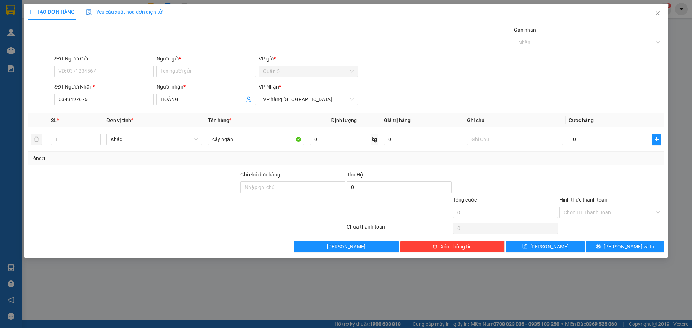
click at [214, 30] on div "Gán nhãn Nhãn" at bounding box center [359, 38] width 613 height 25
click at [198, 68] on input "Người gửi *" at bounding box center [205, 72] width 99 height 12
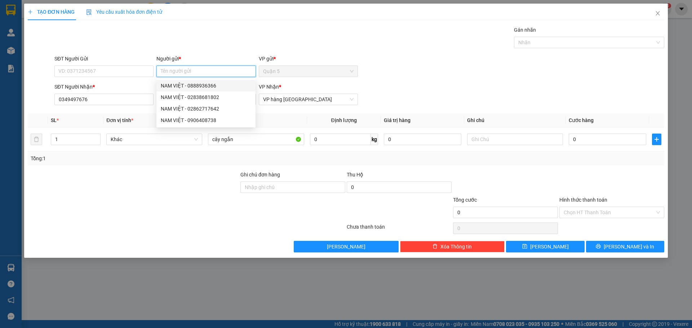
click at [198, 72] on input "Người gửi *" at bounding box center [205, 72] width 99 height 12
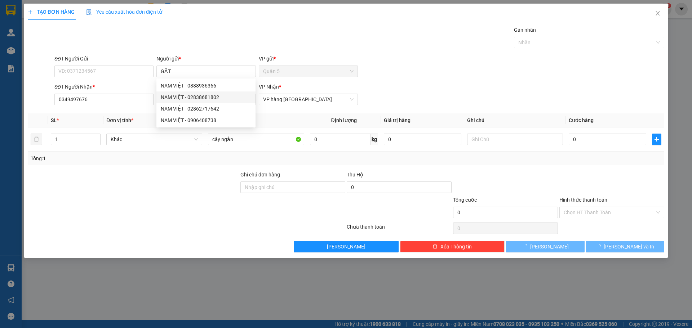
drag, startPoint x: 169, startPoint y: 189, endPoint x: 172, endPoint y: 187, distance: 3.7
click at [170, 189] on div at bounding box center [133, 183] width 213 height 25
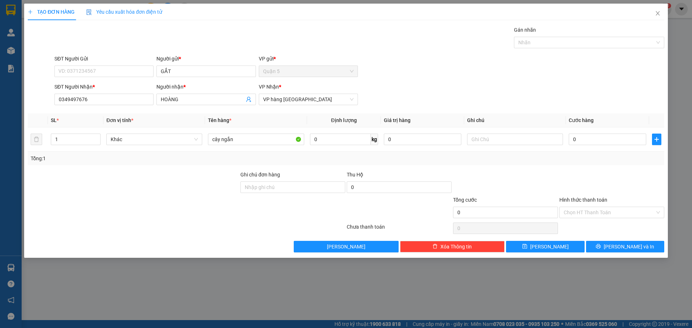
click at [605, 258] on div "TẠO ĐƠN HÀNG Yêu cầu xuất hóa đơn điện tử Transit Pickup Surcharge Ids Transit …" at bounding box center [346, 164] width 692 height 328
click at [601, 248] on icon "printer" at bounding box center [598, 246] width 5 height 5
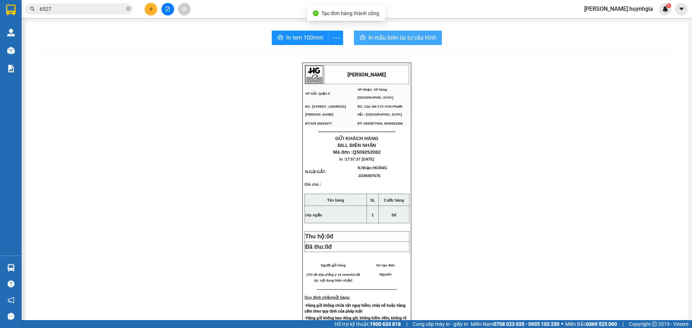
click at [381, 45] on div "In tem 100mm In mẫu biên lai tự cấu hình HUỲNH GIA VP Gửi: Quận 5 VP Nhận: VP…" at bounding box center [357, 294] width 663 height 545
click at [387, 39] on span "In mẫu biên lai tự cấu hình" at bounding box center [402, 37] width 68 height 9
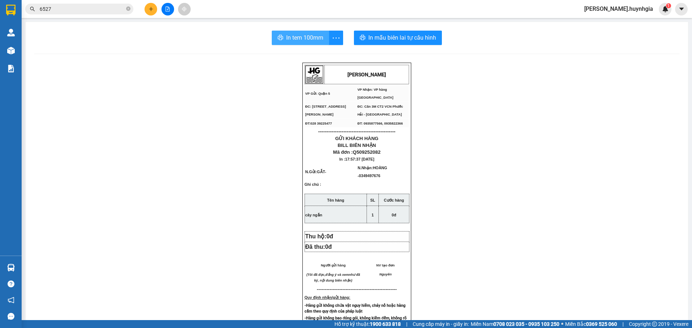
click at [289, 31] on div "In tem 100mm In mẫu biên lai tự cấu hình HUỲNH GIA VP Gửi: Quận 5 VP Nhận: VP…" at bounding box center [357, 294] width 663 height 545
click at [290, 35] on span "In tem 100mm" at bounding box center [304, 37] width 37 height 9
click at [150, 14] on button at bounding box center [151, 9] width 13 height 13
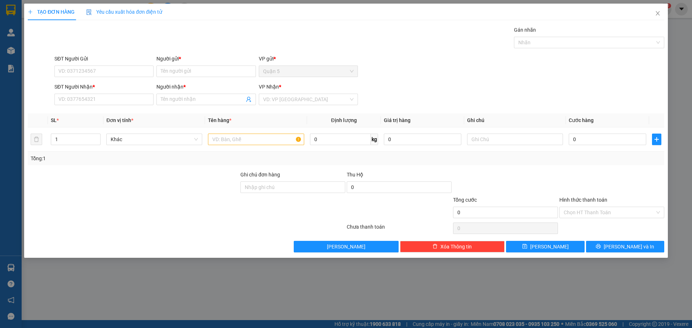
click at [187, 65] on div "Người gửi *" at bounding box center [205, 60] width 99 height 11
click at [118, 99] on input "SĐT Người Nhận *" at bounding box center [103, 100] width 99 height 12
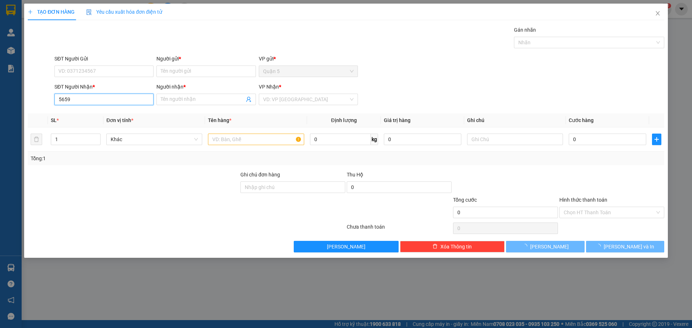
click at [109, 101] on input "5659" at bounding box center [103, 100] width 99 height 12
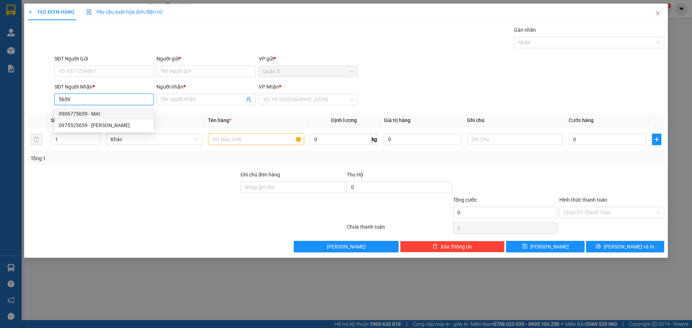
click at [96, 115] on div "0906775659 - MAI" at bounding box center [104, 114] width 90 height 8
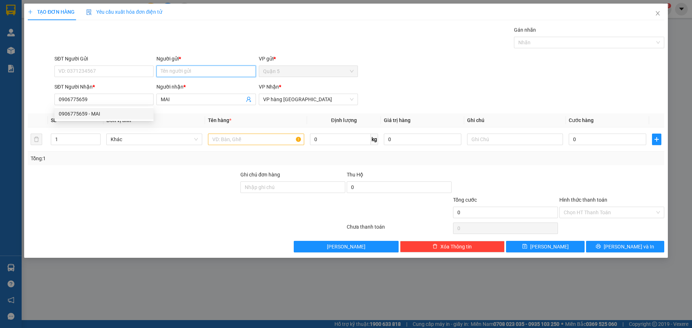
click at [195, 71] on input "Người gửi *" at bounding box center [205, 72] width 99 height 12
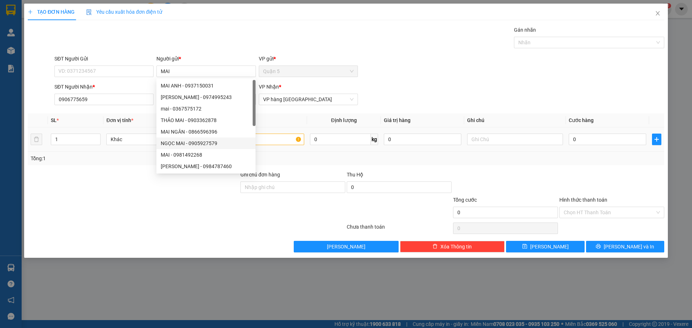
click at [271, 138] on td at bounding box center [256, 140] width 102 height 24
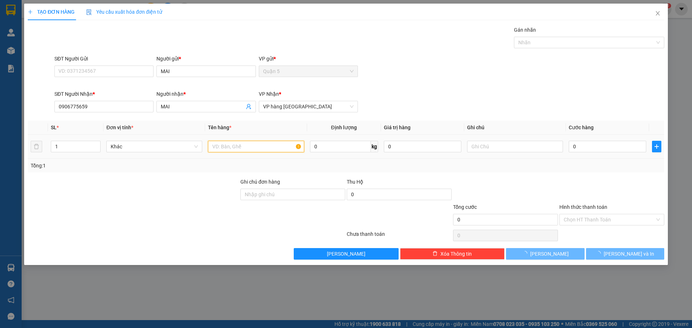
click at [267, 141] on input "text" at bounding box center [256, 147] width 96 height 12
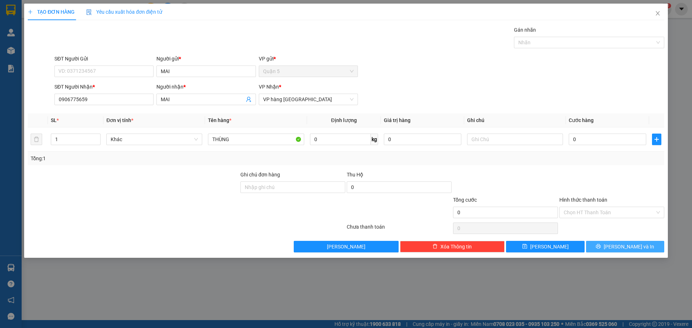
click at [617, 247] on button "[PERSON_NAME] và In" at bounding box center [625, 247] width 78 height 12
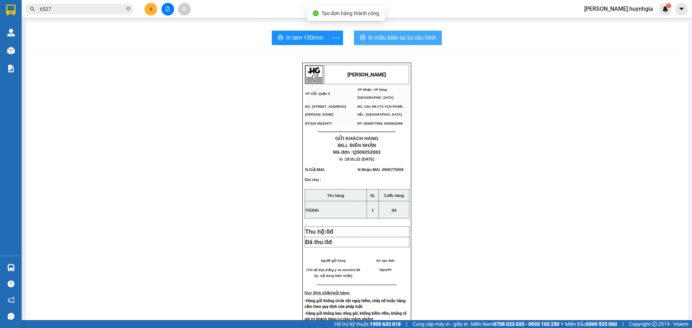
click at [403, 35] on span "In mẫu biên lai tự cấu hình" at bounding box center [402, 37] width 68 height 9
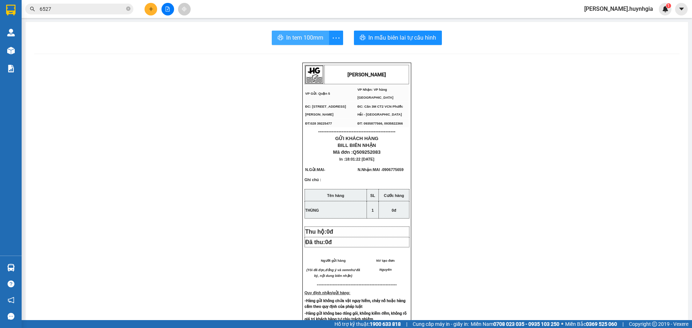
click at [312, 48] on div "In tem 100mm In mẫu biên lai tự cấu hình HUỲNH GIA VP Gửi: Quận 5 VP Nhận: VP…" at bounding box center [357, 292] width 663 height 541
click at [288, 39] on span "In tem 100mm" at bounding box center [304, 37] width 37 height 9
click at [147, 11] on button at bounding box center [151, 9] width 13 height 13
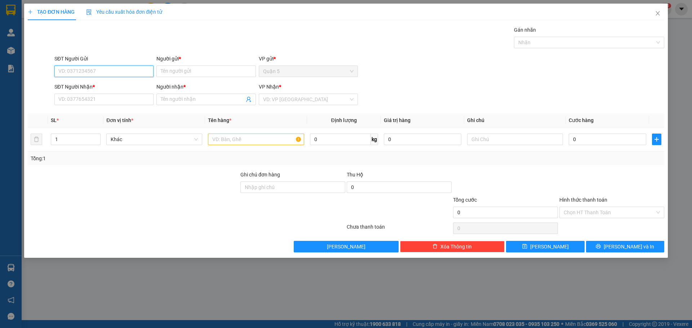
click at [105, 69] on input "SĐT Người Gửi" at bounding box center [103, 72] width 99 height 12
click at [181, 70] on input "Người gửi *" at bounding box center [205, 72] width 99 height 12
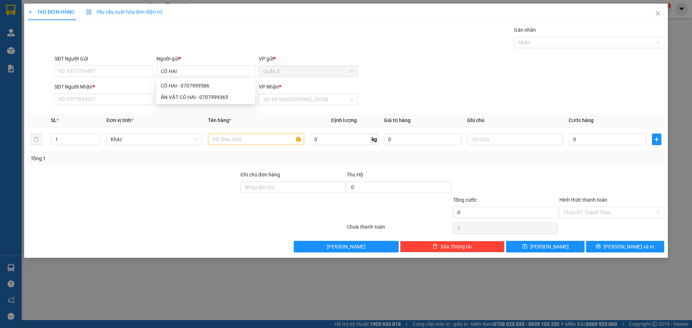
click at [72, 227] on div at bounding box center [186, 228] width 319 height 14
click at [194, 71] on input "CÔ HAI" at bounding box center [205, 72] width 99 height 12
click at [192, 100] on div "ĂN VẶT CÔ HAI - 0707999365" at bounding box center [206, 97] width 90 height 8
click at [128, 99] on input "SĐT Người Nhận *" at bounding box center [103, 100] width 99 height 12
drag, startPoint x: 84, startPoint y: 98, endPoint x: 62, endPoint y: 112, distance: 25.5
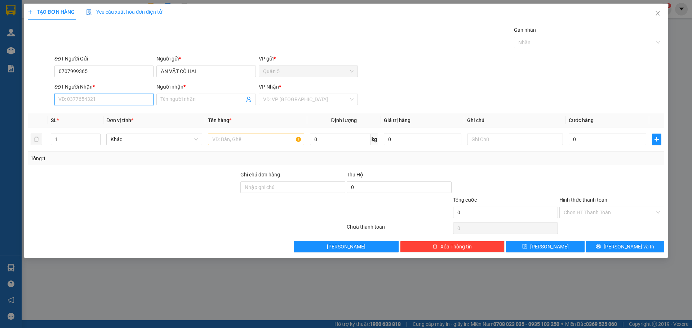
click at [82, 100] on input "SĐT Người Nhận *" at bounding box center [103, 100] width 99 height 12
click at [183, 100] on input "Người nhận *" at bounding box center [202, 100] width 83 height 8
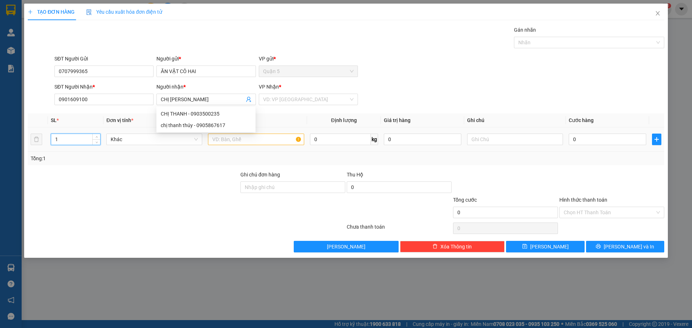
click at [62, 140] on input "1" at bounding box center [75, 139] width 49 height 11
click at [265, 140] on input "text" at bounding box center [256, 140] width 96 height 12
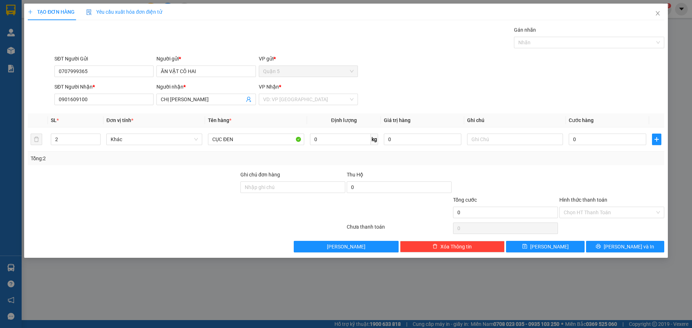
click at [326, 105] on div "VP Nhận * VD: VP Sài Gòn" at bounding box center [308, 95] width 99 height 25
click at [330, 100] on input "search" at bounding box center [305, 99] width 85 height 11
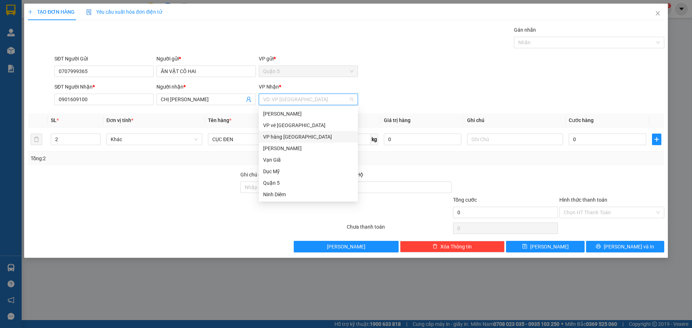
click at [314, 135] on div "VP hàng [GEOGRAPHIC_DATA]" at bounding box center [308, 137] width 90 height 8
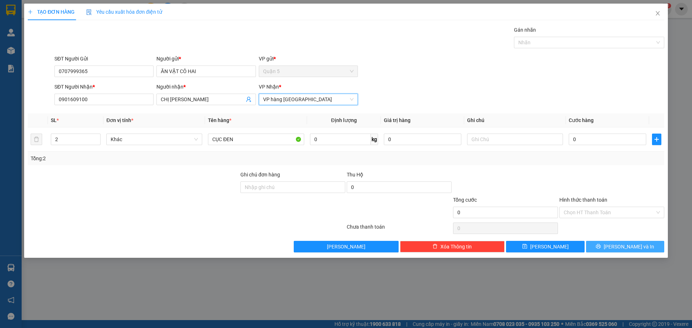
click at [627, 247] on span "[PERSON_NAME] và In" at bounding box center [629, 247] width 50 height 8
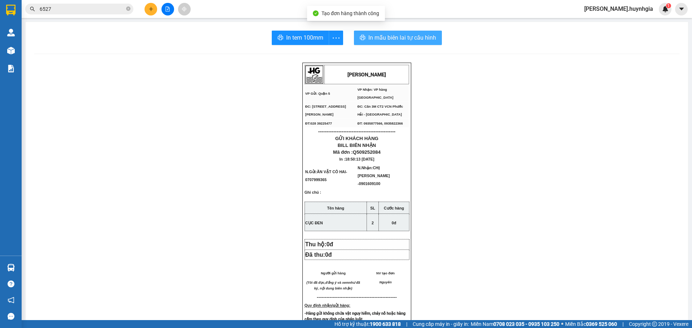
click at [412, 31] on button "In mẫu biên lai tự cấu hình" at bounding box center [398, 38] width 88 height 14
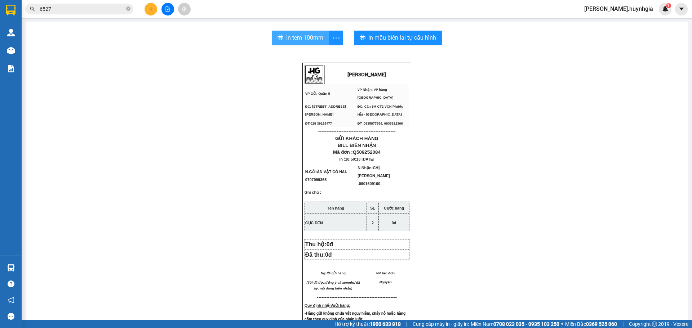
click at [286, 39] on span "In tem 100mm" at bounding box center [304, 37] width 37 height 9
click at [305, 40] on span "In tem 100mm" at bounding box center [304, 37] width 37 height 9
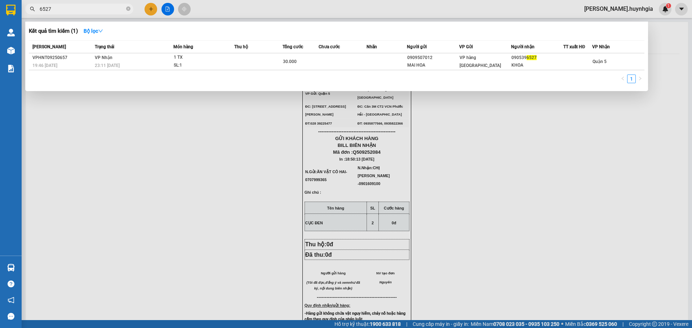
click at [60, 7] on input "6527" at bounding box center [82, 9] width 85 height 8
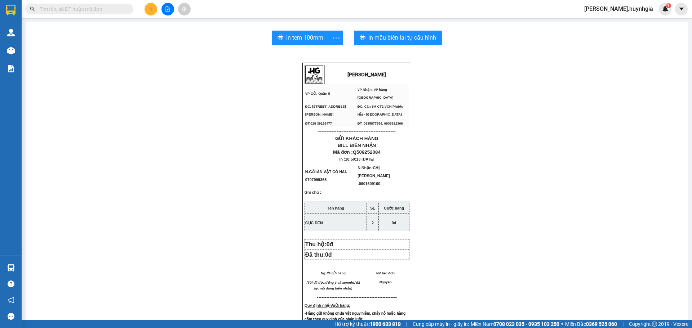
click at [151, 8] on icon "plus" at bounding box center [151, 8] width 5 height 5
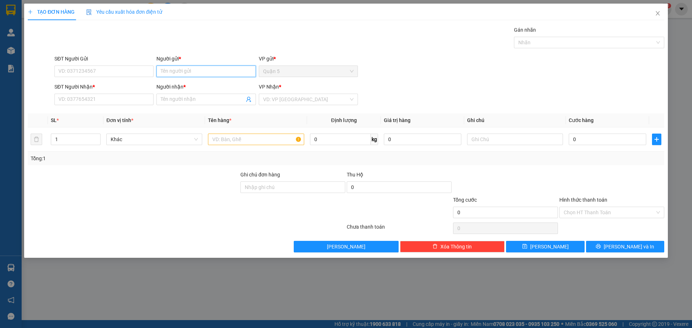
click at [198, 76] on input "Người gửi *" at bounding box center [205, 72] width 99 height 12
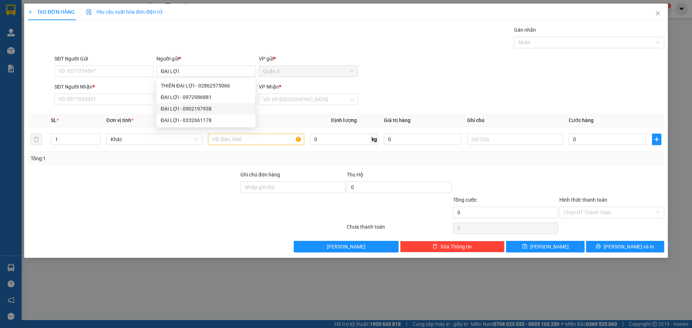
drag, startPoint x: 149, startPoint y: 198, endPoint x: 180, endPoint y: 142, distance: 64.4
click at [149, 198] on div at bounding box center [133, 208] width 213 height 25
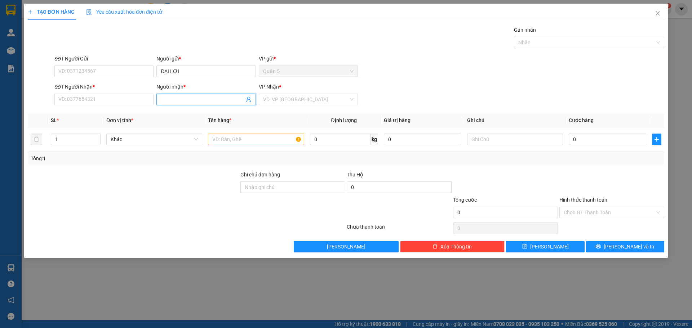
click at [165, 102] on input "Người nhận *" at bounding box center [202, 100] width 83 height 8
click at [224, 128] on div "PHƯỚC TÂM - 0785582938" at bounding box center [206, 125] width 90 height 8
click at [320, 100] on input "search" at bounding box center [305, 99] width 85 height 11
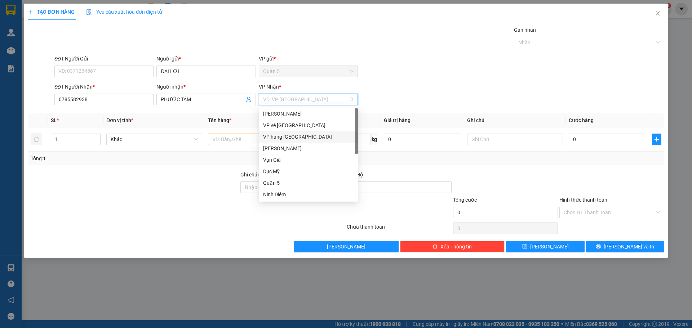
click at [312, 136] on div "VP hàng [GEOGRAPHIC_DATA]" at bounding box center [308, 137] width 90 height 8
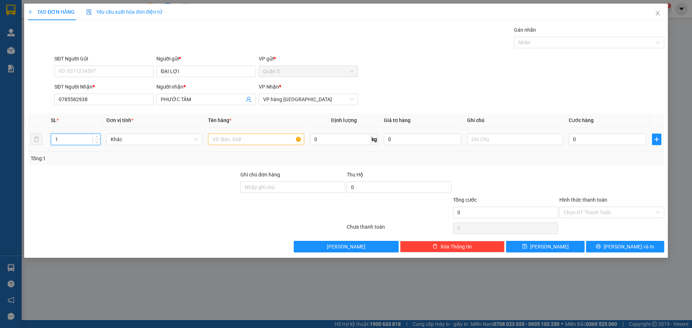
click at [62, 143] on input "1" at bounding box center [75, 139] width 49 height 11
click at [238, 142] on input "text" at bounding box center [256, 140] width 96 height 12
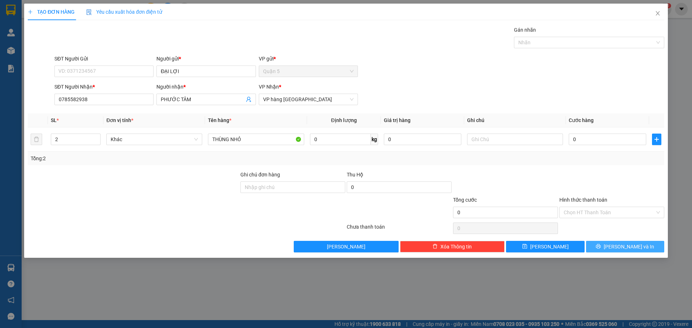
click at [601, 244] on icon "printer" at bounding box center [598, 246] width 5 height 5
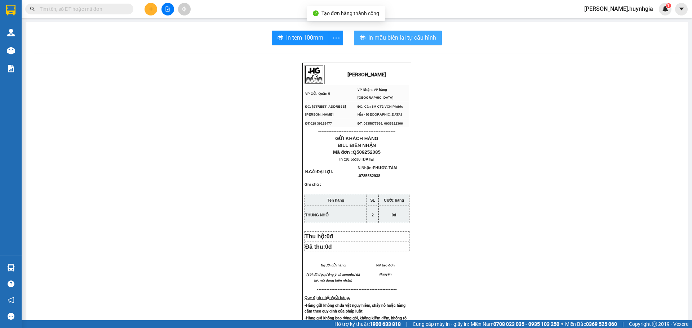
click at [389, 34] on span "In mẫu biên lai tự cấu hình" at bounding box center [402, 37] width 68 height 9
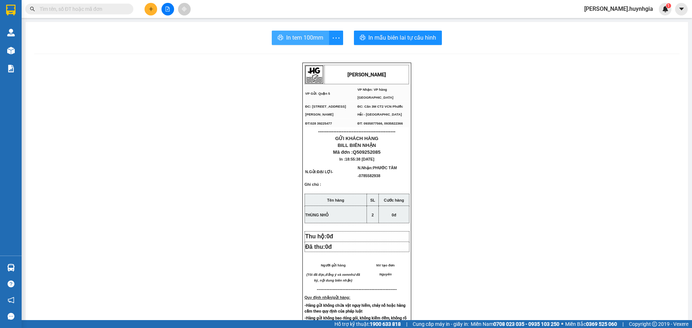
click at [296, 41] on span "In tem 100mm" at bounding box center [304, 37] width 37 height 9
click at [151, 10] on icon "plus" at bounding box center [151, 9] width 0 height 4
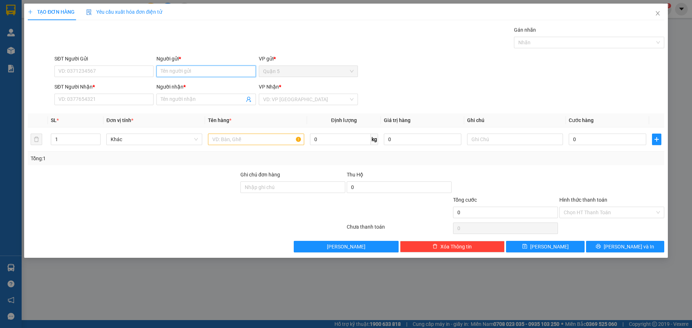
click at [206, 68] on input "Người gửi *" at bounding box center [205, 72] width 99 height 12
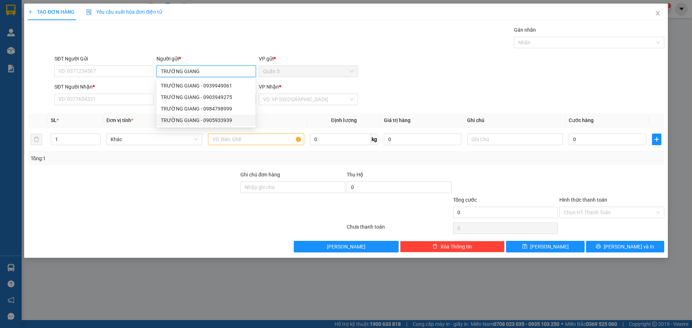
click at [216, 123] on div "TRƯỜNG GIANG - 0905933939" at bounding box center [206, 120] width 90 height 8
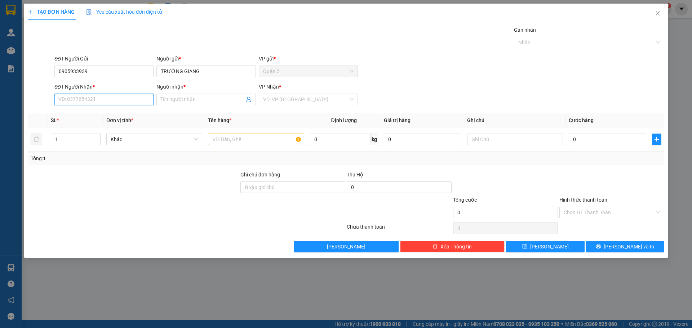
click at [87, 105] on input "SĐT Người Nhận *" at bounding box center [103, 100] width 99 height 12
click at [120, 114] on div "0935180318 - MAI ( THÁI KHẢI )" at bounding box center [104, 114] width 90 height 8
click at [228, 138] on input "text" at bounding box center [256, 140] width 96 height 12
click at [227, 142] on input "text" at bounding box center [256, 140] width 96 height 12
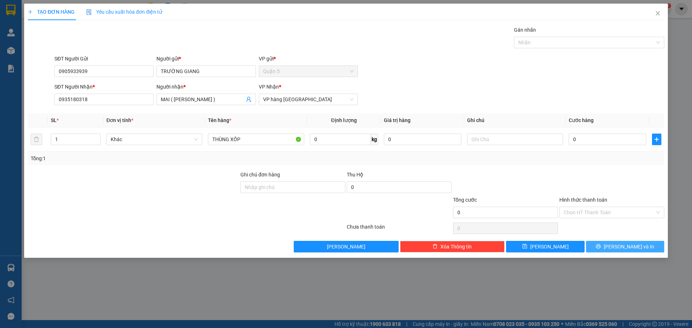
click at [636, 249] on span "[PERSON_NAME] và In" at bounding box center [629, 247] width 50 height 8
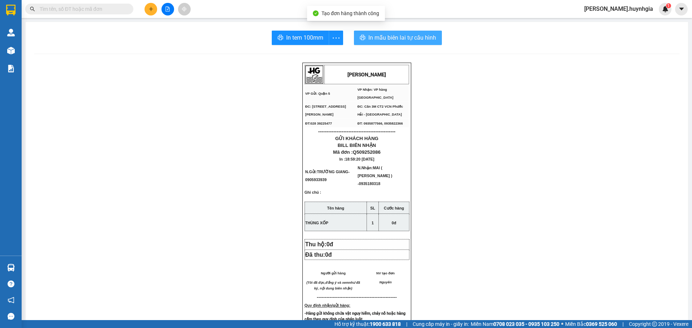
click at [381, 37] on span "In mẫu biên lai tự cấu hình" at bounding box center [402, 37] width 68 height 9
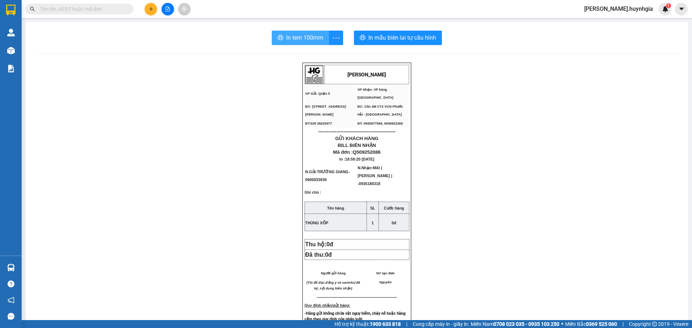
click at [313, 40] on span "In tem 100mm" at bounding box center [304, 37] width 37 height 9
click at [148, 12] on button at bounding box center [151, 9] width 13 height 13
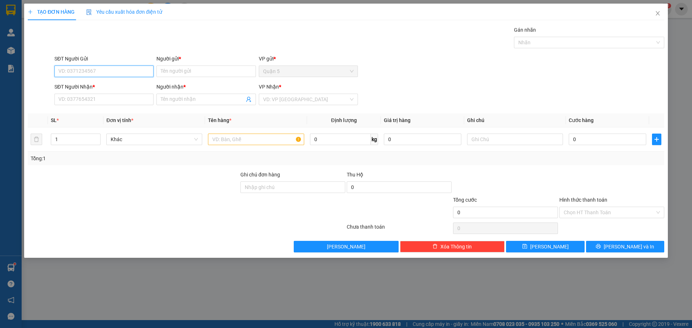
click at [107, 75] on input "SĐT Người Gửi" at bounding box center [103, 72] width 99 height 12
click at [173, 76] on input "Người gửi *" at bounding box center [205, 72] width 99 height 12
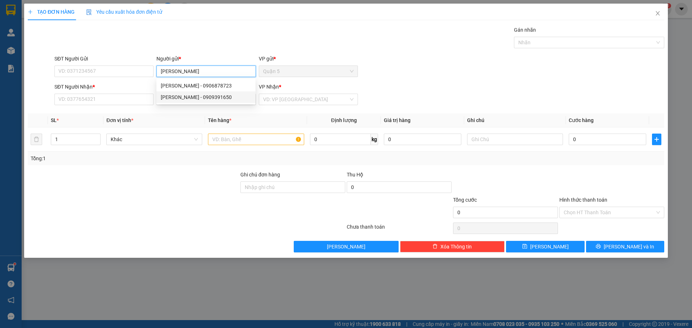
click at [218, 99] on div "DUY LINH - 0909391650" at bounding box center [206, 97] width 90 height 8
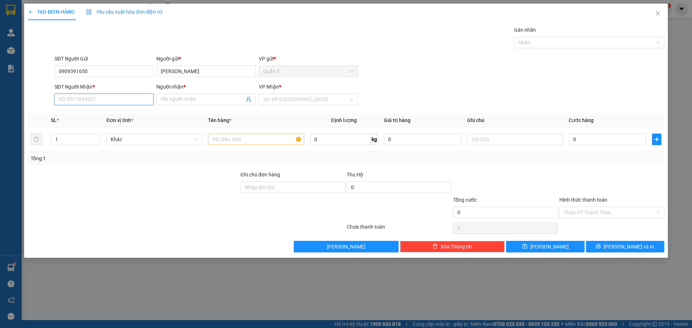
click at [111, 101] on input "SĐT Người Nhận *" at bounding box center [103, 100] width 99 height 12
click at [176, 97] on input "Người nhận *" at bounding box center [202, 100] width 83 height 8
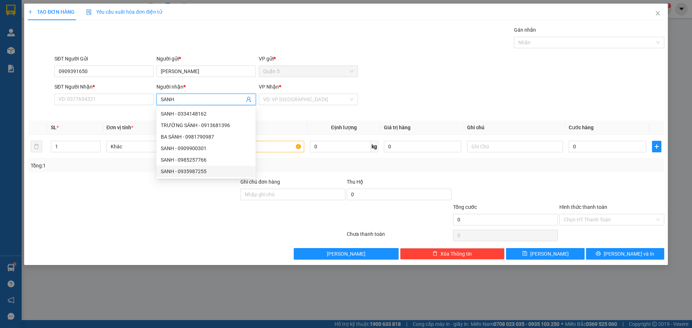
click at [217, 169] on div "SANH - 0935987255" at bounding box center [206, 172] width 90 height 8
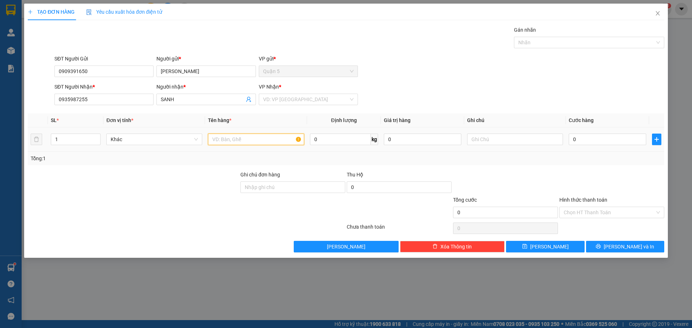
click at [235, 142] on input "text" at bounding box center [256, 140] width 96 height 12
click at [315, 100] on input "search" at bounding box center [305, 99] width 85 height 11
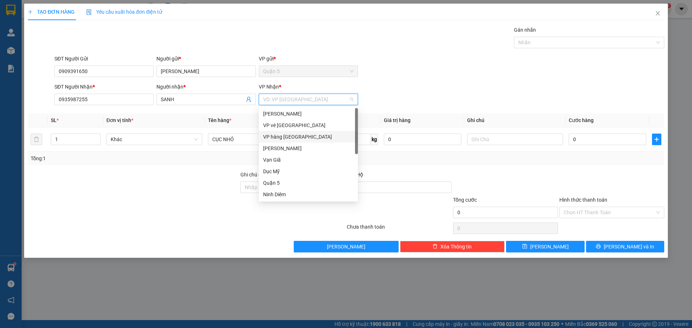
click at [311, 137] on div "VP hàng [GEOGRAPHIC_DATA]" at bounding box center [308, 137] width 90 height 8
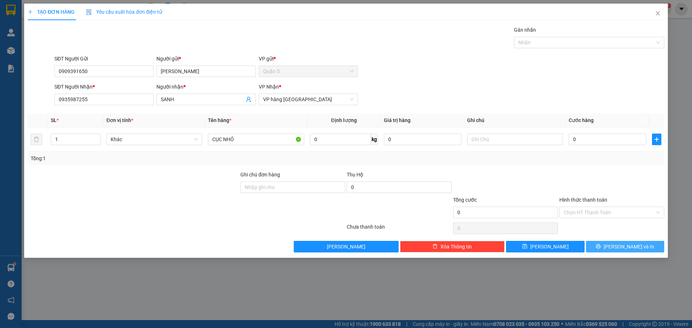
click at [622, 246] on span "[PERSON_NAME] và In" at bounding box center [629, 247] width 50 height 8
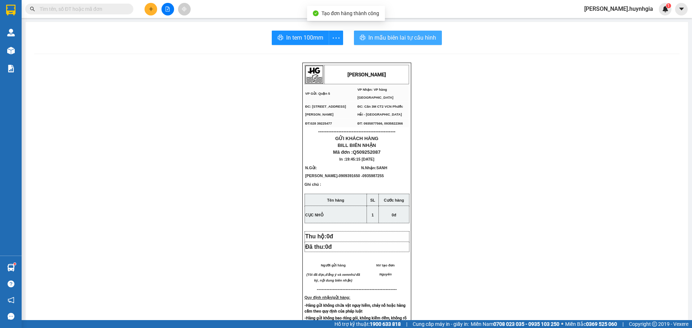
click at [402, 36] on span "In mẫu biên lai tự cấu hình" at bounding box center [402, 37] width 68 height 9
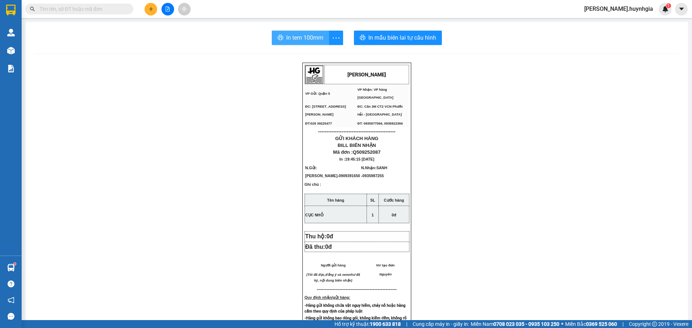
click at [306, 37] on span "In tem 100mm" at bounding box center [304, 37] width 37 height 9
click at [153, 7] on icon "plus" at bounding box center [151, 8] width 5 height 5
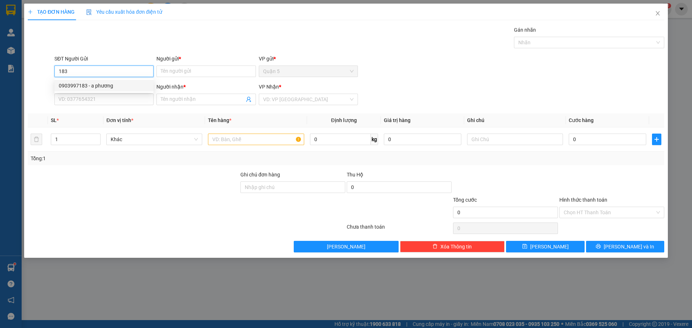
click at [87, 86] on div "0903997183 - a phương" at bounding box center [104, 86] width 90 height 8
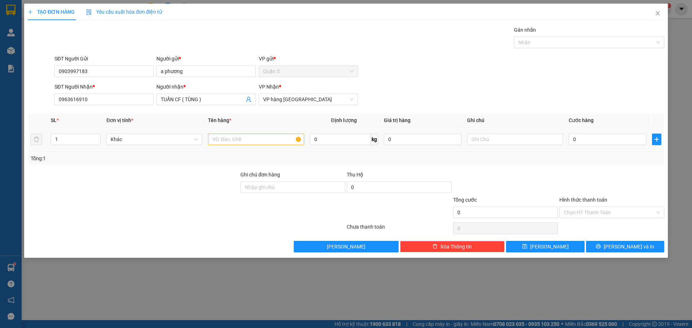
drag, startPoint x: 221, startPoint y: 131, endPoint x: 223, endPoint y: 135, distance: 5.0
click at [222, 131] on td at bounding box center [256, 140] width 102 height 24
click at [223, 136] on input "text" at bounding box center [256, 140] width 96 height 12
drag, startPoint x: 64, startPoint y: 137, endPoint x: 68, endPoint y: 136, distance: 4.4
click at [64, 137] on input "1" at bounding box center [75, 139] width 49 height 11
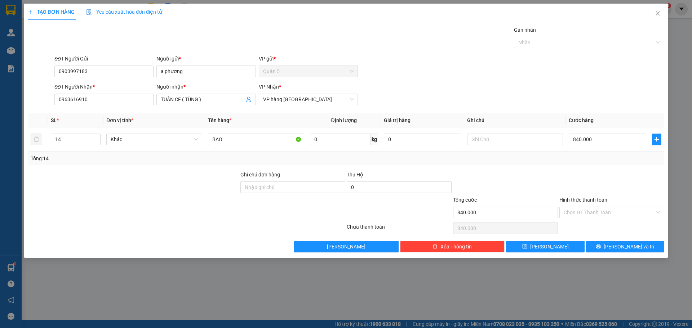
click at [505, 161] on div "Tổng: 14" at bounding box center [346, 159] width 631 height 8
click at [598, 205] on div "Hình thức thanh toán" at bounding box center [612, 201] width 105 height 11
click at [590, 215] on input "Hình thức thanh toán" at bounding box center [609, 212] width 91 height 11
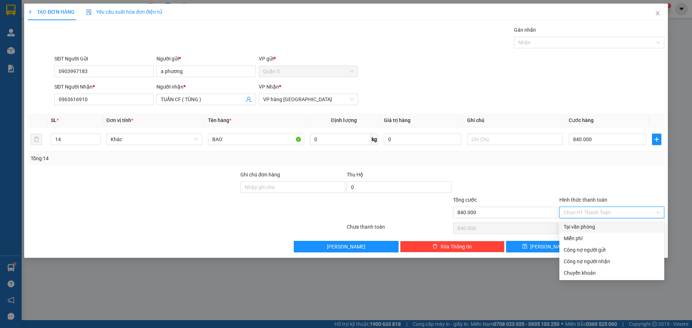
click at [574, 223] on div "Tại văn phòng" at bounding box center [612, 227] width 105 height 12
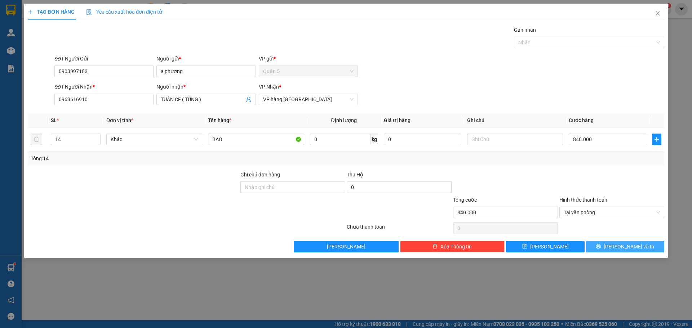
drag, startPoint x: 606, startPoint y: 242, endPoint x: 624, endPoint y: 225, distance: 24.7
click at [607, 242] on button "[PERSON_NAME] và In" at bounding box center [625, 247] width 78 height 12
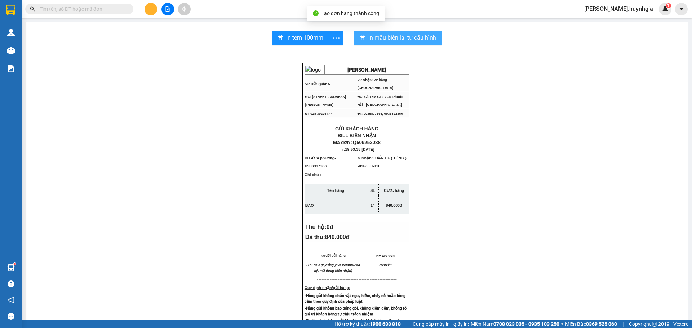
click at [414, 37] on span "In mẫu biên lai tự cấu hình" at bounding box center [402, 37] width 68 height 9
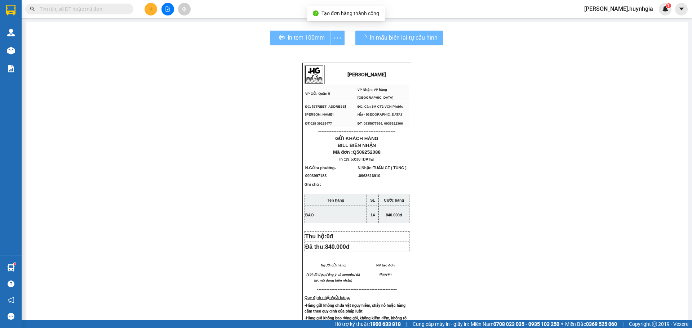
click at [301, 26] on div "In tem 100mm In mẫu biên lai tự cấu hình HUỲNH GIA VP Gửi: Quận 5 VP Nhận: VP…" at bounding box center [357, 294] width 663 height 544
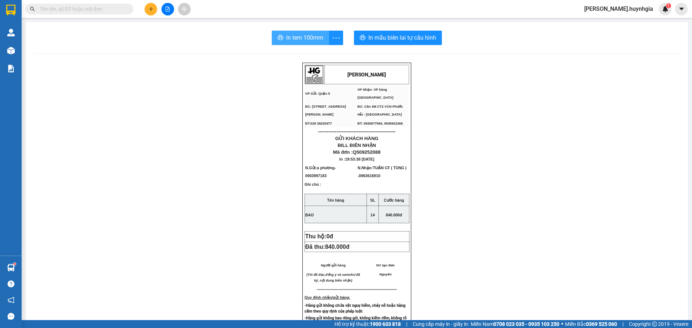
click at [286, 35] on span "In tem 100mm" at bounding box center [304, 37] width 37 height 9
click at [150, 7] on icon "plus" at bounding box center [151, 8] width 5 height 5
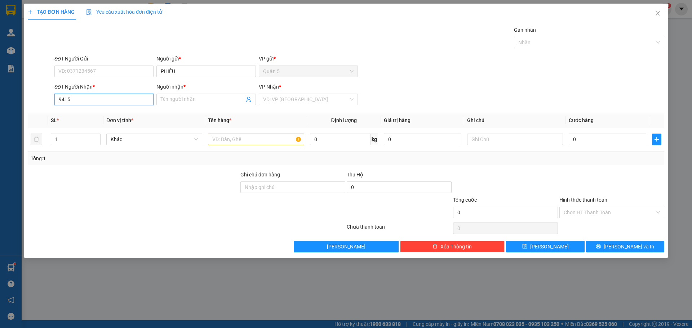
click at [84, 94] on input "9415" at bounding box center [103, 100] width 99 height 12
click at [83, 100] on input "9415" at bounding box center [103, 100] width 99 height 12
click at [58, 97] on input "9415" at bounding box center [103, 100] width 99 height 12
click at [174, 107] on div "Người nhận * Tên người nhận" at bounding box center [205, 95] width 99 height 25
click at [178, 102] on input "Người nhận *" at bounding box center [202, 100] width 83 height 8
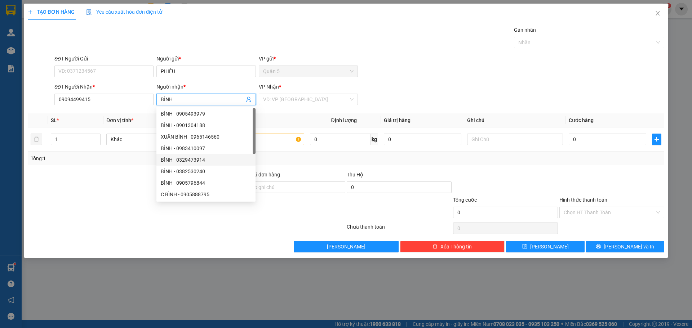
click at [124, 173] on div "Transit Pickup Surcharge Ids Transit Deliver Surcharge Ids Transit Deliver Surc…" at bounding box center [346, 139] width 637 height 227
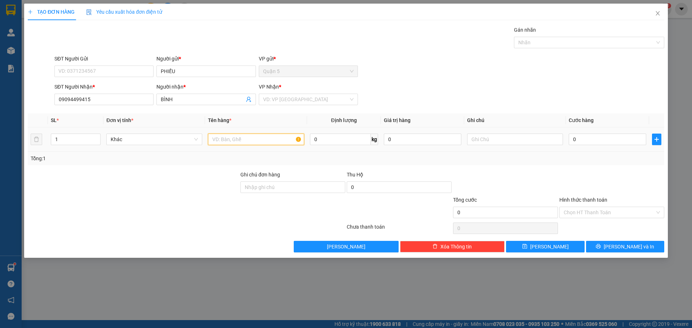
click at [254, 142] on input "text" at bounding box center [256, 140] width 96 height 12
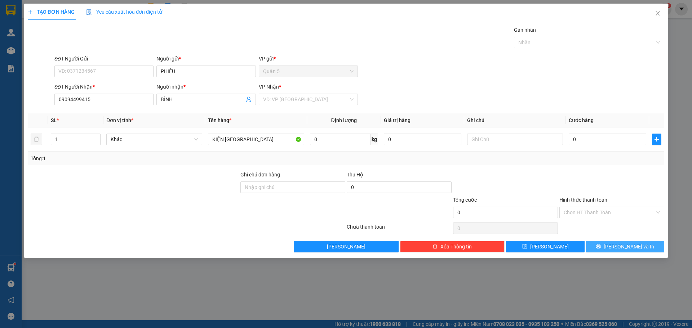
click at [635, 246] on span "[PERSON_NAME] và In" at bounding box center [629, 247] width 50 height 8
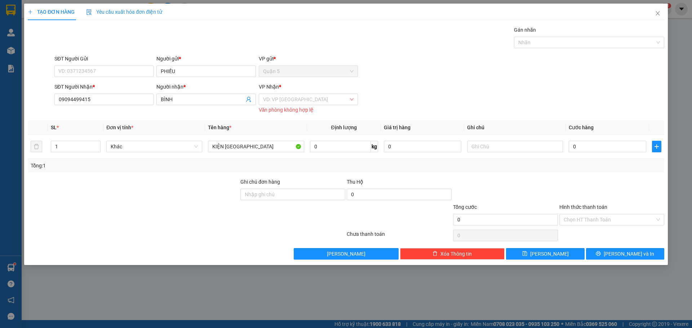
click at [283, 105] on div "VD: VP Sài Gòn Văn phòng không hợp lệ" at bounding box center [308, 103] width 99 height 19
click at [284, 98] on input "search" at bounding box center [305, 99] width 85 height 11
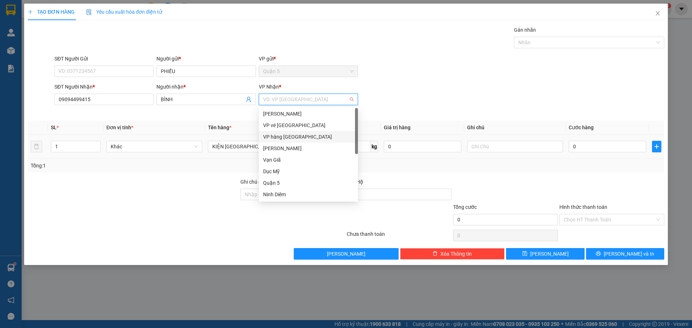
drag, startPoint x: 268, startPoint y: 133, endPoint x: 277, endPoint y: 137, distance: 9.7
click at [269, 133] on div "VP hàng [GEOGRAPHIC_DATA]" at bounding box center [308, 137] width 99 height 12
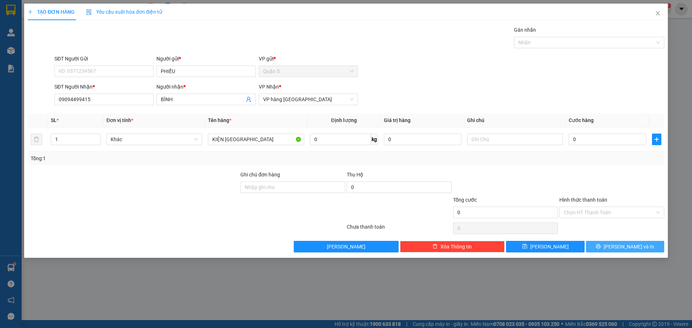
click at [624, 249] on span "[PERSON_NAME] và In" at bounding box center [629, 247] width 50 height 8
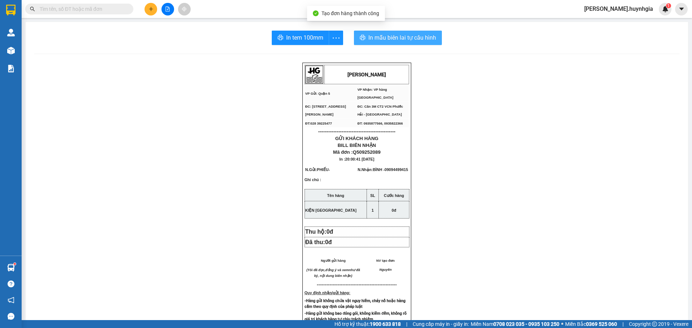
click at [412, 41] on span "In mẫu biên lai tự cấu hình" at bounding box center [402, 37] width 68 height 9
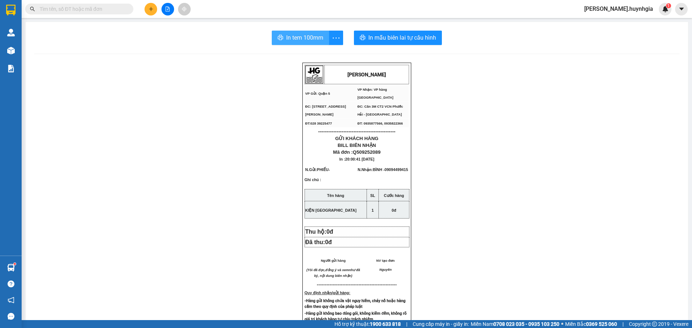
click at [305, 37] on span "In tem 100mm" at bounding box center [304, 37] width 37 height 9
click at [240, 297] on div "HUỲNH GIA VP Gửi: Quận 5 VP Nhận: VP hàng Nha Trang ĐC: 394 An Dương Vương, P…" at bounding box center [356, 308] width 645 height 491
click at [152, 107] on div "HUỲNH GIA VP Gửi: Quận 5 VP Nhận: VP hàng Nha Trang ĐC: 394 An Dương Vương, P…" at bounding box center [356, 308] width 645 height 491
click at [152, 9] on icon "plus" at bounding box center [151, 8] width 5 height 5
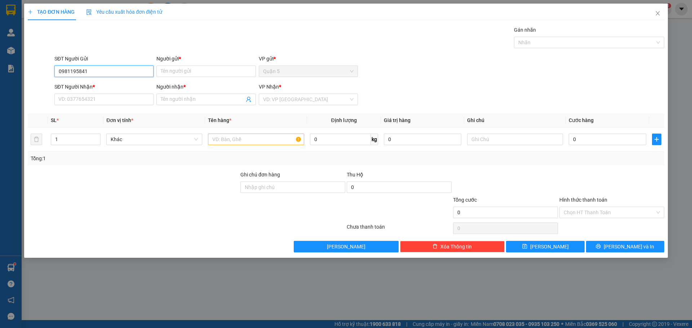
click at [113, 72] on input "0981195841" at bounding box center [103, 72] width 99 height 12
click at [193, 71] on input "Người gửi *" at bounding box center [205, 72] width 99 height 12
click at [180, 103] on span at bounding box center [205, 100] width 99 height 12
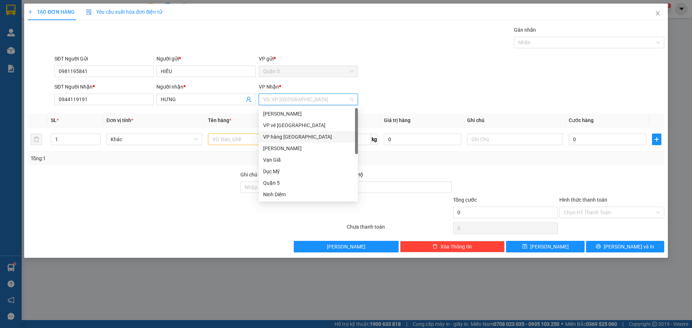
click at [270, 135] on div "VP hàng [GEOGRAPHIC_DATA]" at bounding box center [308, 137] width 90 height 8
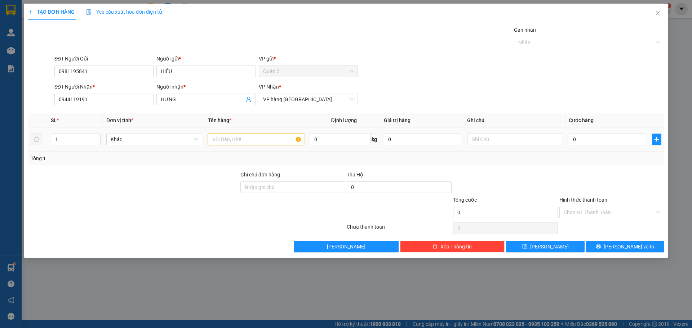
click at [239, 141] on input "text" at bounding box center [256, 140] width 96 height 12
click at [579, 138] on input "0" at bounding box center [608, 140] width 78 height 12
click at [546, 162] on div "Tổng: 1" at bounding box center [346, 159] width 631 height 8
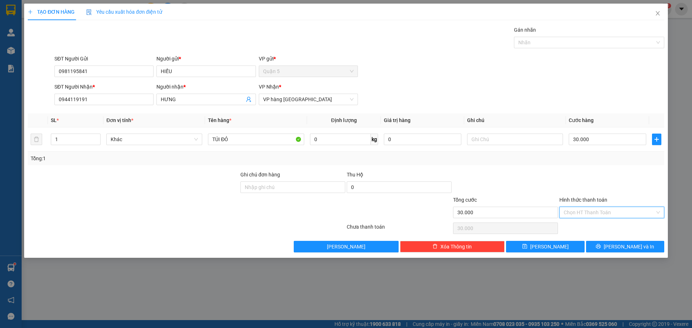
click at [599, 208] on input "Hình thức thanh toán" at bounding box center [609, 212] width 91 height 11
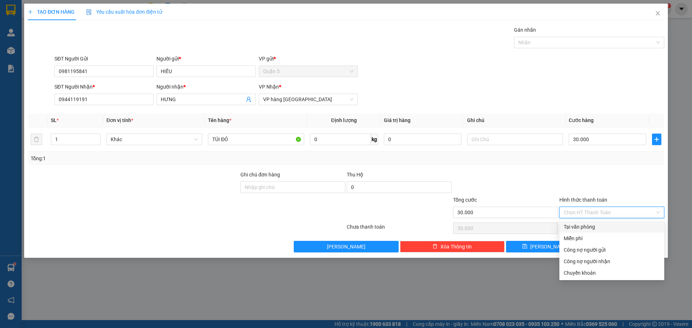
drag, startPoint x: 584, startPoint y: 225, endPoint x: 583, endPoint y: 235, distance: 10.2
click at [582, 233] on div "Tại văn phòng Miễn phí Công nợ người gửi Công nợ người nhận Chuyển khoản" at bounding box center [612, 250] width 105 height 58
click at [589, 227] on div "Tại văn phòng" at bounding box center [612, 227] width 96 height 8
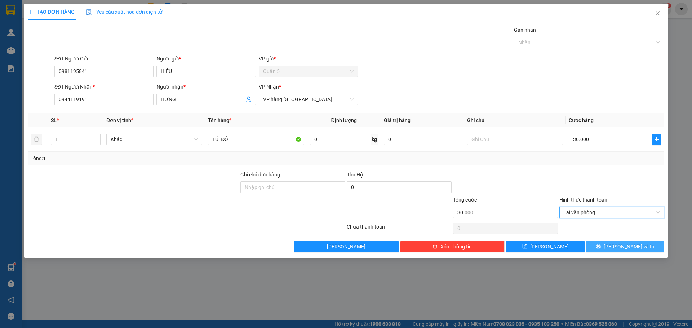
click at [599, 244] on button "[PERSON_NAME] và In" at bounding box center [625, 247] width 78 height 12
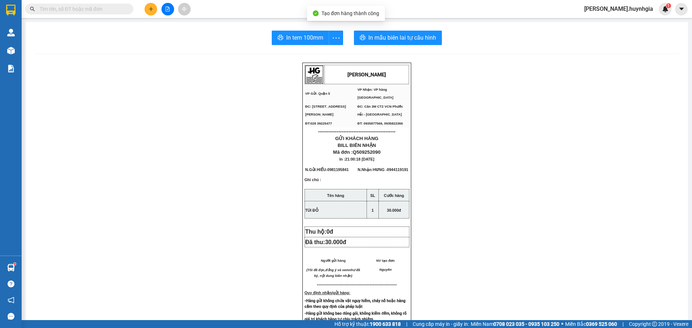
click at [390, 25] on div "In tem 100mm In mẫu biên lai tự cấu hình HUỲNH GIA VP Gửi: Quận 5 VP Nhận: VP…" at bounding box center [357, 291] width 663 height 539
click at [389, 34] on span "In mẫu biên lai tự cấu hình" at bounding box center [402, 37] width 68 height 9
click at [300, 39] on span "In tem 100mm" at bounding box center [304, 37] width 37 height 9
click at [187, 179] on div "HUỲNH GIA VP Gửi: Quận 5 VP Nhận: VP hàng Nha Trang ĐC: 394 An Dương Vương, P…" at bounding box center [356, 308] width 645 height 490
click at [155, 12] on button at bounding box center [151, 9] width 13 height 13
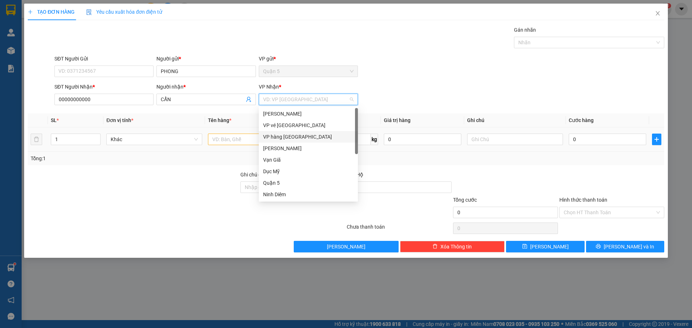
click at [287, 136] on div "VP hàng [GEOGRAPHIC_DATA]" at bounding box center [308, 137] width 90 height 8
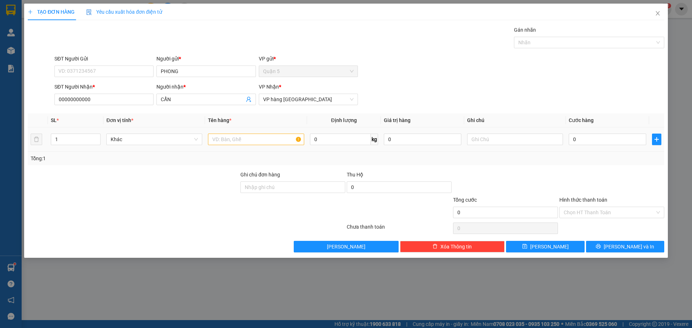
drag, startPoint x: 236, startPoint y: 132, endPoint x: 238, endPoint y: 142, distance: 10.0
click at [236, 135] on div at bounding box center [256, 139] width 96 height 14
click at [238, 142] on input "text" at bounding box center [256, 140] width 96 height 12
drag, startPoint x: 486, startPoint y: 184, endPoint x: 494, endPoint y: 183, distance: 8.3
click at [488, 184] on div at bounding box center [505, 183] width 106 height 25
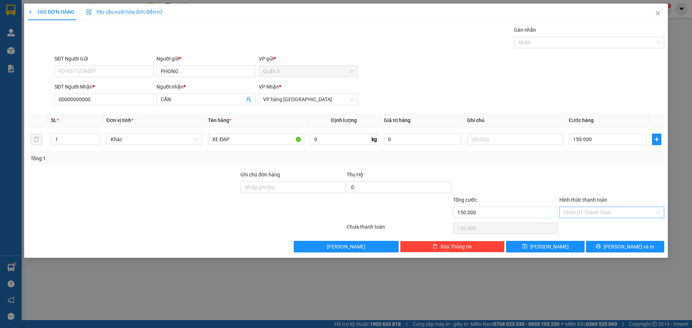
click at [573, 212] on input "Hình thức thanh toán" at bounding box center [609, 212] width 91 height 11
click at [563, 226] on div "Chọn HT Thanh Toán" at bounding box center [612, 228] width 106 height 14
click at [612, 205] on div "Hình thức thanh toán" at bounding box center [612, 201] width 105 height 11
click at [590, 217] on input "Hình thức thanh toán" at bounding box center [609, 212] width 91 height 11
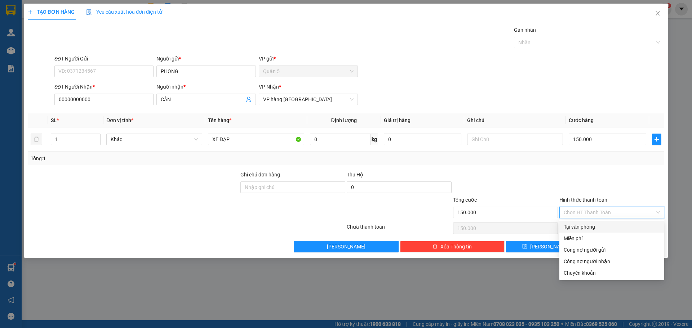
click at [585, 230] on div "Tại văn phòng" at bounding box center [612, 227] width 96 height 8
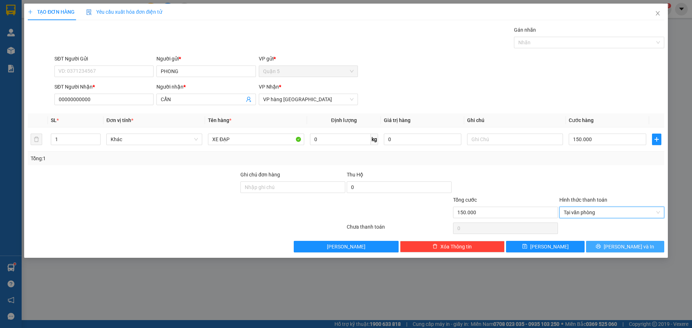
click at [628, 246] on span "[PERSON_NAME] và In" at bounding box center [629, 247] width 50 height 8
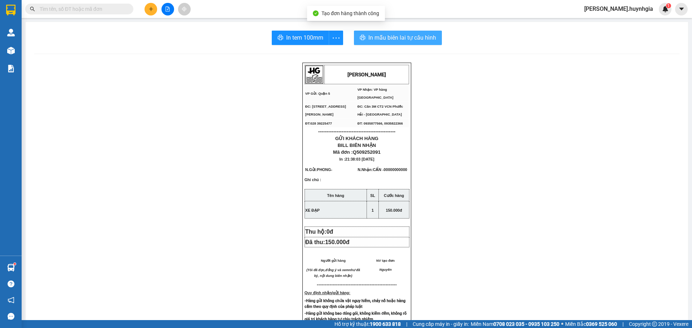
click at [401, 36] on span "In mẫu biên lai tự cấu hình" at bounding box center [402, 37] width 68 height 9
click at [305, 35] on div "In tem 100mm" at bounding box center [307, 38] width 71 height 14
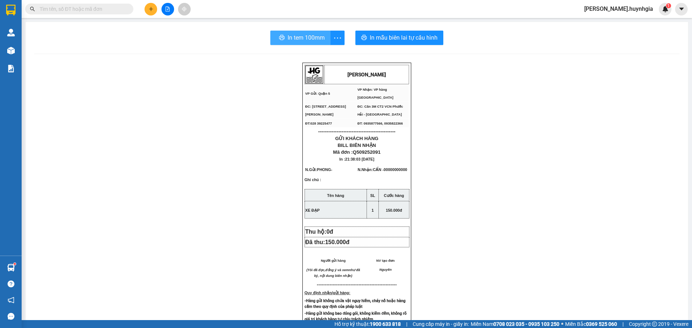
click at [301, 34] on span "In tem 100mm" at bounding box center [306, 37] width 37 height 9
drag, startPoint x: 506, startPoint y: 272, endPoint x: 513, endPoint y: 290, distance: 19.2
click at [518, 281] on div "HUỲNH GIA VP Gửi: Quận 5 VP Nhận: VP hàng Nha Trang ĐC: 394 An Dương Vương, P…" at bounding box center [356, 308] width 645 height 490
